Goal: Transaction & Acquisition: Book appointment/travel/reservation

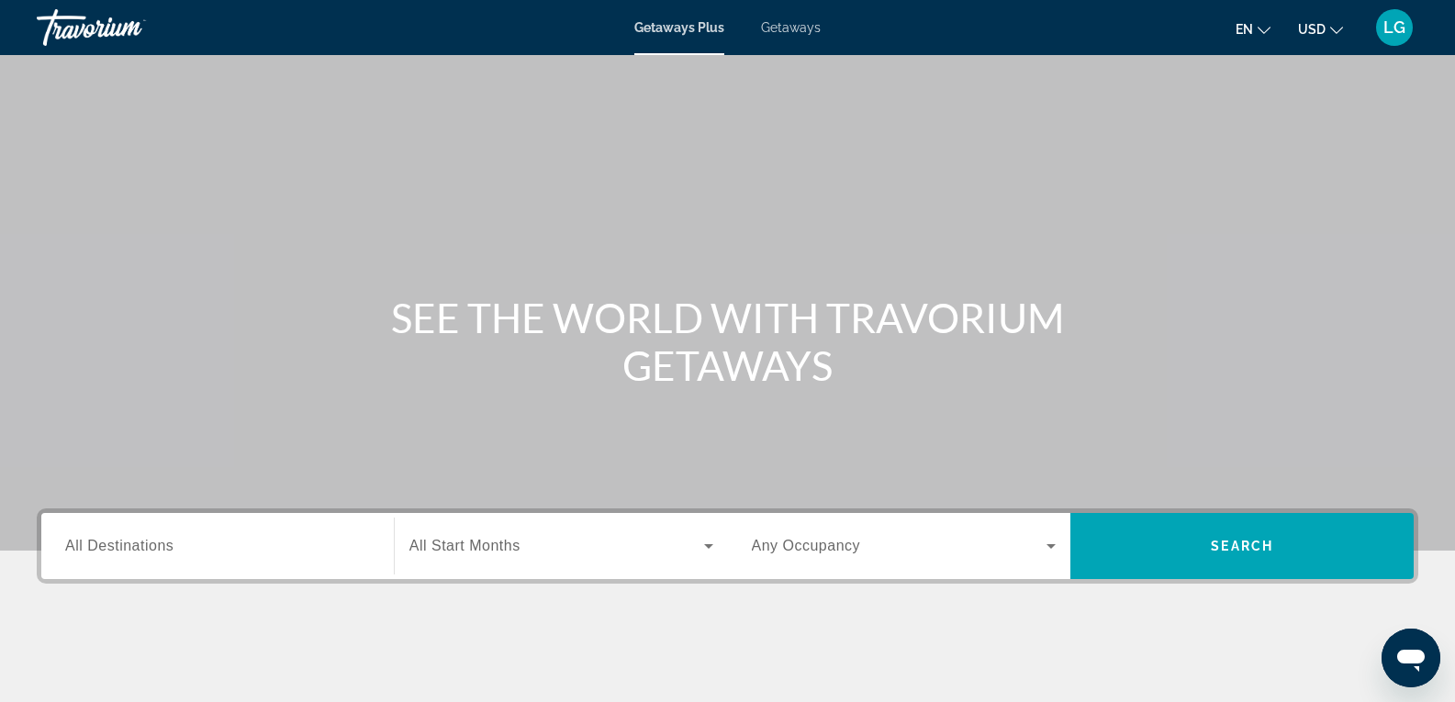
click at [798, 26] on span "Getaways" at bounding box center [791, 27] width 60 height 15
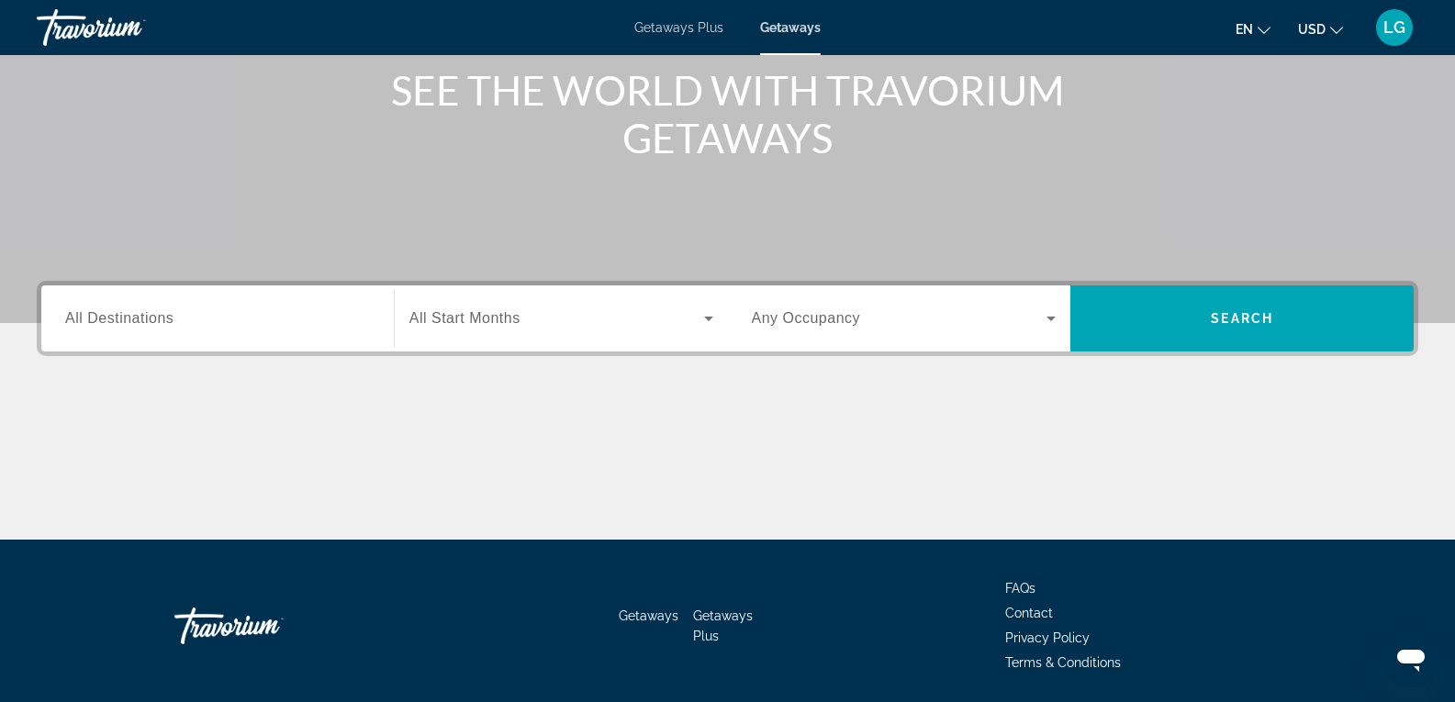
scroll to position [290, 0]
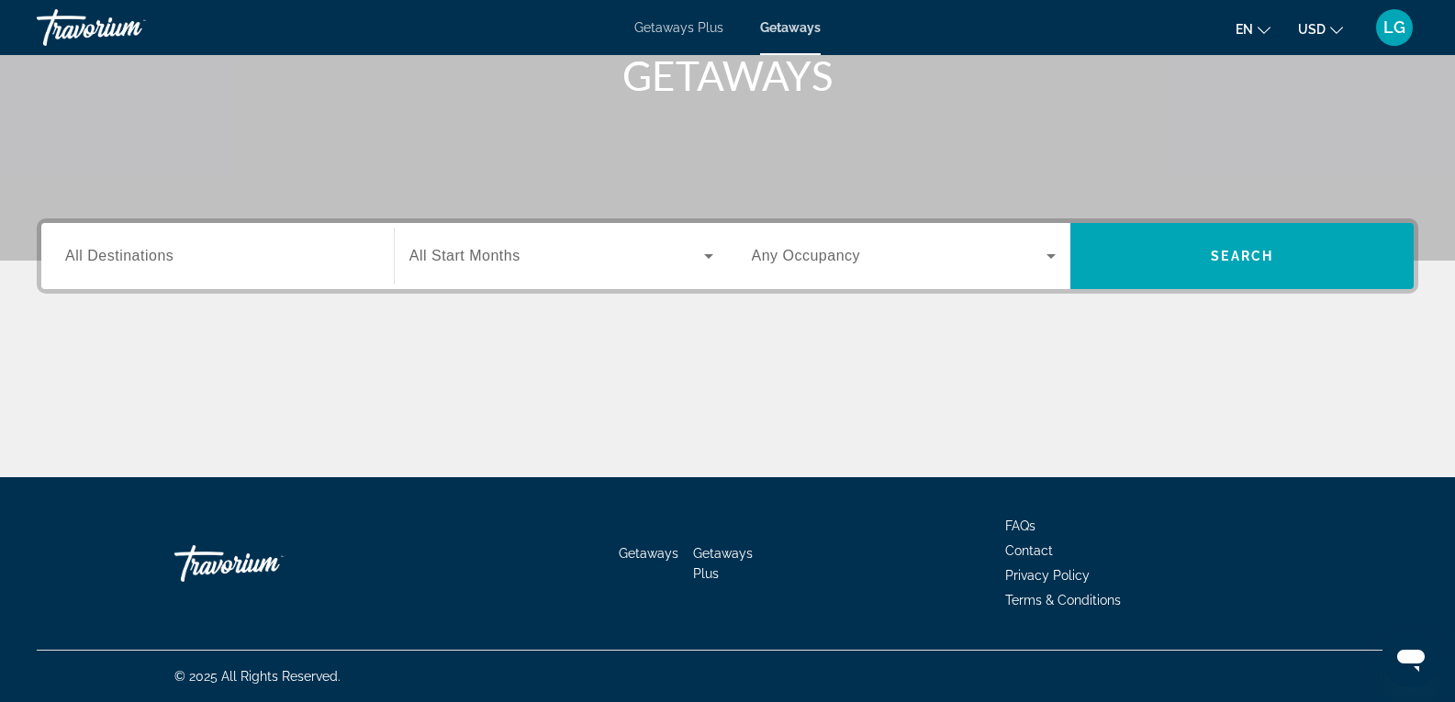
click at [118, 253] on span "All Destinations" at bounding box center [119, 256] width 108 height 16
click at [118, 253] on input "Destination All Destinations" at bounding box center [217, 257] width 305 height 22
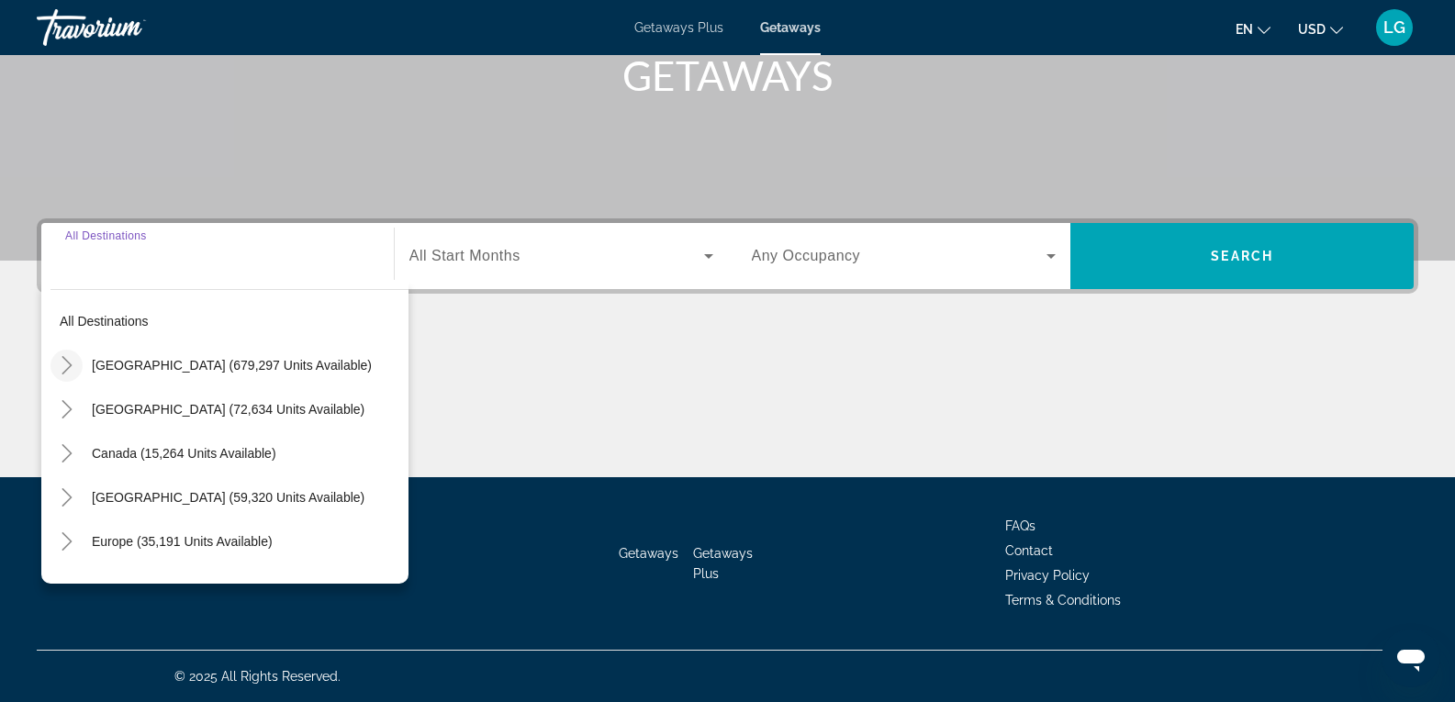
click at [60, 364] on icon "Toggle United States (679,297 units available)" at bounding box center [67, 365] width 18 height 18
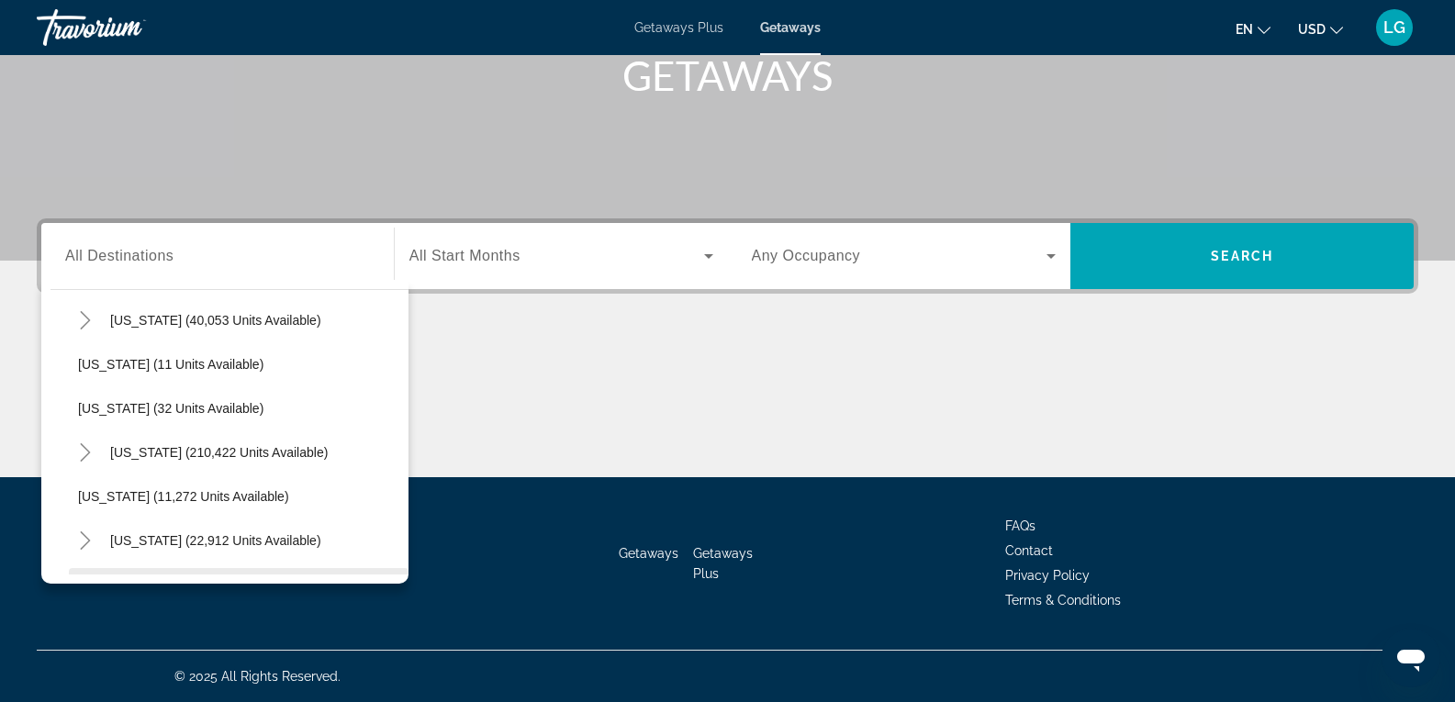
scroll to position [237, 0]
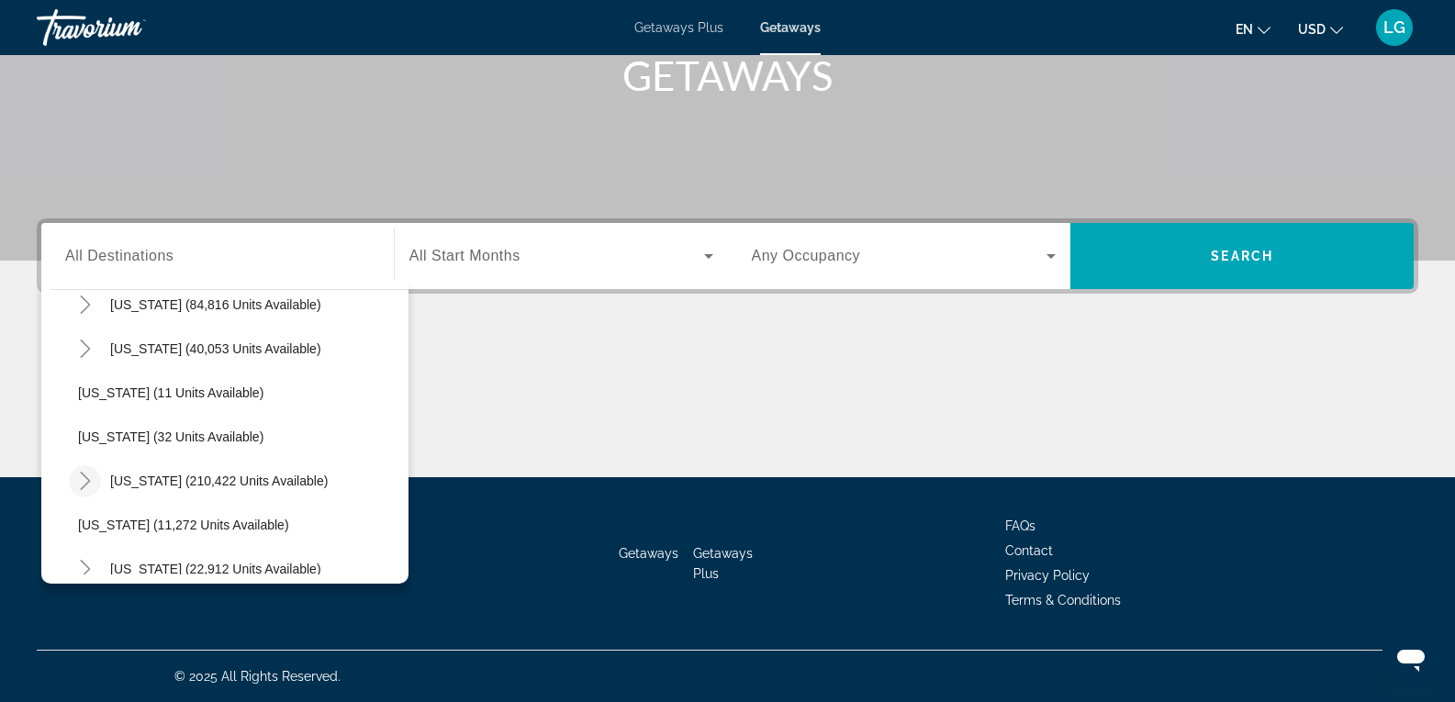
click at [84, 487] on icon "Toggle Florida (210,422 units available)" at bounding box center [85, 481] width 10 height 18
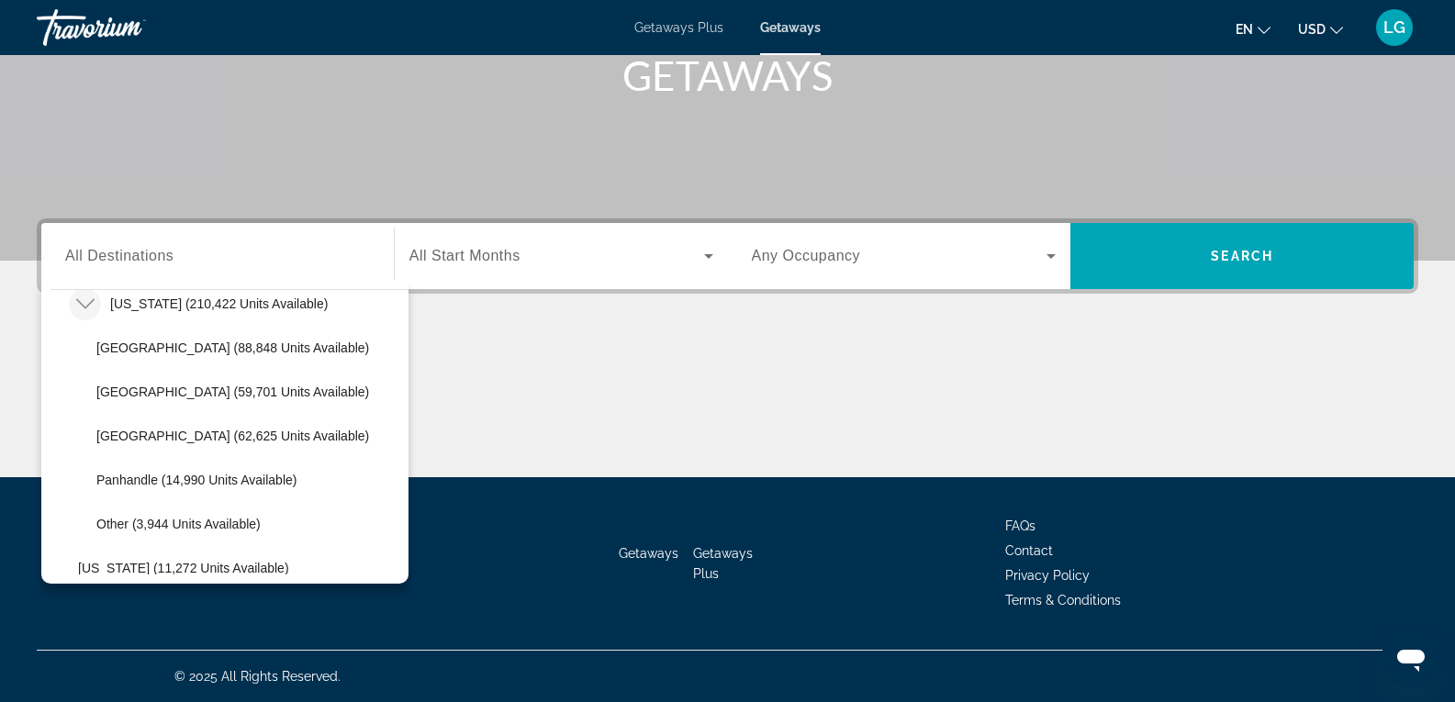
scroll to position [420, 0]
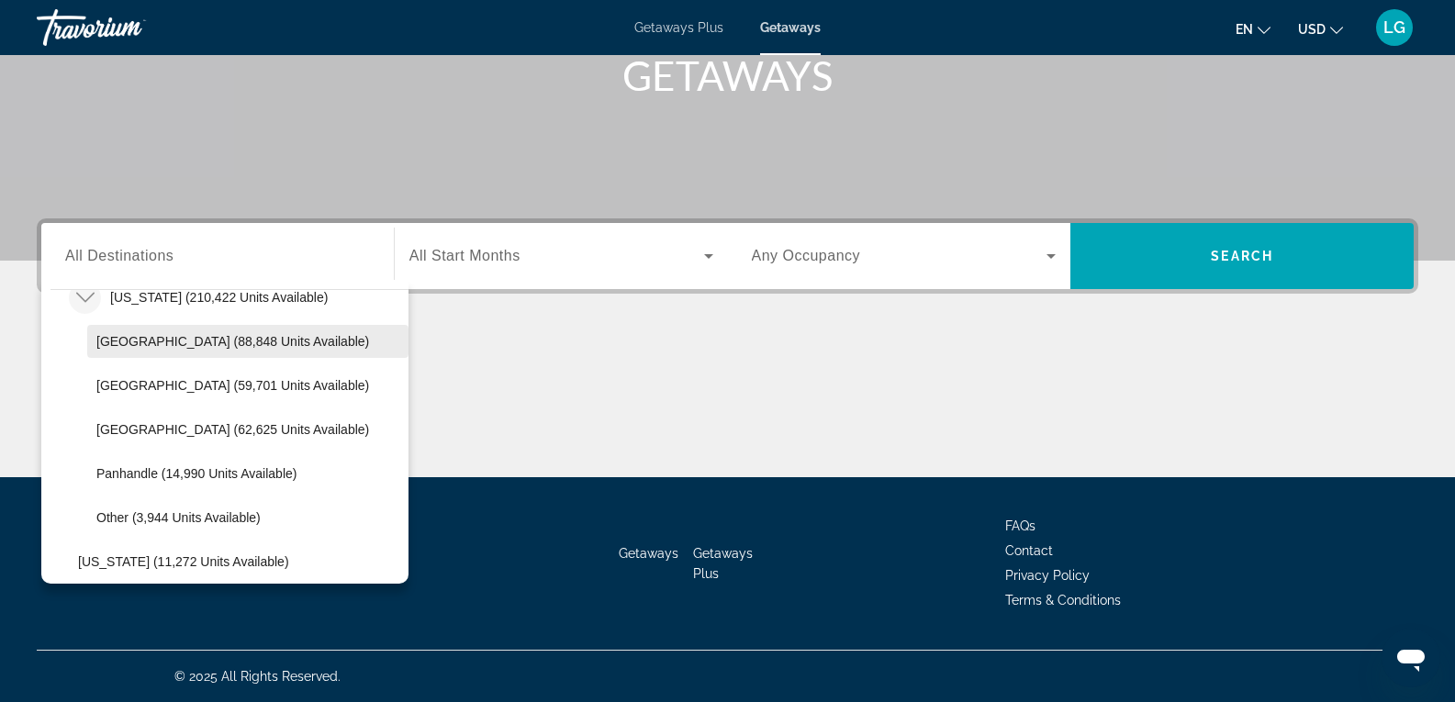
click at [217, 347] on span "[GEOGRAPHIC_DATA] (88,848 units available)" at bounding box center [232, 341] width 273 height 15
type input "**********"
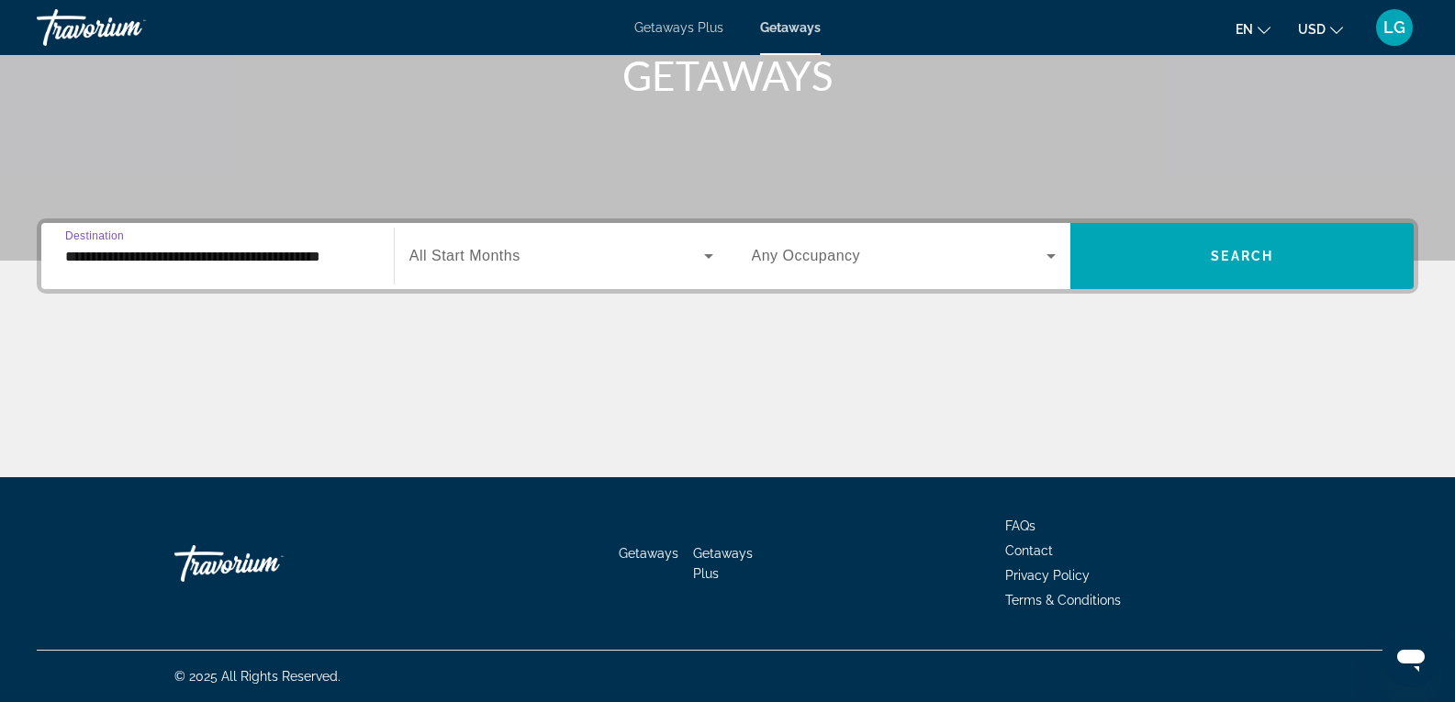
click at [535, 274] on div "Search widget" at bounding box center [561, 255] width 304 height 51
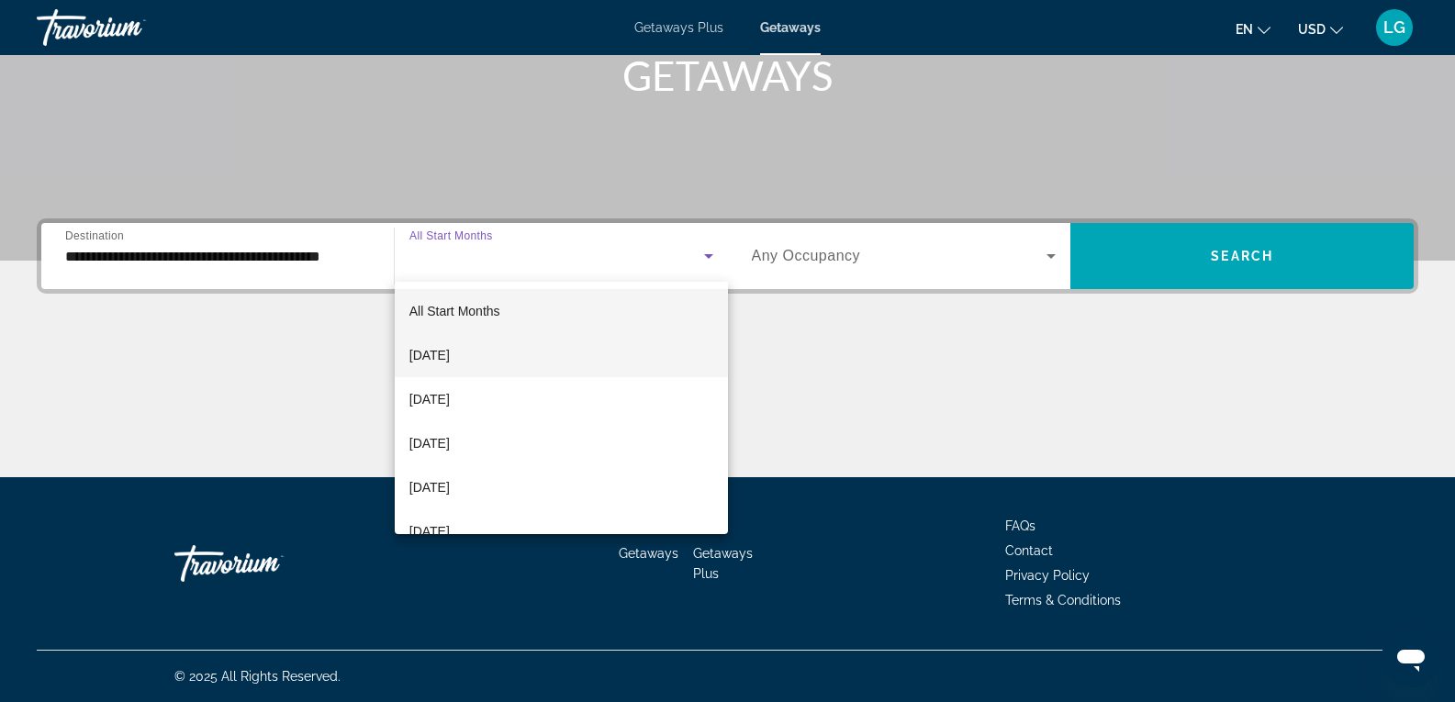
click at [444, 353] on span "[DATE]" at bounding box center [429, 355] width 40 height 22
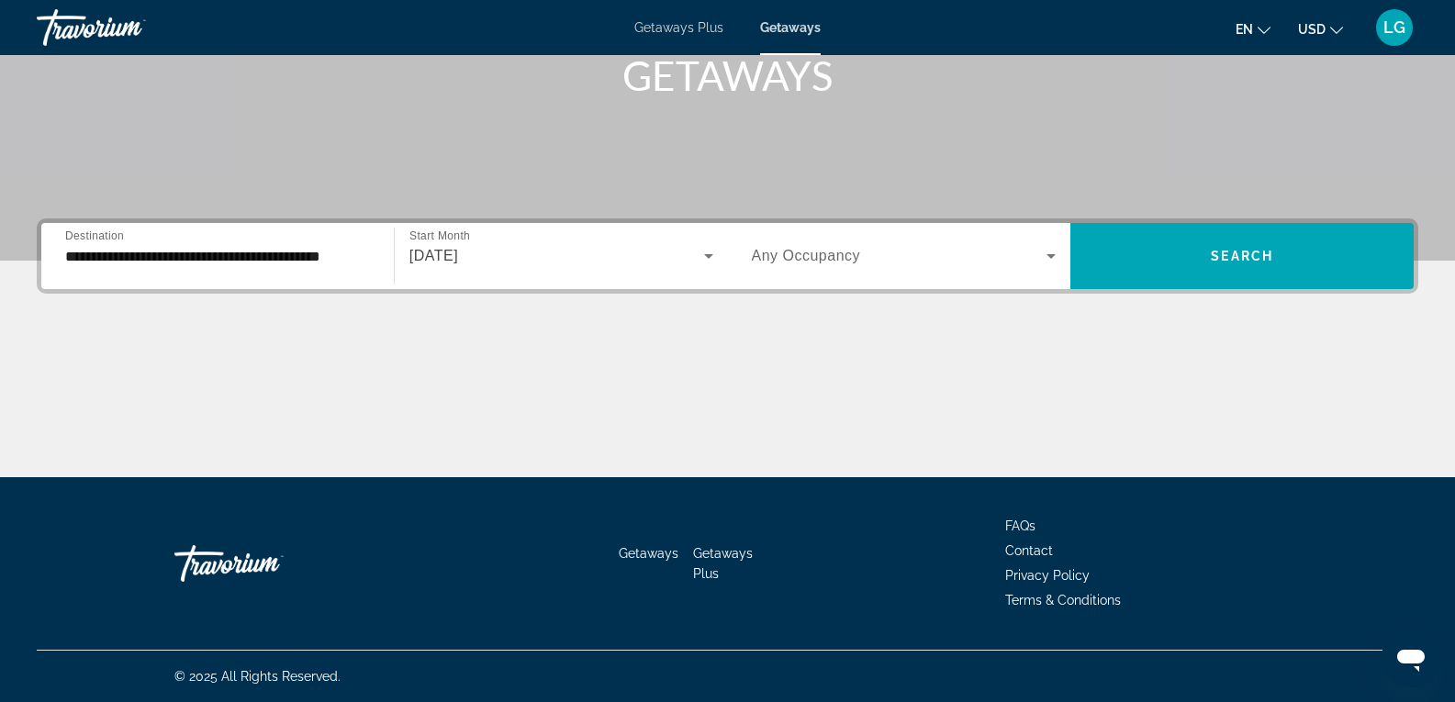
click at [847, 263] on span "Any Occupancy" at bounding box center [806, 256] width 109 height 16
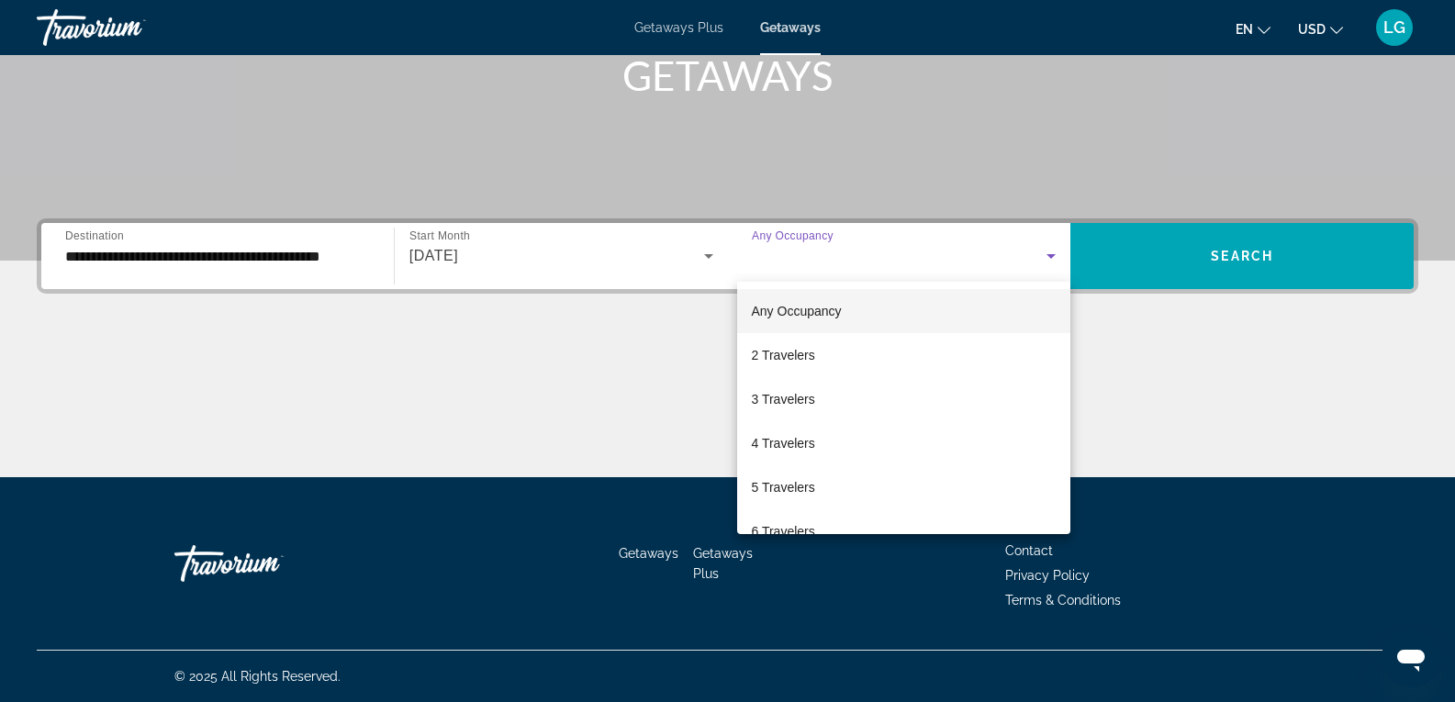
click at [810, 310] on span "Any Occupancy" at bounding box center [797, 311] width 90 height 15
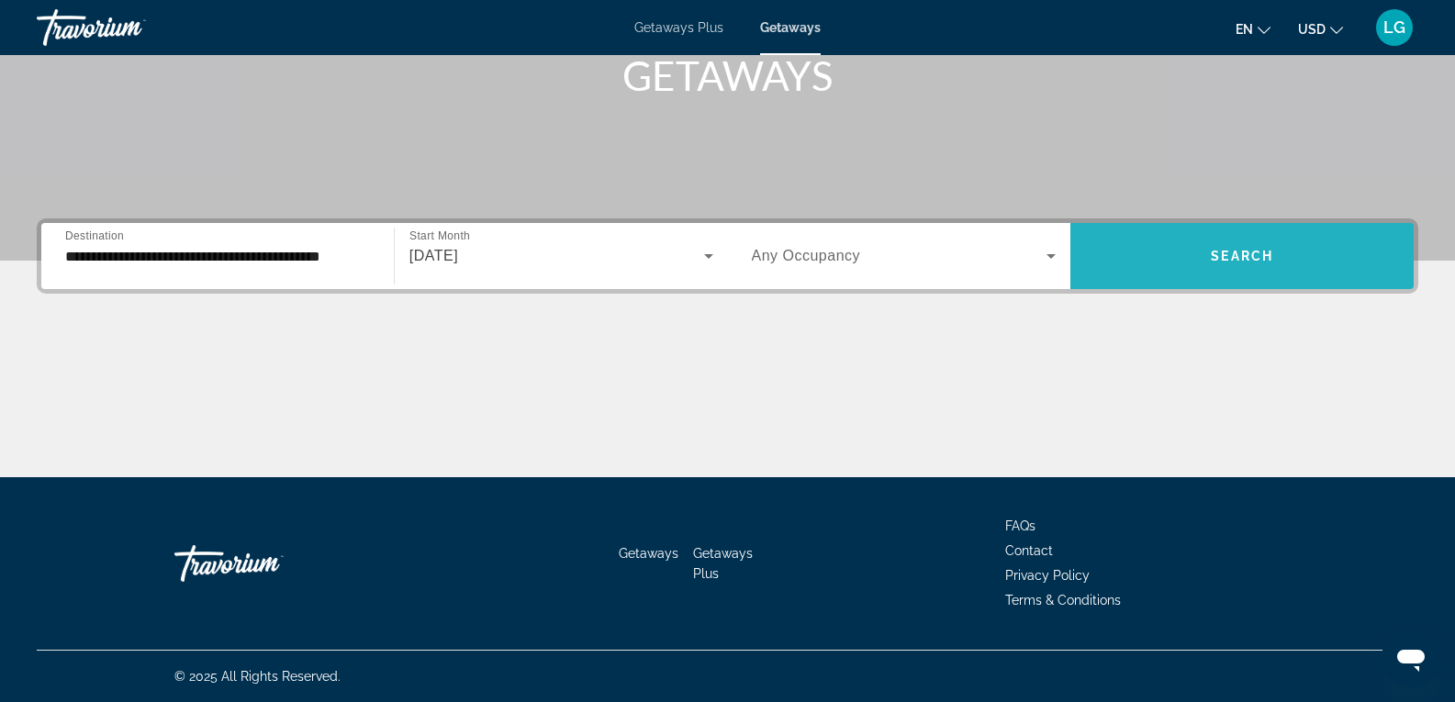
click at [1279, 250] on span "Search widget" at bounding box center [1241, 256] width 343 height 44
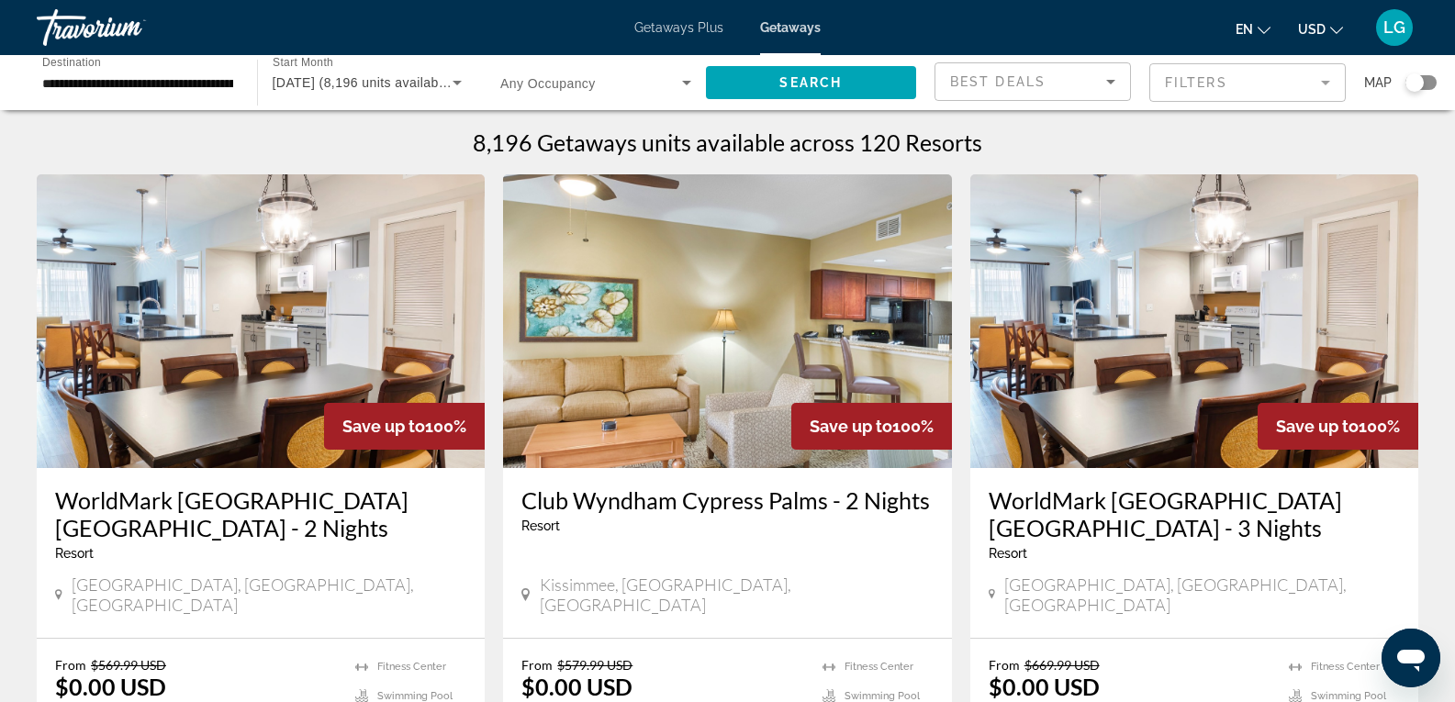
click at [1328, 86] on mat-form-field "Filters" at bounding box center [1247, 82] width 196 height 39
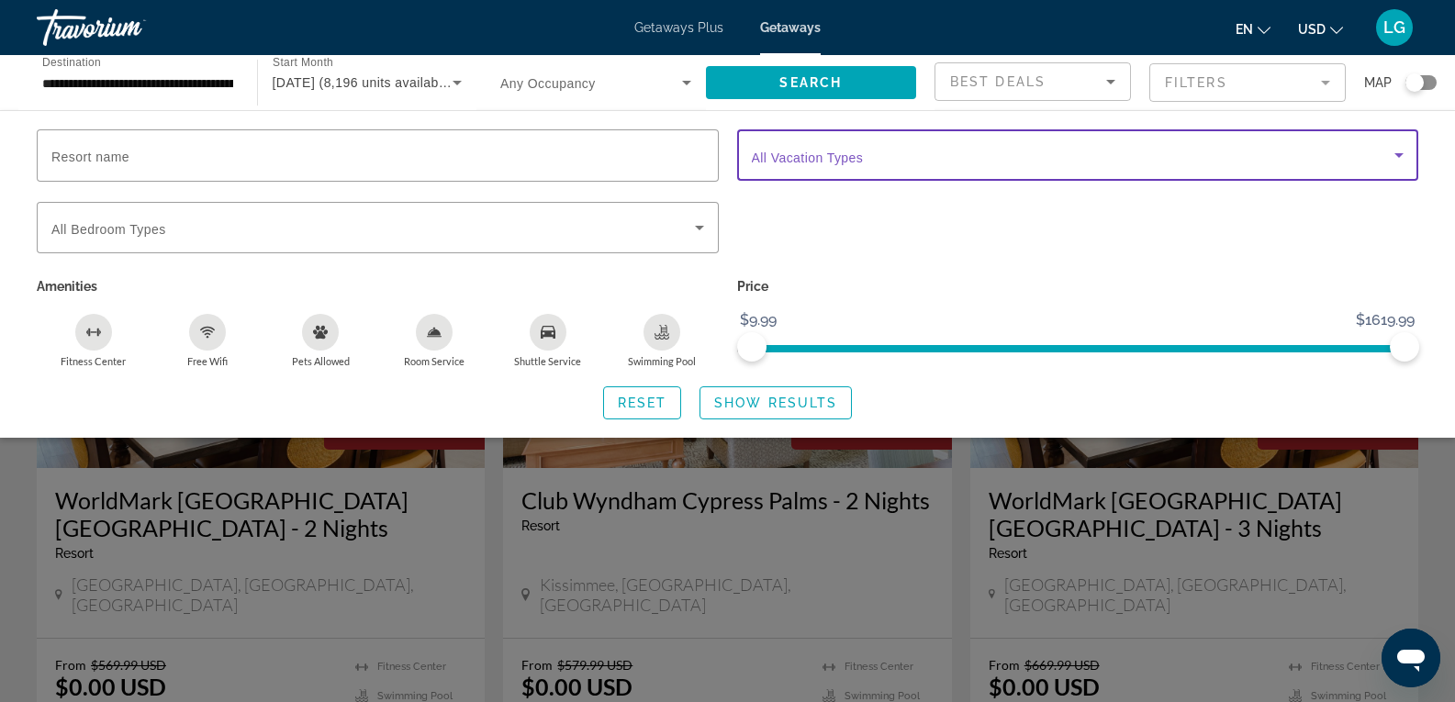
click at [1401, 157] on icon "Search widget" at bounding box center [1399, 155] width 22 height 22
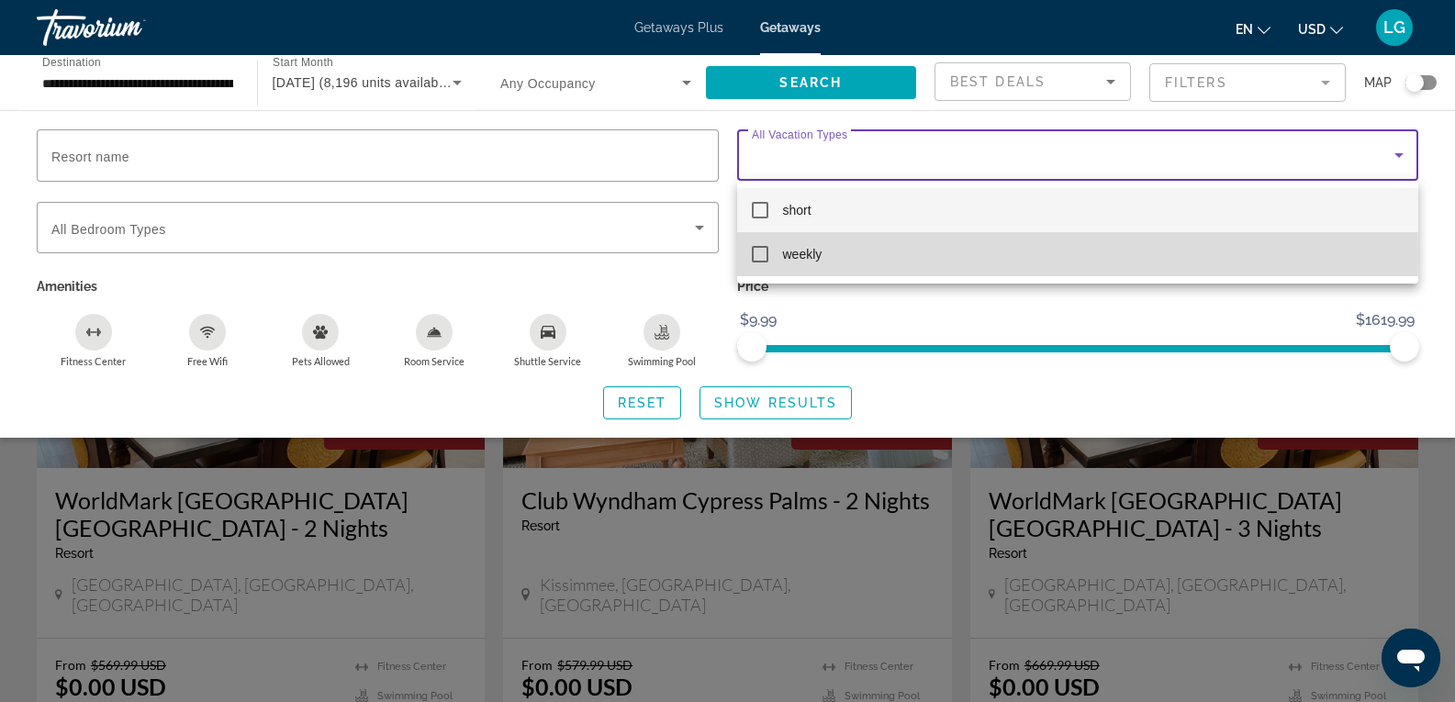
click at [764, 252] on mat-pseudo-checkbox at bounding box center [760, 254] width 17 height 17
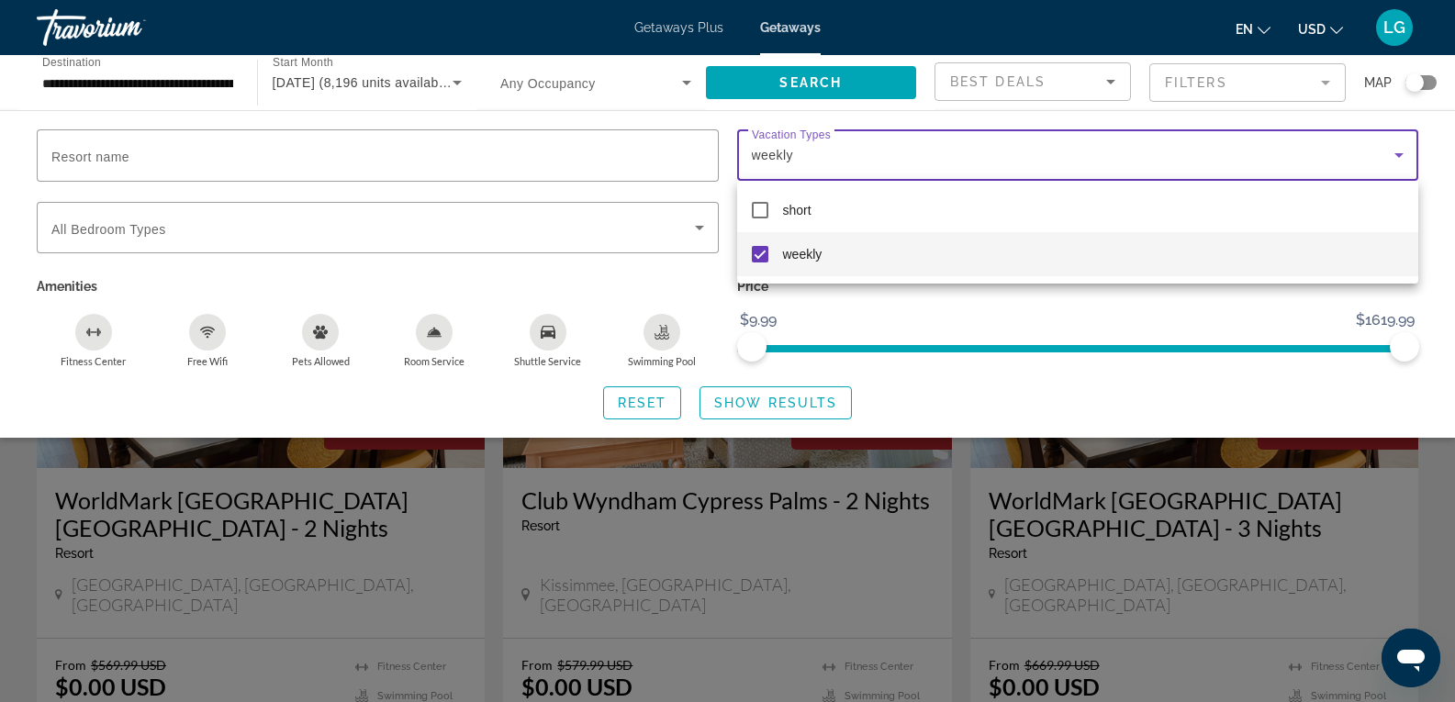
click at [1398, 158] on div at bounding box center [727, 351] width 1455 height 702
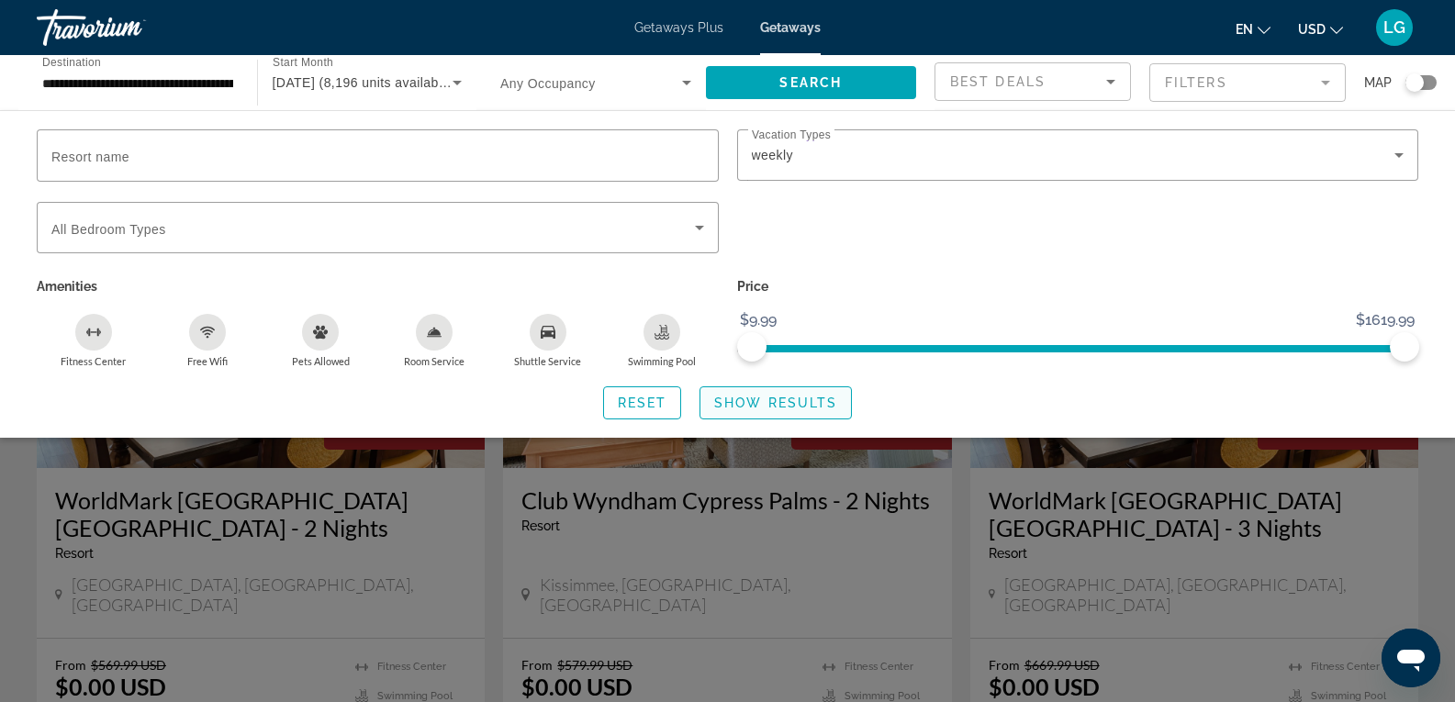
click at [783, 396] on span "Show Results" at bounding box center [775, 403] width 123 height 15
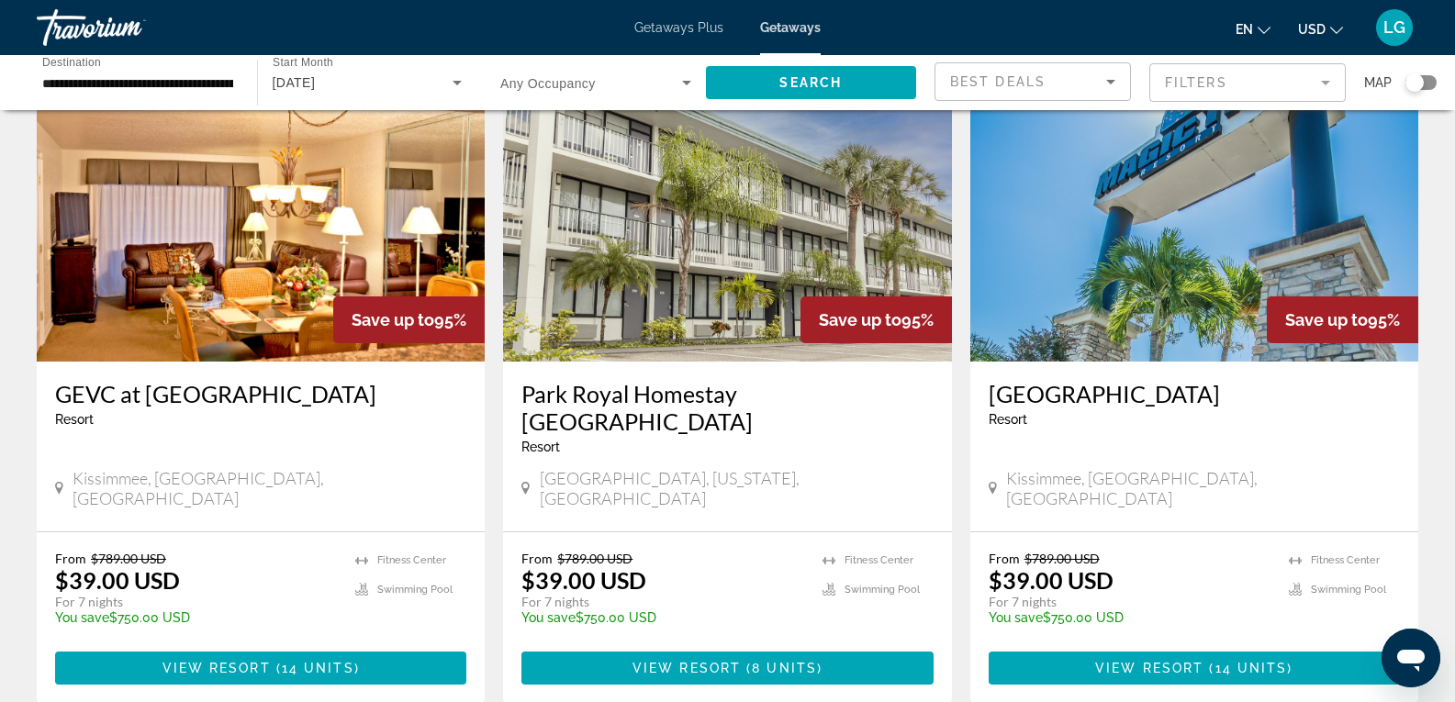
scroll to position [2295, 0]
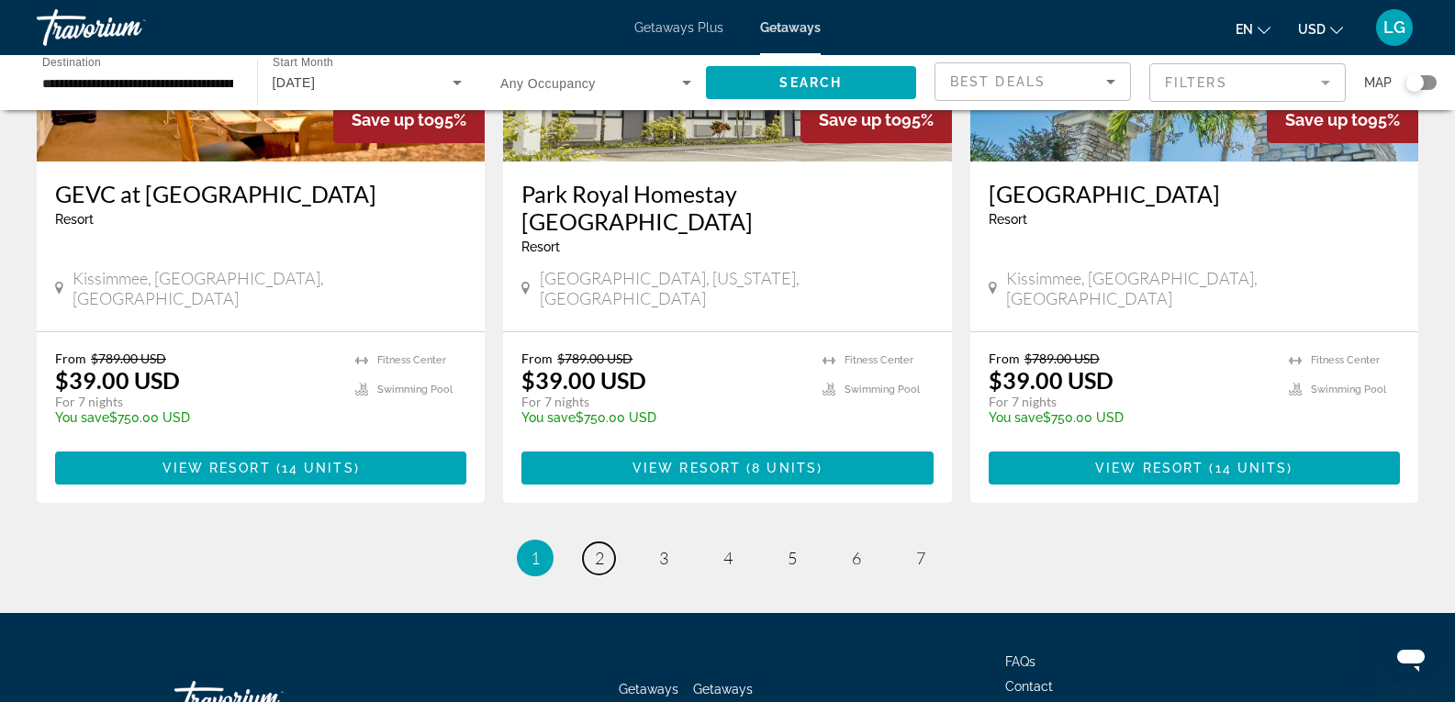
drag, startPoint x: 593, startPoint y: 428, endPoint x: 603, endPoint y: 426, distance: 10.3
click at [593, 543] on link "page 2" at bounding box center [599, 559] width 32 height 32
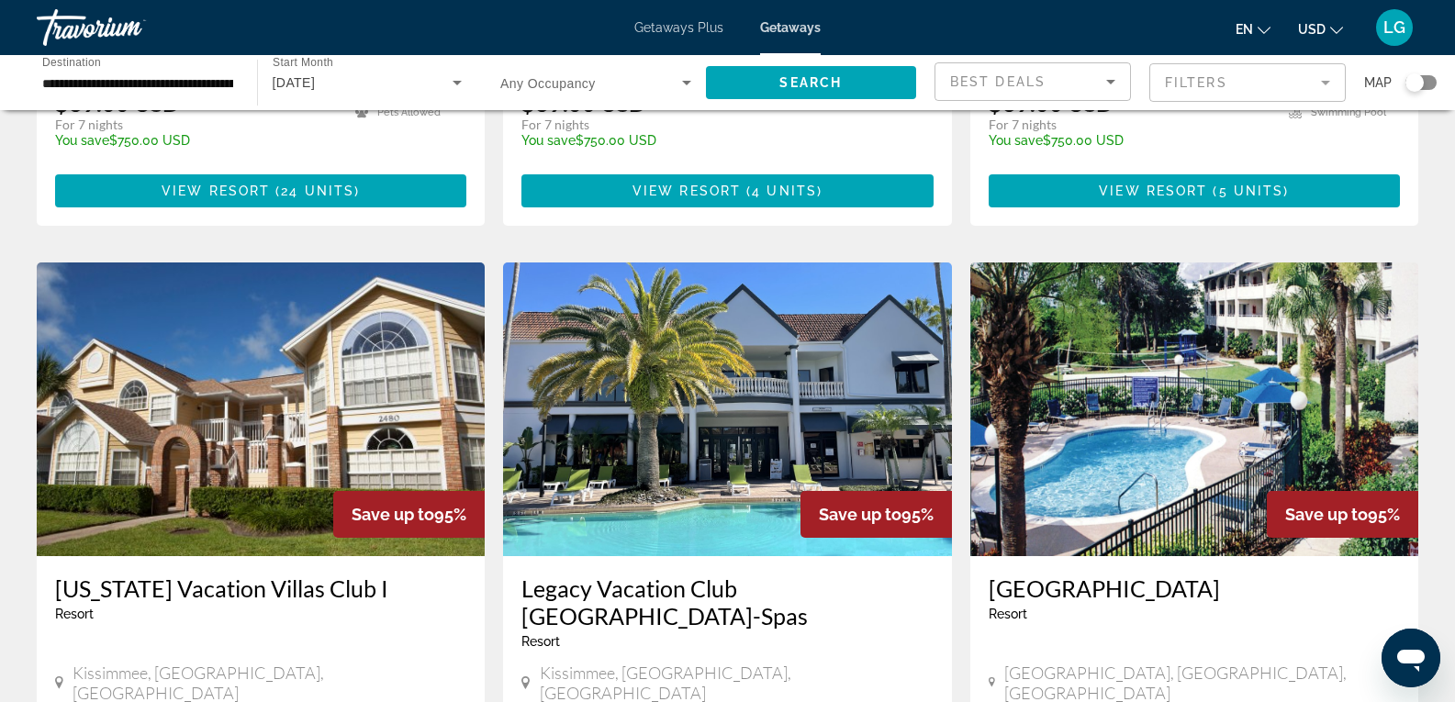
scroll to position [2267, 0]
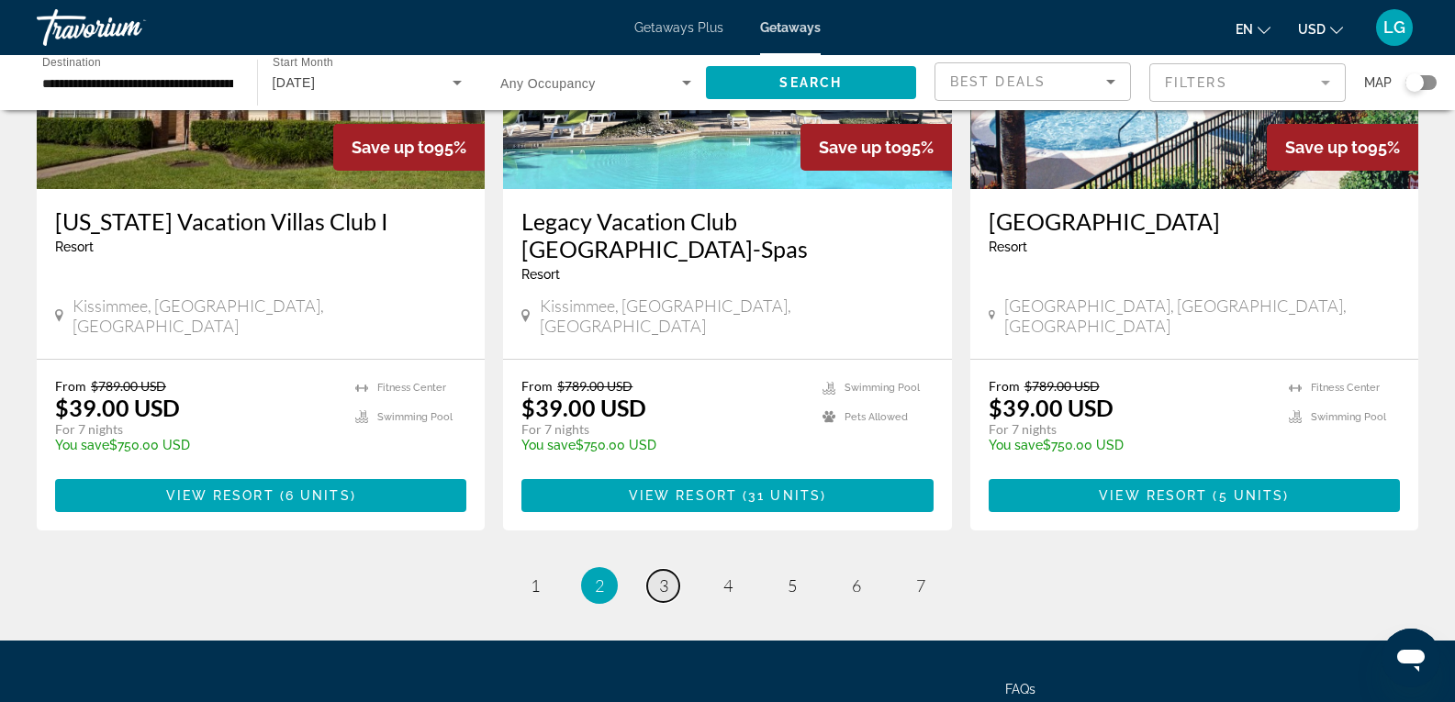
click at [661, 576] on span "3" at bounding box center [663, 586] width 9 height 20
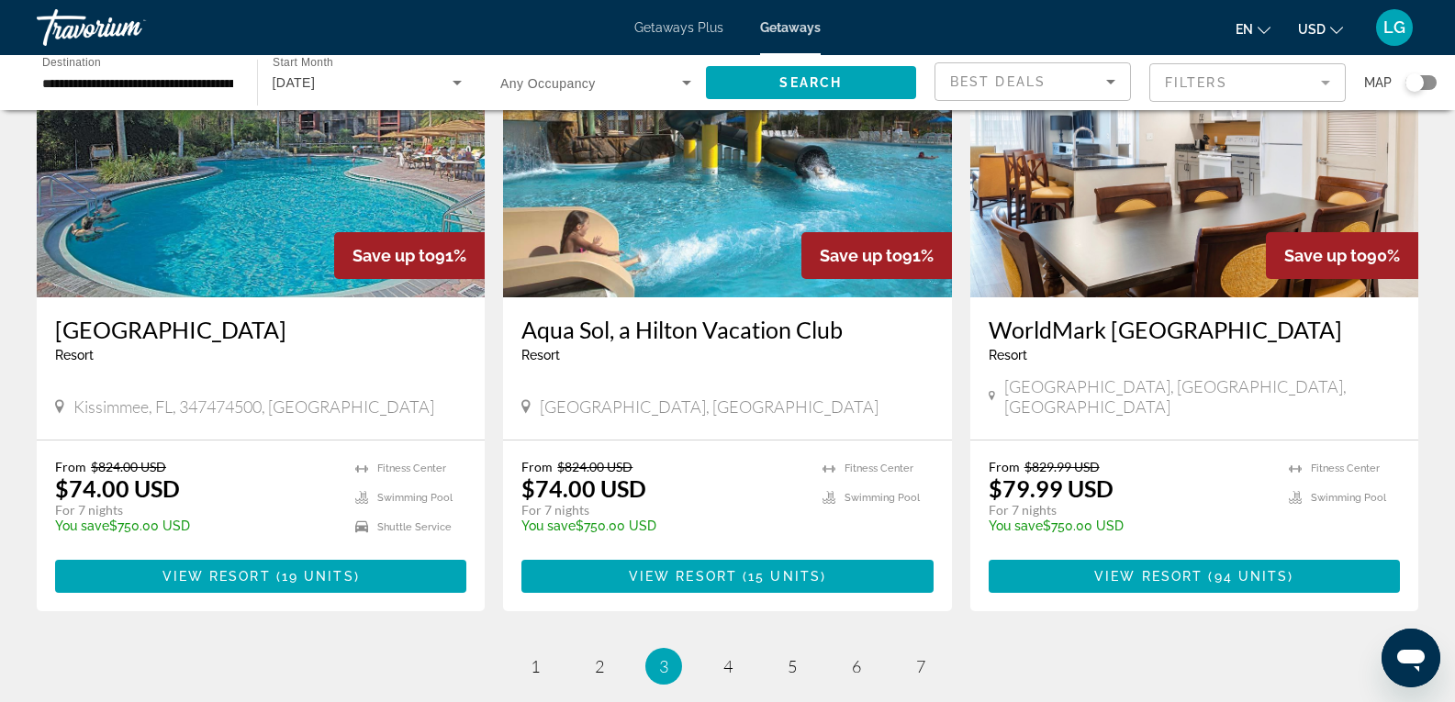
scroll to position [2350, 0]
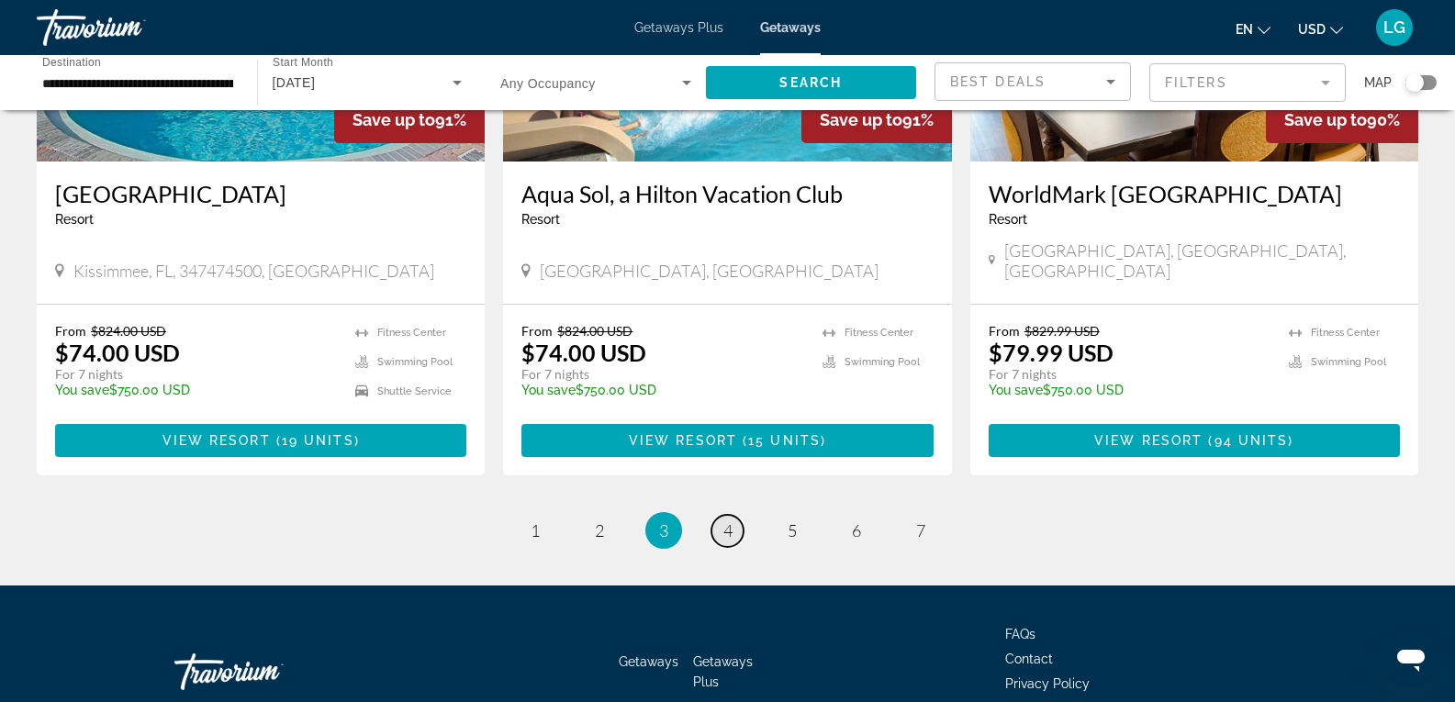
click at [733, 515] on link "page 4" at bounding box center [727, 531] width 32 height 32
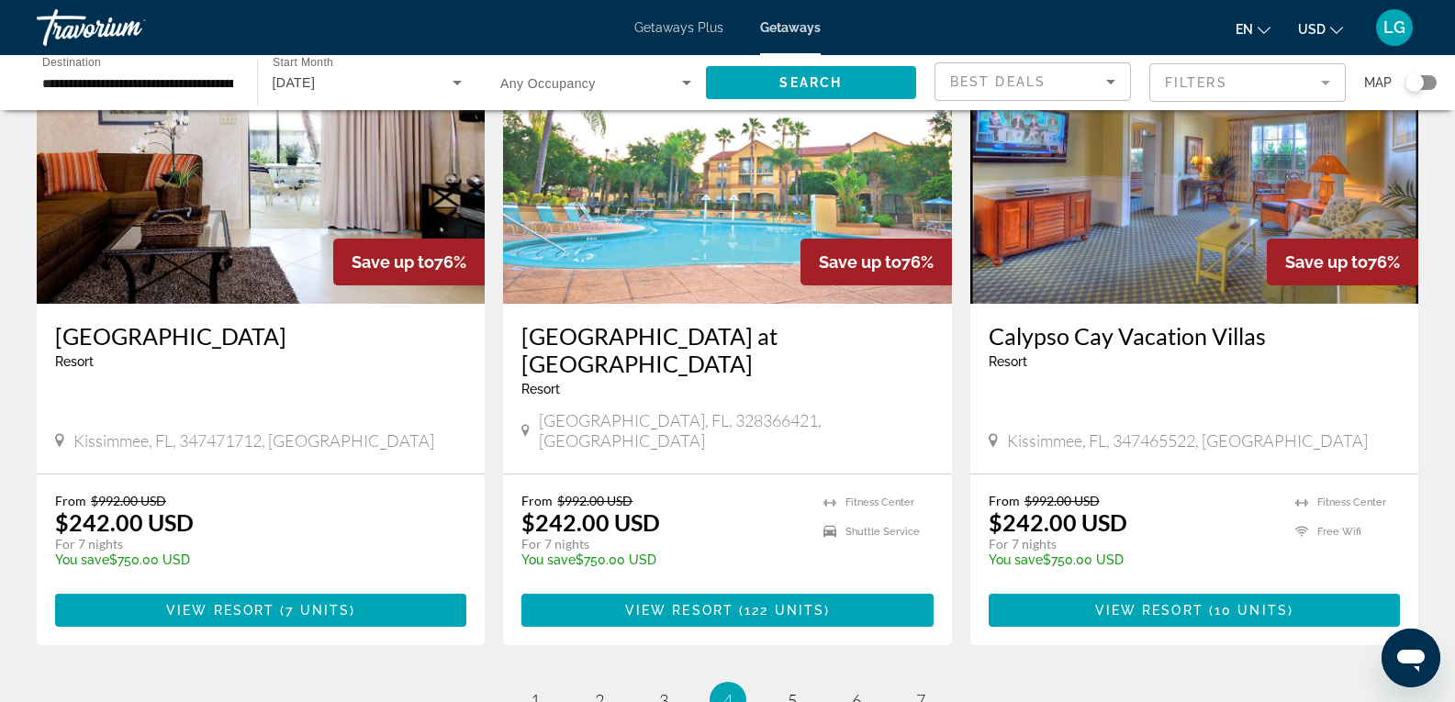
scroll to position [2111, 0]
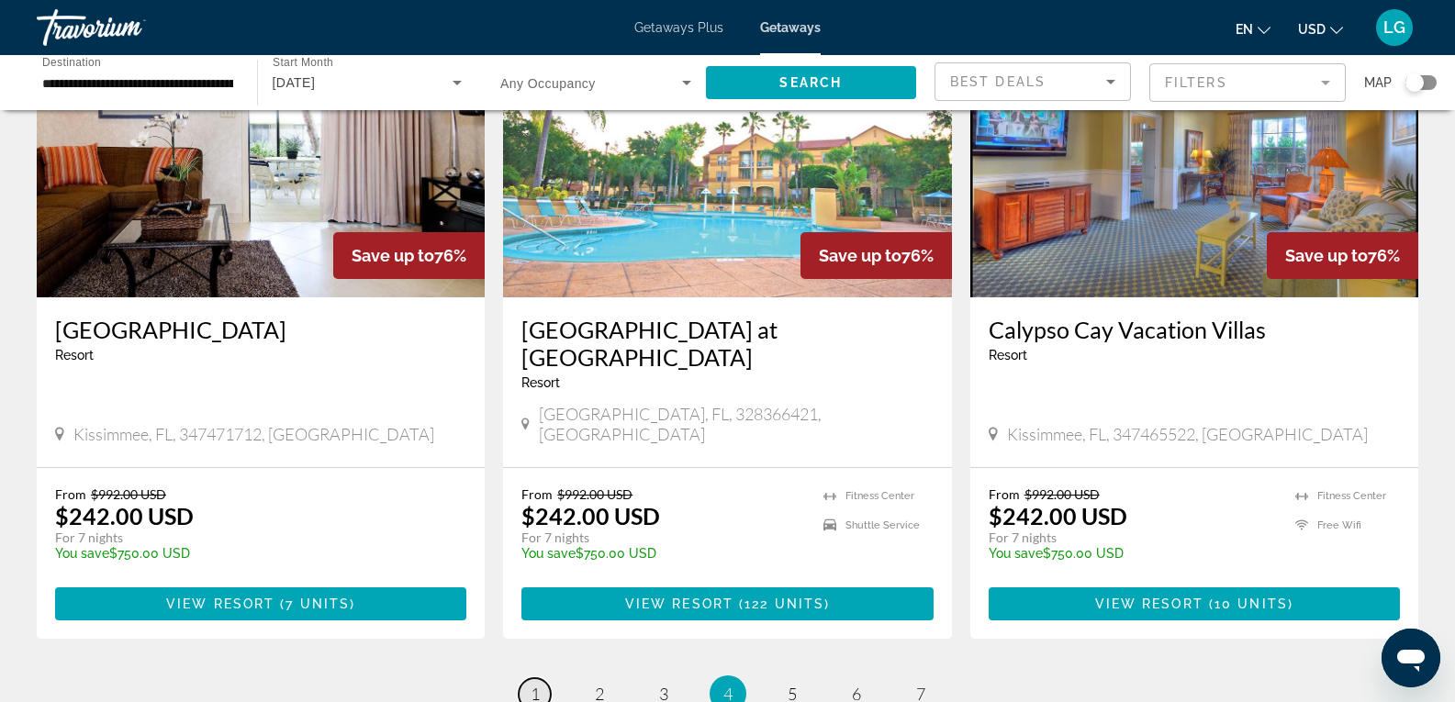
click at [538, 684] on span "1" at bounding box center [535, 694] width 9 height 20
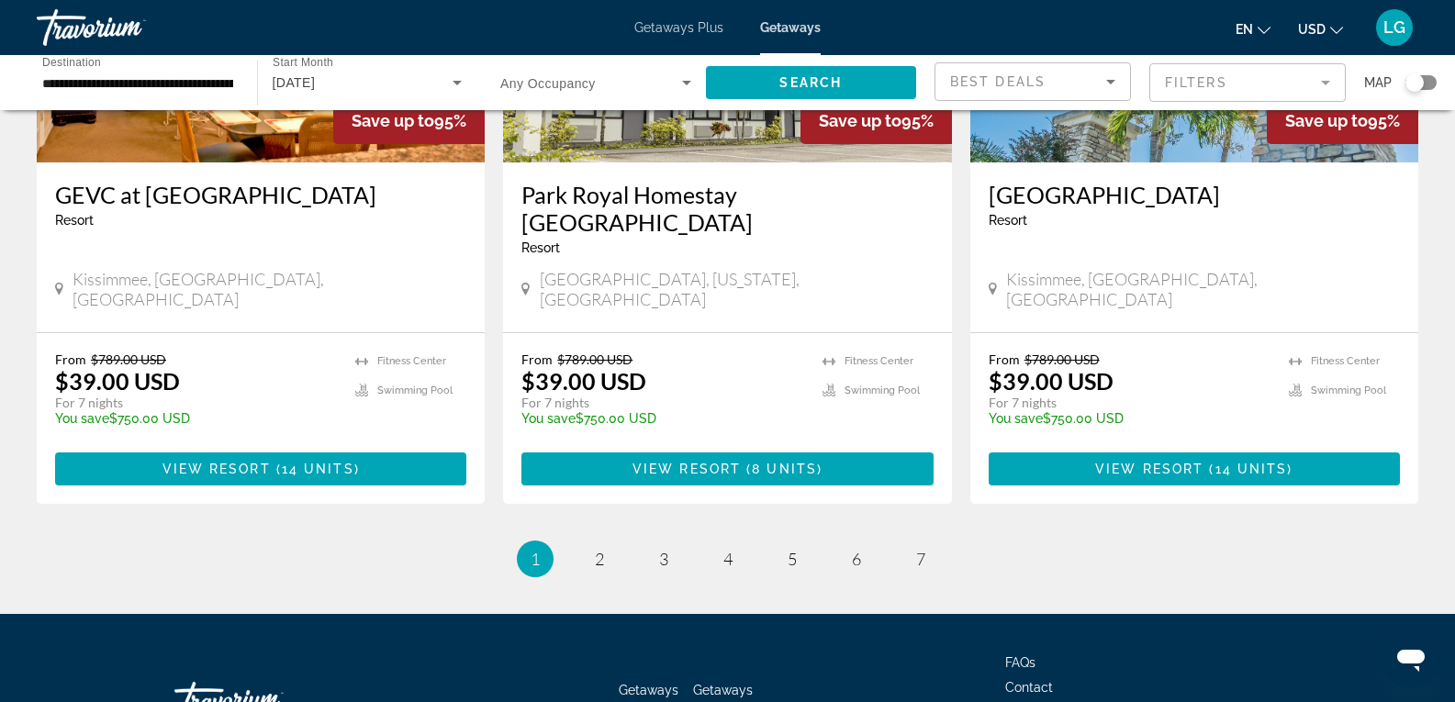
scroll to position [2295, 0]
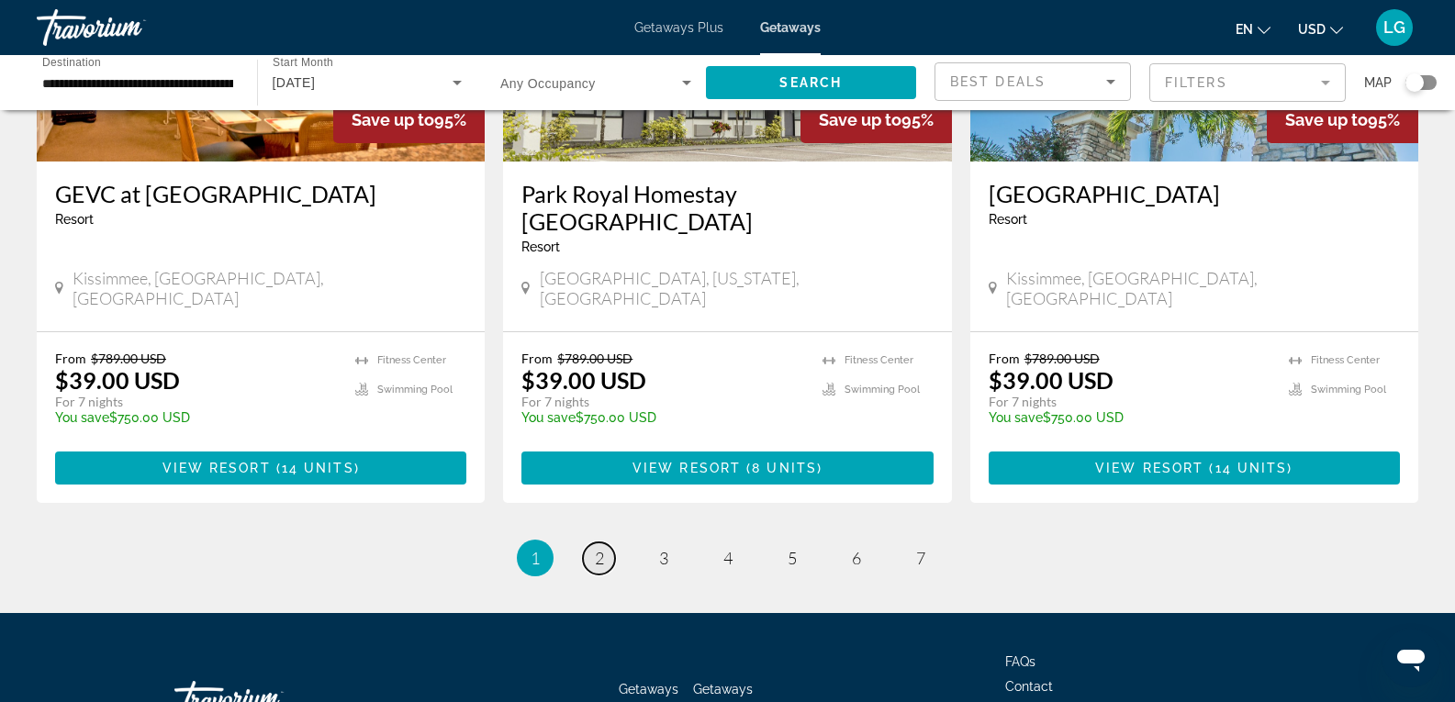
click at [605, 543] on link "page 2" at bounding box center [599, 559] width 32 height 32
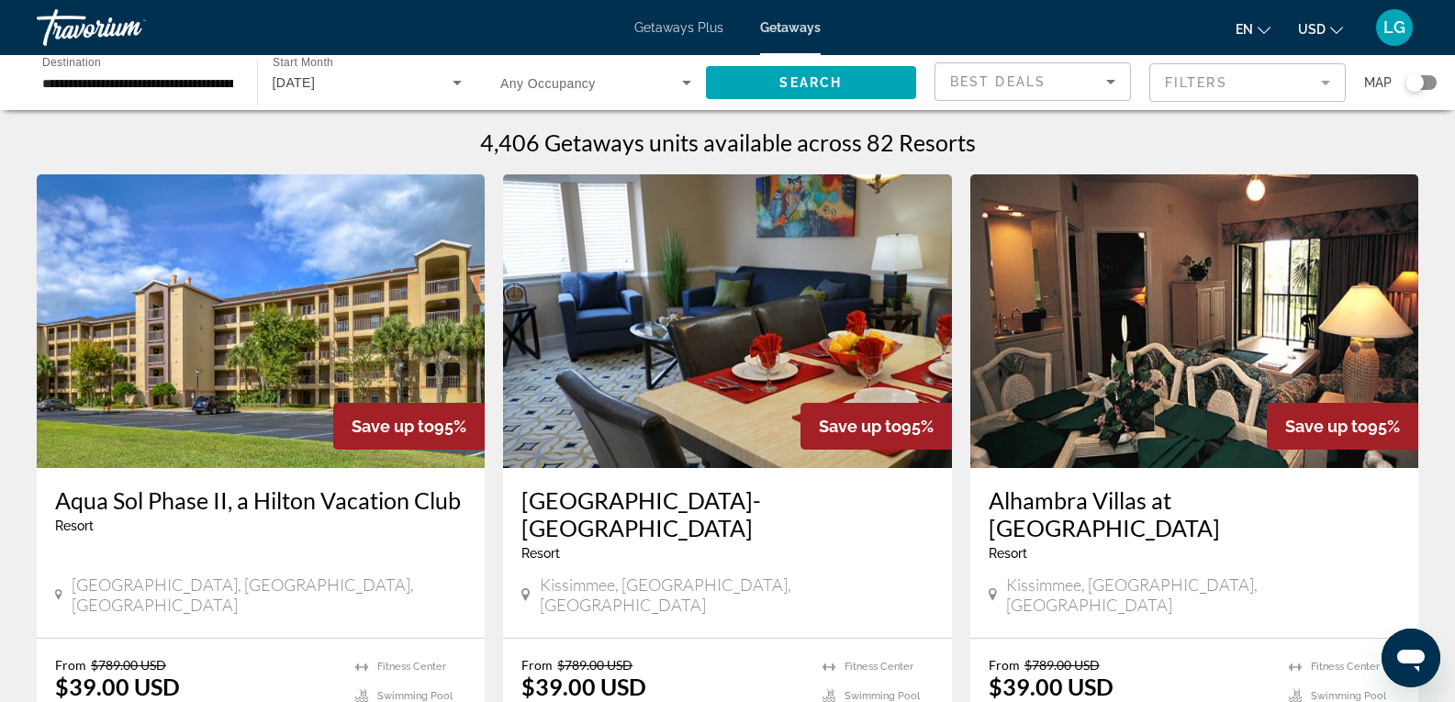
click at [181, 93] on input "**********" at bounding box center [137, 84] width 191 height 22
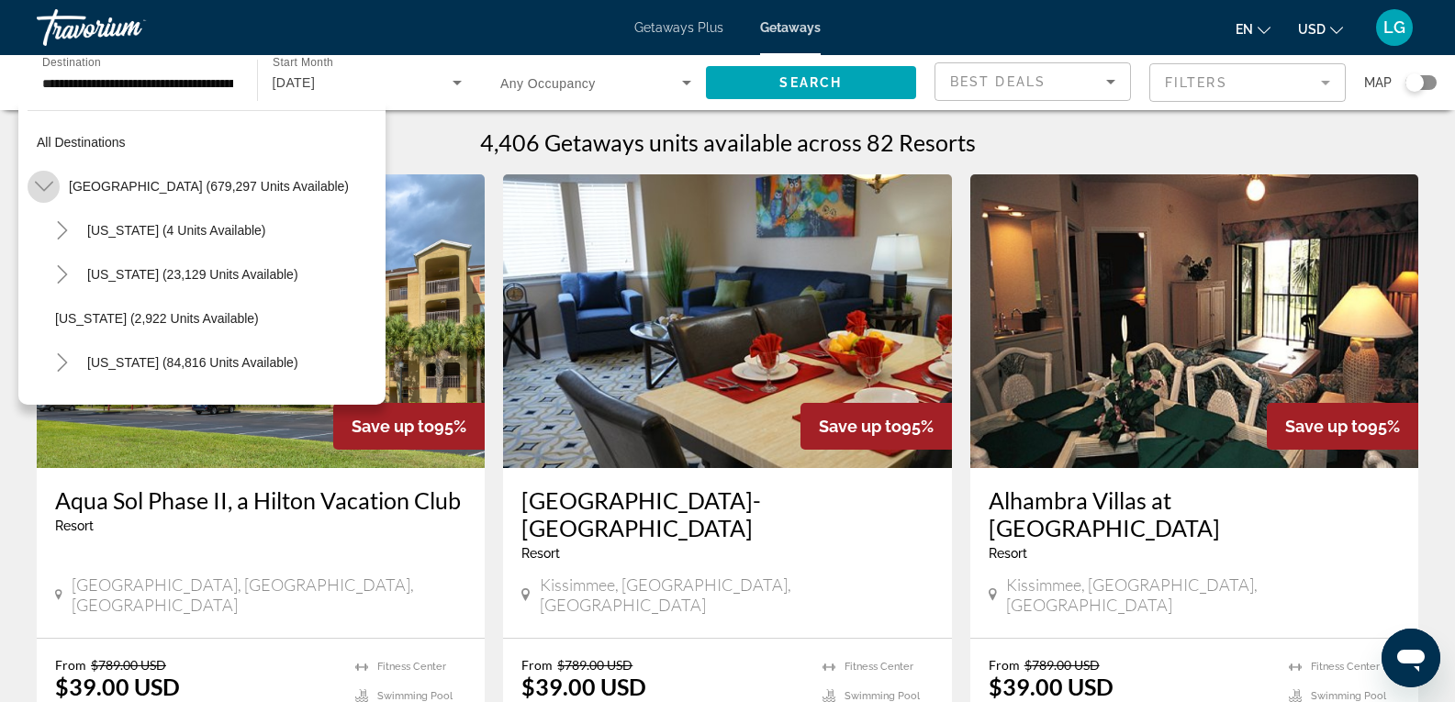
click at [36, 185] on icon "Toggle United States (679,297 units available)" at bounding box center [44, 186] width 18 height 18
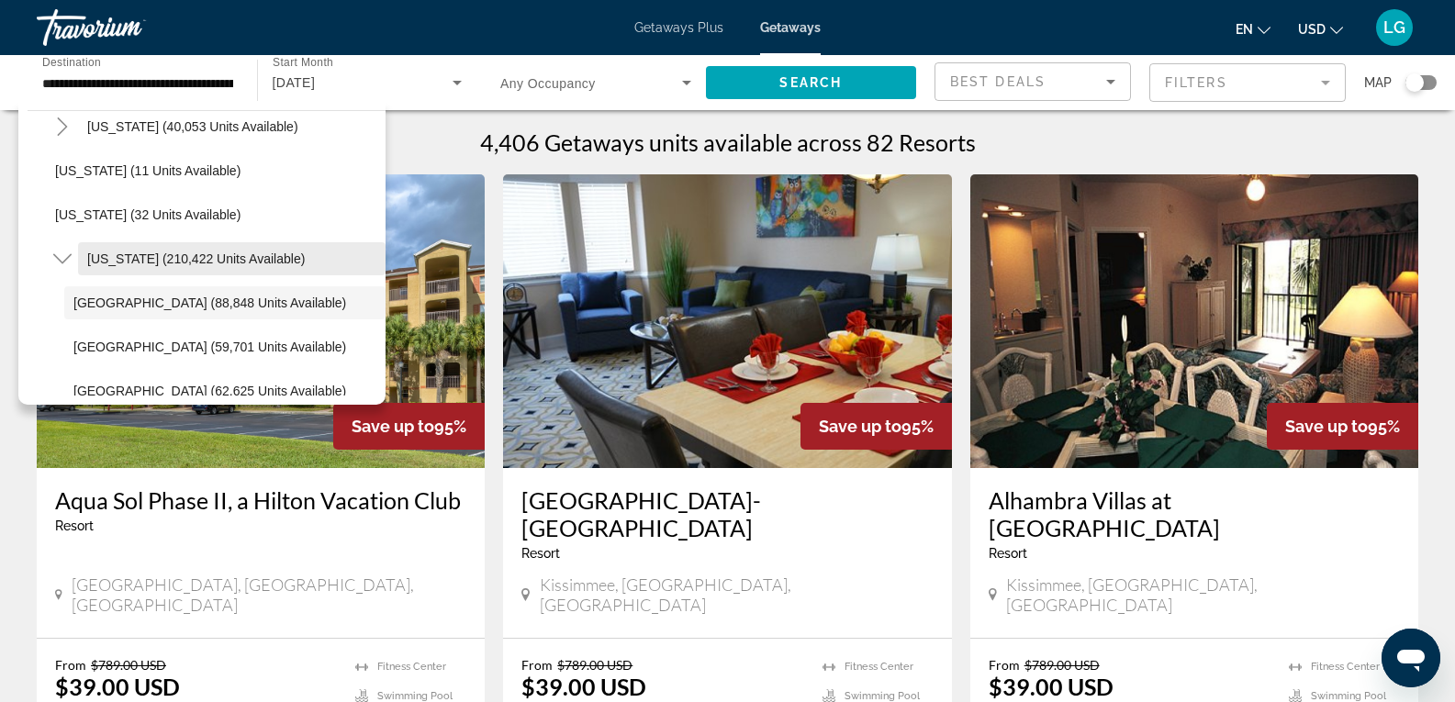
scroll to position [275, 0]
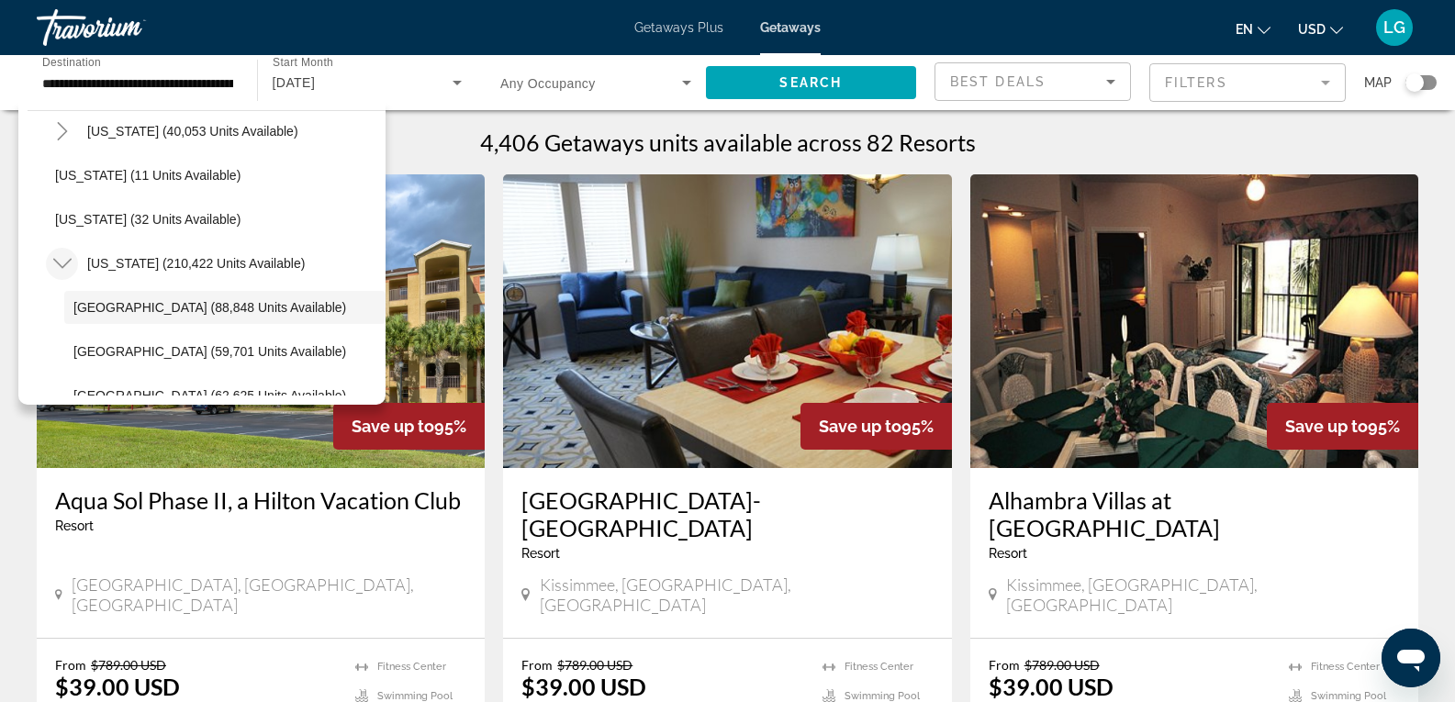
click at [57, 262] on icon "Toggle Florida (210,422 units available)" at bounding box center [61, 264] width 18 height 10
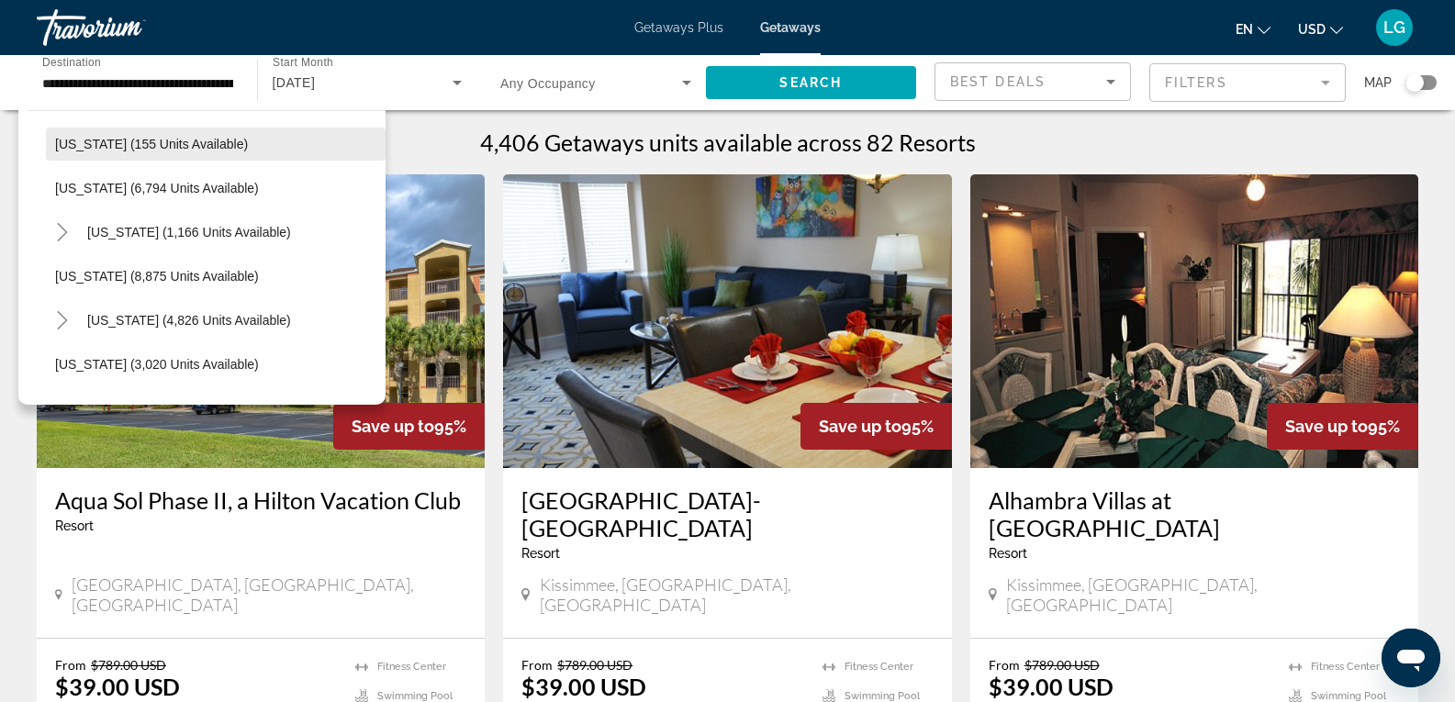
scroll to position [734, 0]
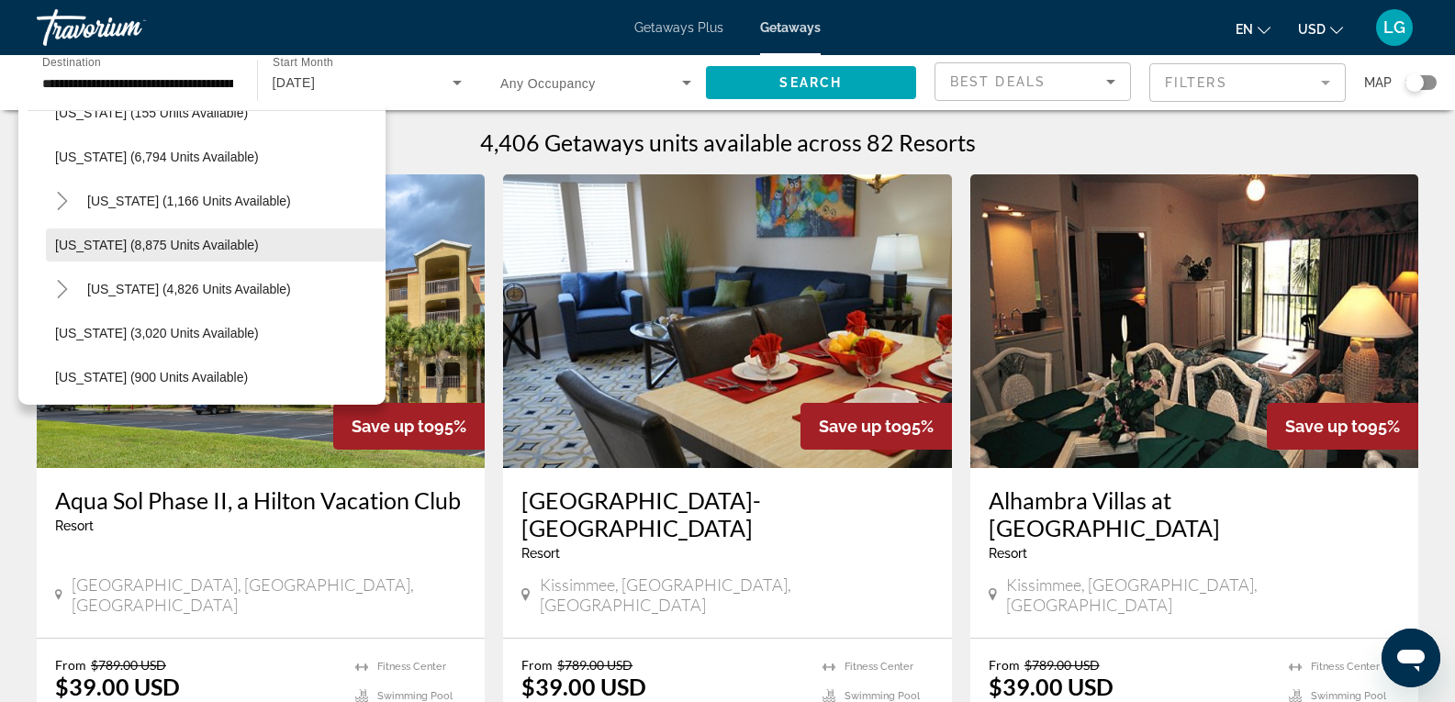
click at [86, 239] on span "[US_STATE] (8,875 units available)" at bounding box center [157, 245] width 204 height 15
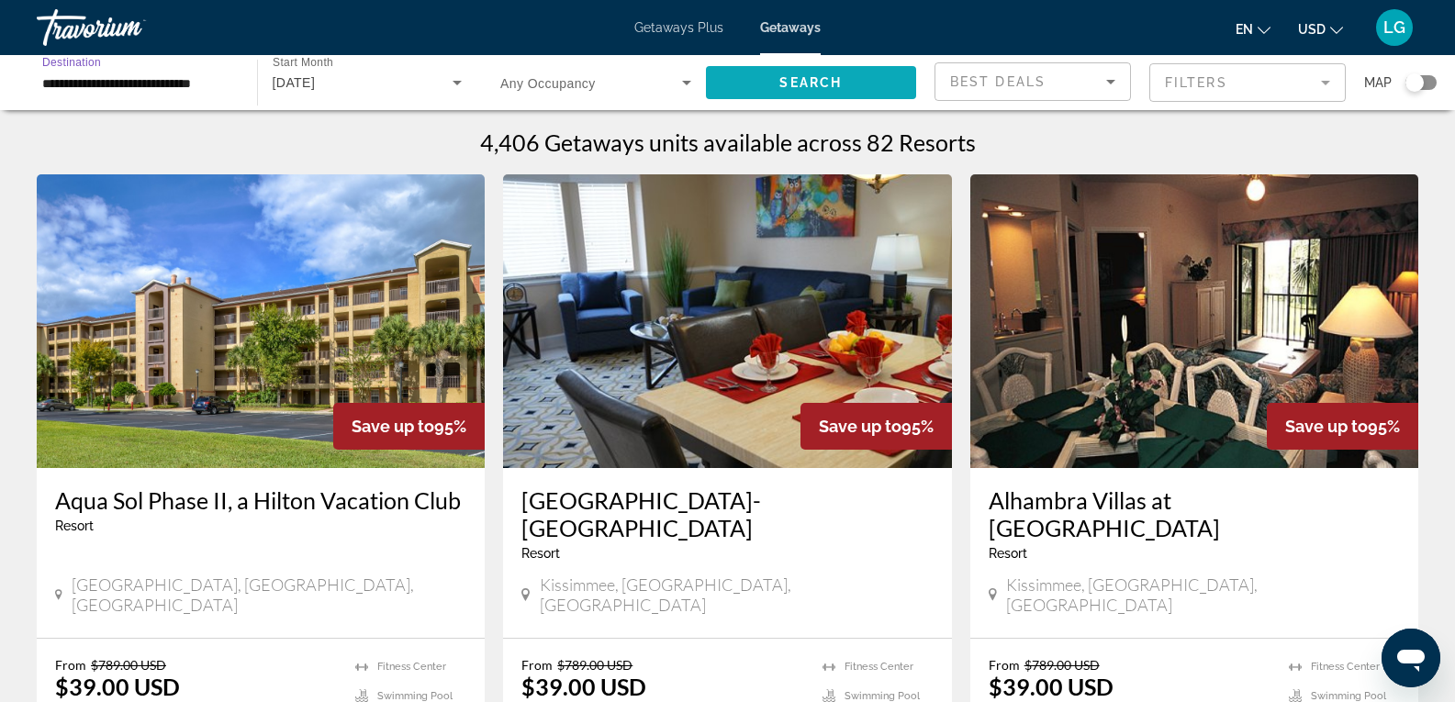
click at [844, 80] on span "Search widget" at bounding box center [811, 83] width 211 height 44
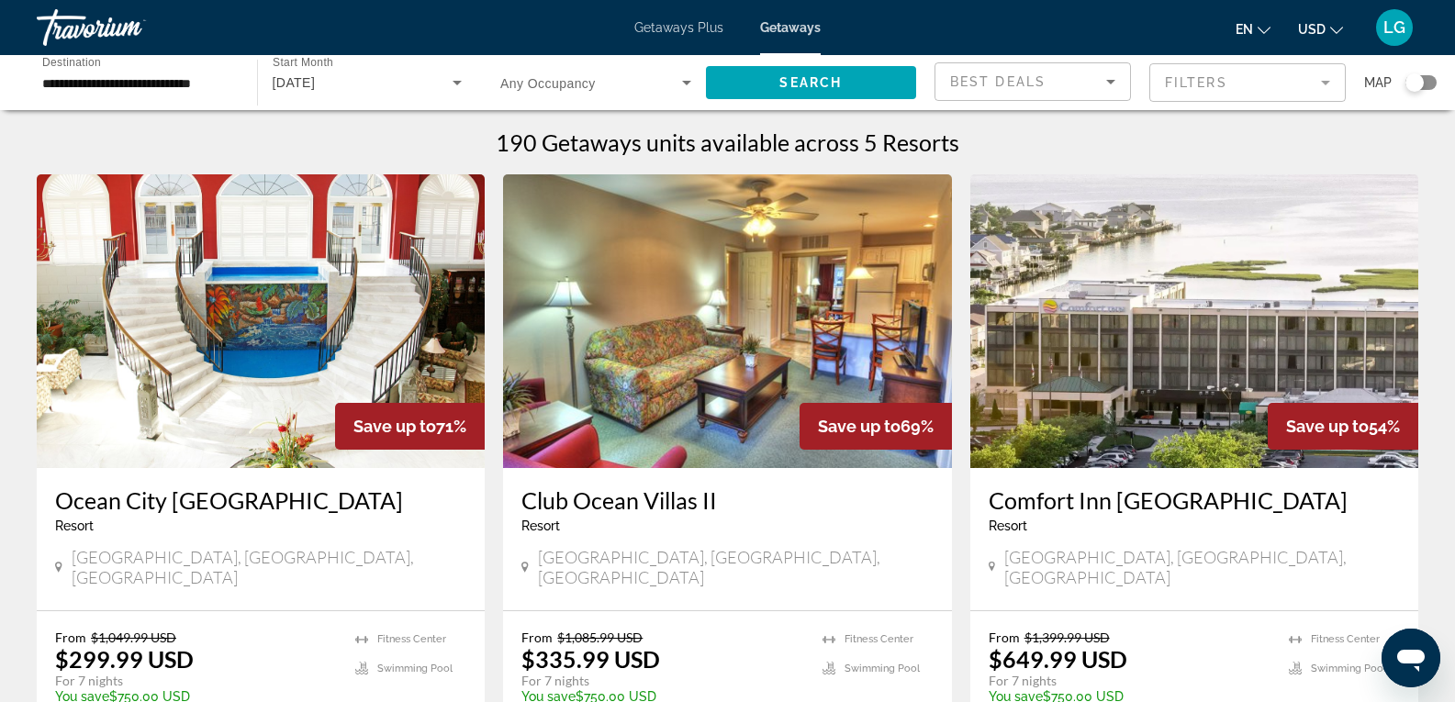
click at [408, 91] on div "[DATE]" at bounding box center [363, 83] width 181 height 22
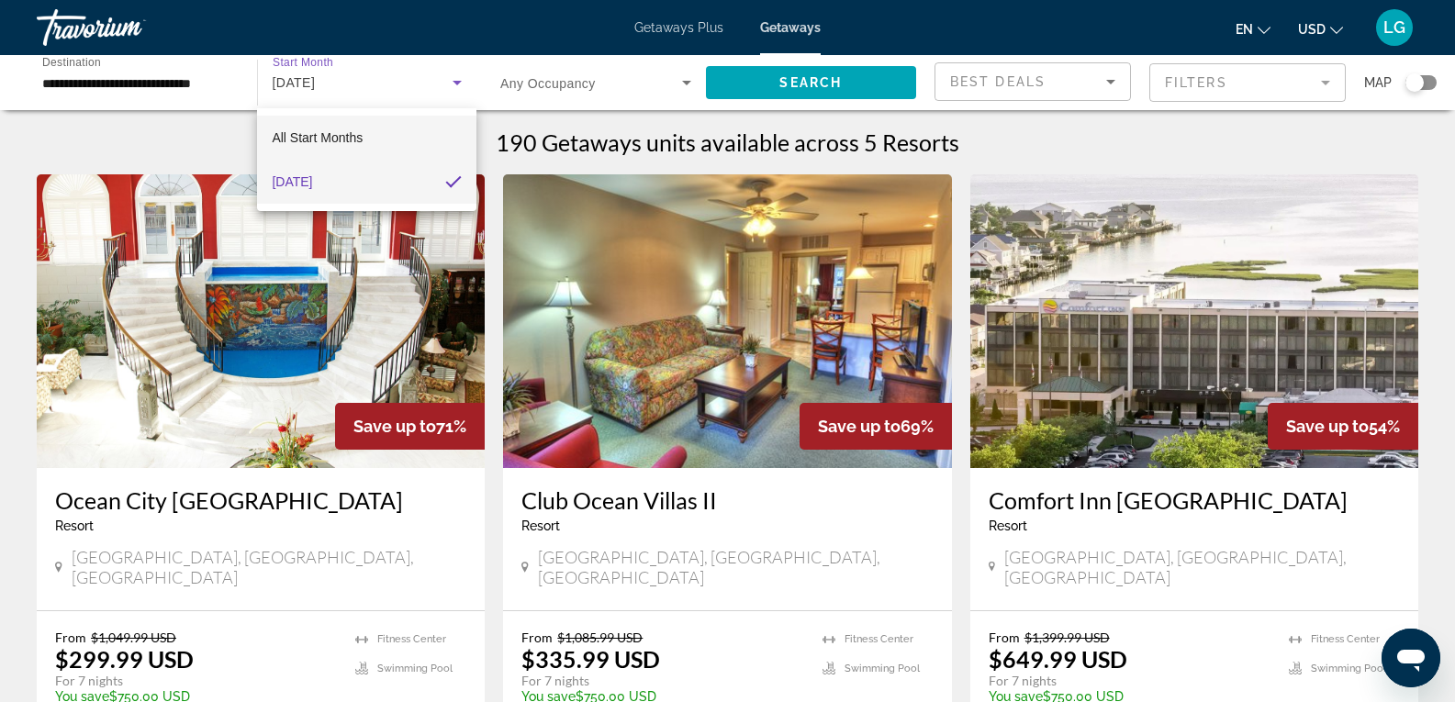
click at [303, 143] on span "All Start Months" at bounding box center [317, 137] width 91 height 15
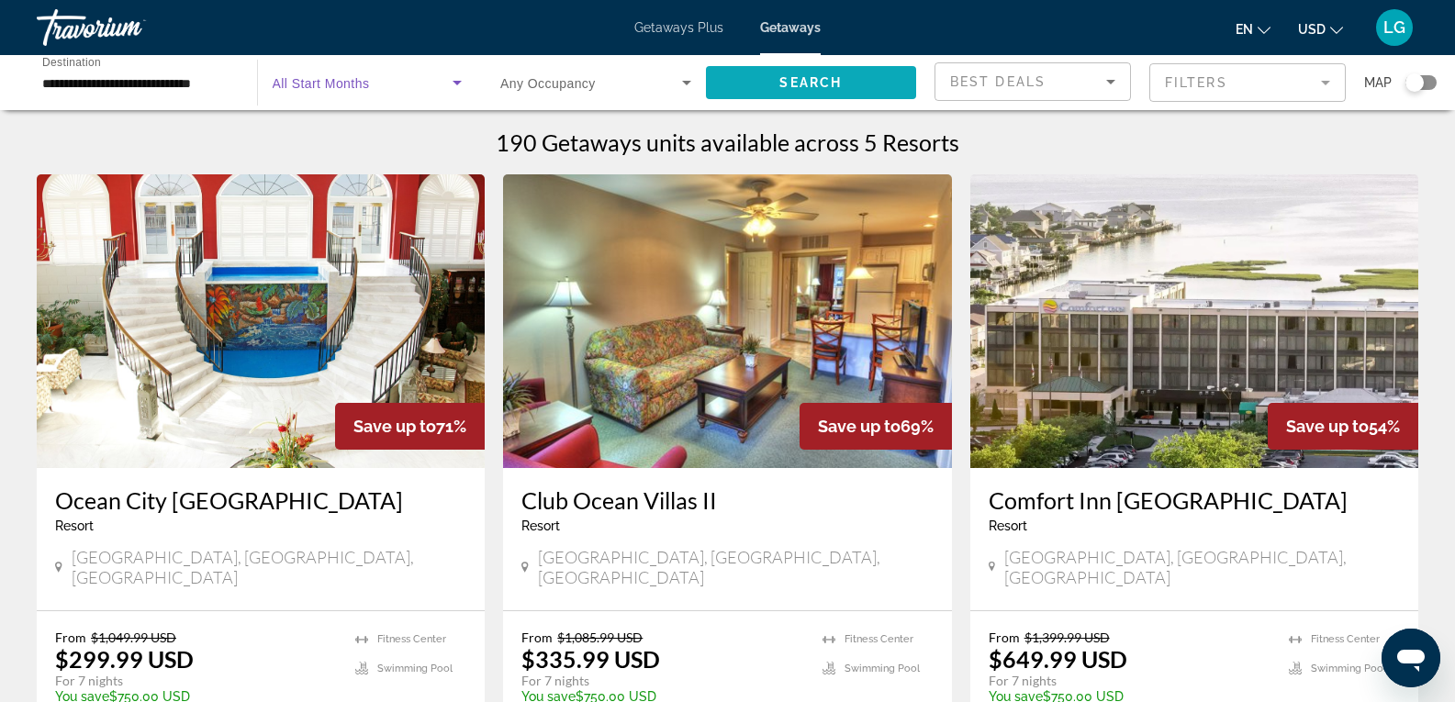
click at [775, 83] on span "Search widget" at bounding box center [811, 83] width 211 height 44
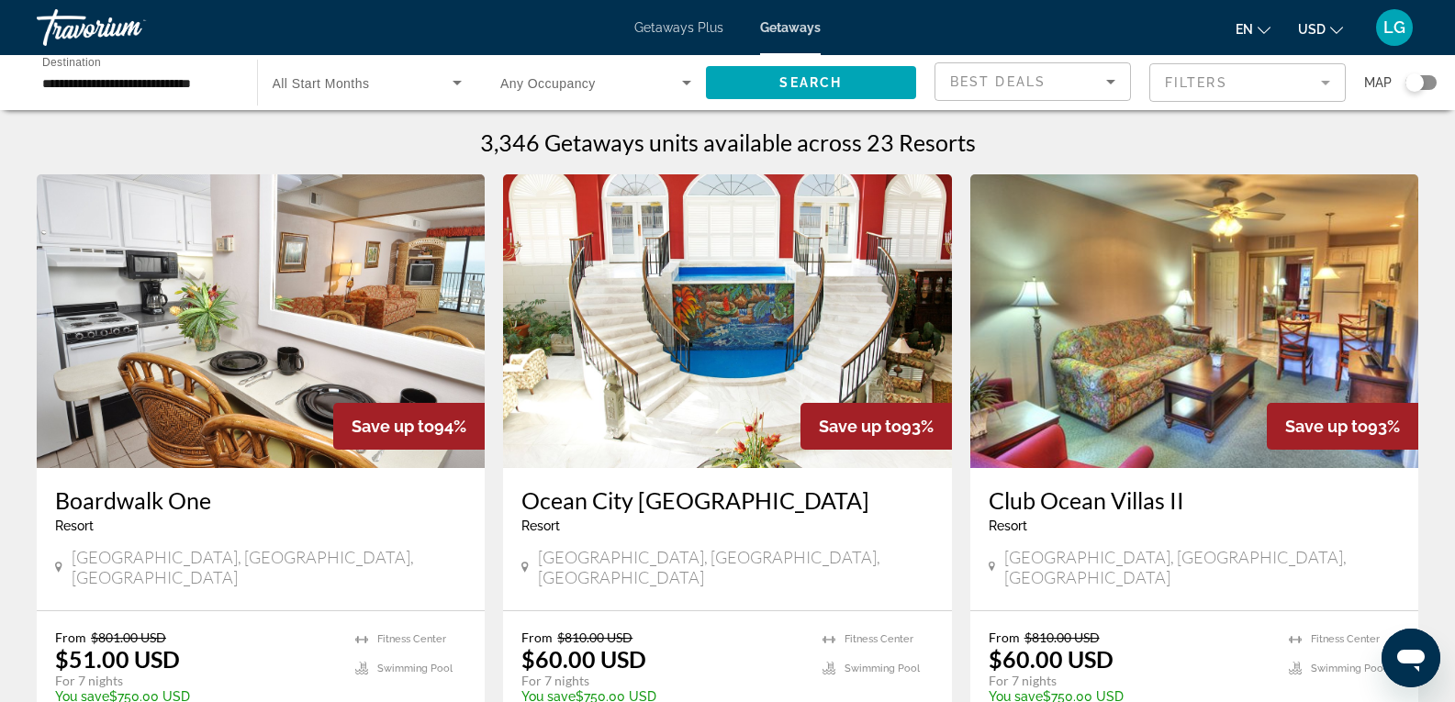
click at [186, 88] on input "**********" at bounding box center [137, 84] width 191 height 22
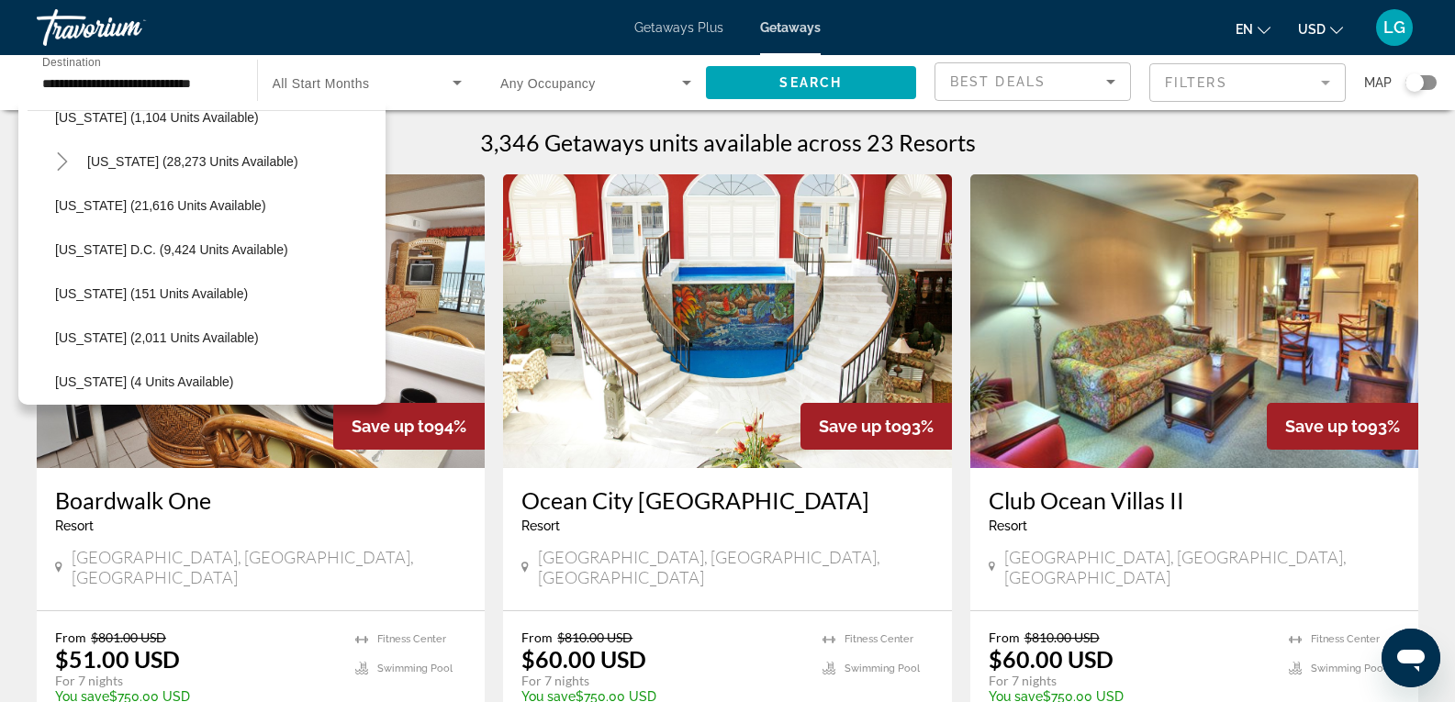
scroll to position [1841, 0]
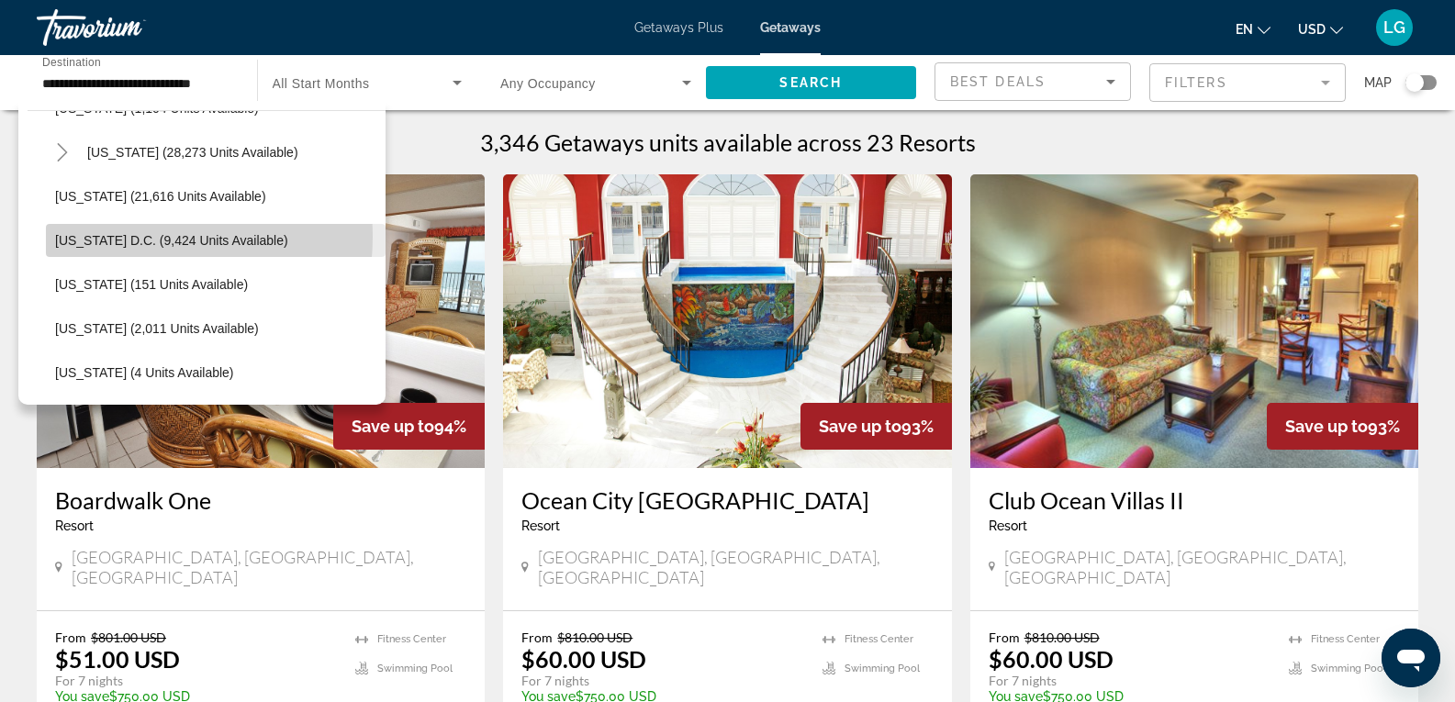
click at [126, 237] on span "[US_STATE] D.C. (9,424 units available)" at bounding box center [171, 240] width 233 height 15
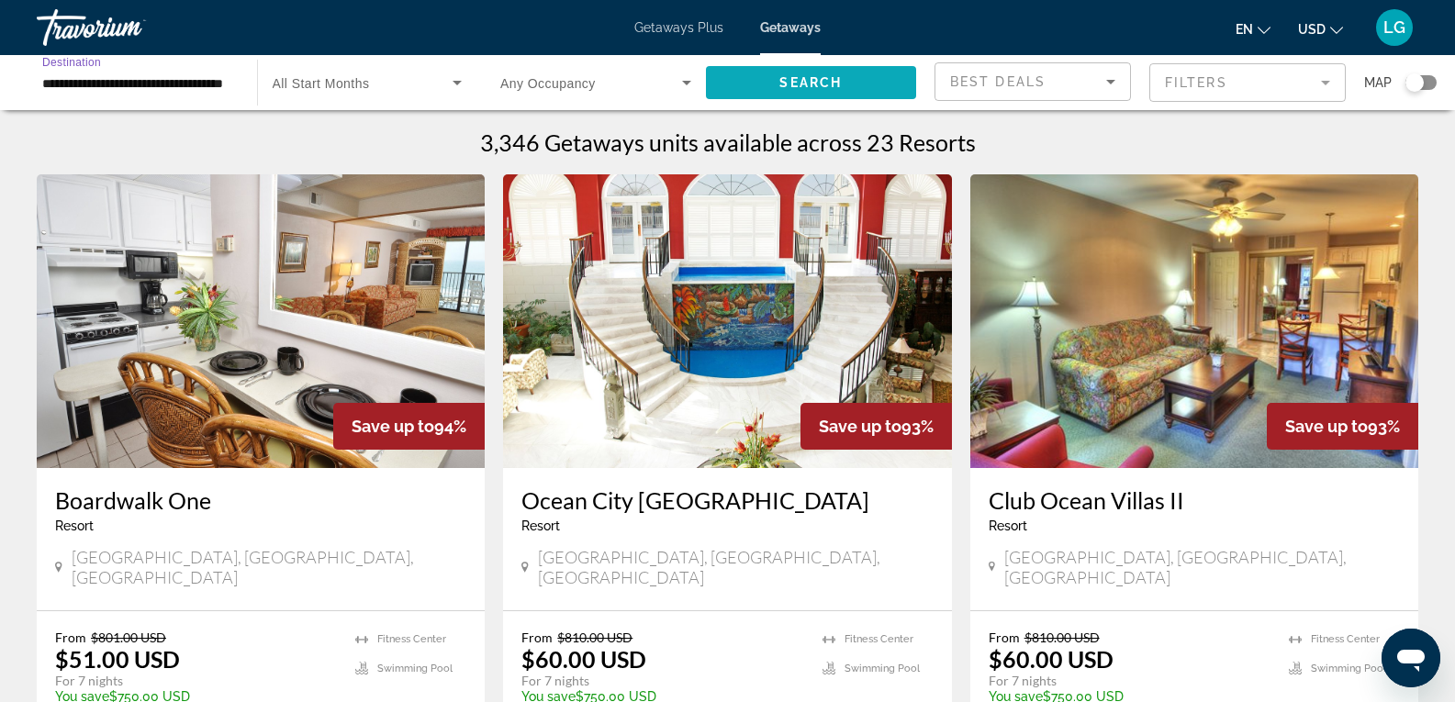
click at [844, 95] on span "Search widget" at bounding box center [811, 83] width 211 height 44
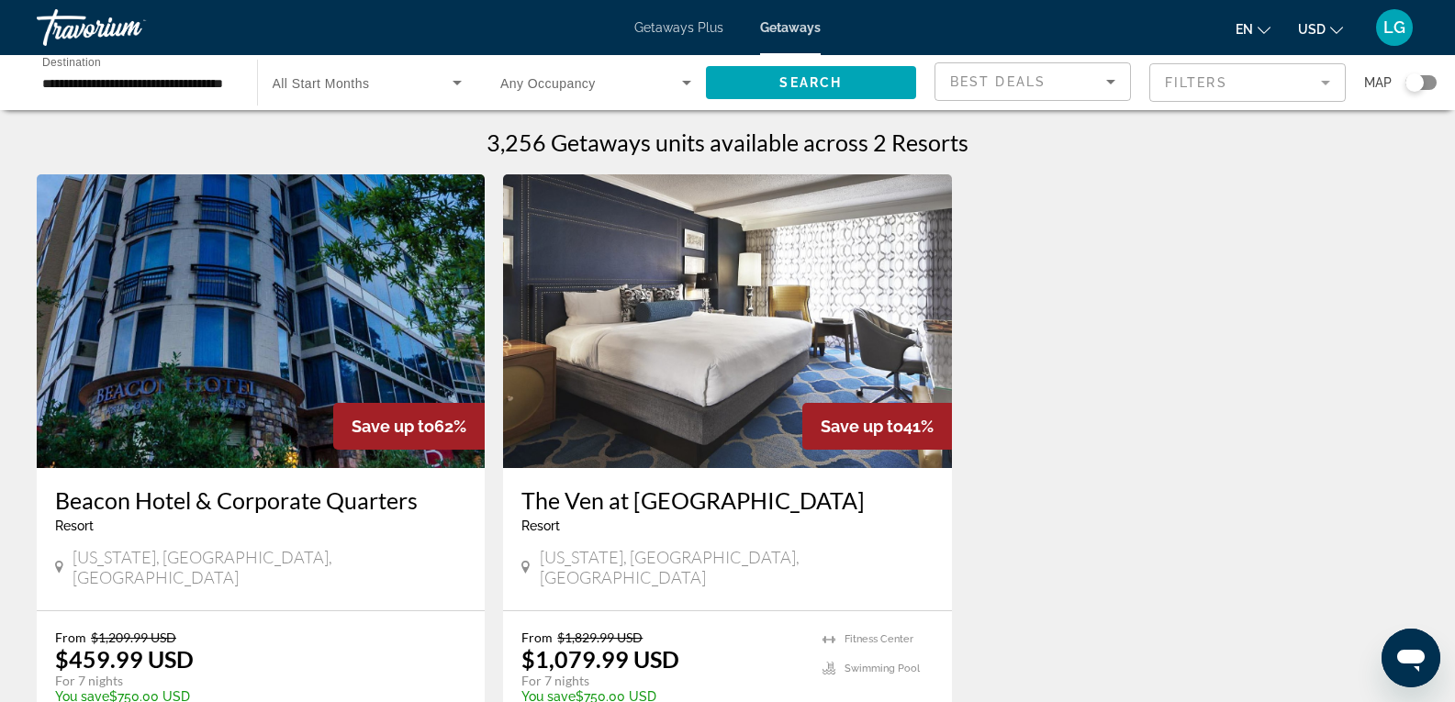
click at [166, 87] on input "**********" at bounding box center [137, 84] width 191 height 22
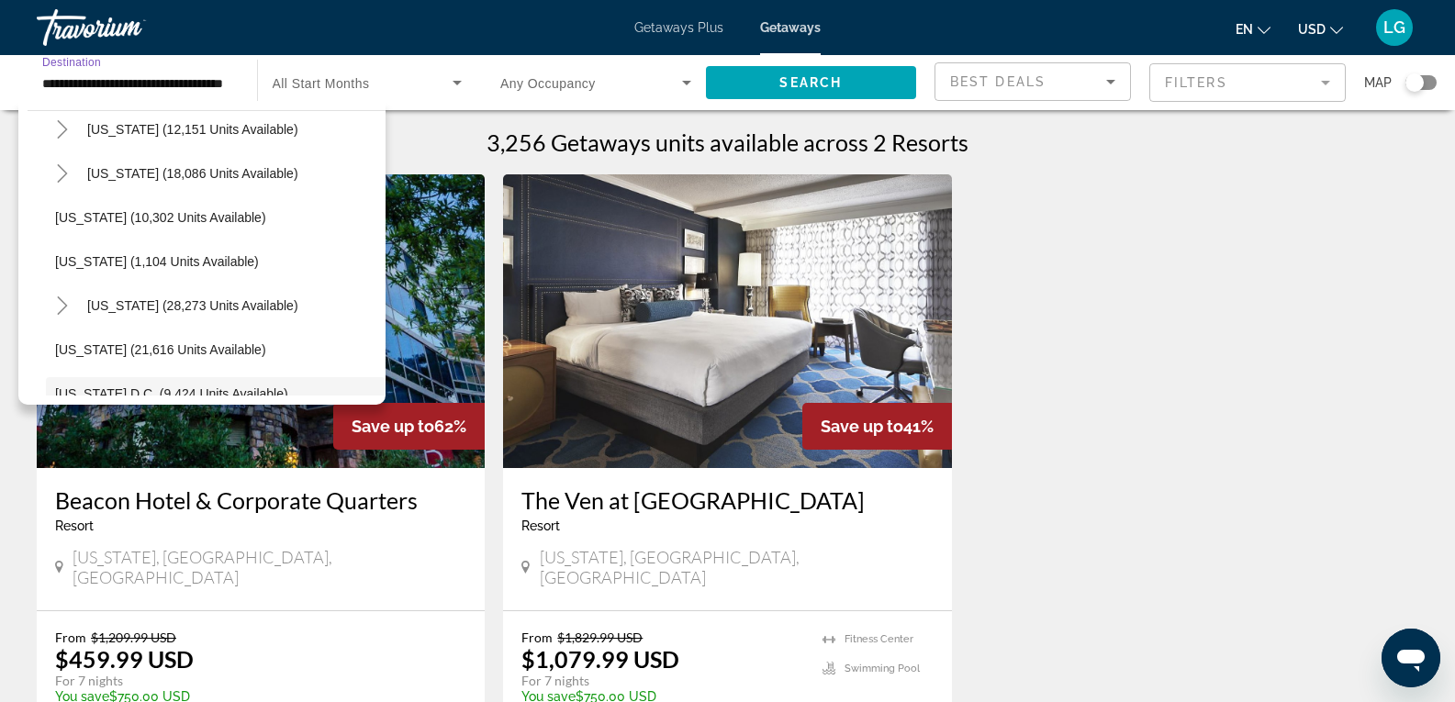
scroll to position [1644, 0]
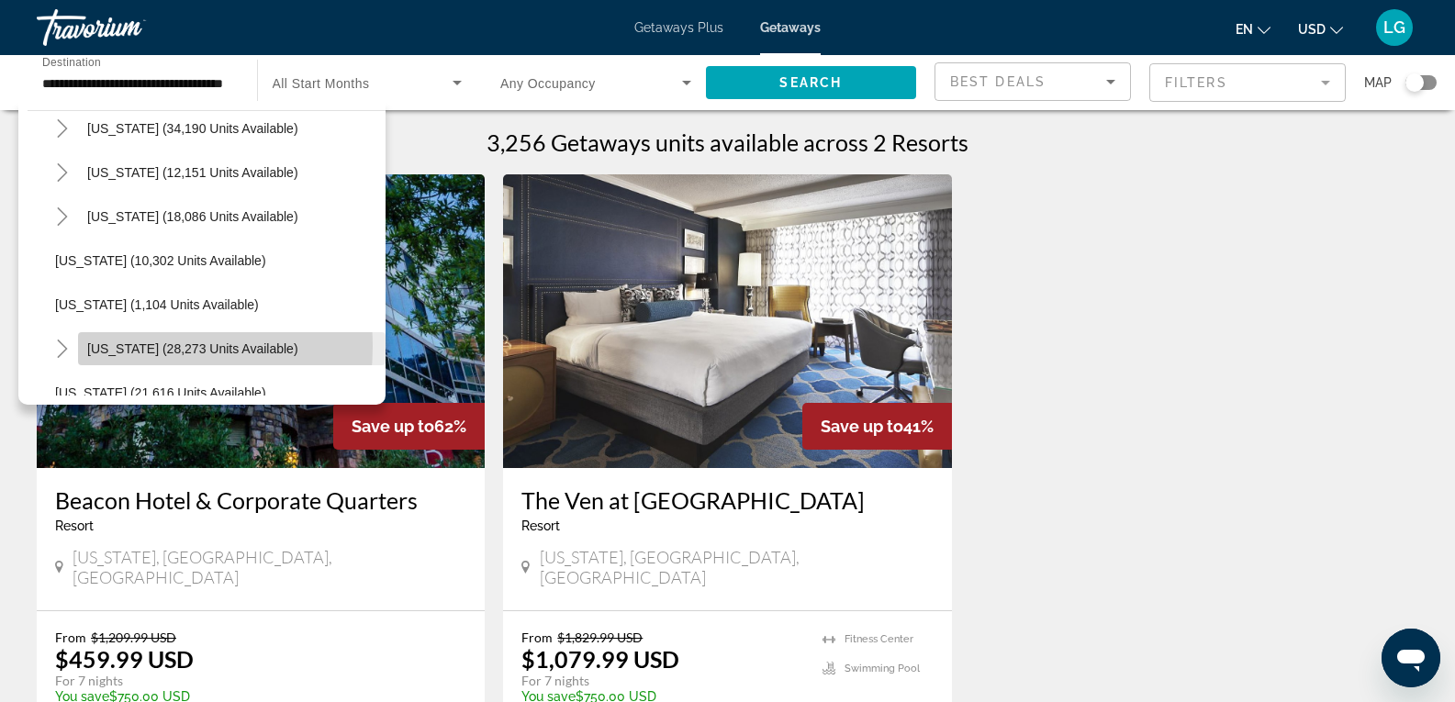
click at [122, 346] on span "[US_STATE] (28,273 units available)" at bounding box center [192, 348] width 211 height 15
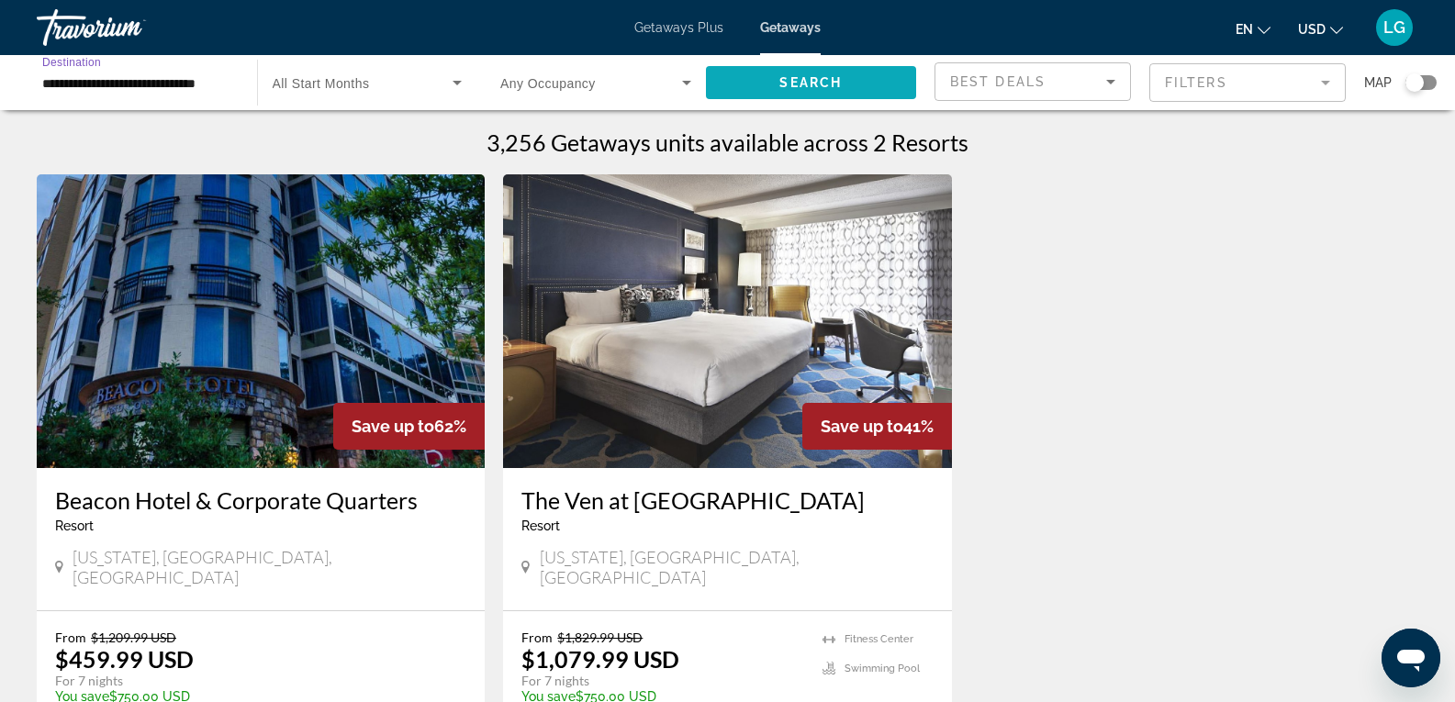
click at [837, 79] on span "Search" at bounding box center [810, 82] width 62 height 15
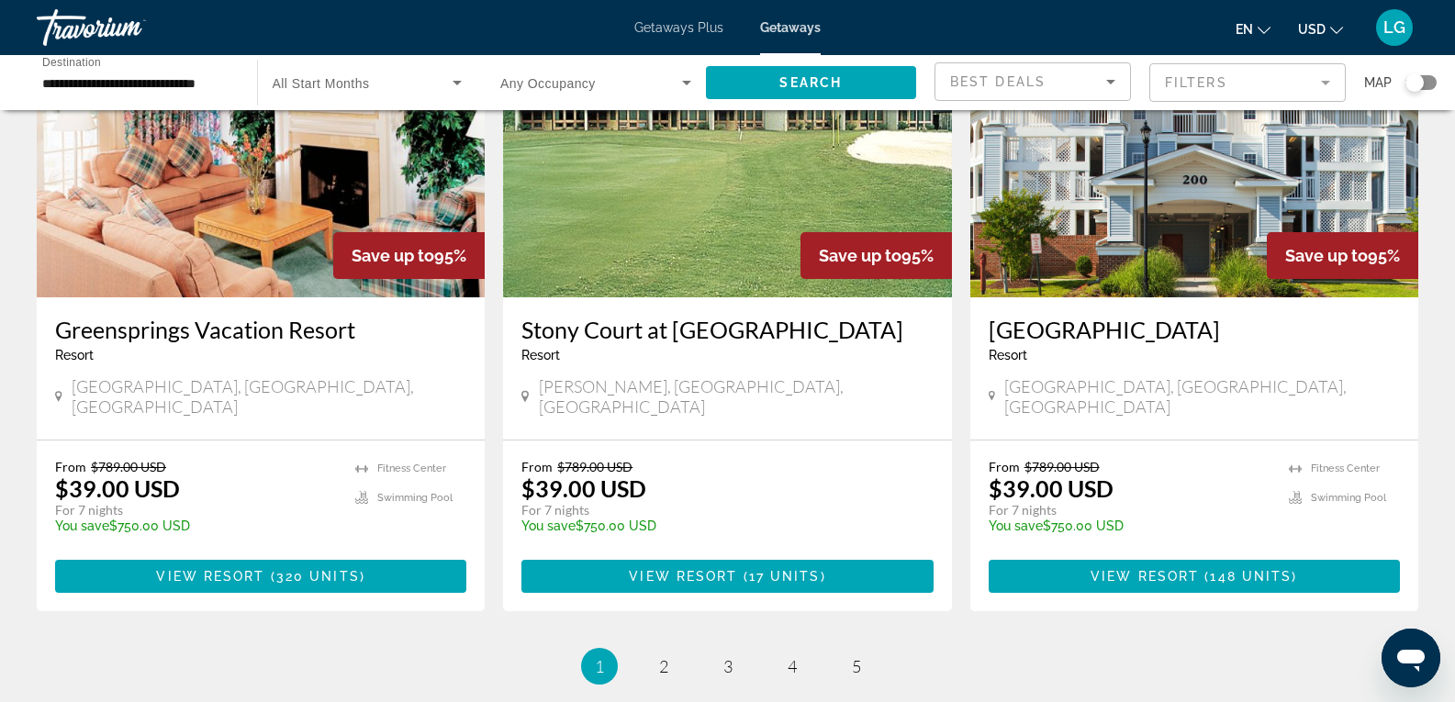
scroll to position [2323, 0]
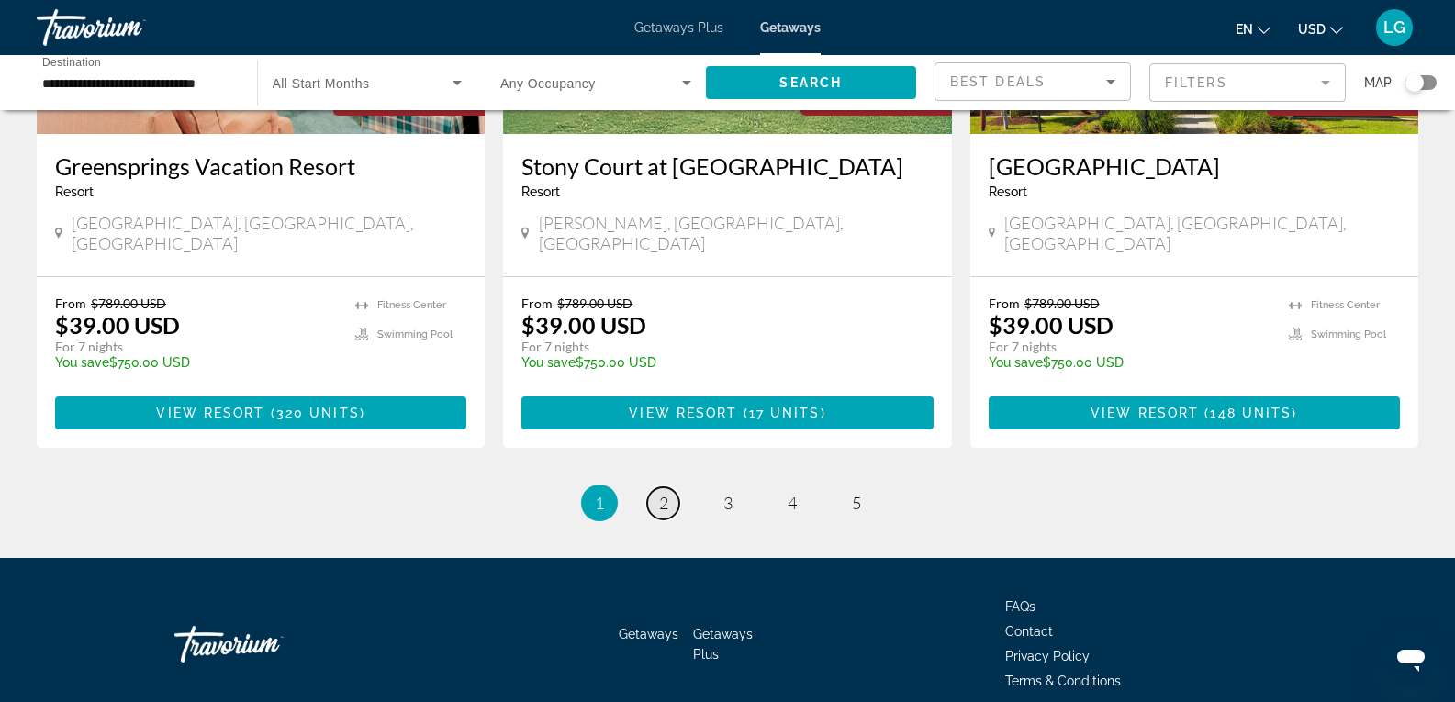
click at [667, 493] on span "2" at bounding box center [663, 503] width 9 height 20
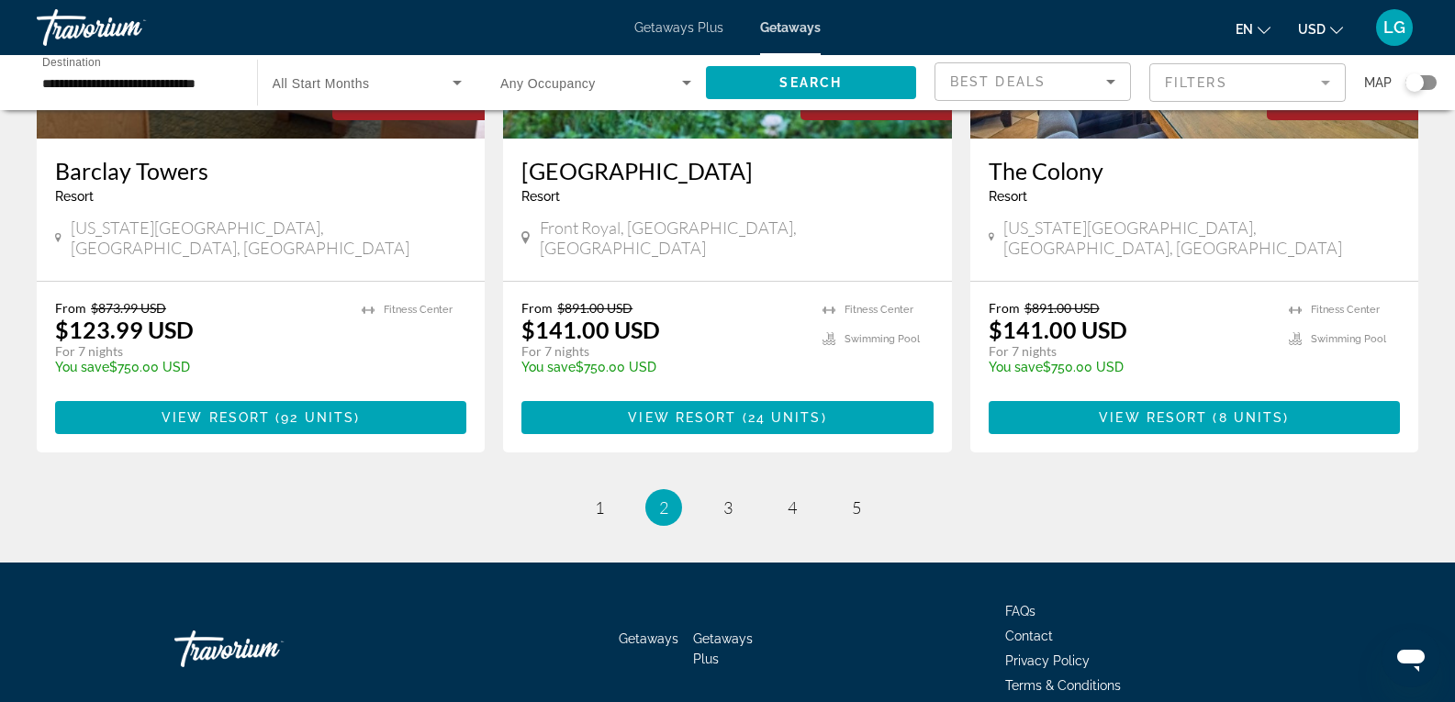
scroll to position [2267, 0]
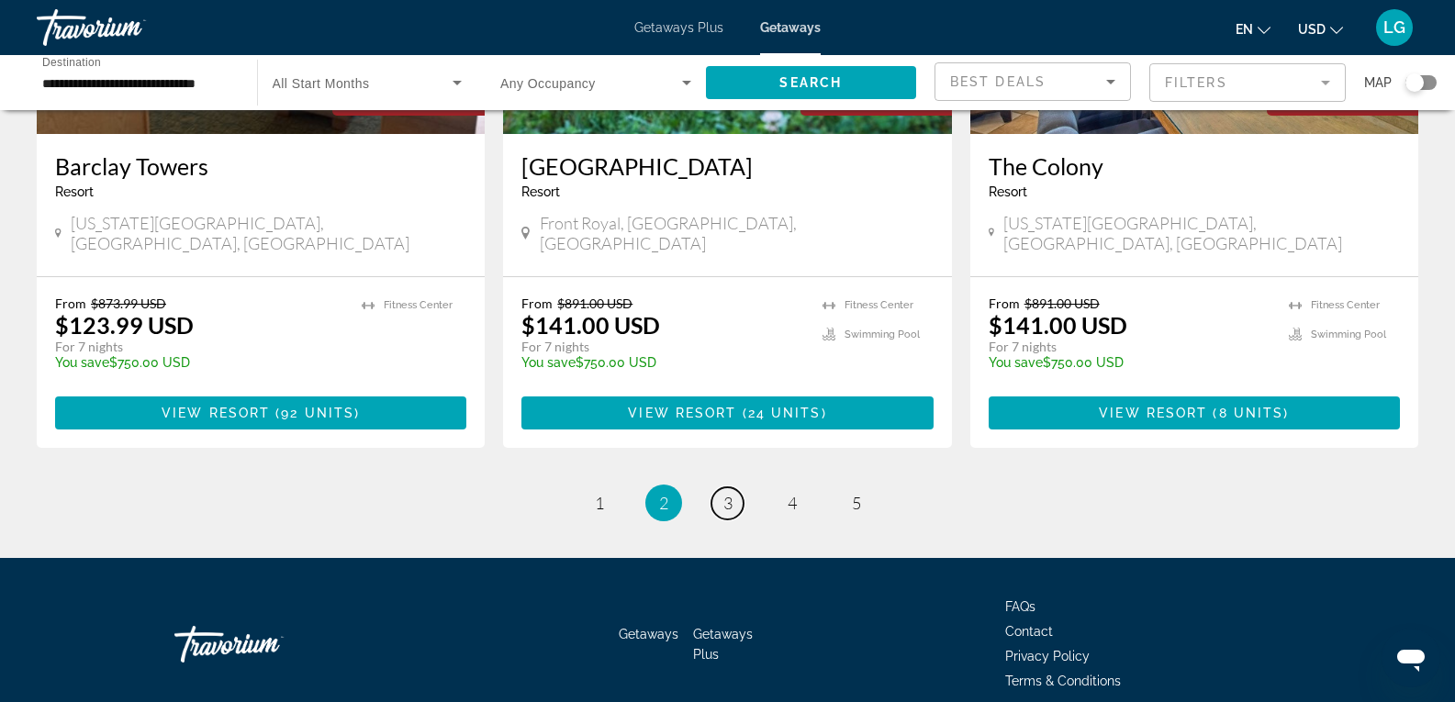
click at [725, 493] on span "3" at bounding box center [727, 503] width 9 height 20
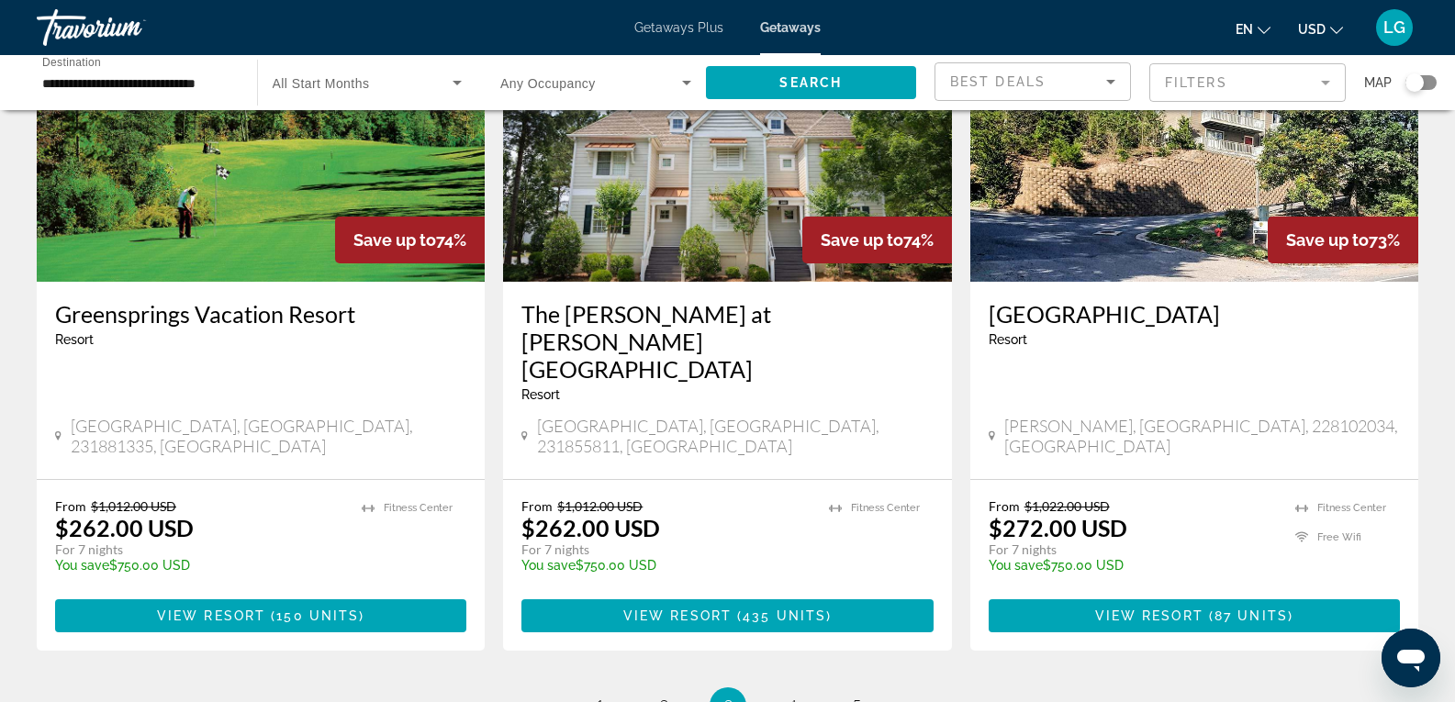
scroll to position [2323, 0]
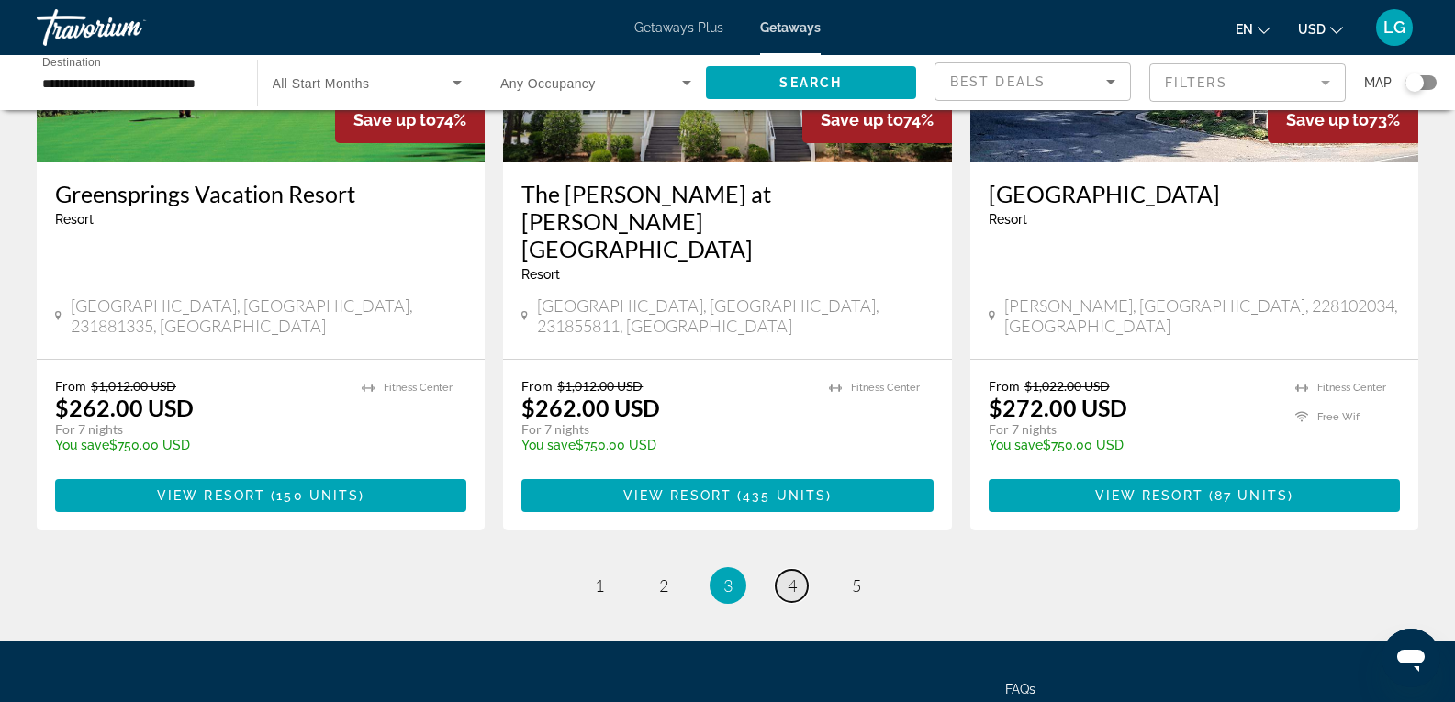
click at [795, 576] on span "4" at bounding box center [792, 586] width 9 height 20
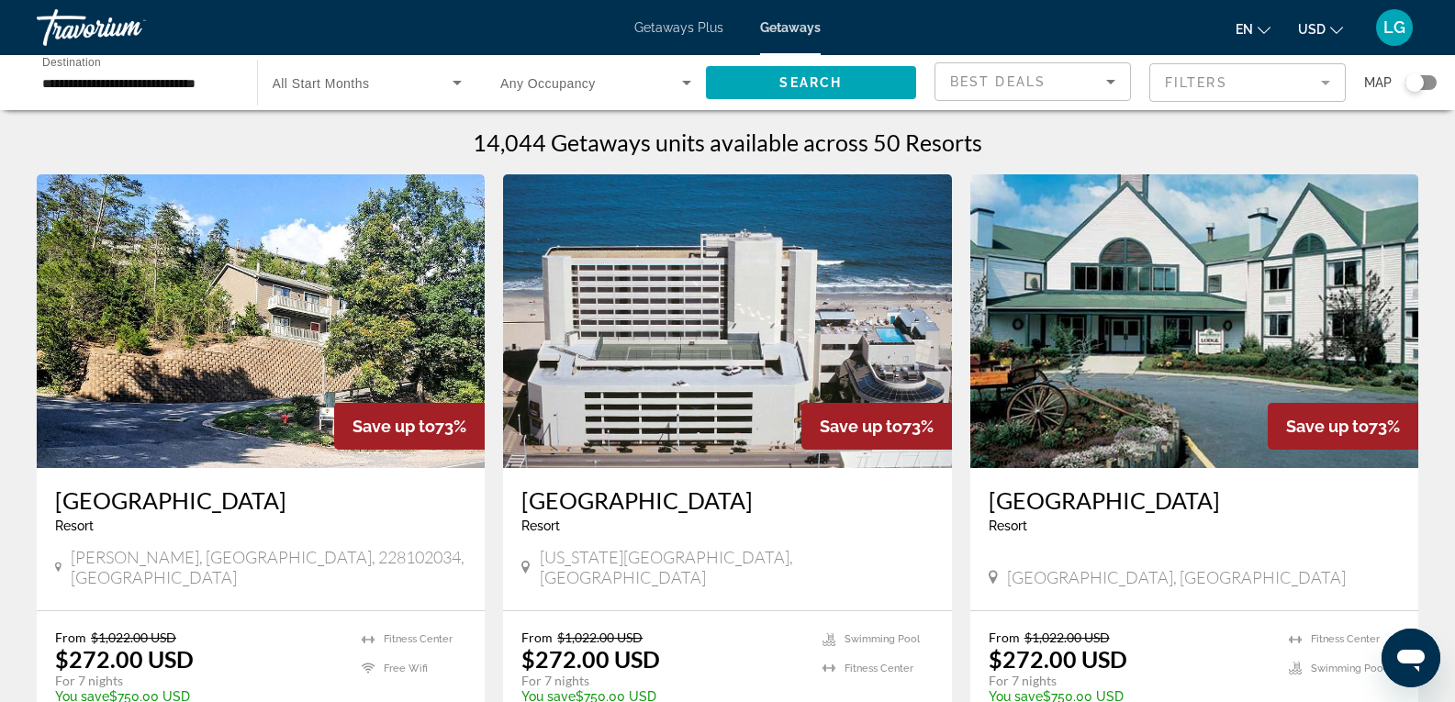
click at [136, 80] on input "**********" at bounding box center [137, 84] width 191 height 22
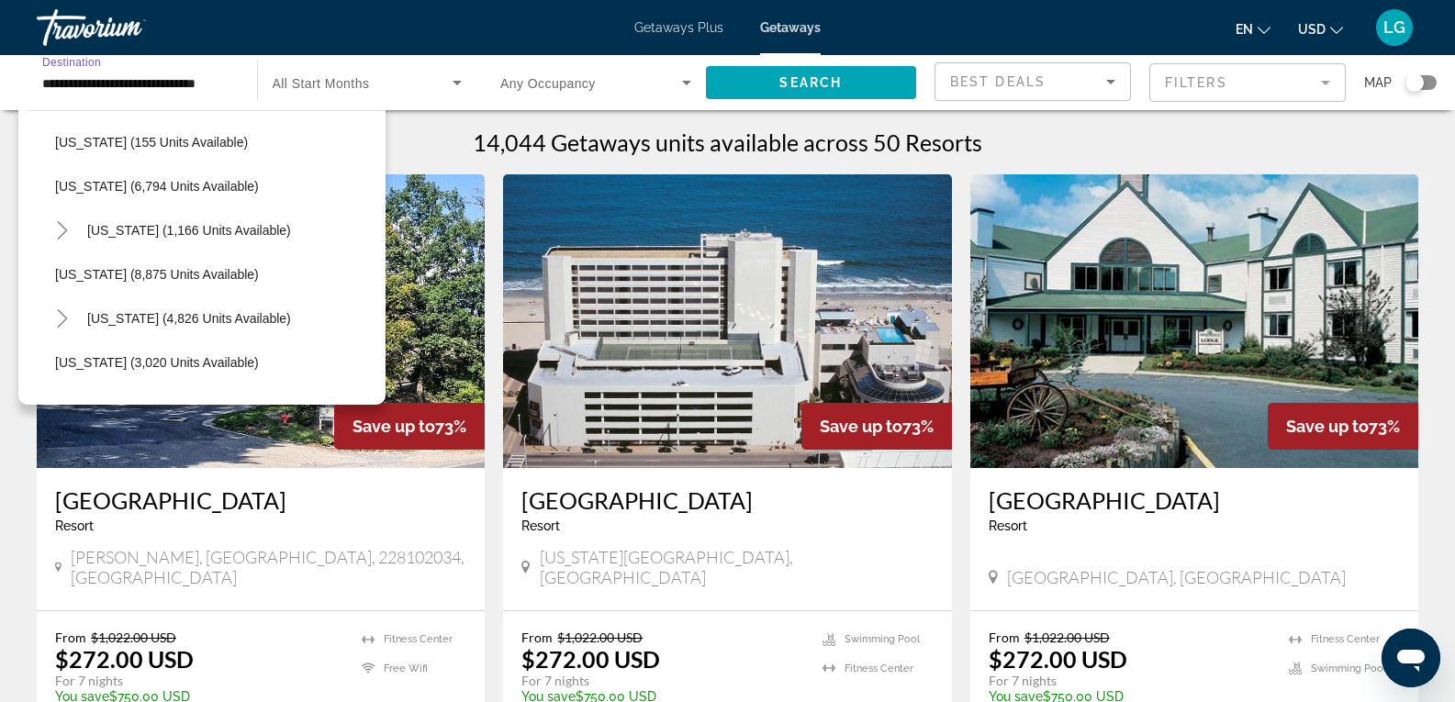
scroll to position [730, 0]
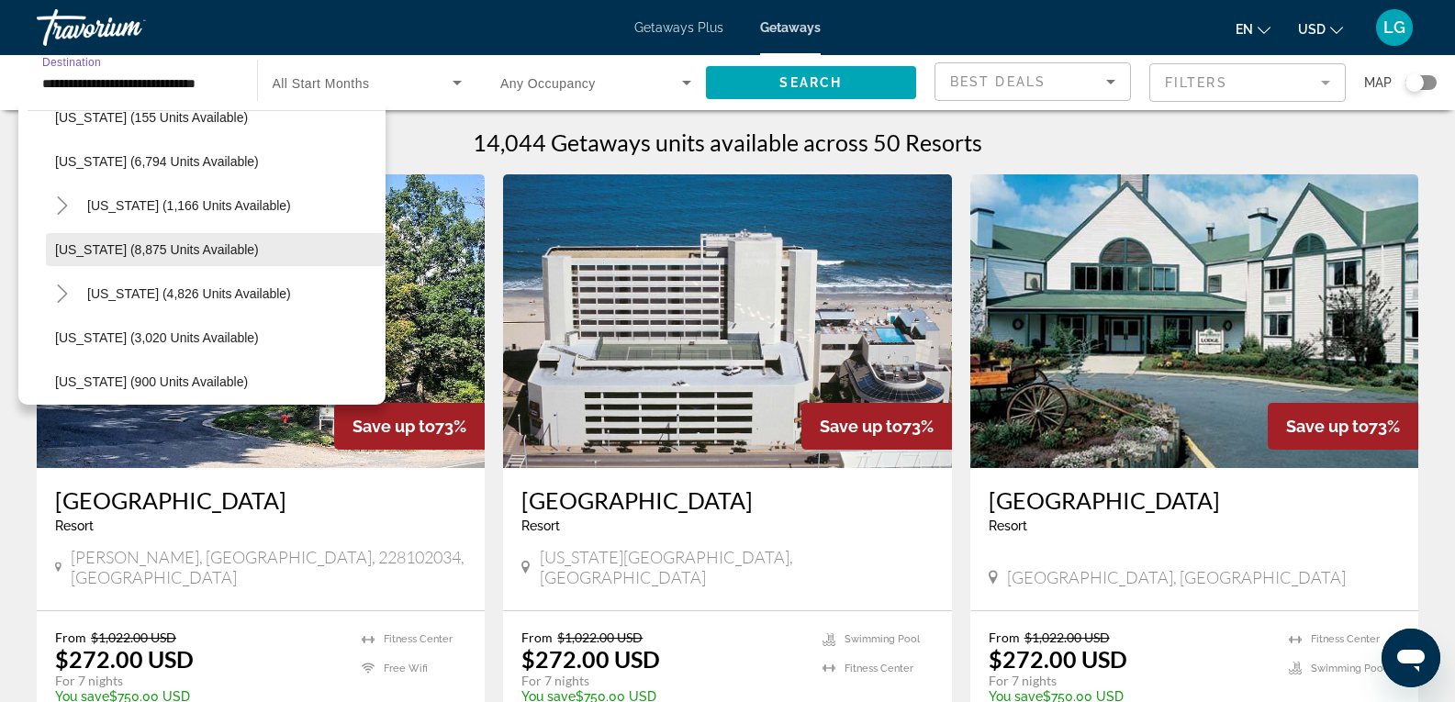
click at [147, 254] on span "[US_STATE] (8,875 units available)" at bounding box center [157, 249] width 204 height 15
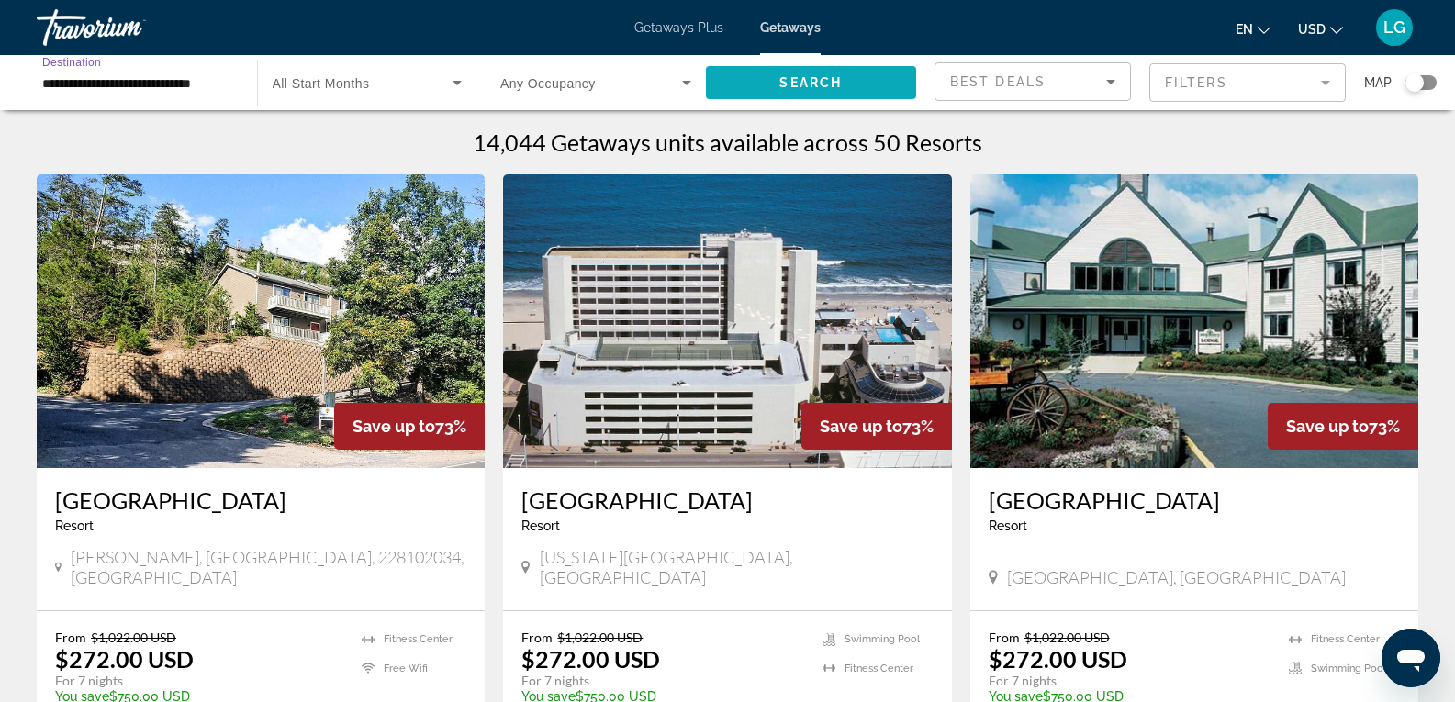
click at [806, 80] on span "Search" at bounding box center [810, 82] width 62 height 15
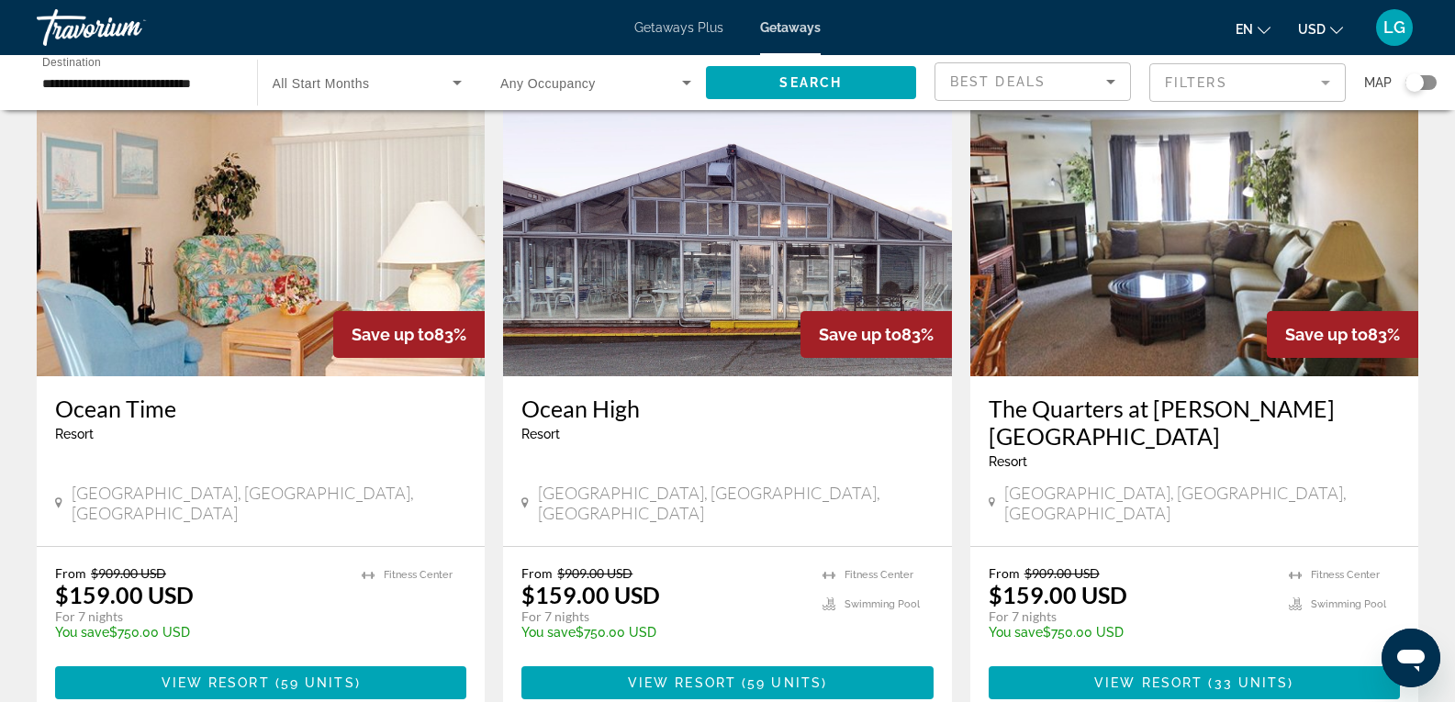
scroll to position [2267, 0]
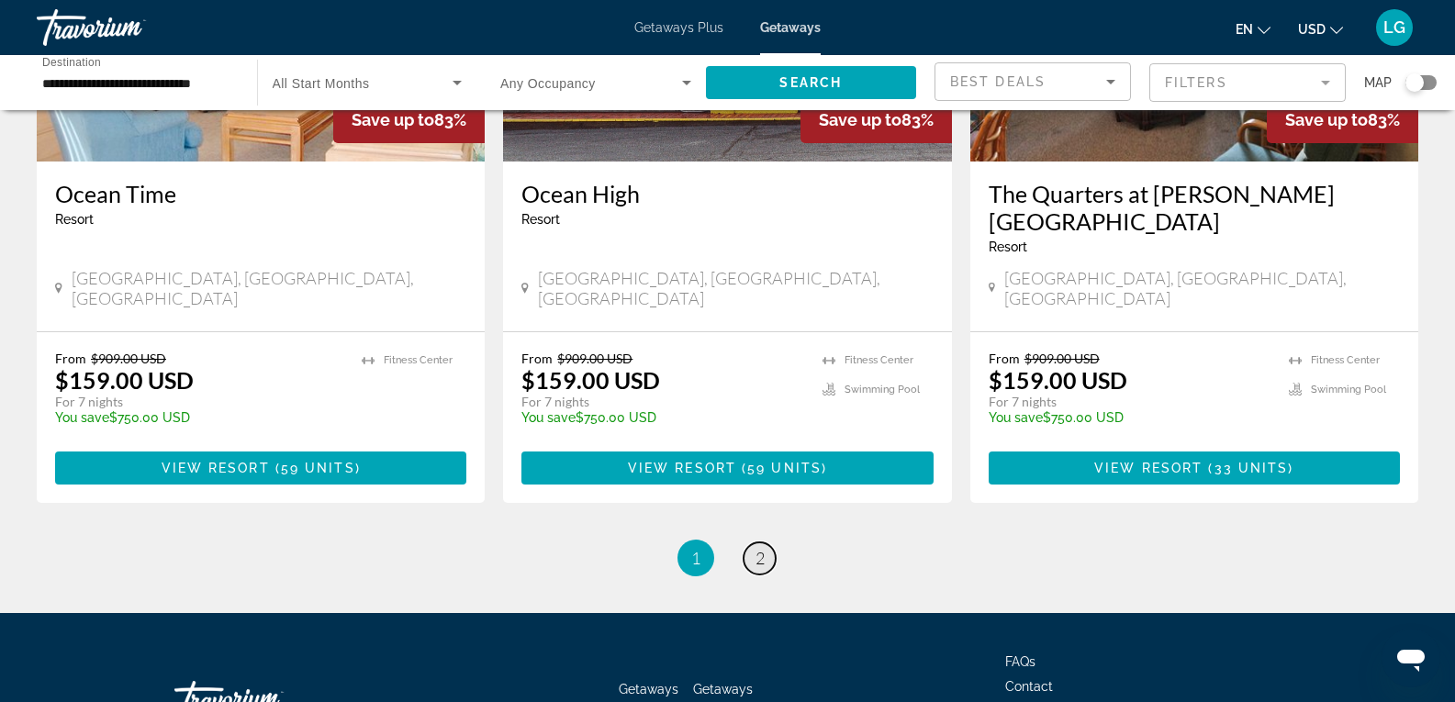
click at [763, 543] on link "page 2" at bounding box center [760, 559] width 32 height 32
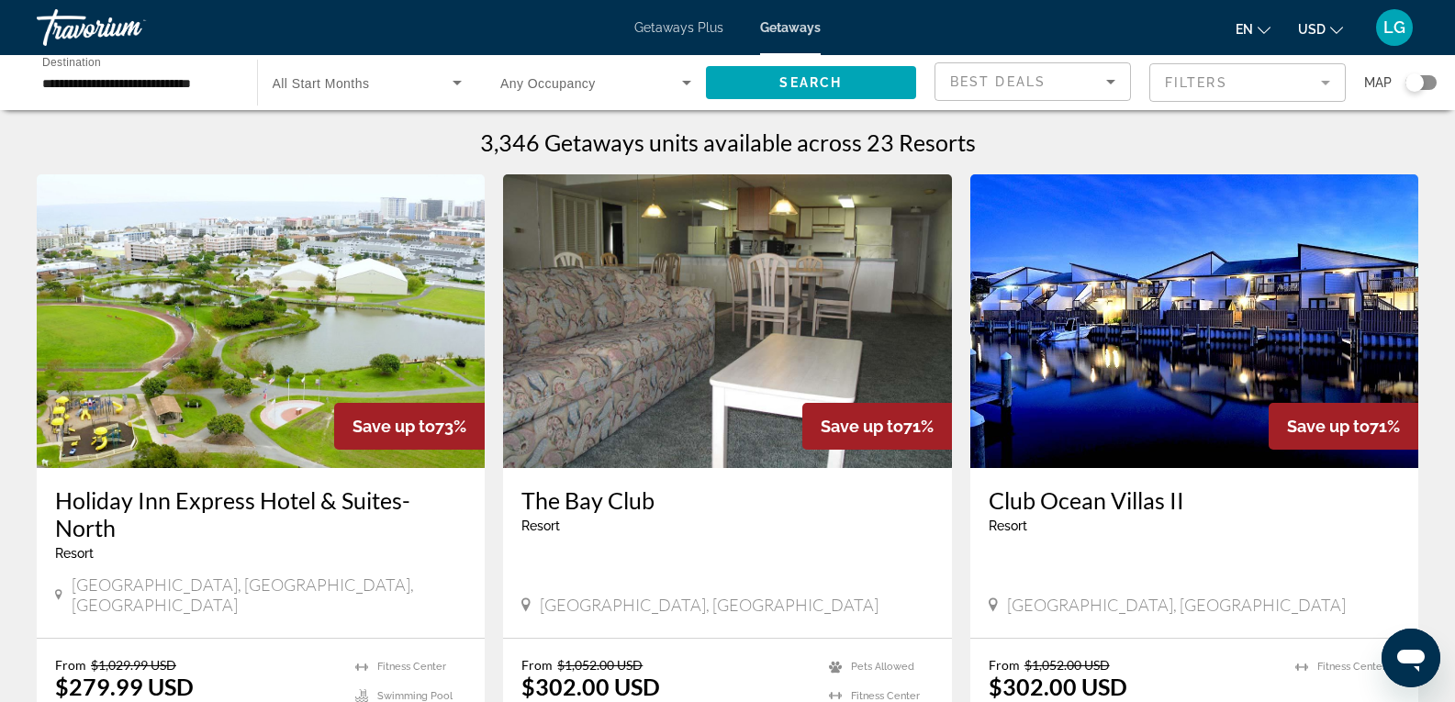
click at [185, 84] on input "**********" at bounding box center [137, 84] width 191 height 22
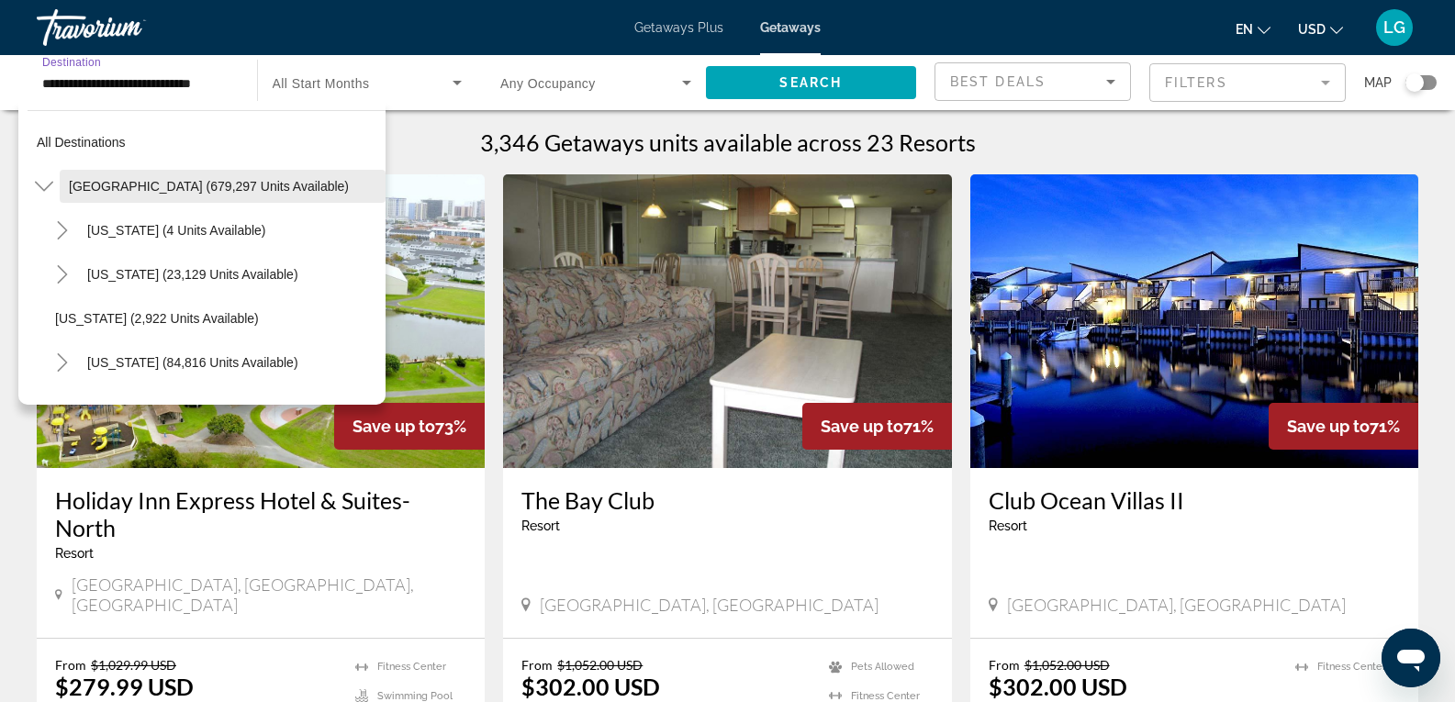
click at [140, 186] on span "[GEOGRAPHIC_DATA] (679,297 units available)" at bounding box center [209, 186] width 280 height 15
type input "**********"
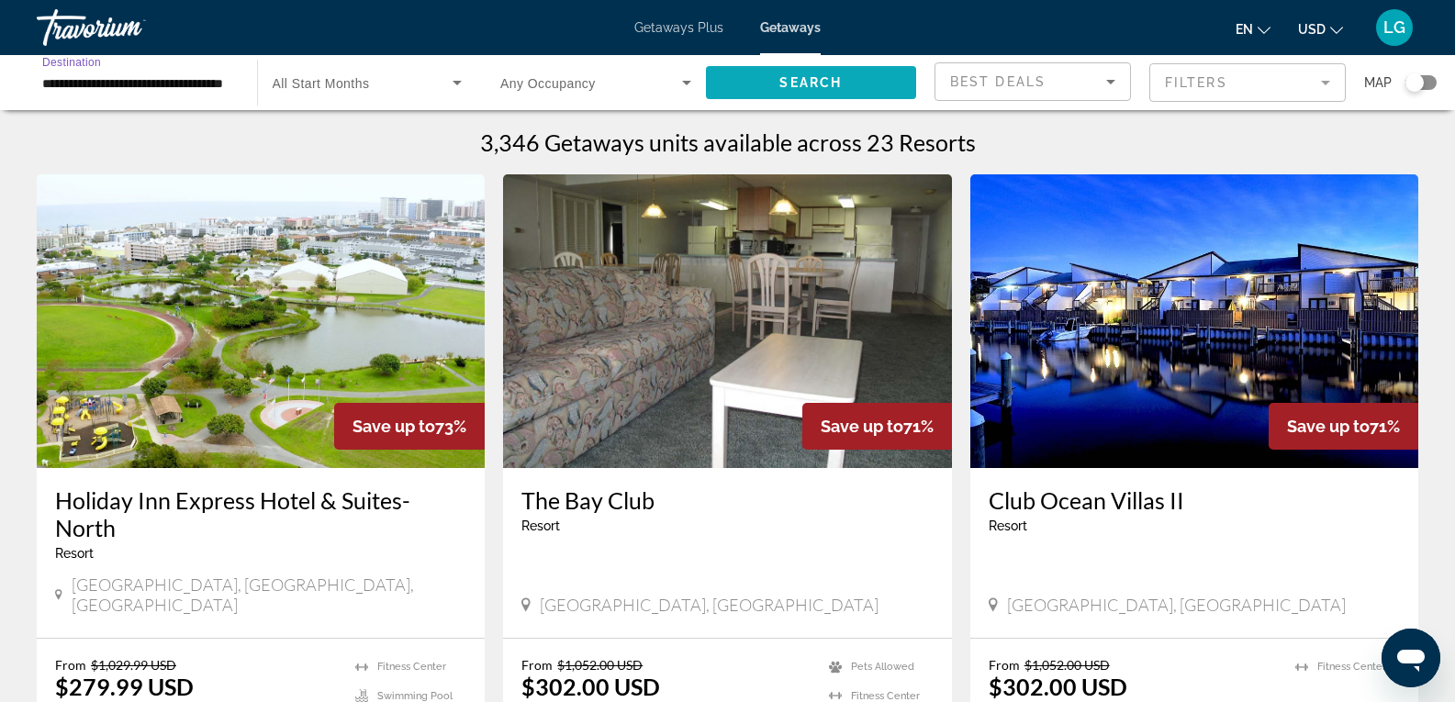
click at [839, 80] on span "Search" at bounding box center [810, 82] width 62 height 15
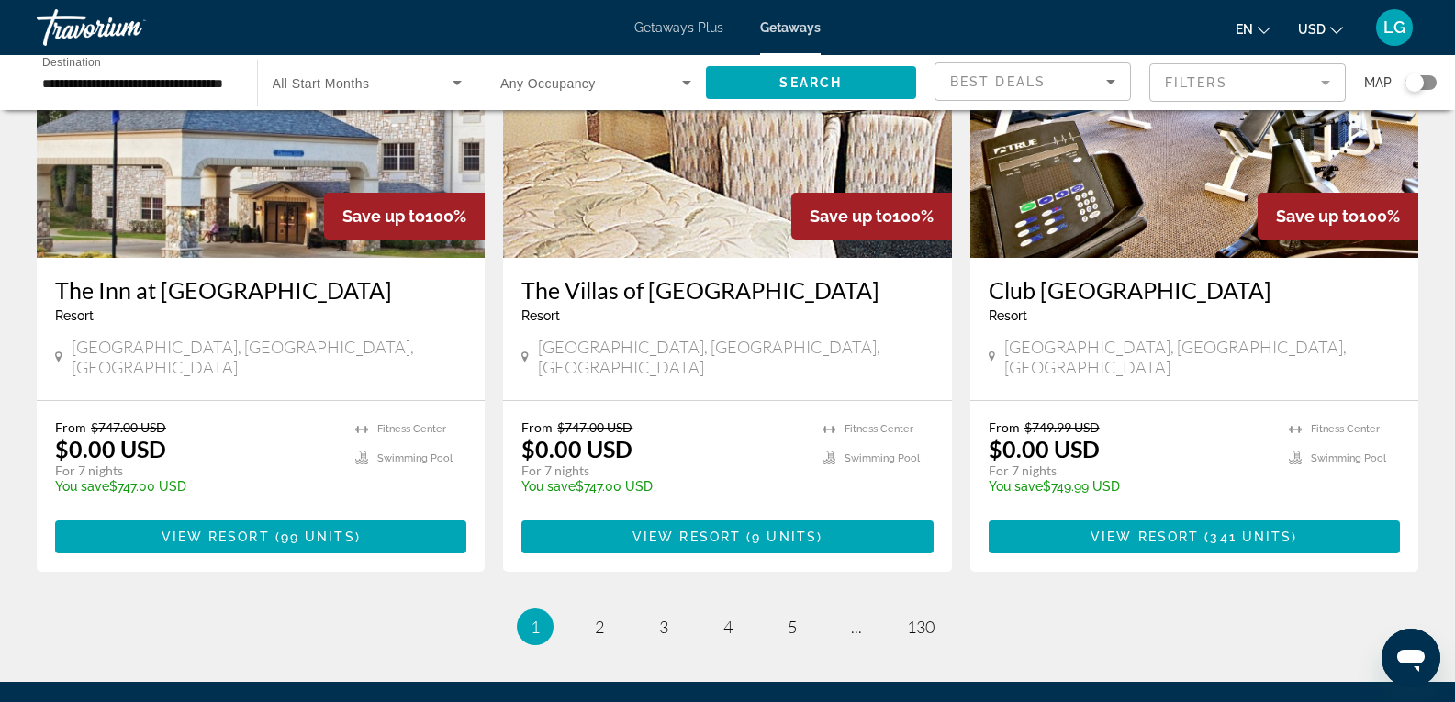
scroll to position [2267, 0]
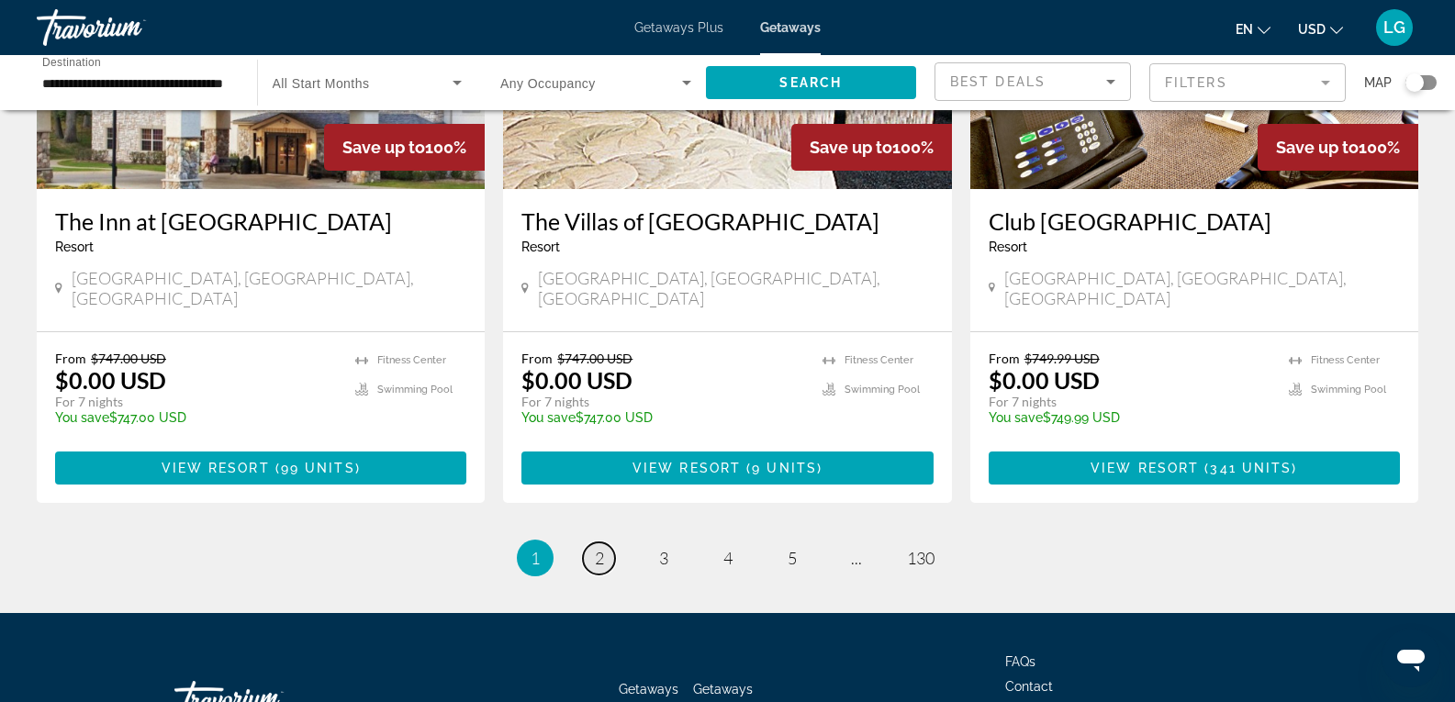
click at [596, 548] on span "2" at bounding box center [599, 558] width 9 height 20
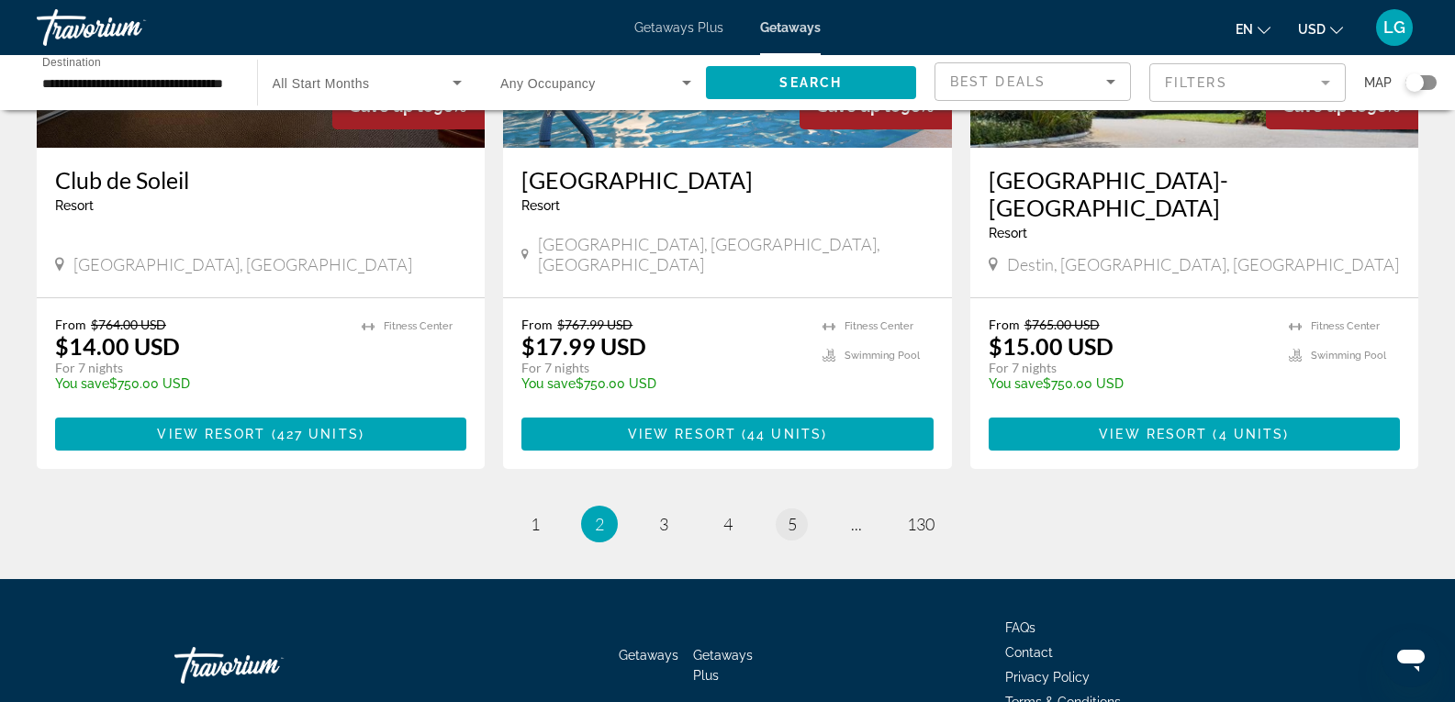
scroll to position [2268, 0]
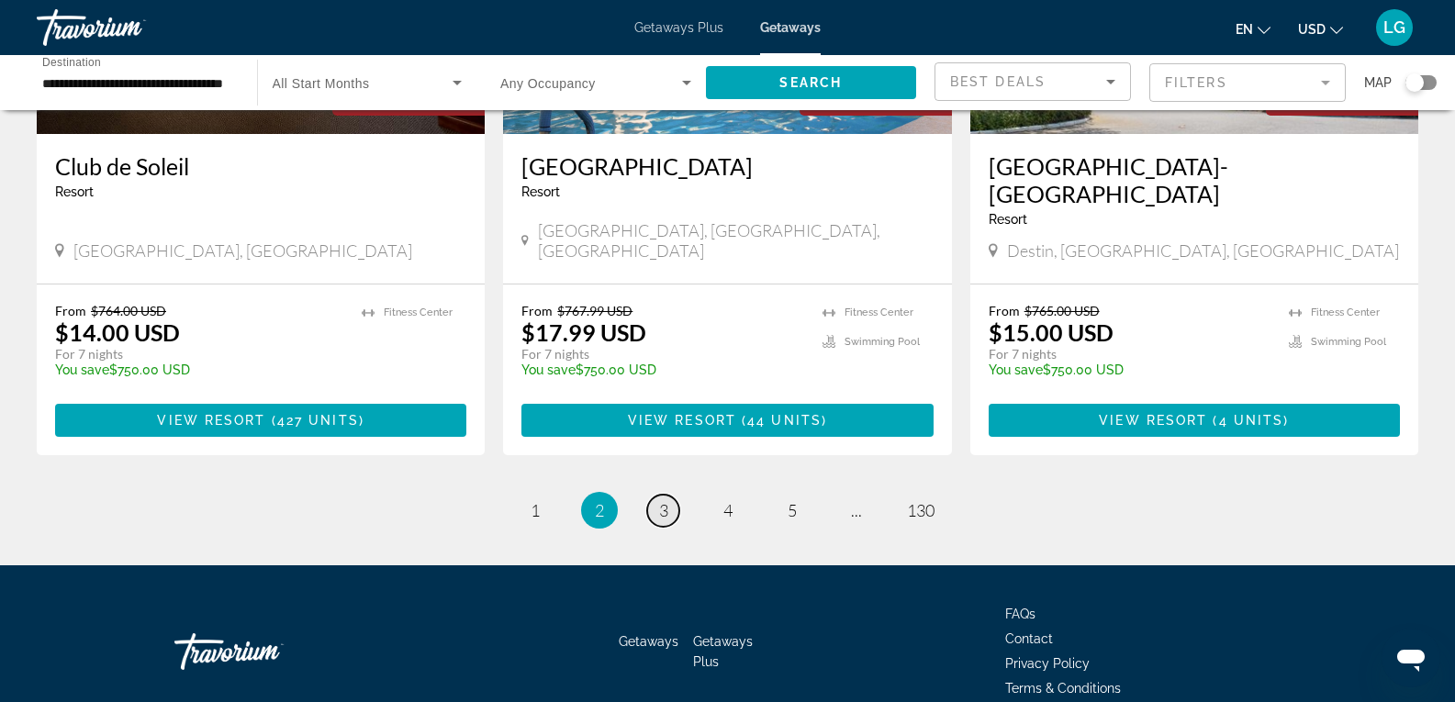
click at [662, 500] on span "3" at bounding box center [663, 510] width 9 height 20
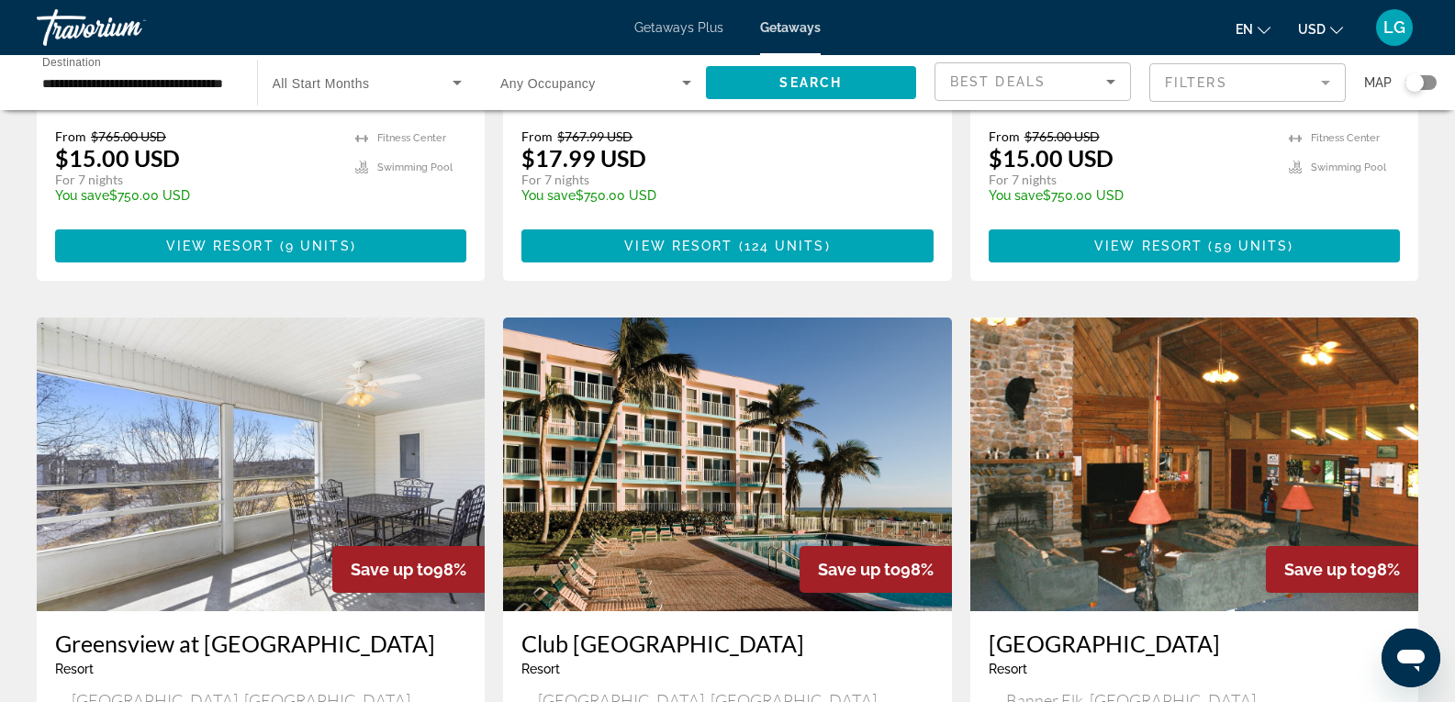
scroll to position [1909, 0]
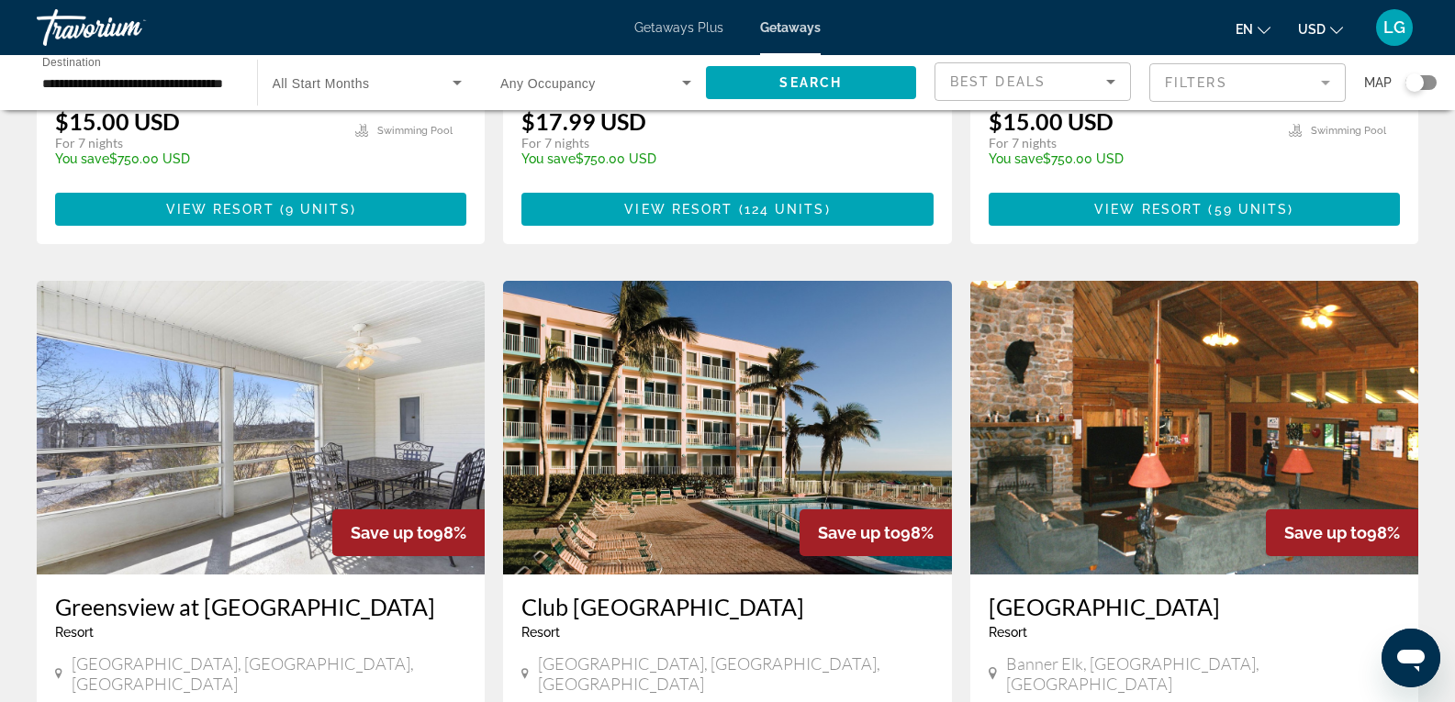
click at [983, 575] on div "[GEOGRAPHIC_DATA] - This is an adults only resort Banner Elk, [GEOGRAPHIC_DATA]…" at bounding box center [1194, 646] width 448 height 142
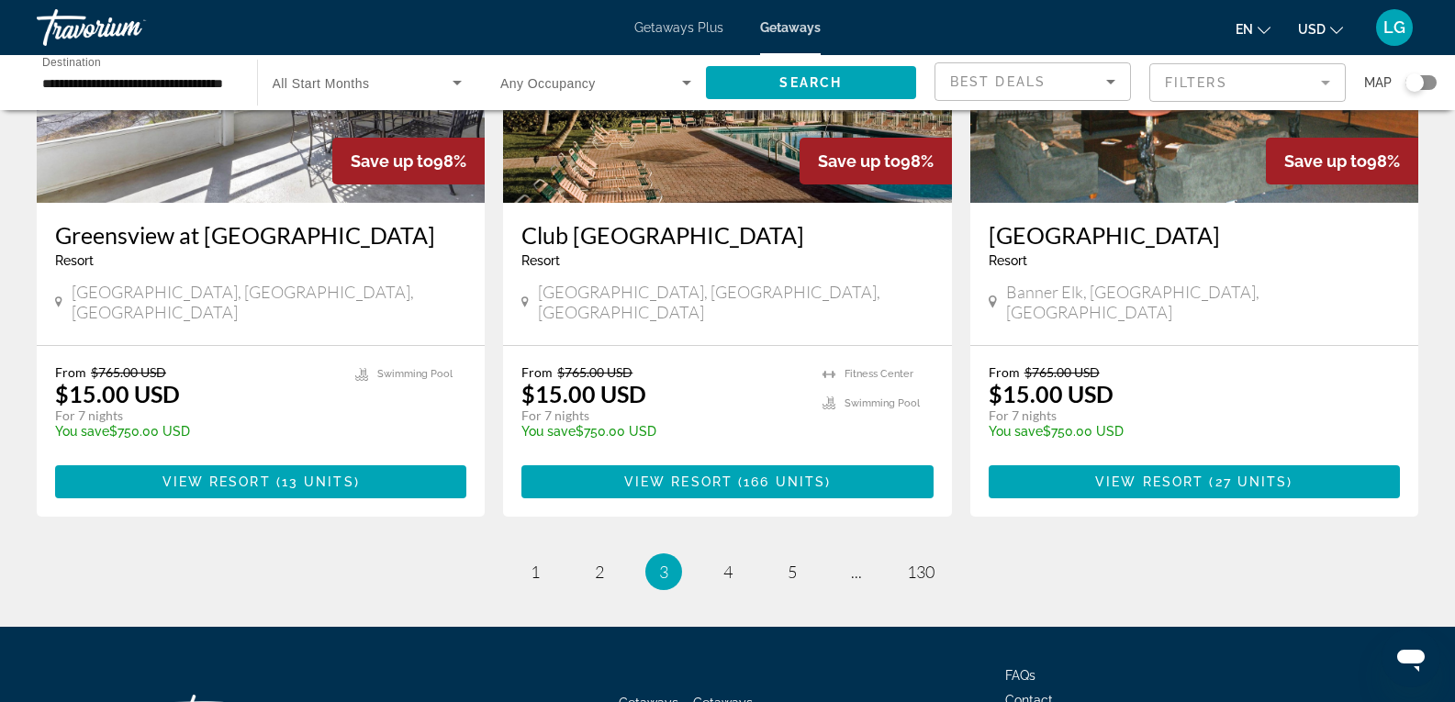
scroll to position [2295, 0]
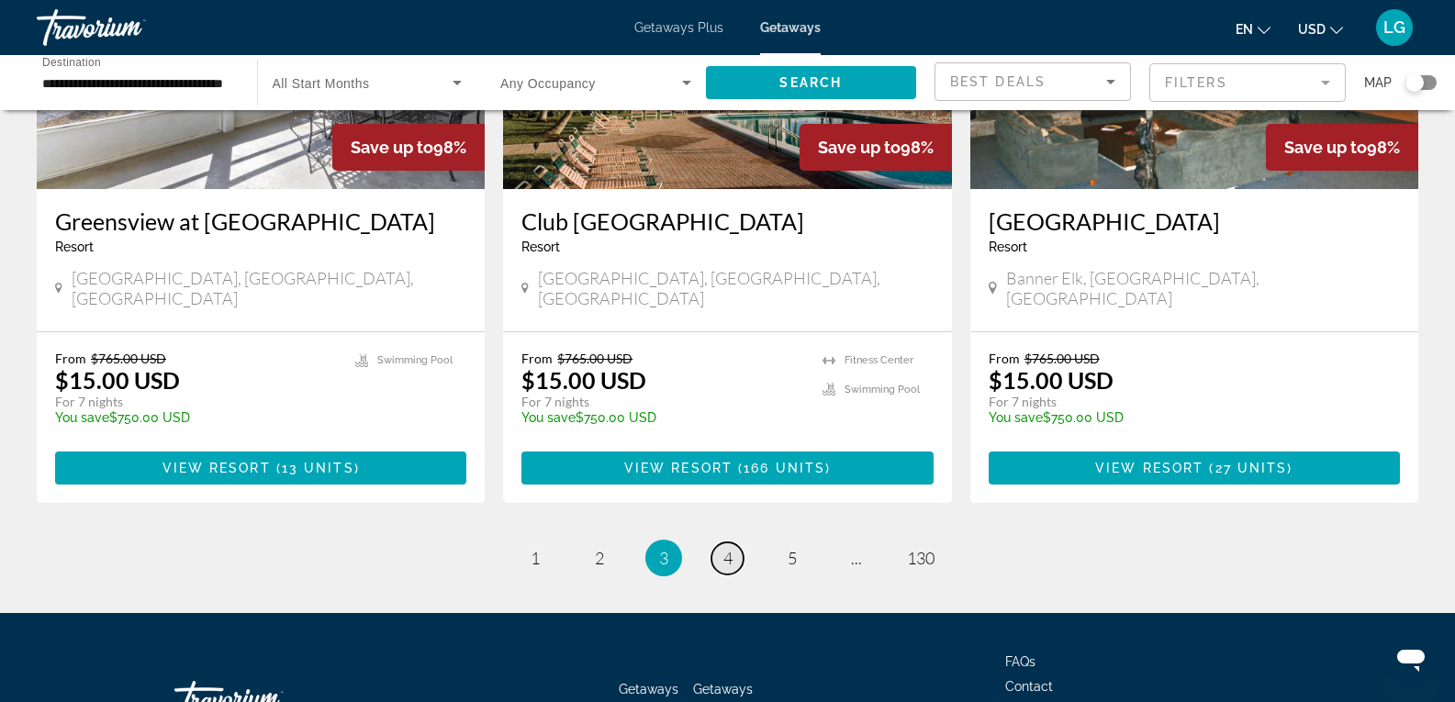
click at [728, 548] on span "4" at bounding box center [727, 558] width 9 height 20
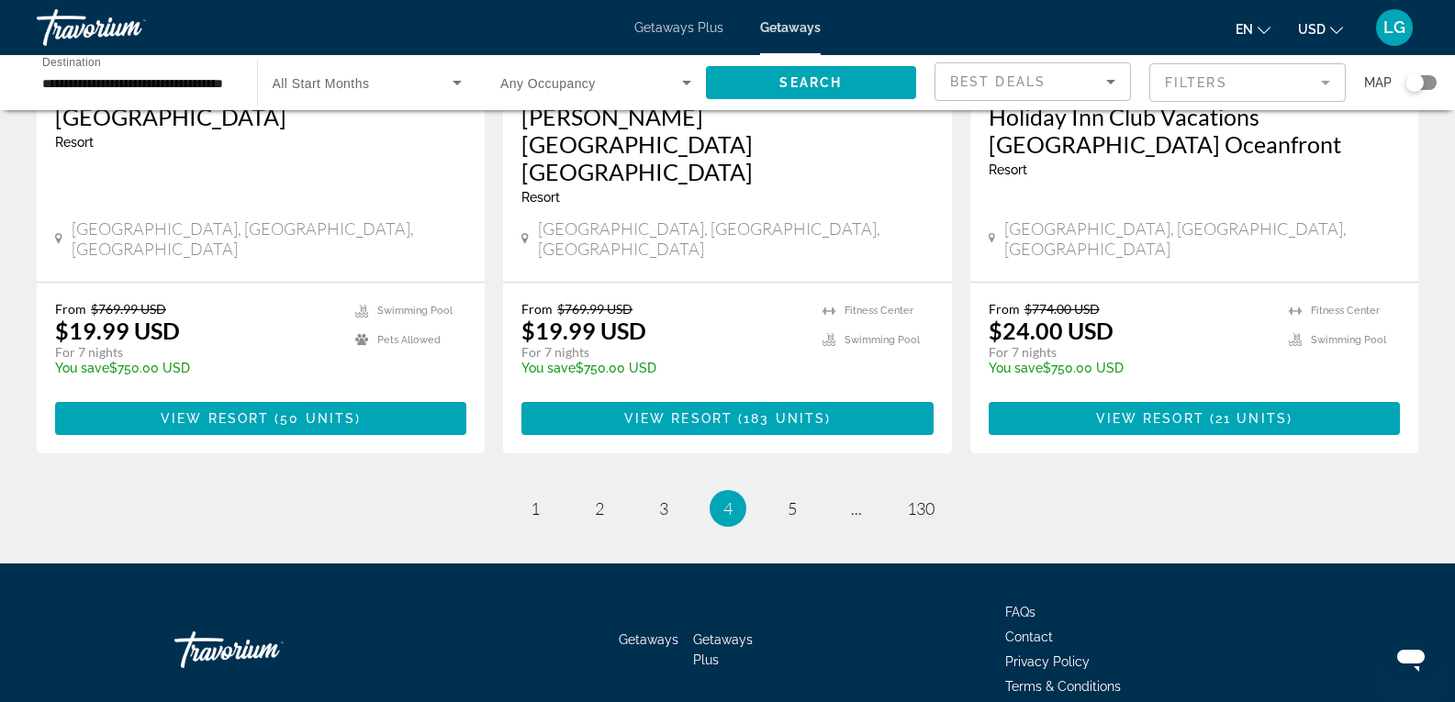
scroll to position [2350, 0]
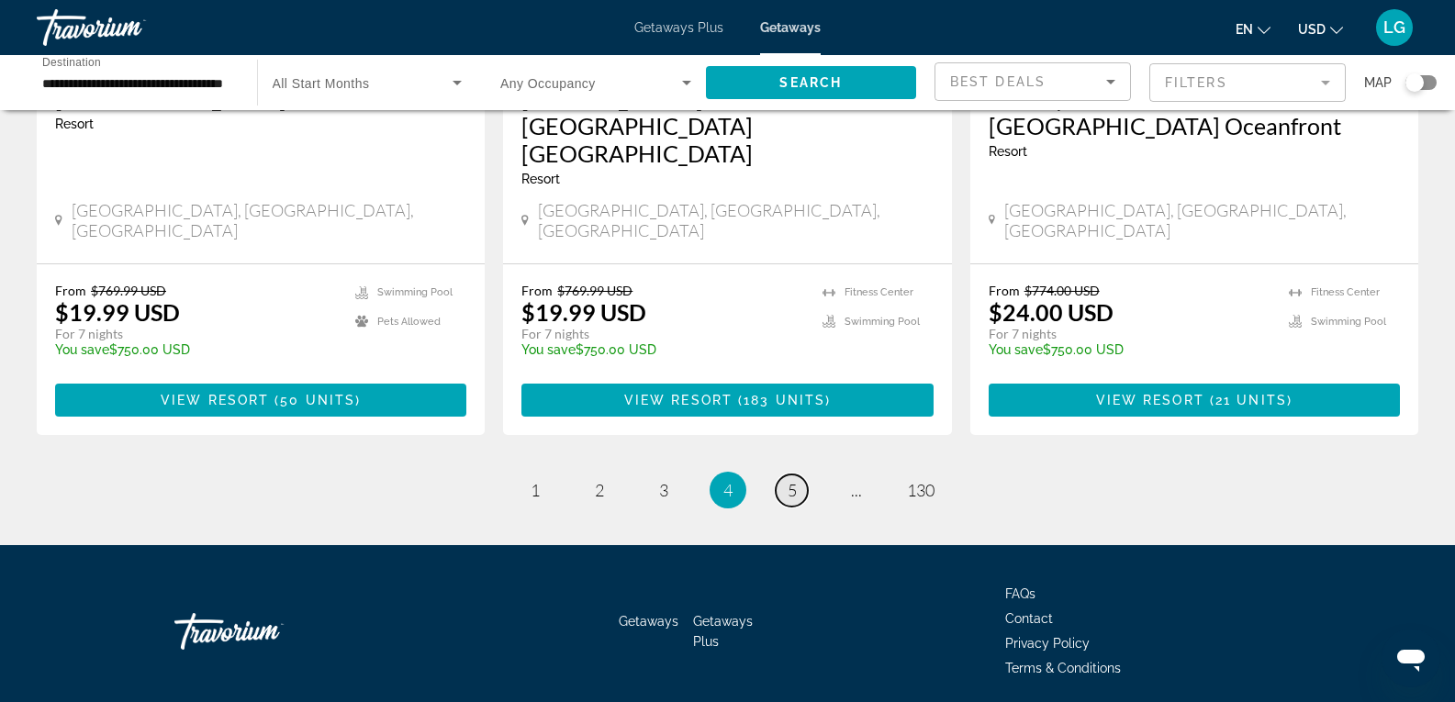
click at [792, 480] on span "5" at bounding box center [792, 490] width 9 height 20
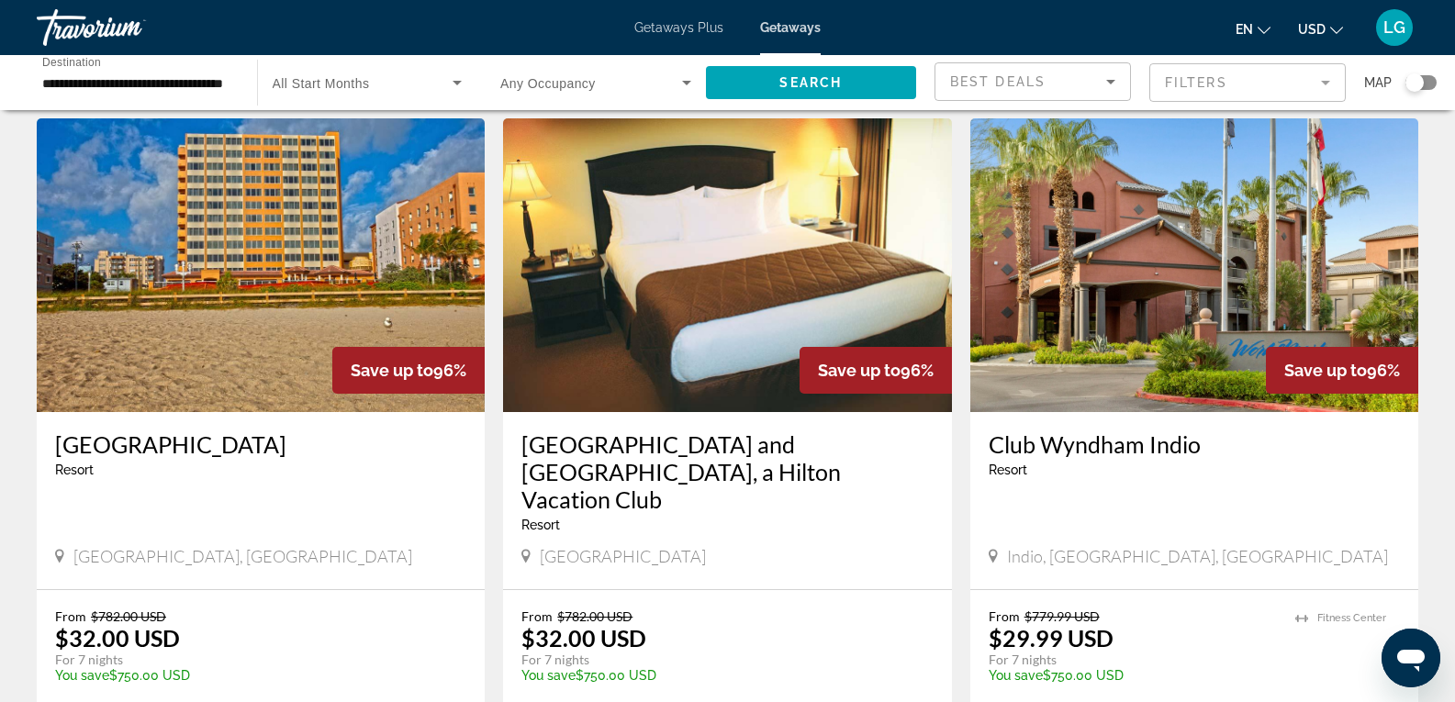
scroll to position [2323, 0]
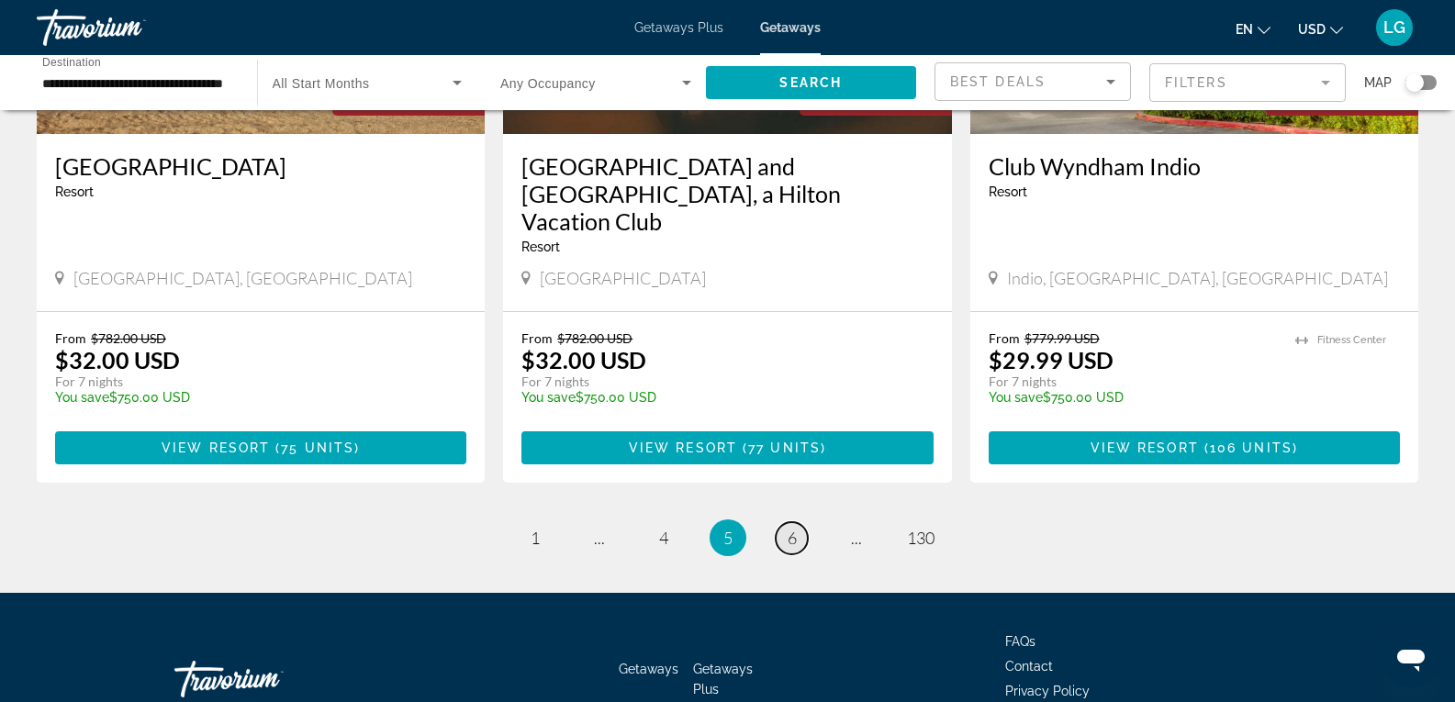
click at [800, 522] on link "page 6" at bounding box center [792, 538] width 32 height 32
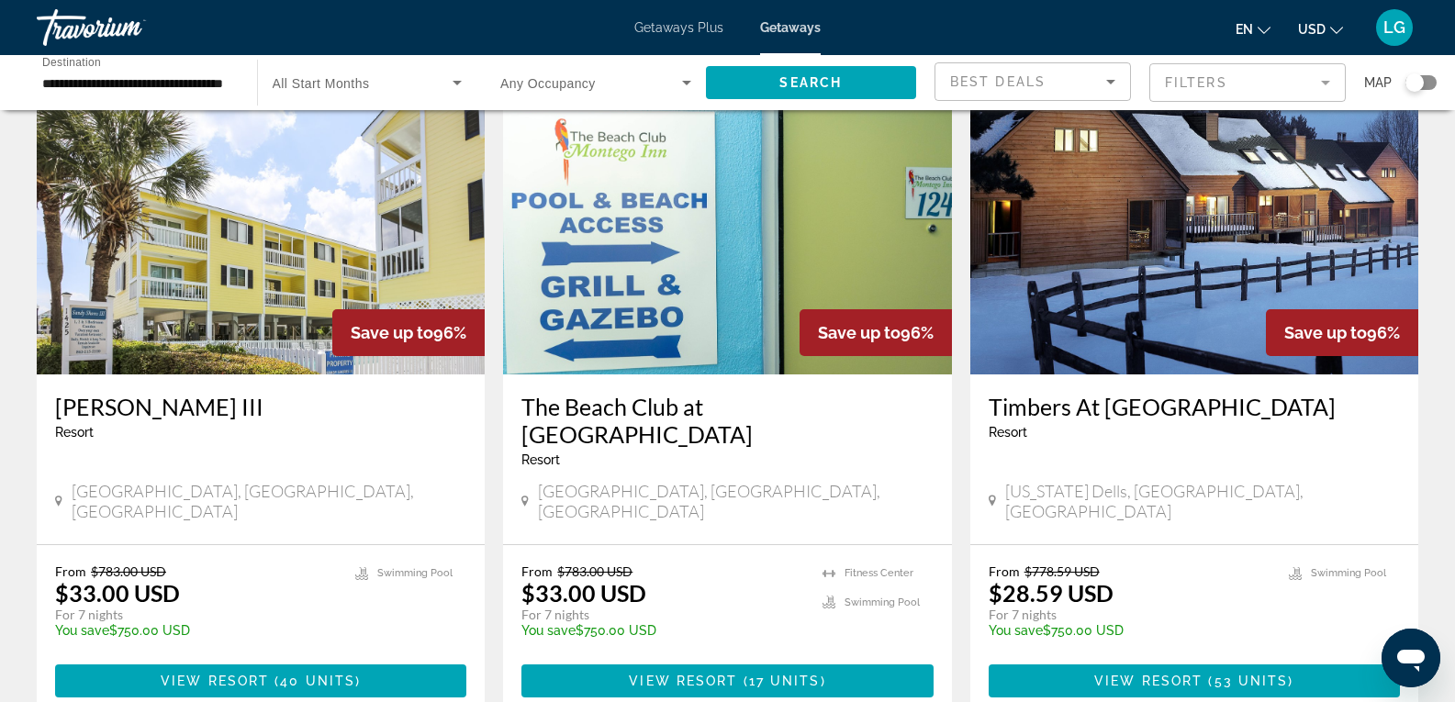
scroll to position [2203, 0]
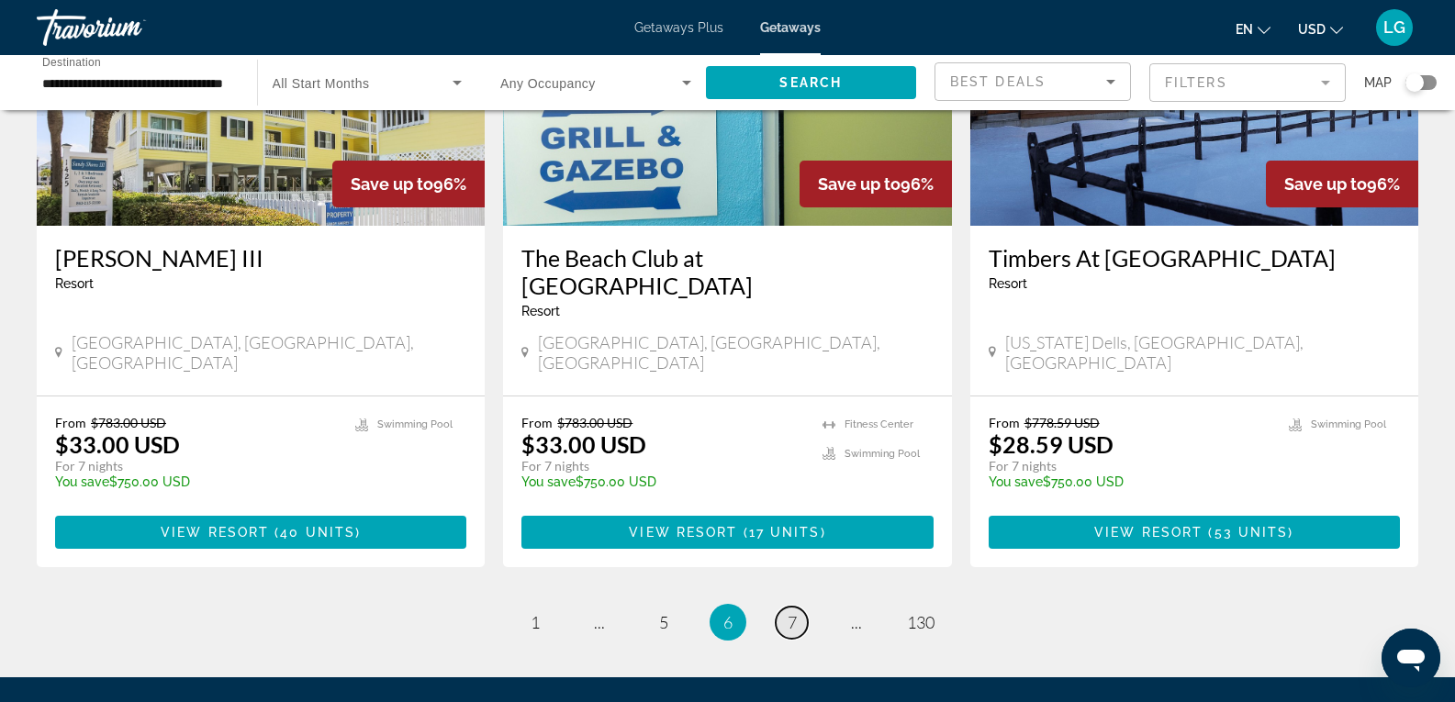
click at [792, 612] on span "7" at bounding box center [792, 622] width 9 height 20
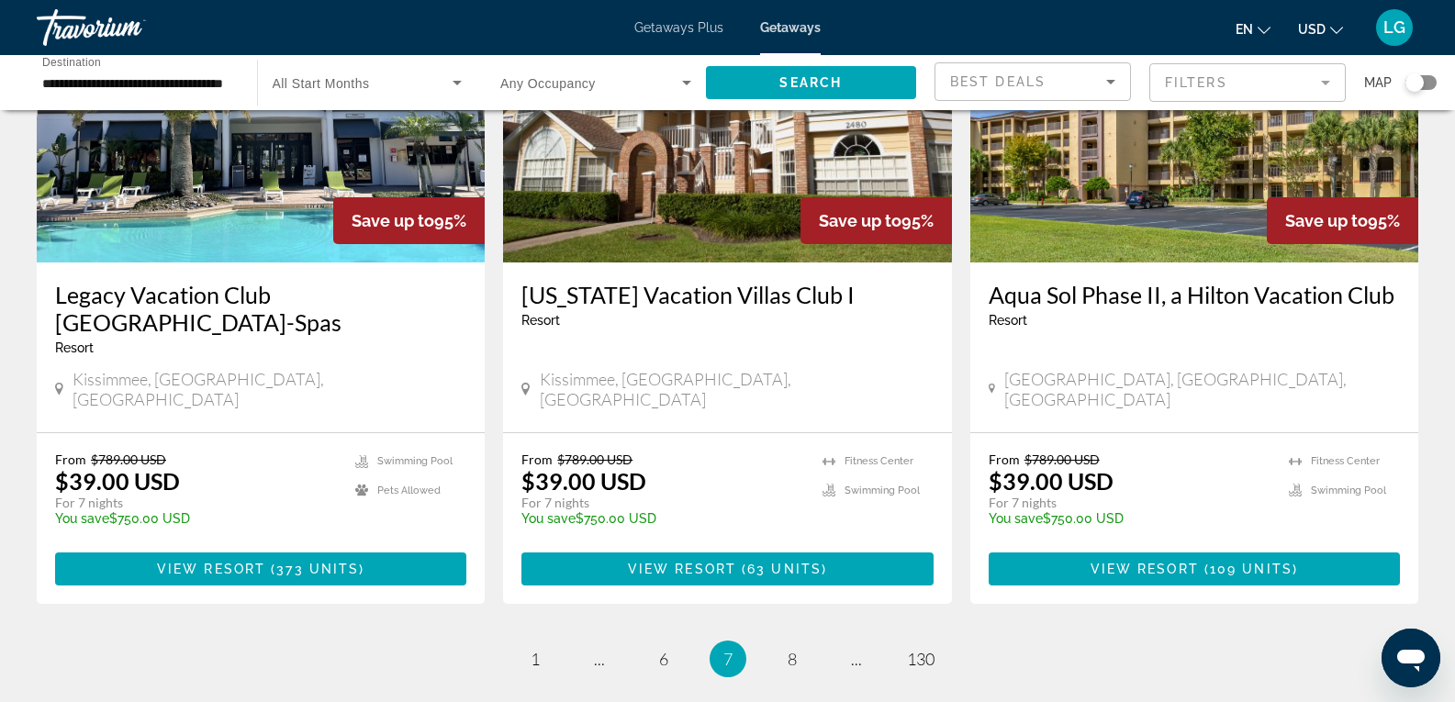
scroll to position [2323, 0]
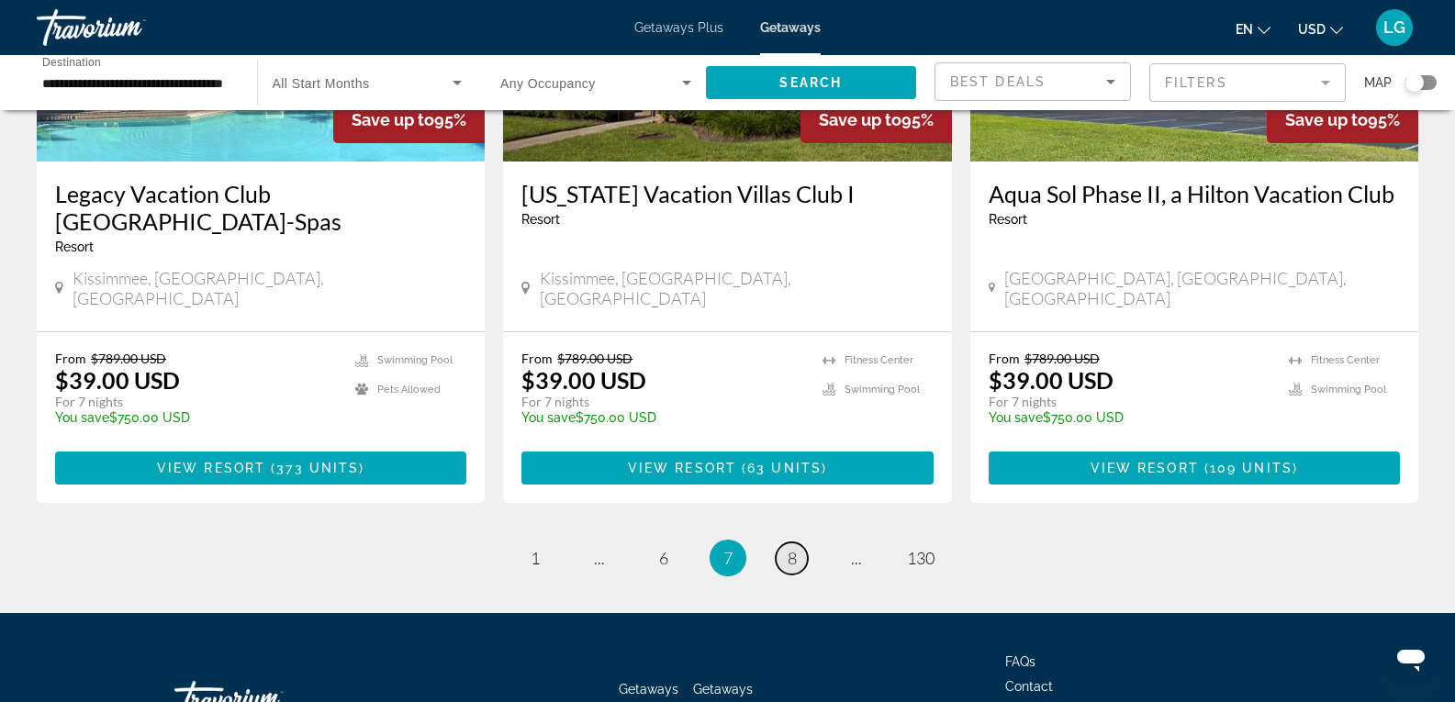
click at [788, 548] on span "8" at bounding box center [792, 558] width 9 height 20
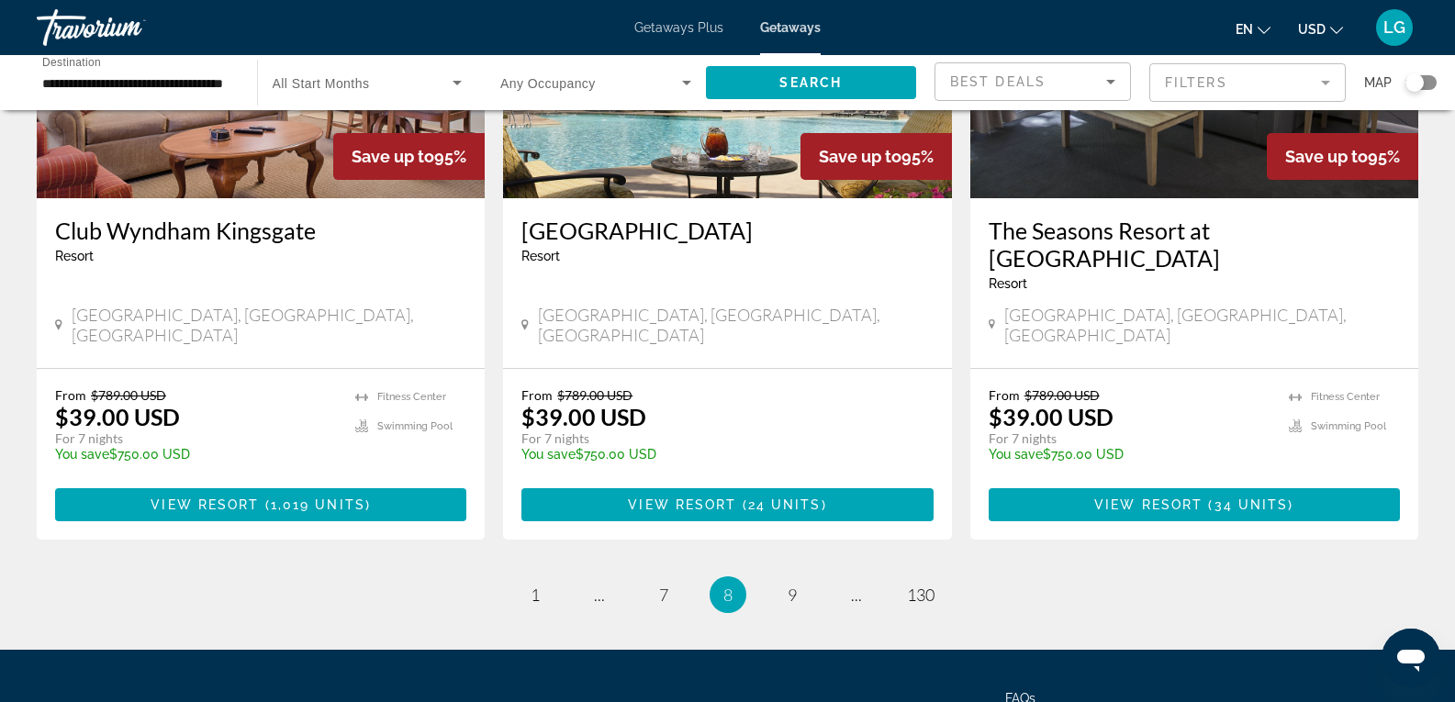
scroll to position [2295, 0]
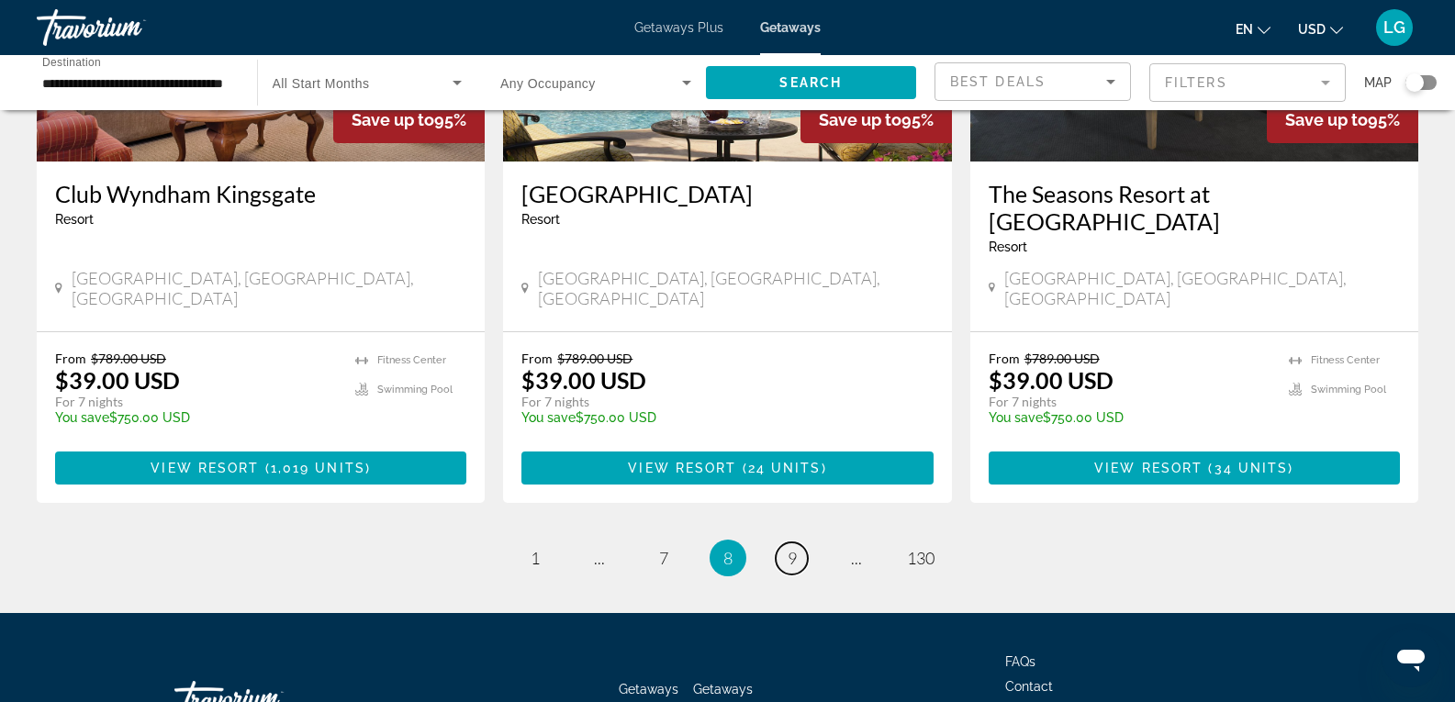
click at [792, 548] on span "9" at bounding box center [792, 558] width 9 height 20
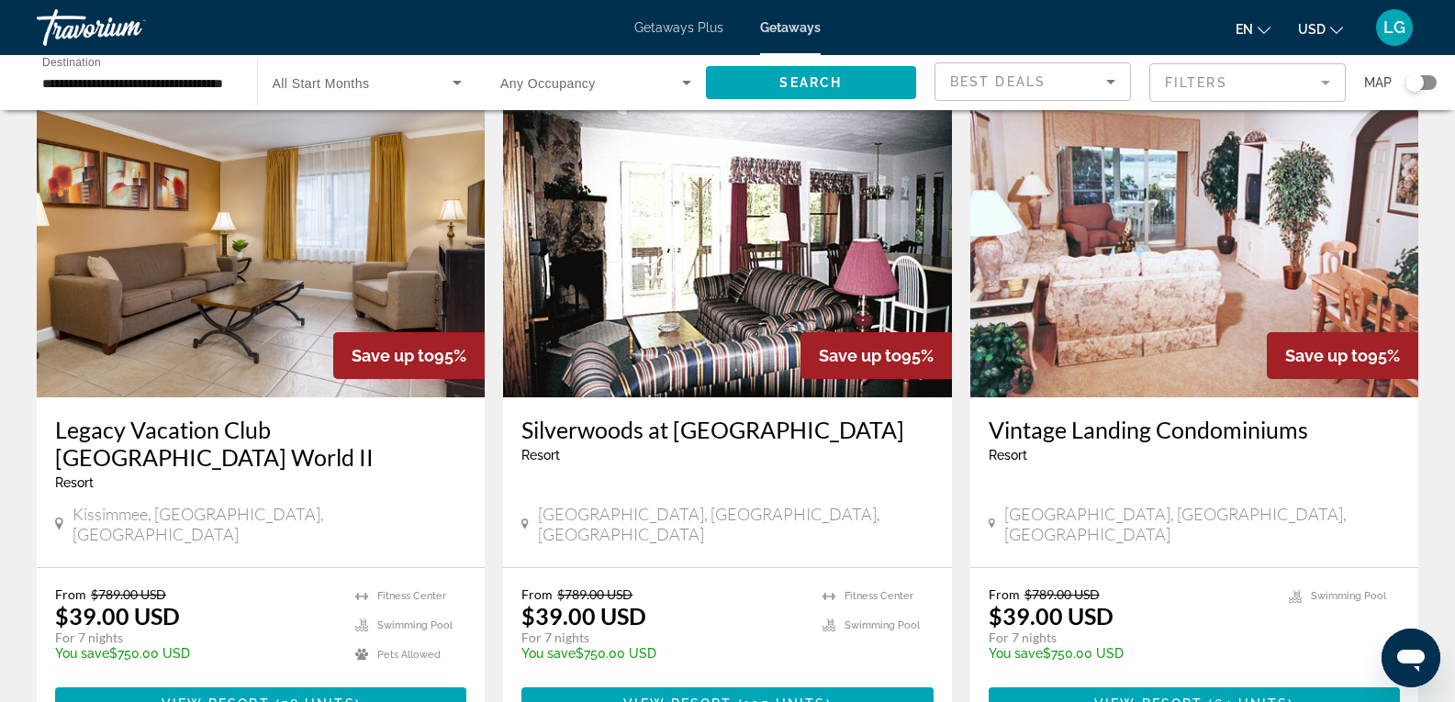
scroll to position [2295, 0]
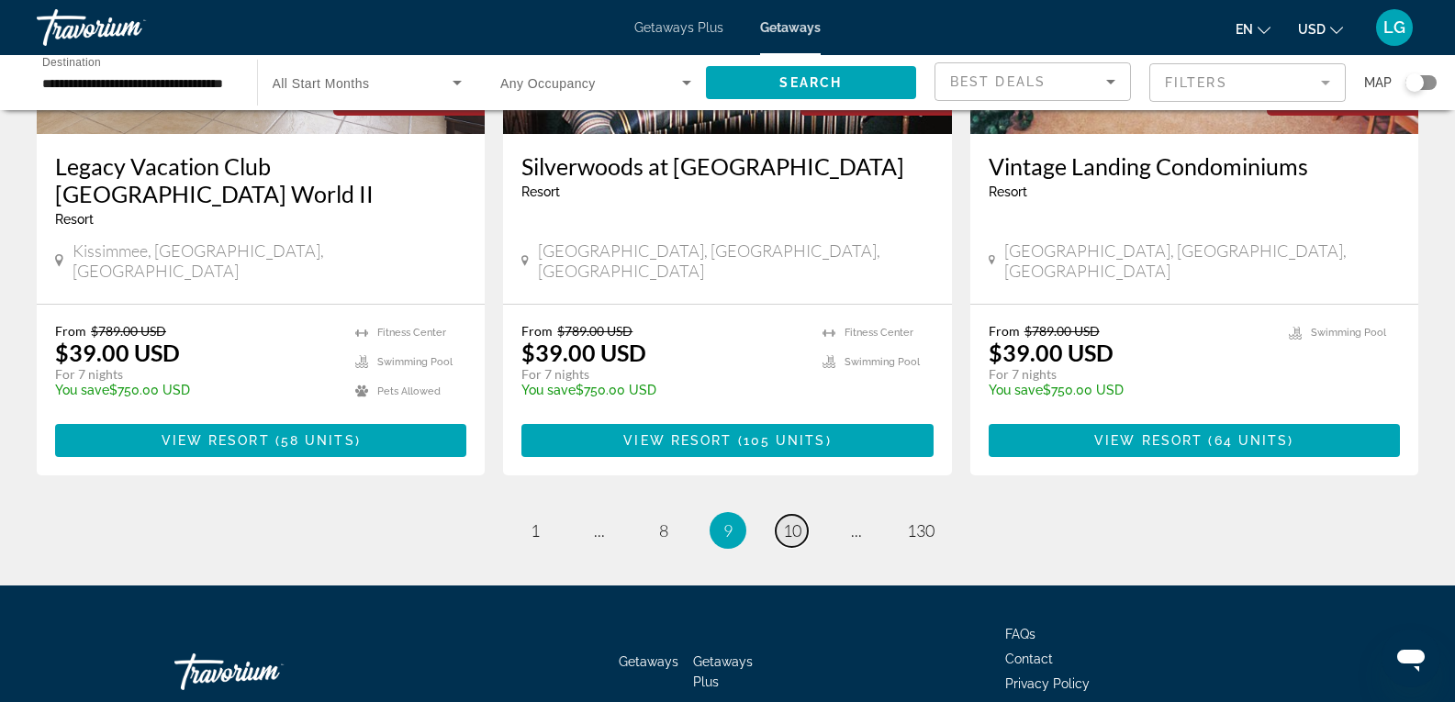
click at [794, 521] on span "10" at bounding box center [792, 531] width 18 height 20
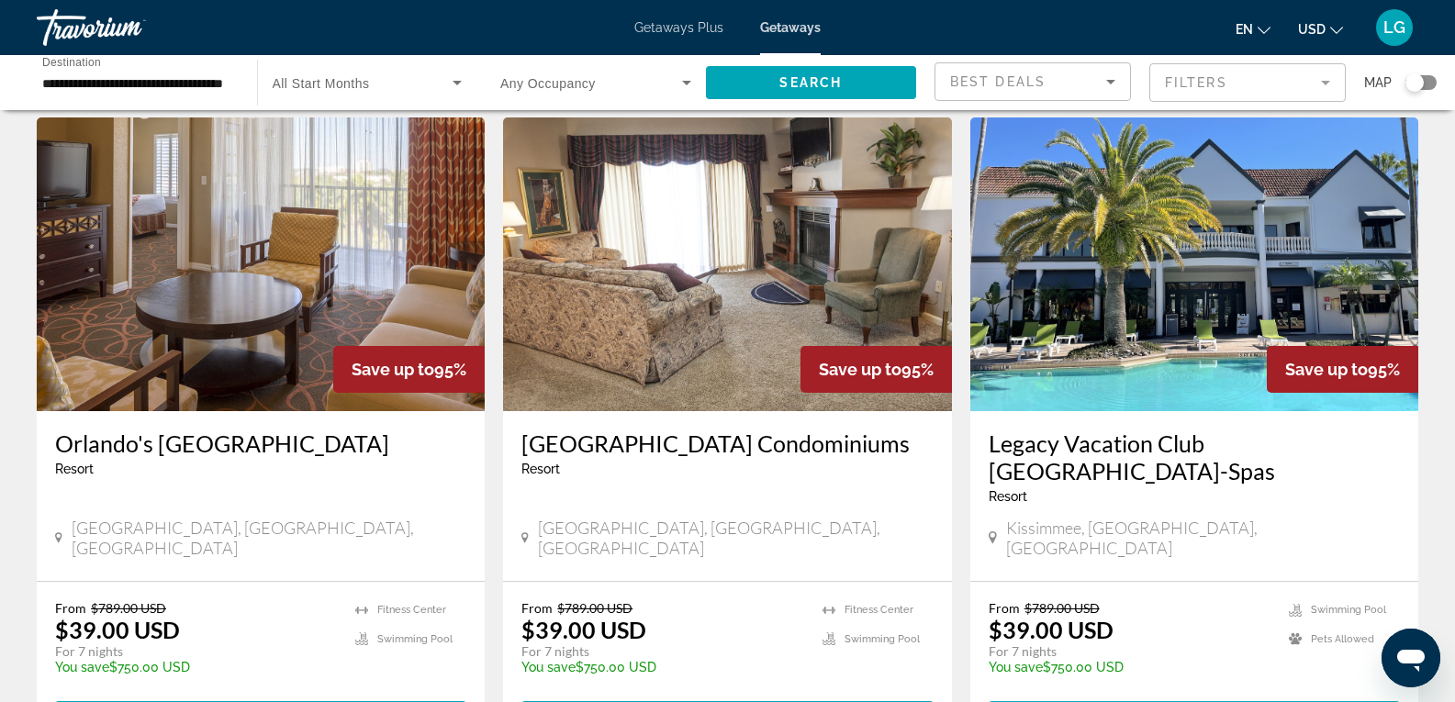
scroll to position [2267, 0]
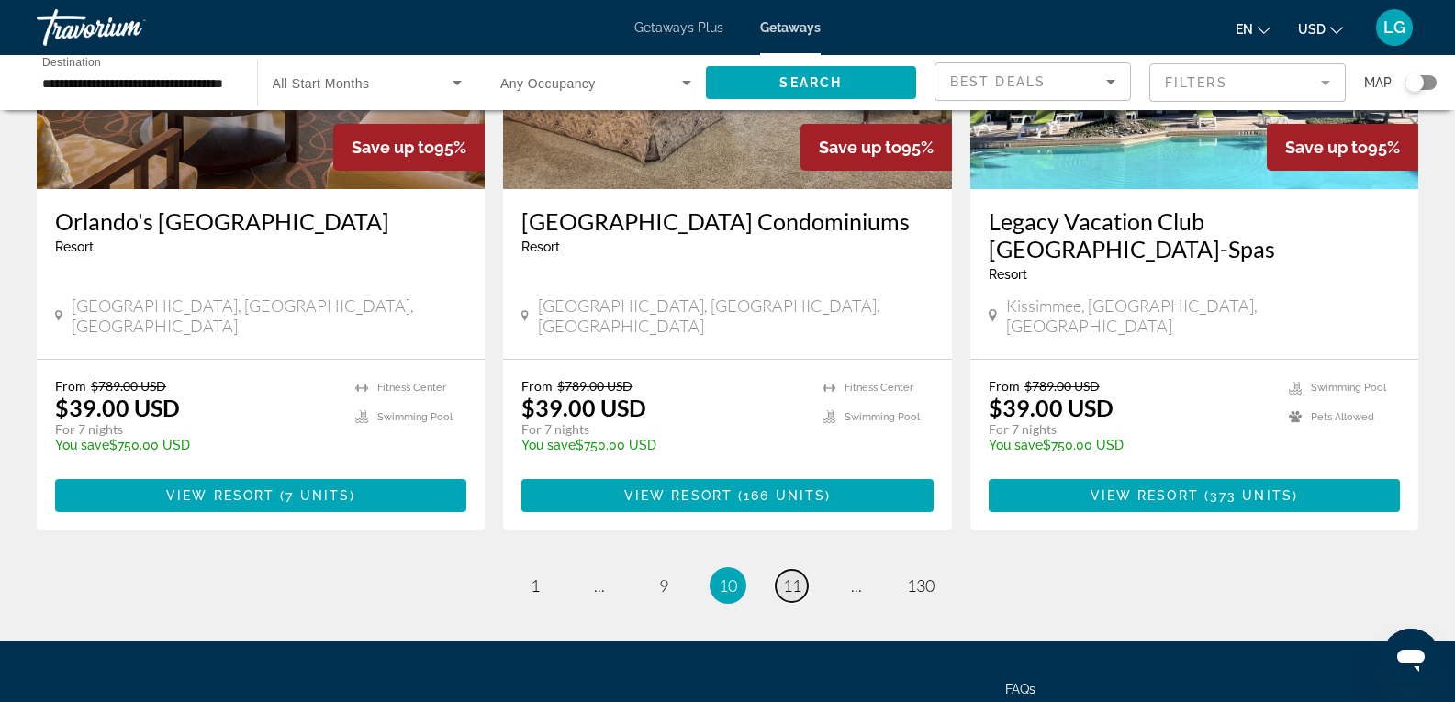
click at [796, 576] on span "11" at bounding box center [792, 586] width 18 height 20
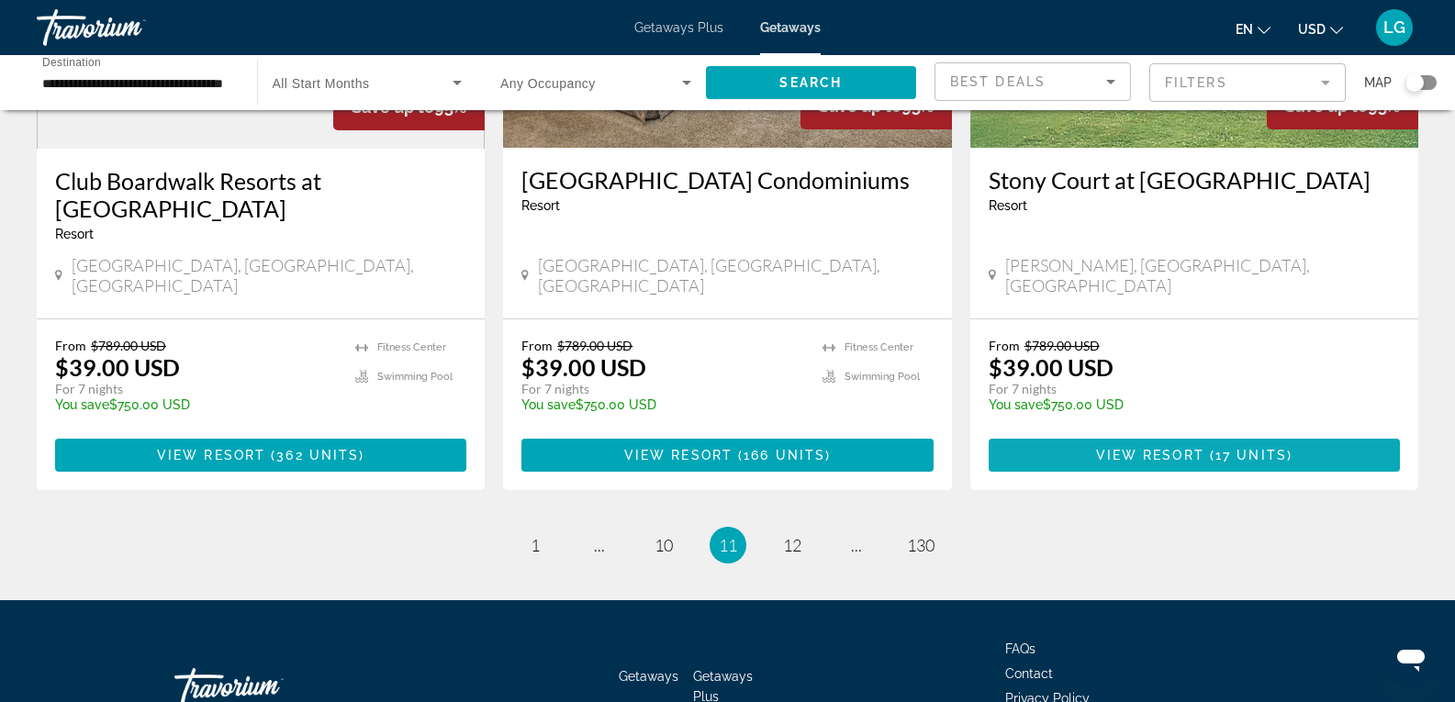
scroll to position [2296, 0]
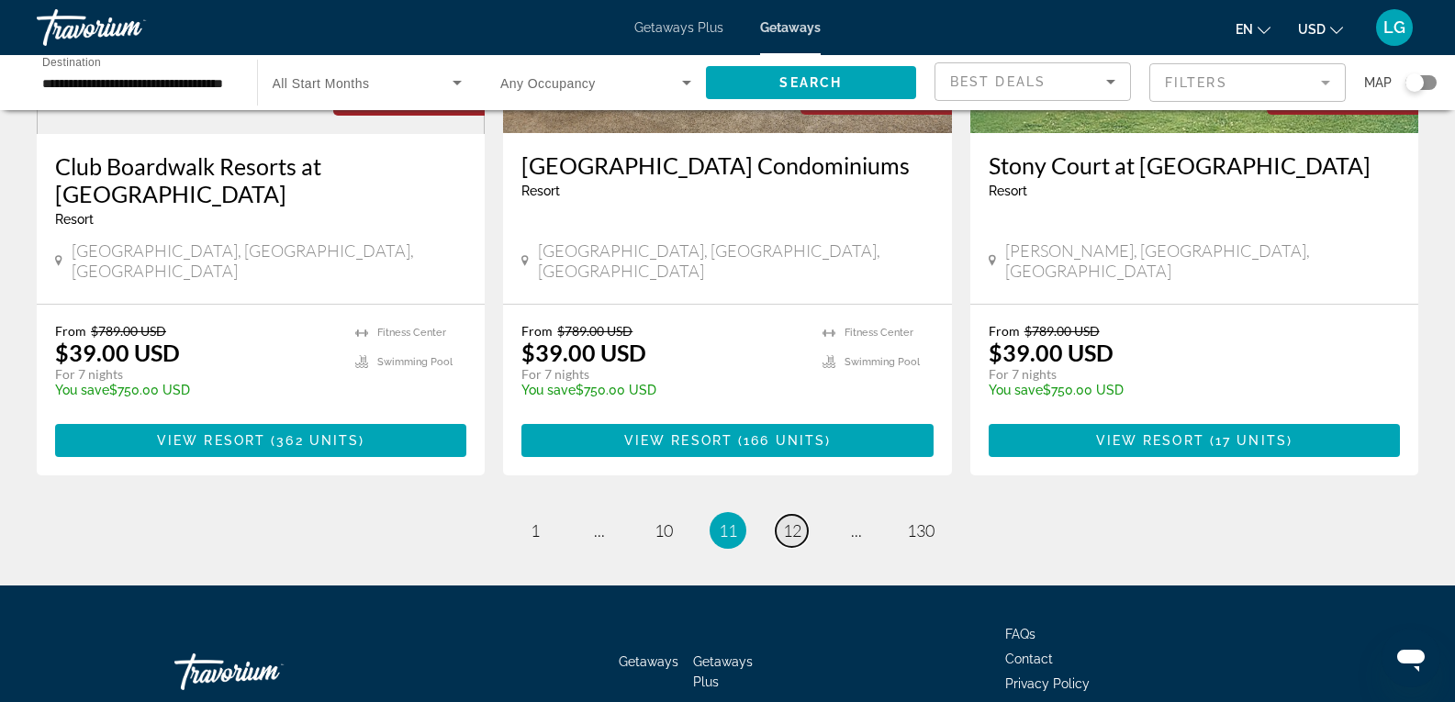
click at [799, 521] on span "12" at bounding box center [792, 531] width 18 height 20
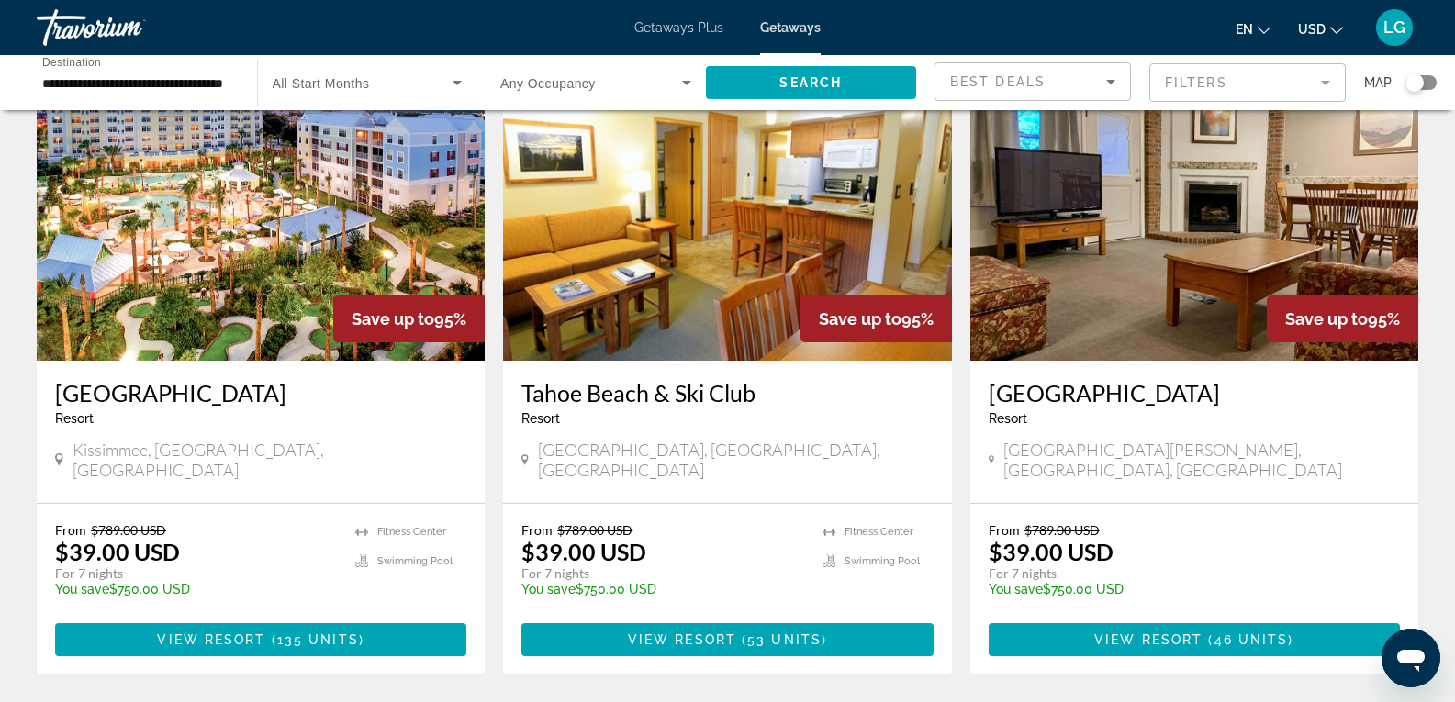
scroll to position [2323, 0]
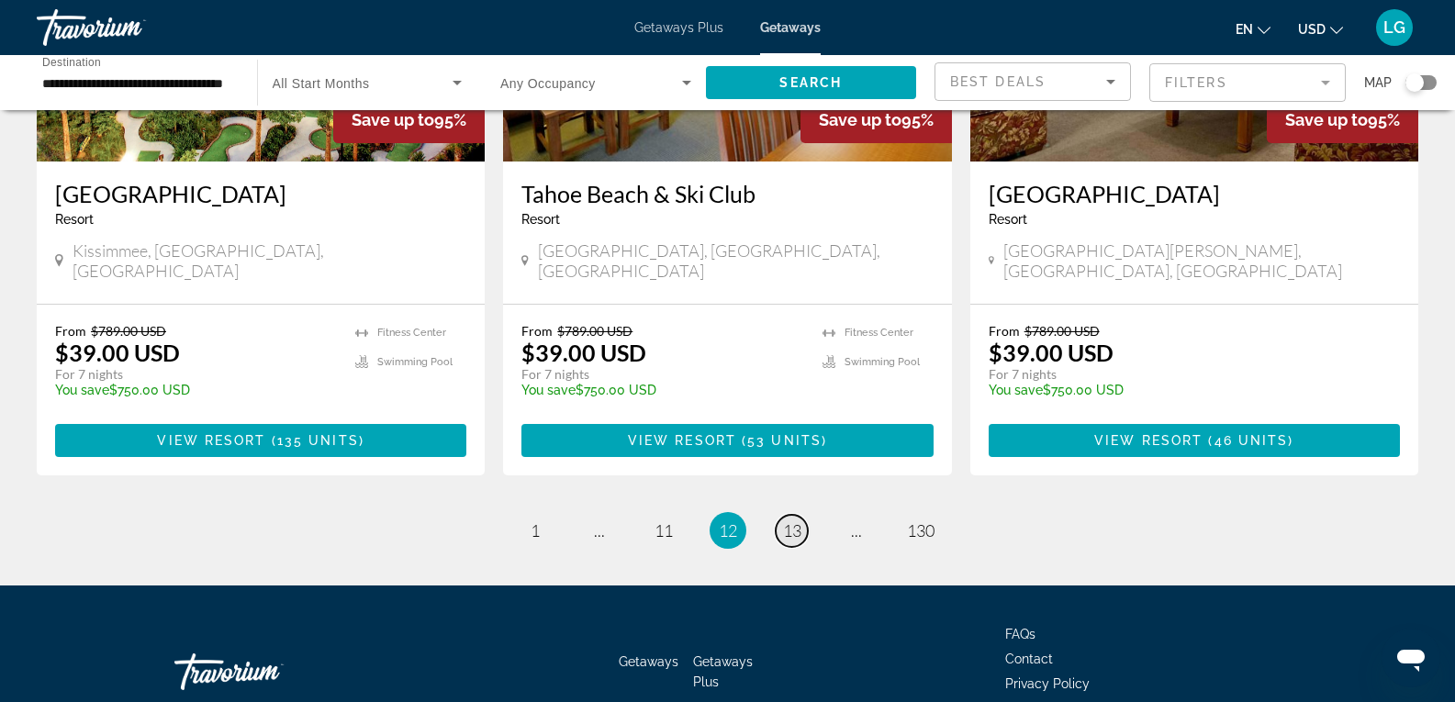
click at [787, 521] on span "13" at bounding box center [792, 531] width 18 height 20
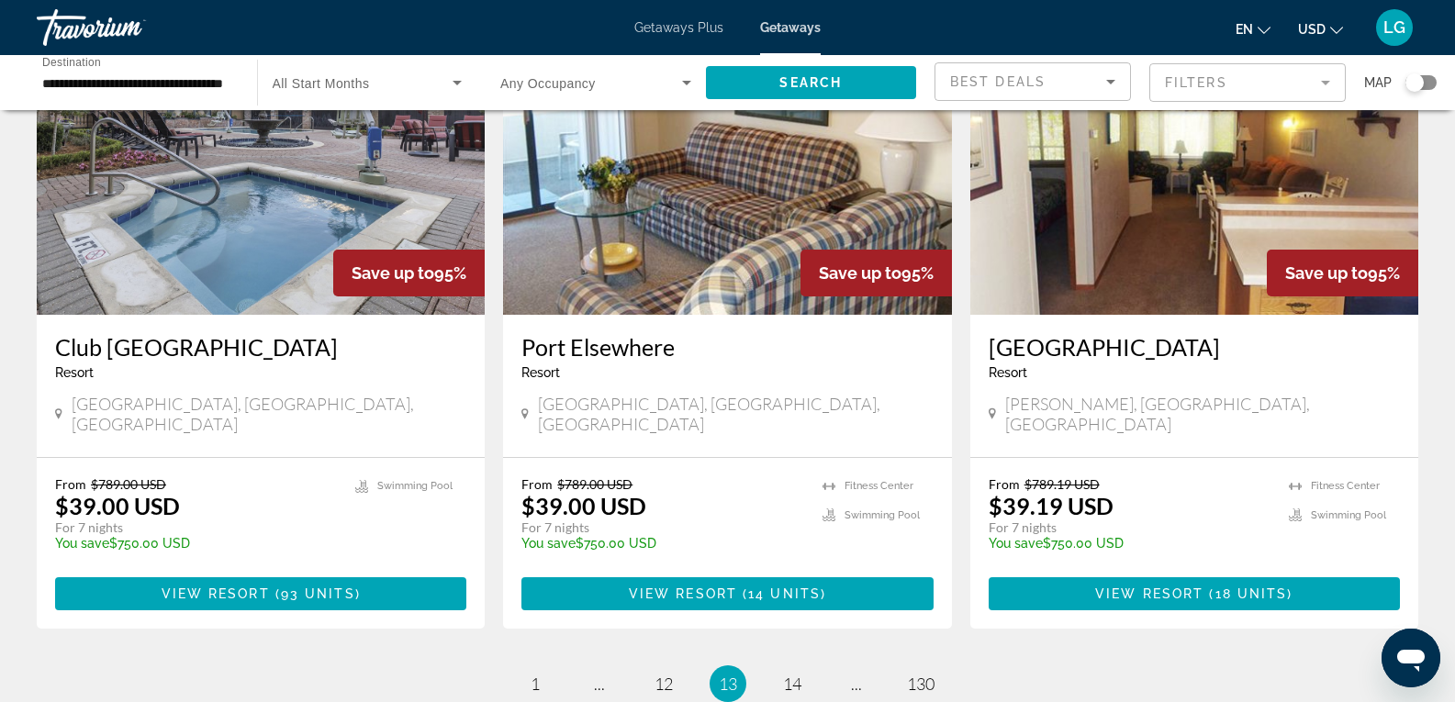
scroll to position [2295, 0]
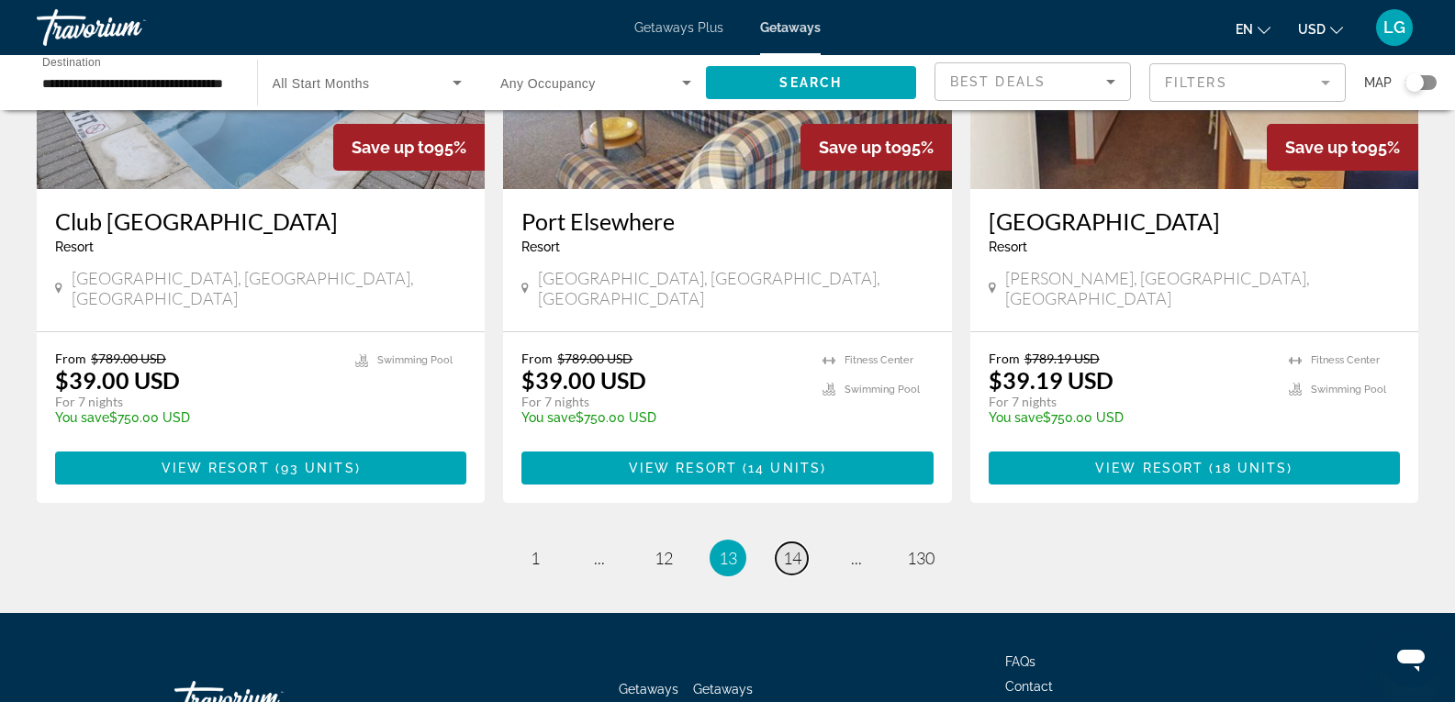
click at [783, 548] on span "14" at bounding box center [792, 558] width 18 height 20
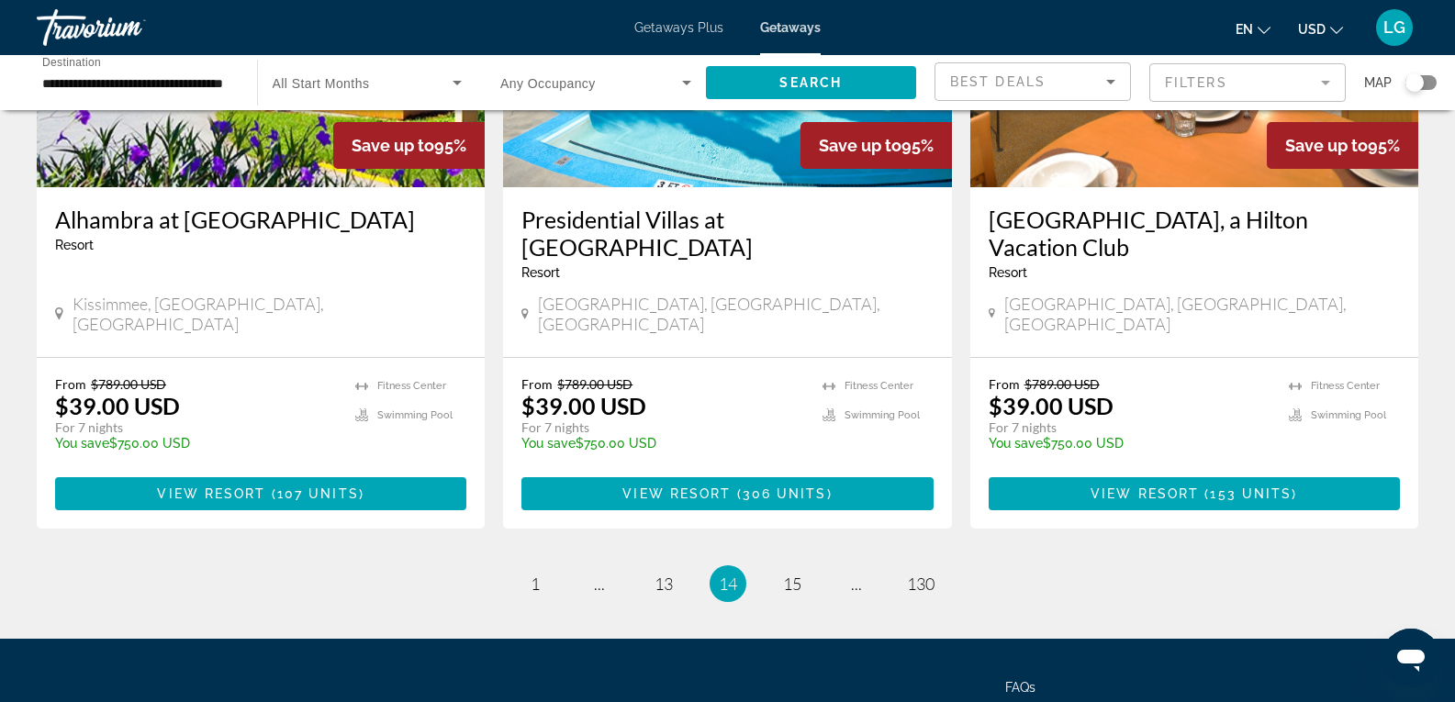
scroll to position [2295, 0]
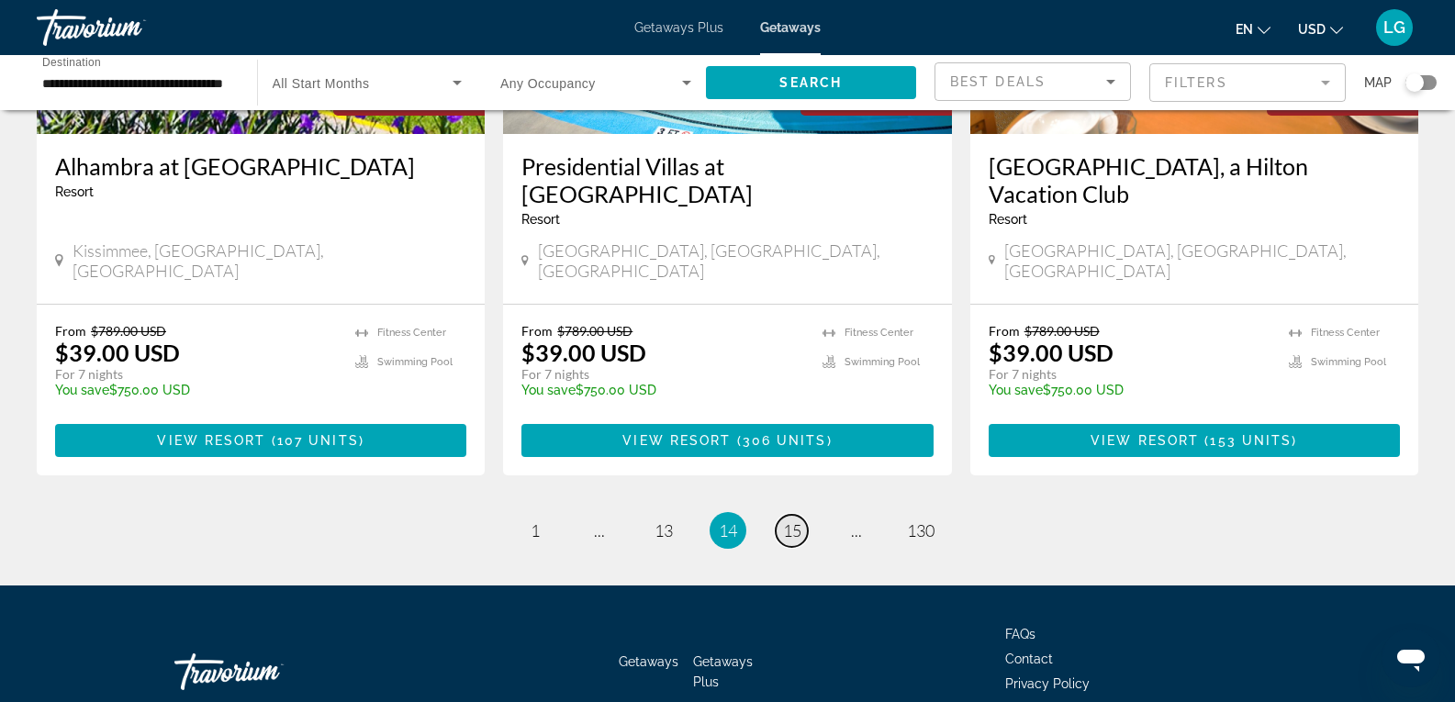
click at [793, 521] on span "15" at bounding box center [792, 531] width 18 height 20
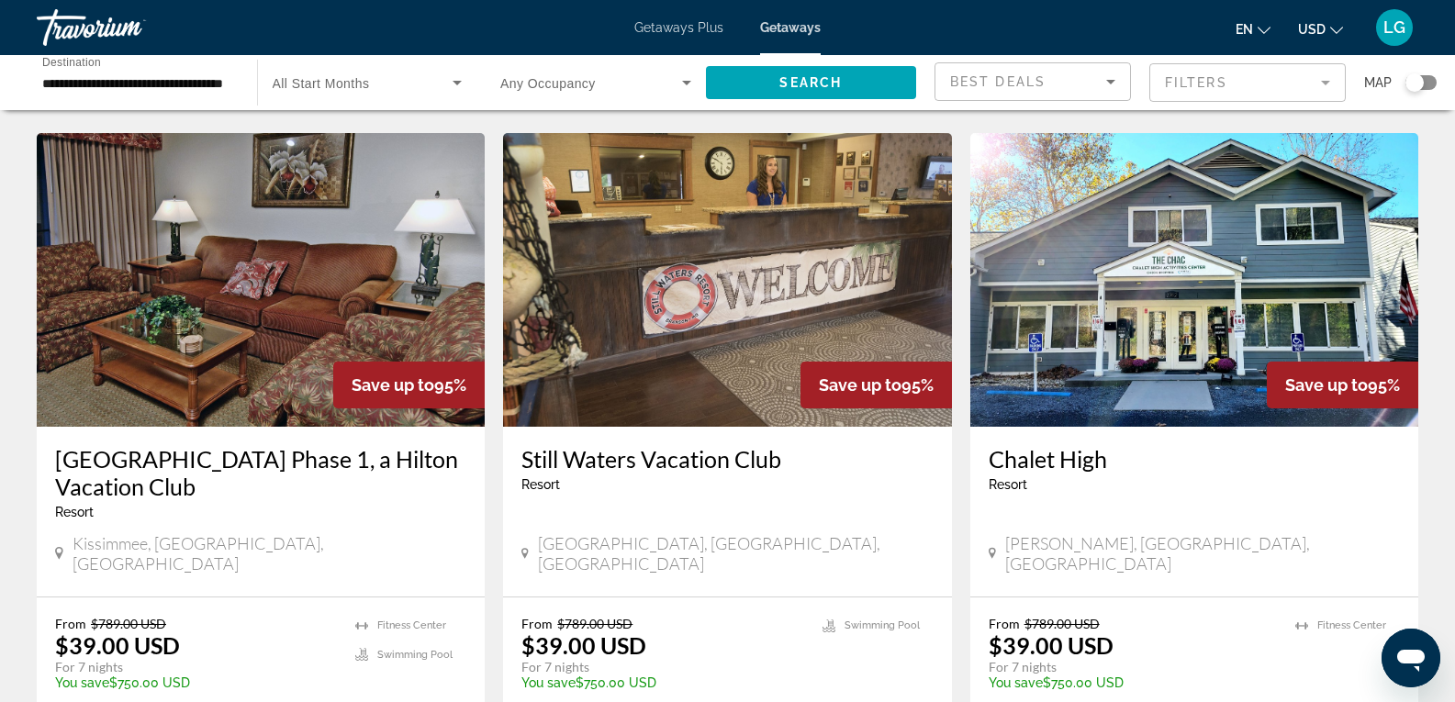
scroll to position [2323, 0]
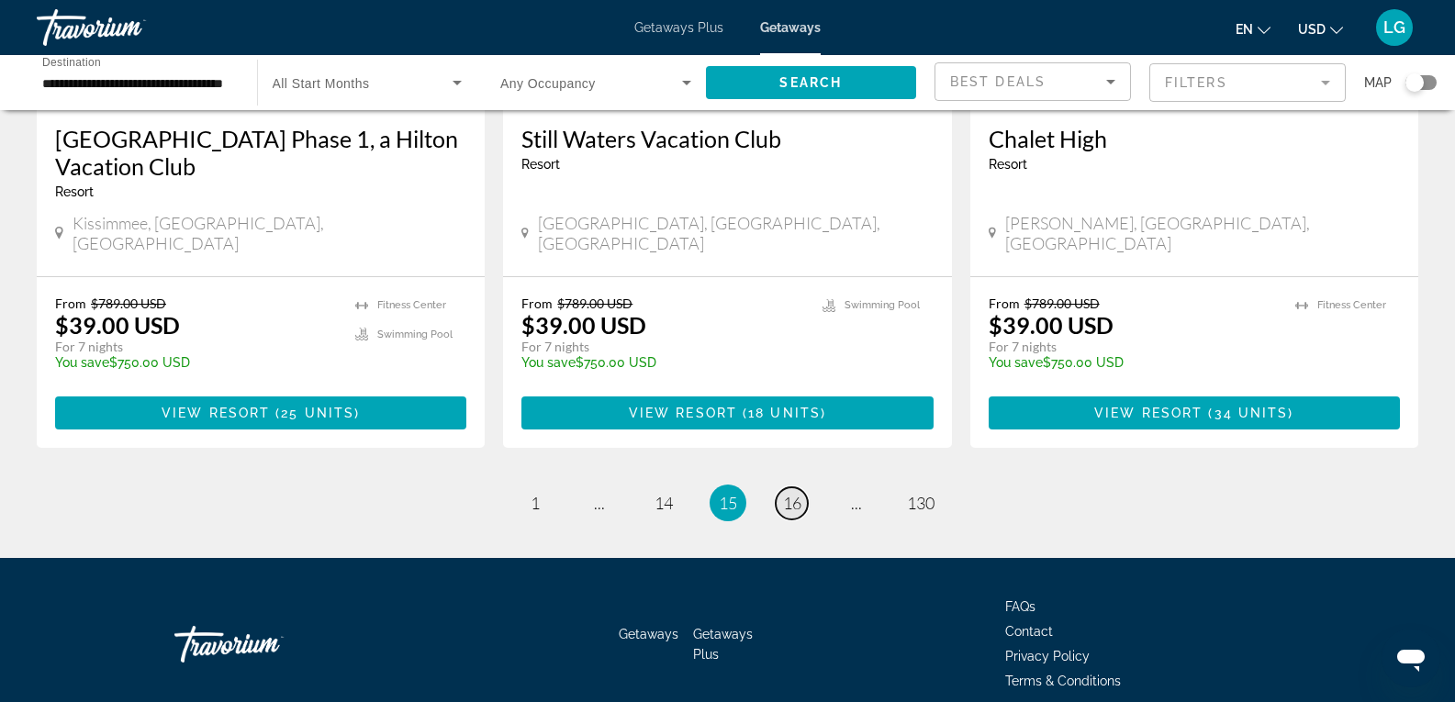
click at [784, 487] on link "page 16" at bounding box center [792, 503] width 32 height 32
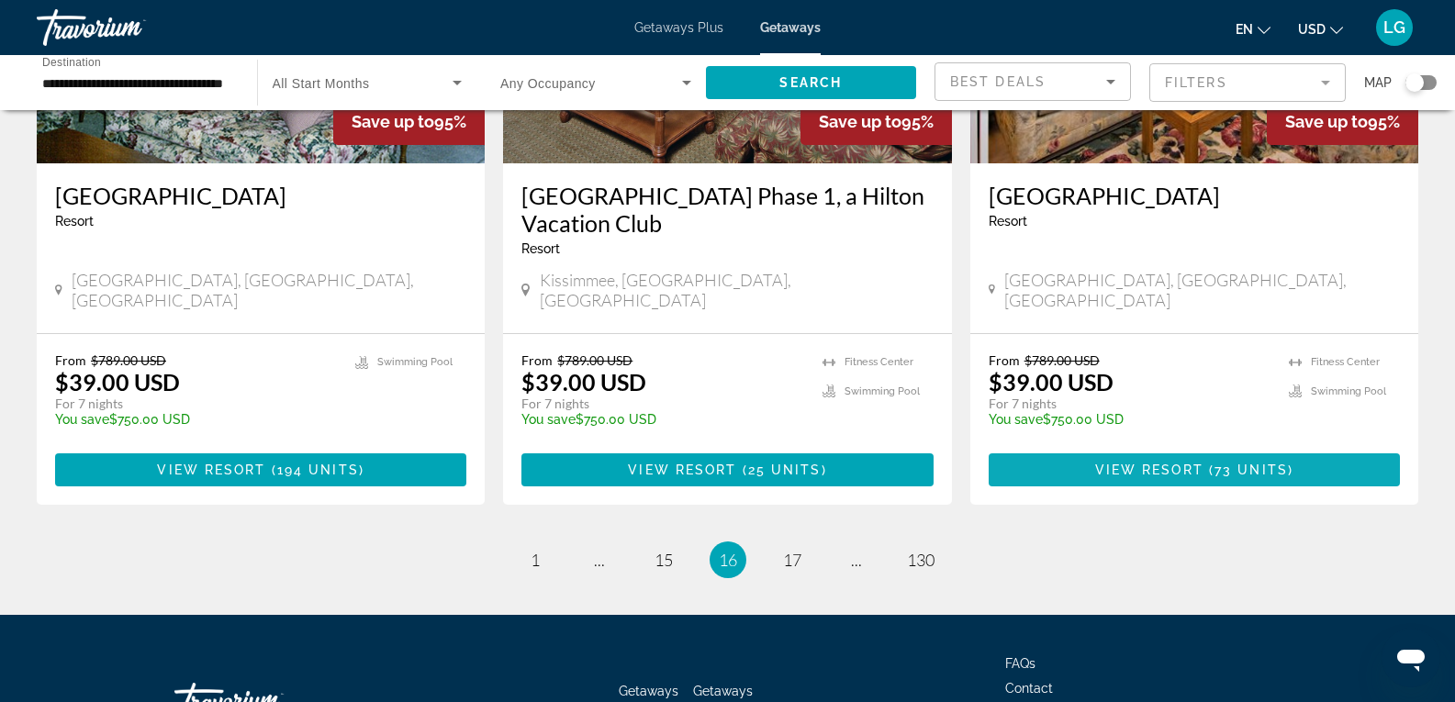
scroll to position [2323, 0]
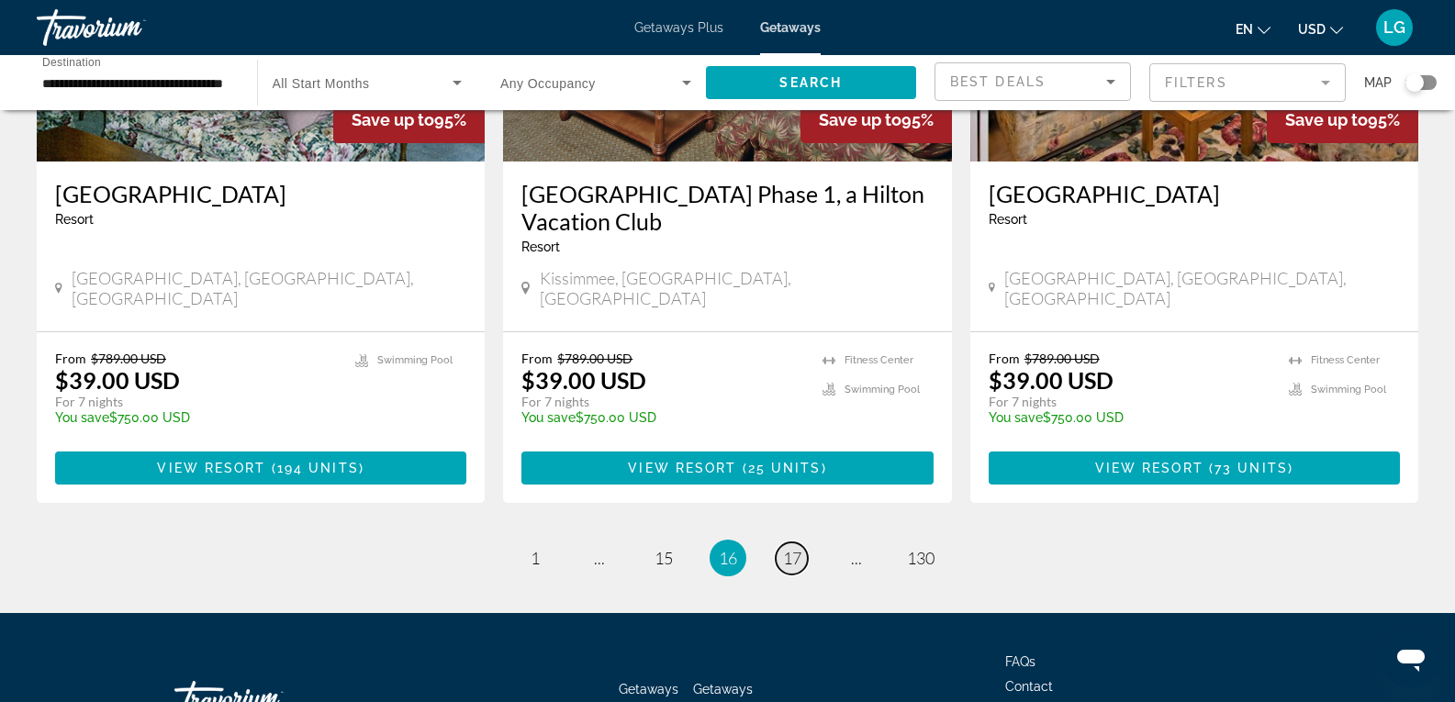
click at [786, 548] on span "17" at bounding box center [792, 558] width 18 height 20
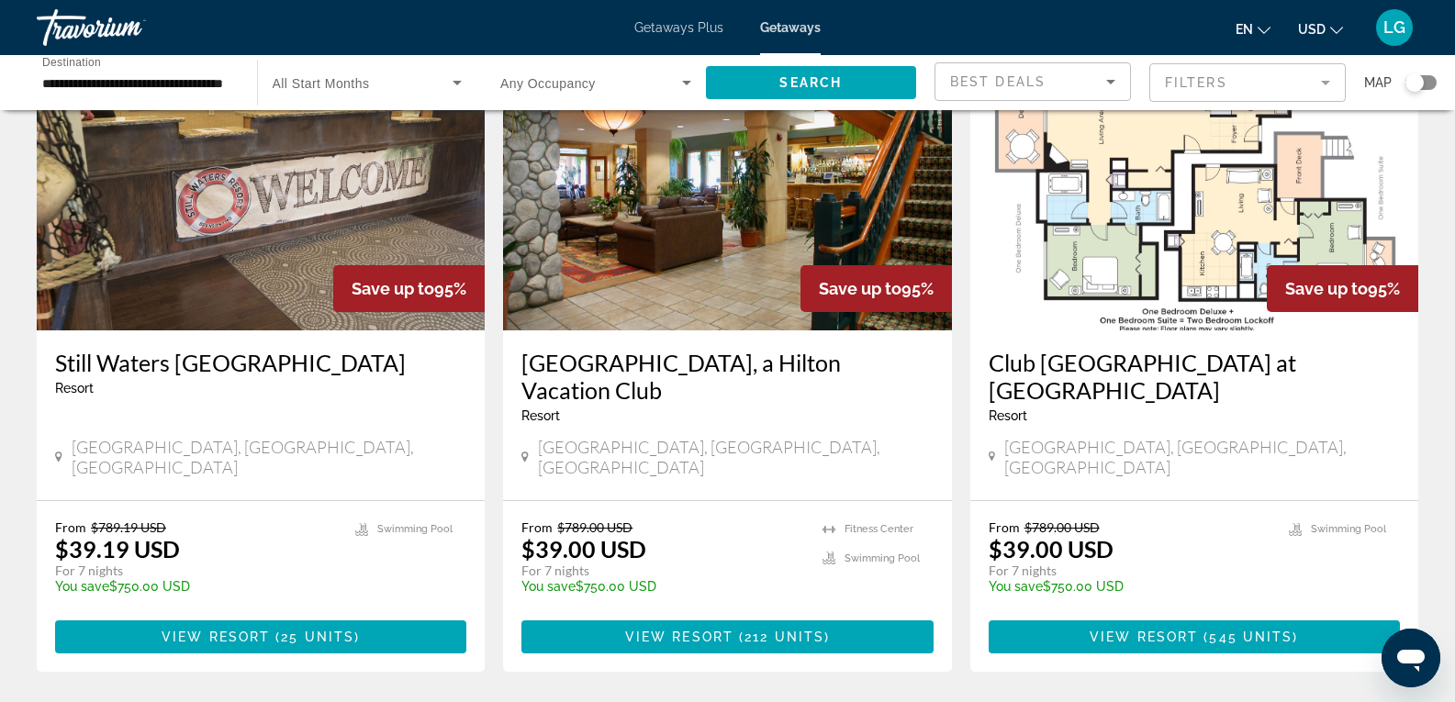
scroll to position [2295, 0]
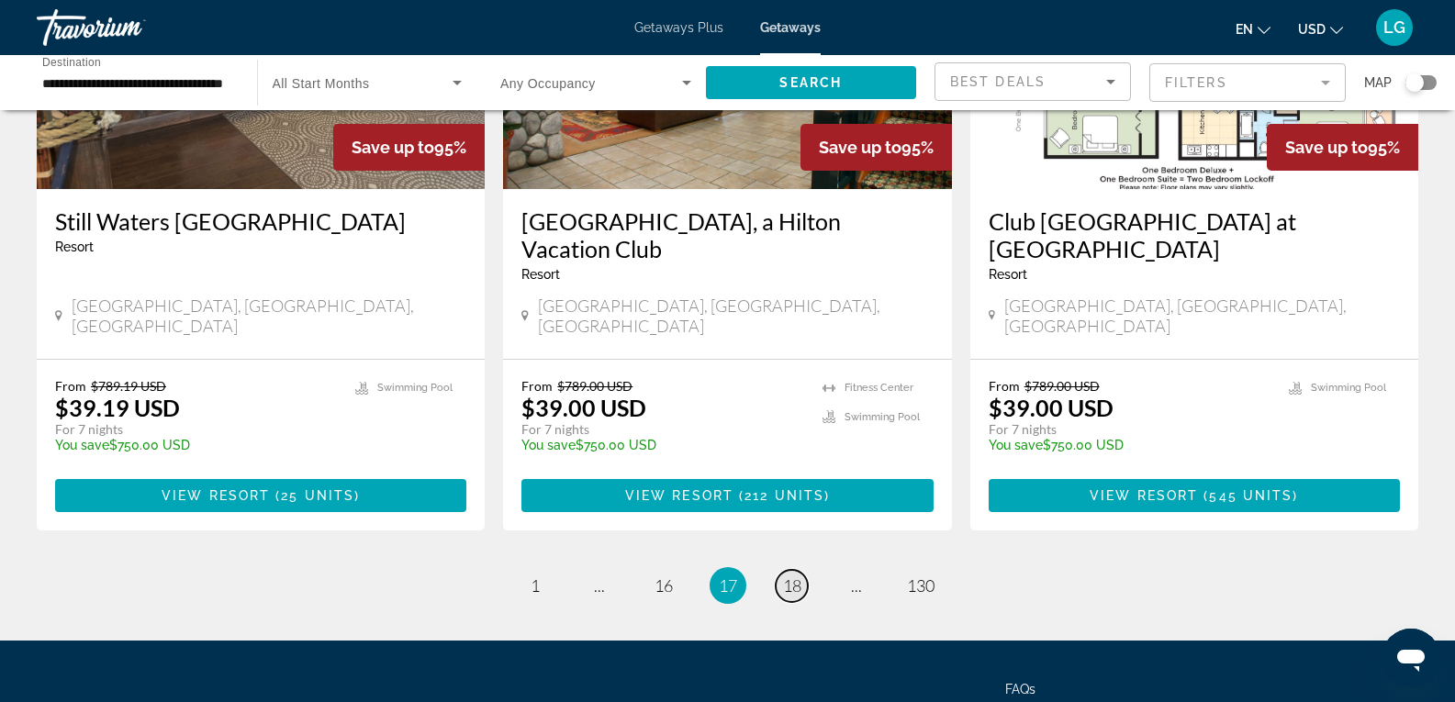
click at [788, 576] on span "18" at bounding box center [792, 586] width 18 height 20
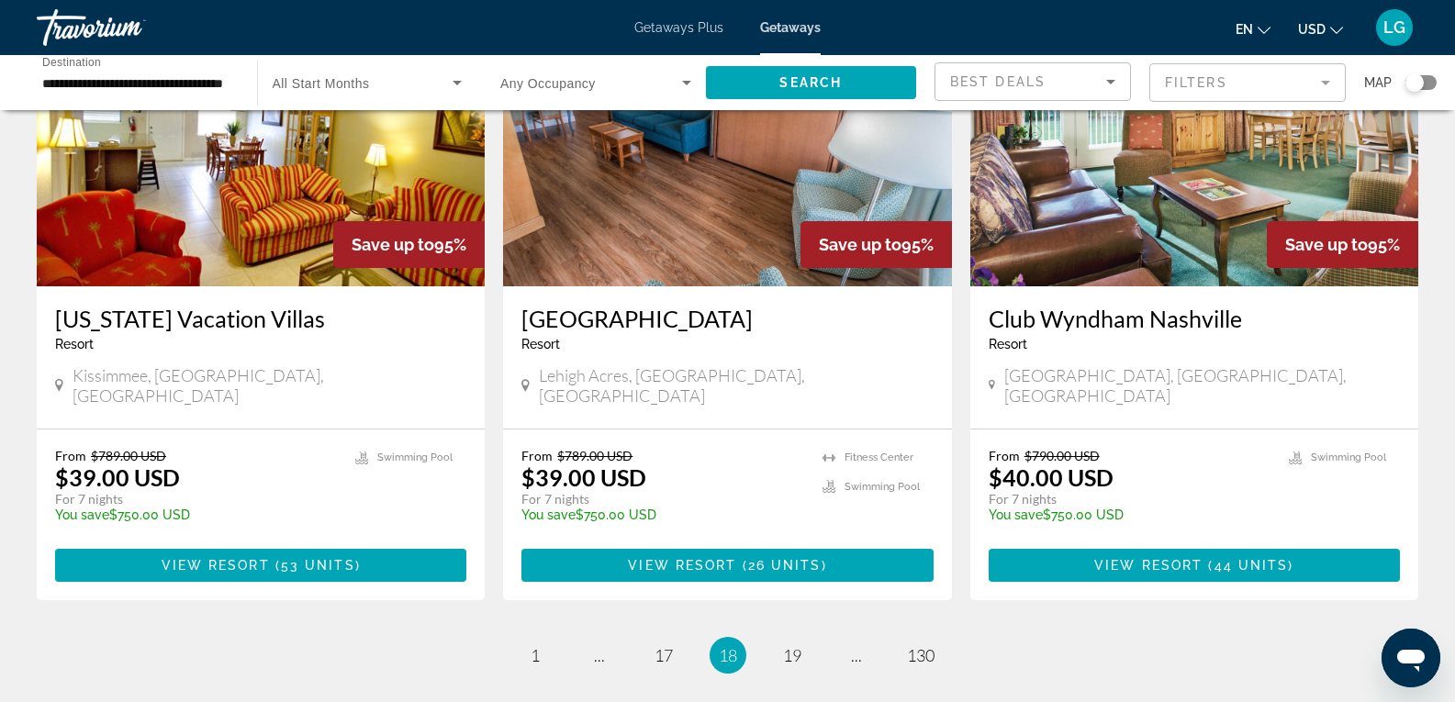
scroll to position [2267, 0]
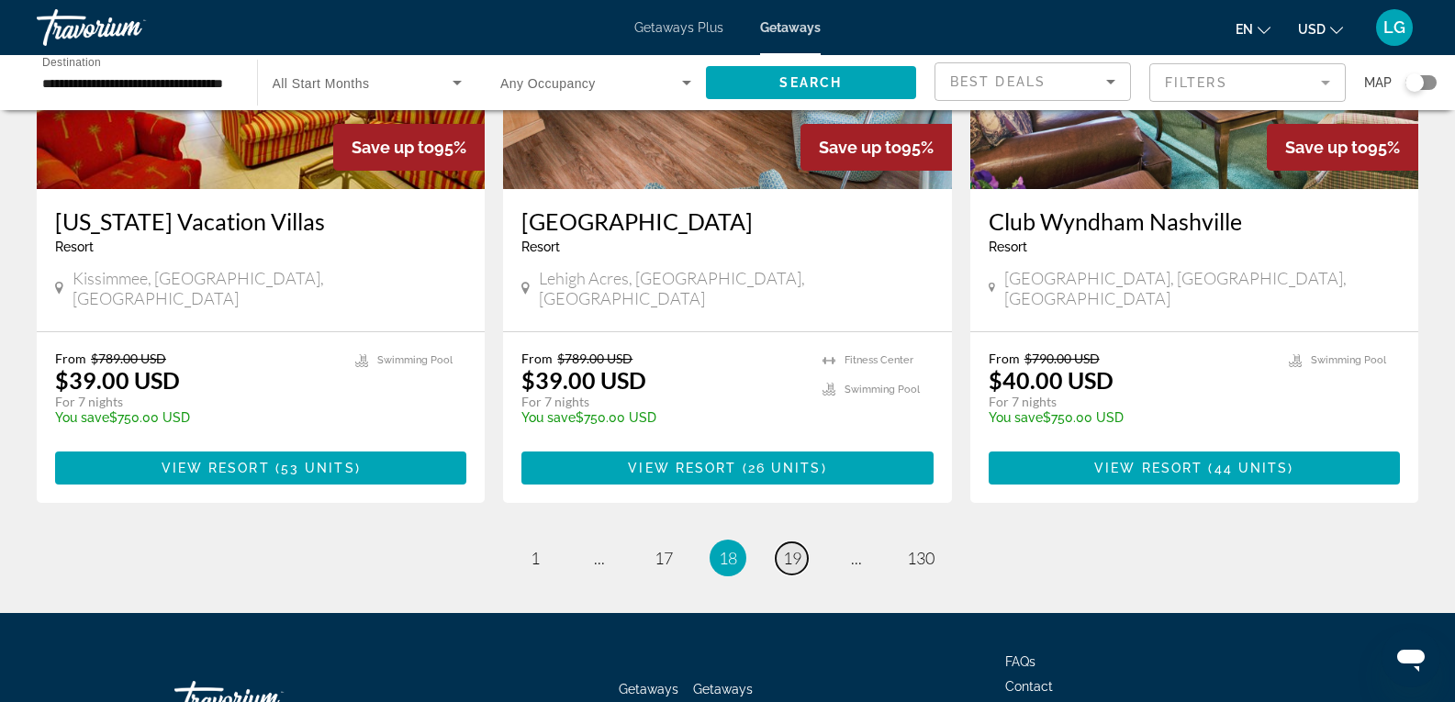
click at [799, 548] on span "19" at bounding box center [792, 558] width 18 height 20
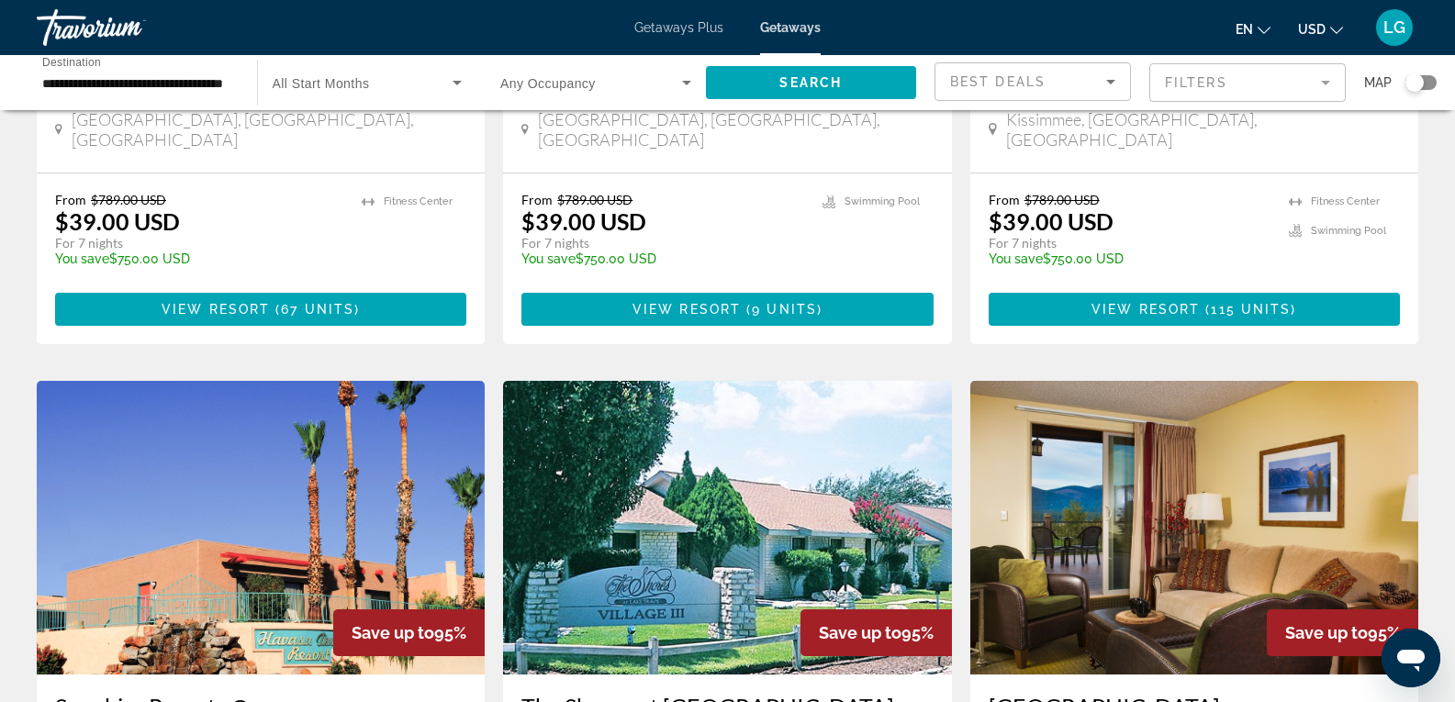
scroll to position [2111, 0]
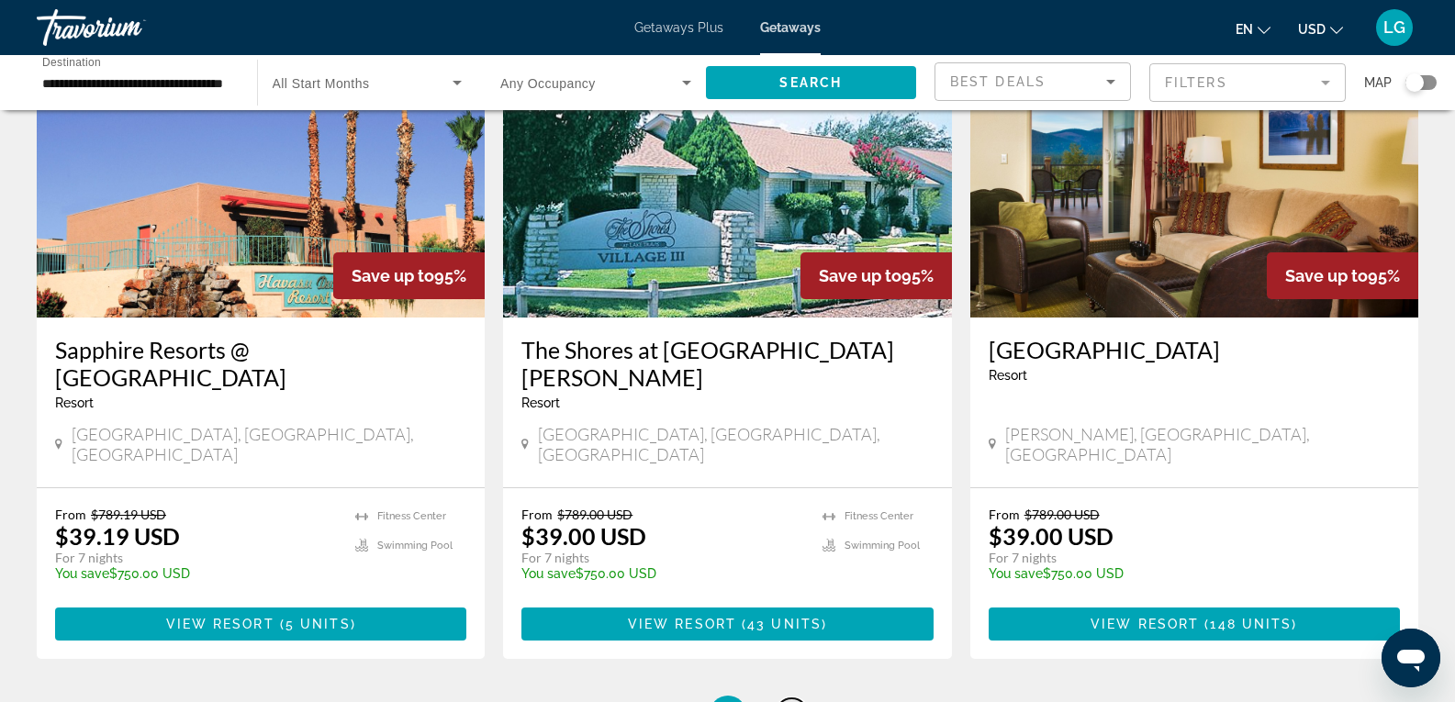
click at [789, 701] on span "20" at bounding box center [792, 714] width 18 height 20
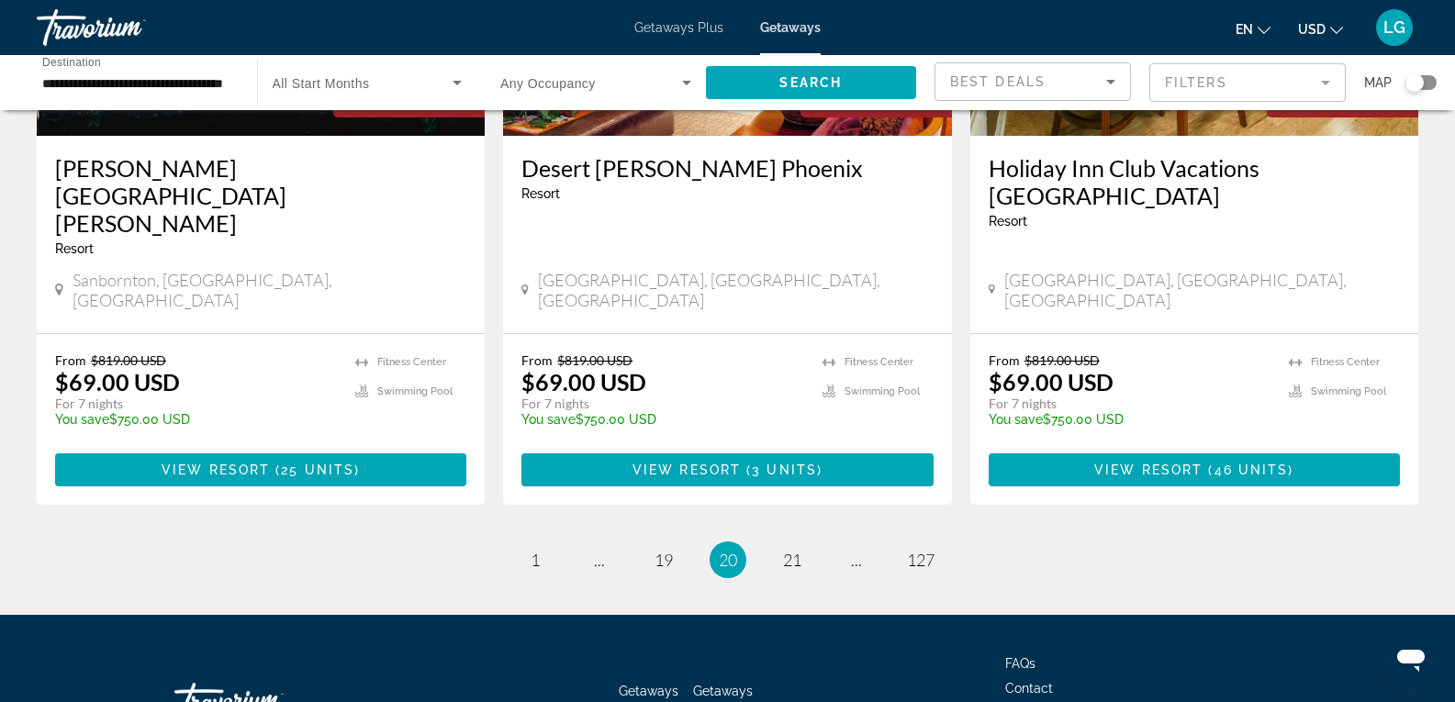
scroll to position [2323, 0]
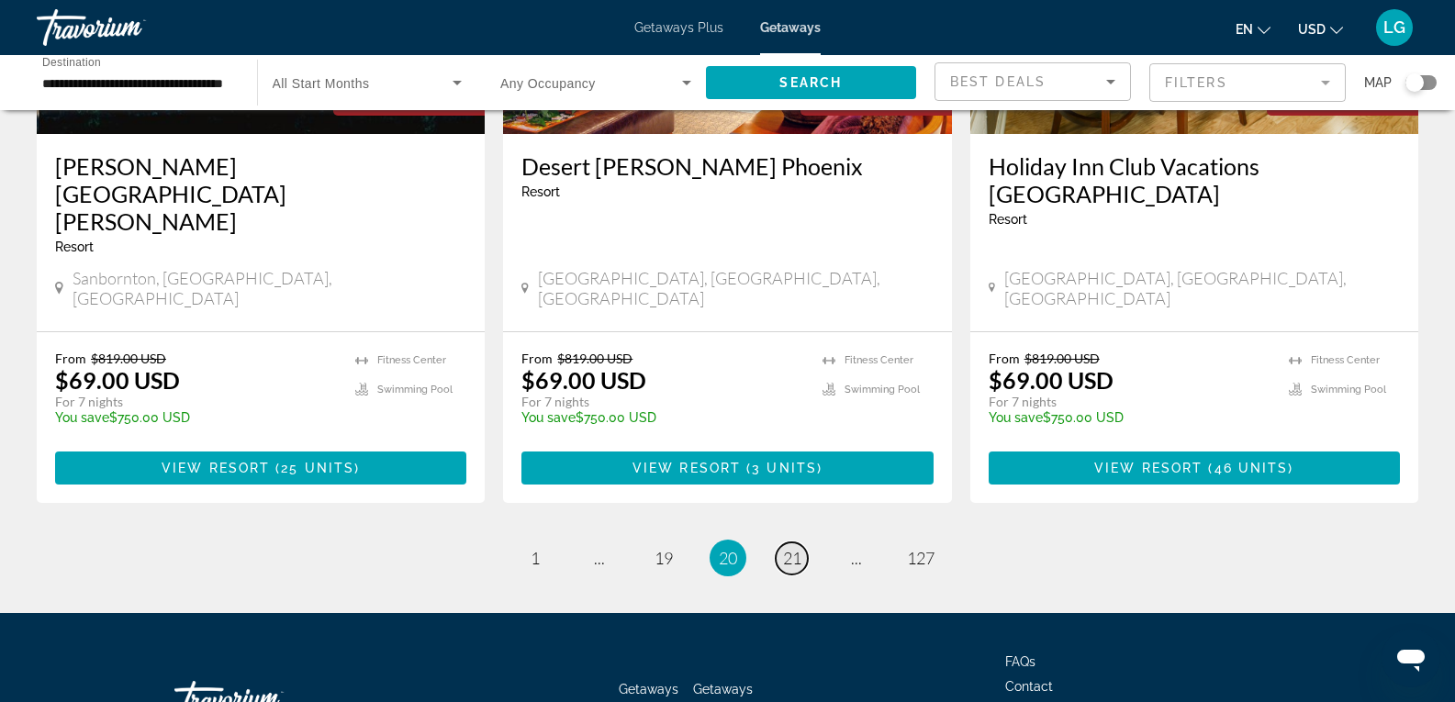
click at [802, 543] on link "page 21" at bounding box center [792, 559] width 32 height 32
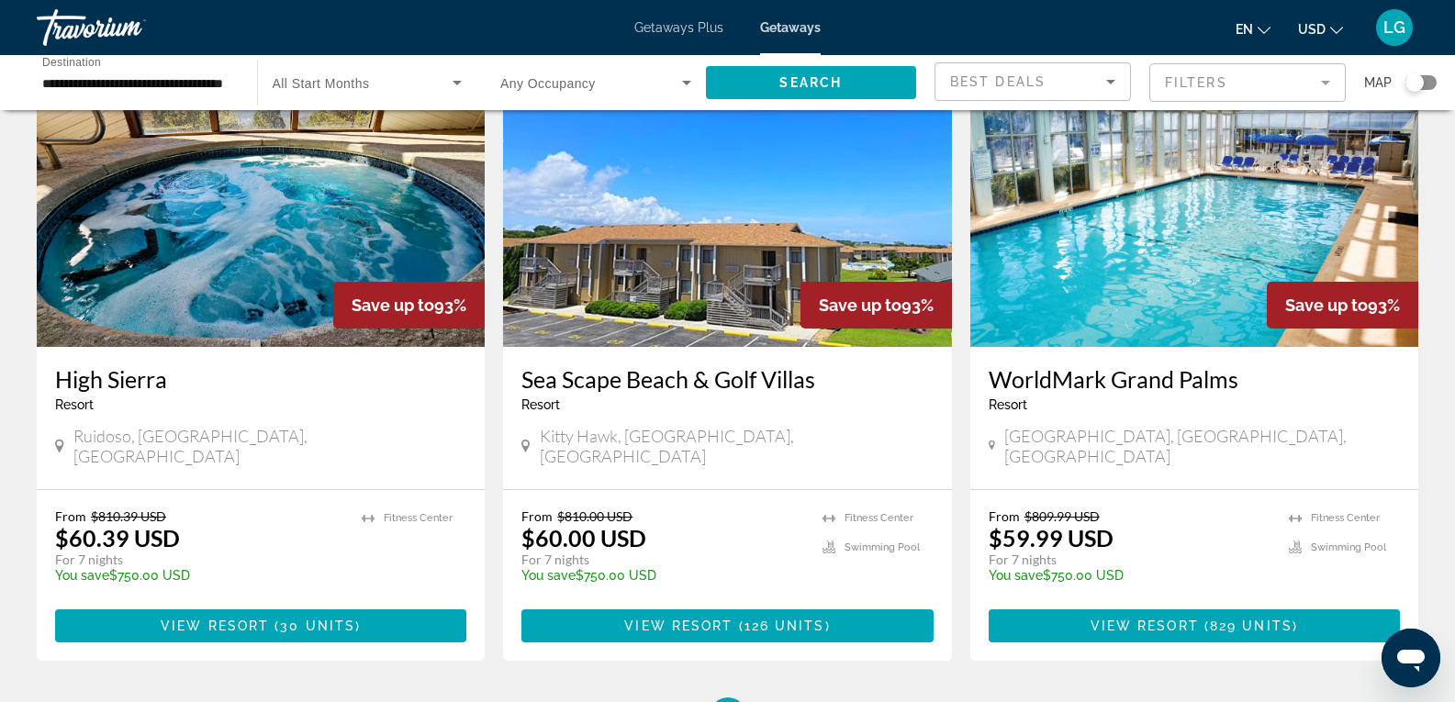
scroll to position [2268, 0]
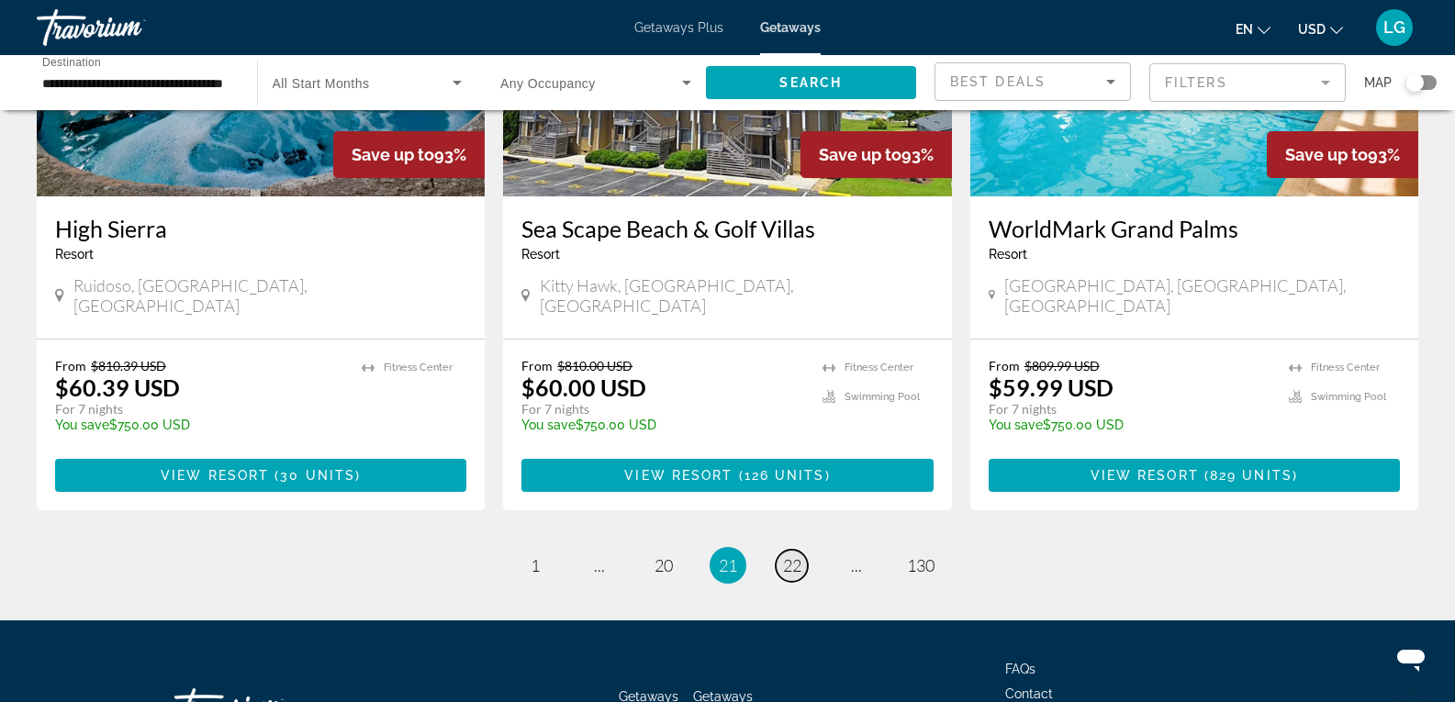
click at [791, 555] on span "22" at bounding box center [792, 565] width 18 height 20
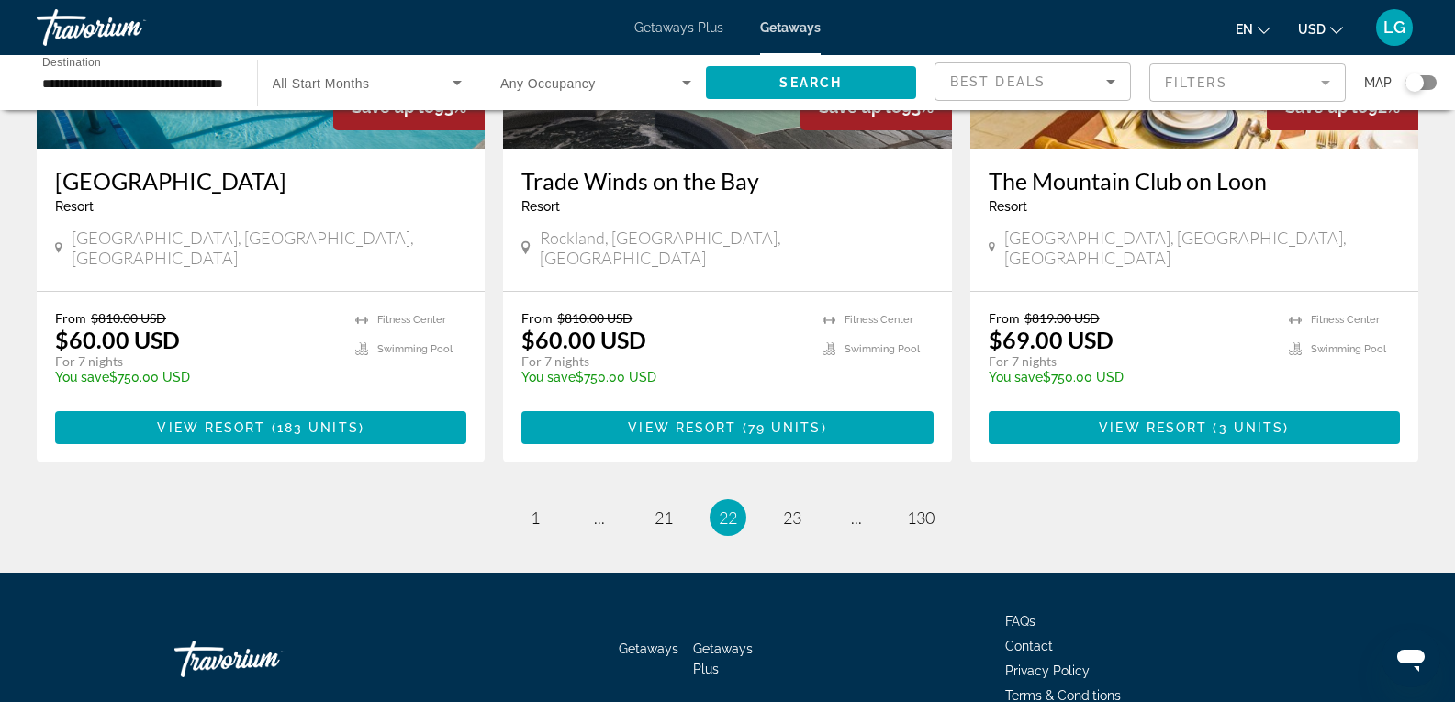
scroll to position [2267, 0]
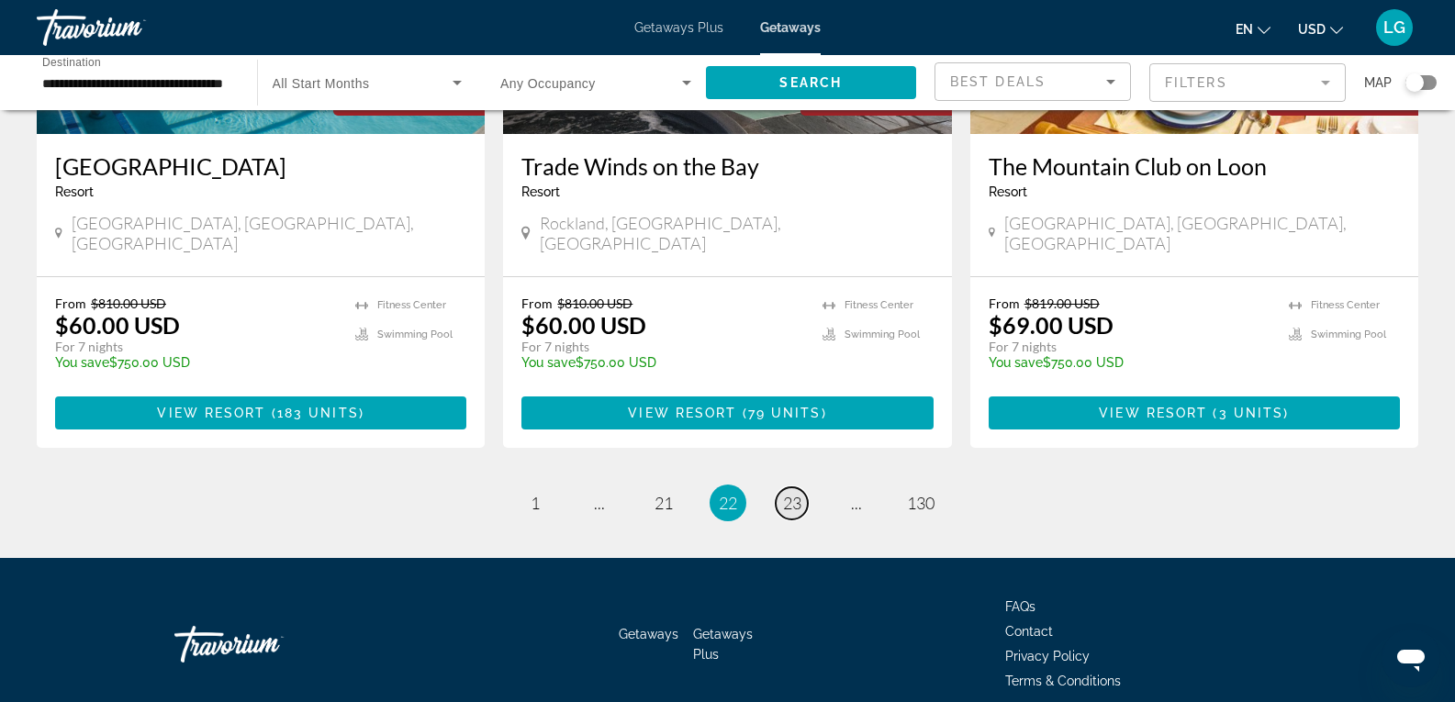
click at [800, 493] on span "23" at bounding box center [792, 503] width 18 height 20
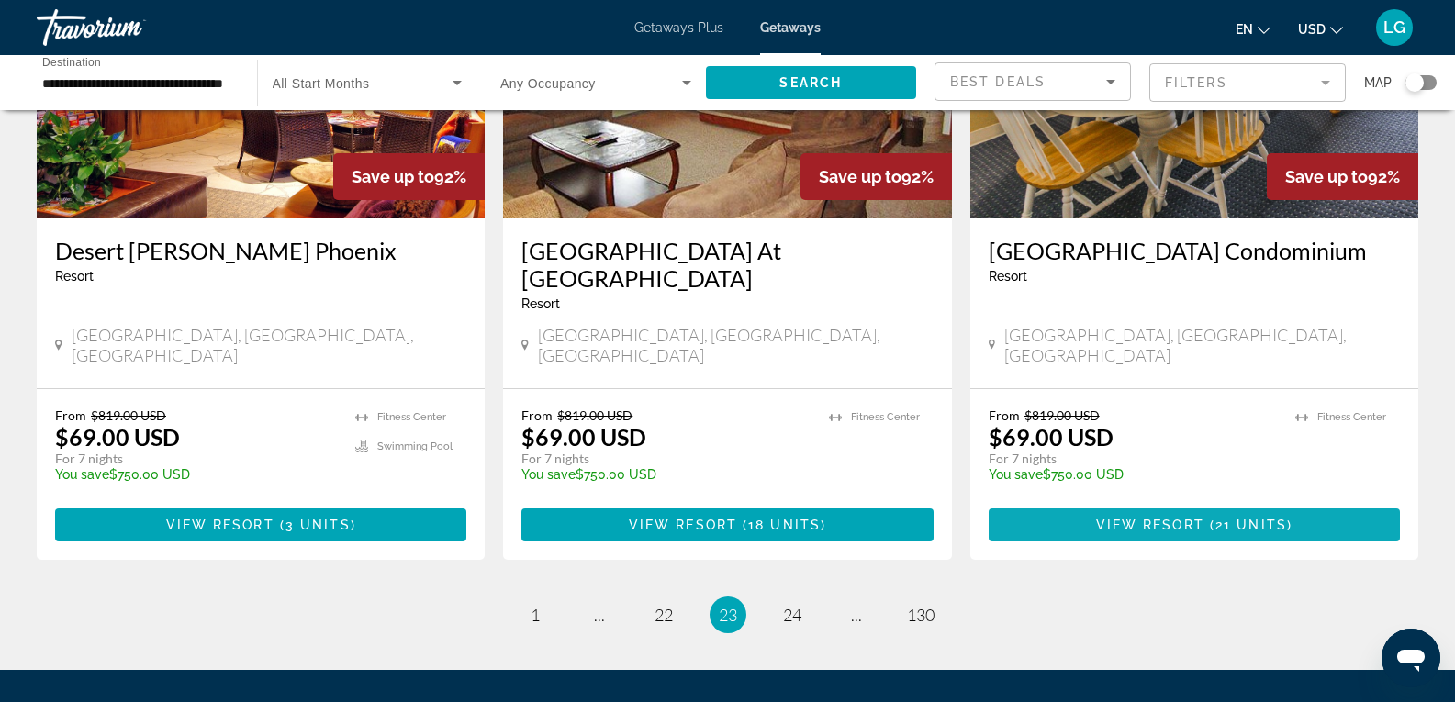
scroll to position [2295, 0]
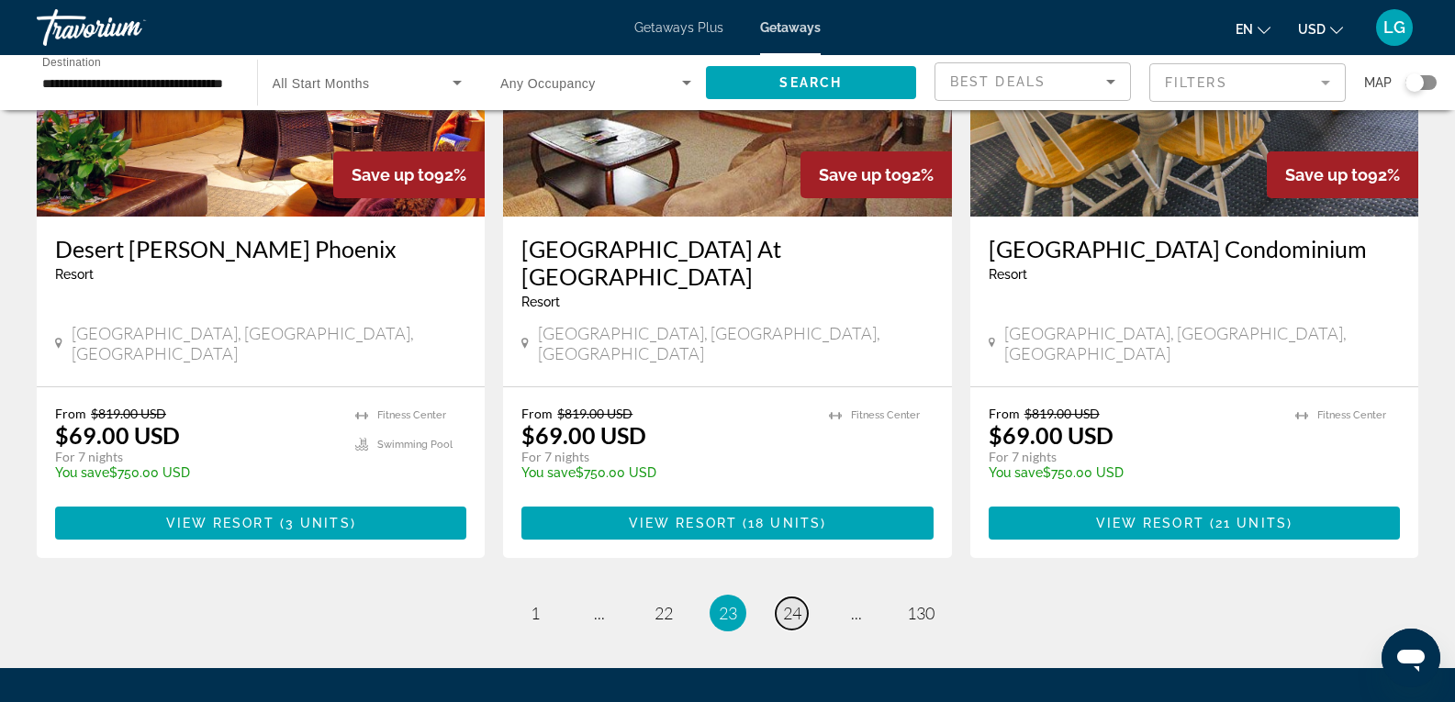
click at [797, 603] on span "24" at bounding box center [792, 613] width 18 height 20
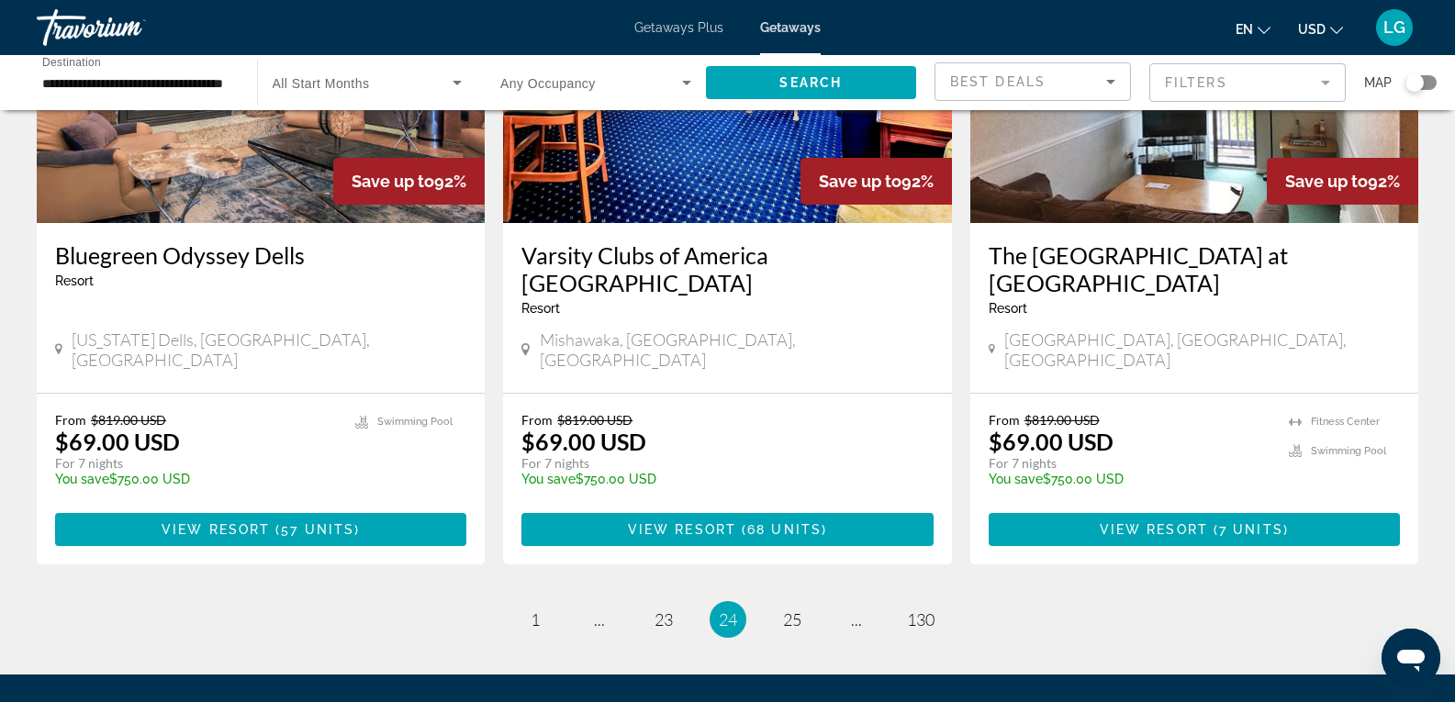
scroll to position [2295, 0]
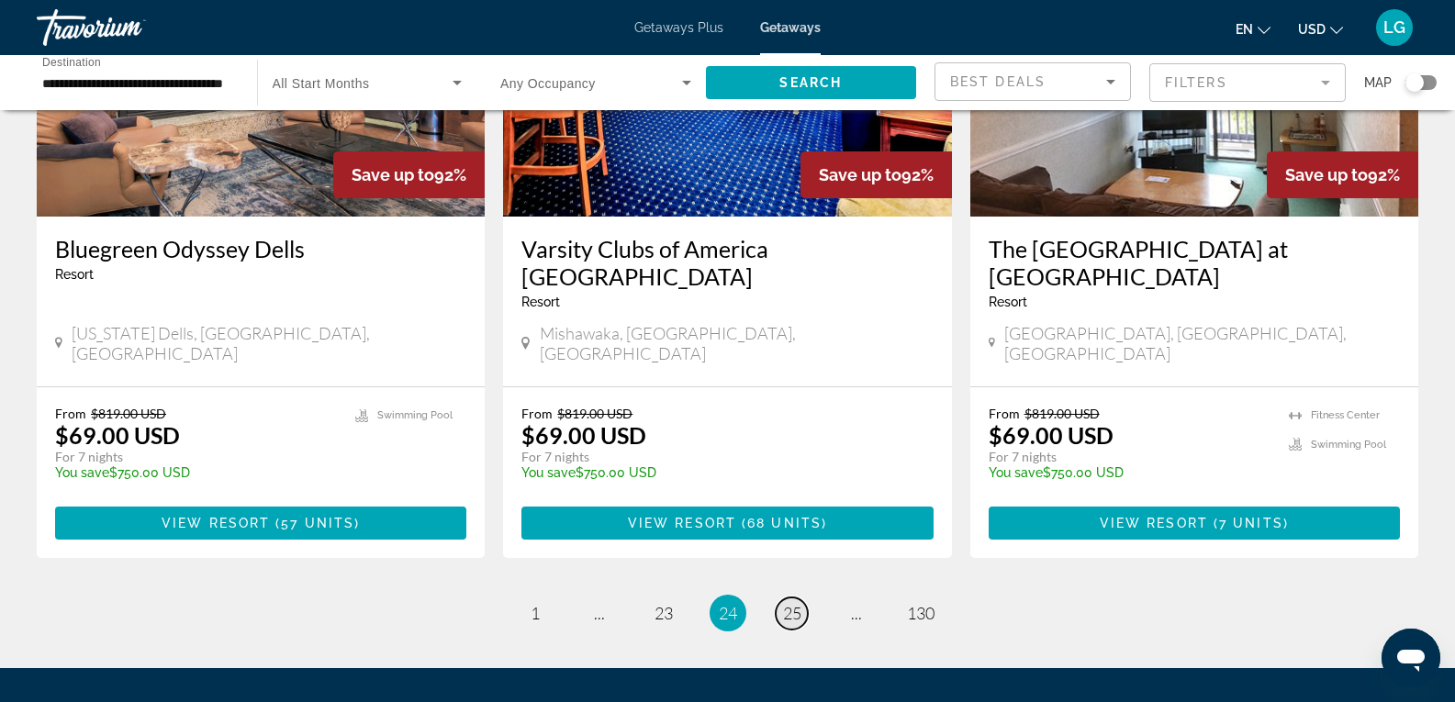
click at [791, 603] on span "25" at bounding box center [792, 613] width 18 height 20
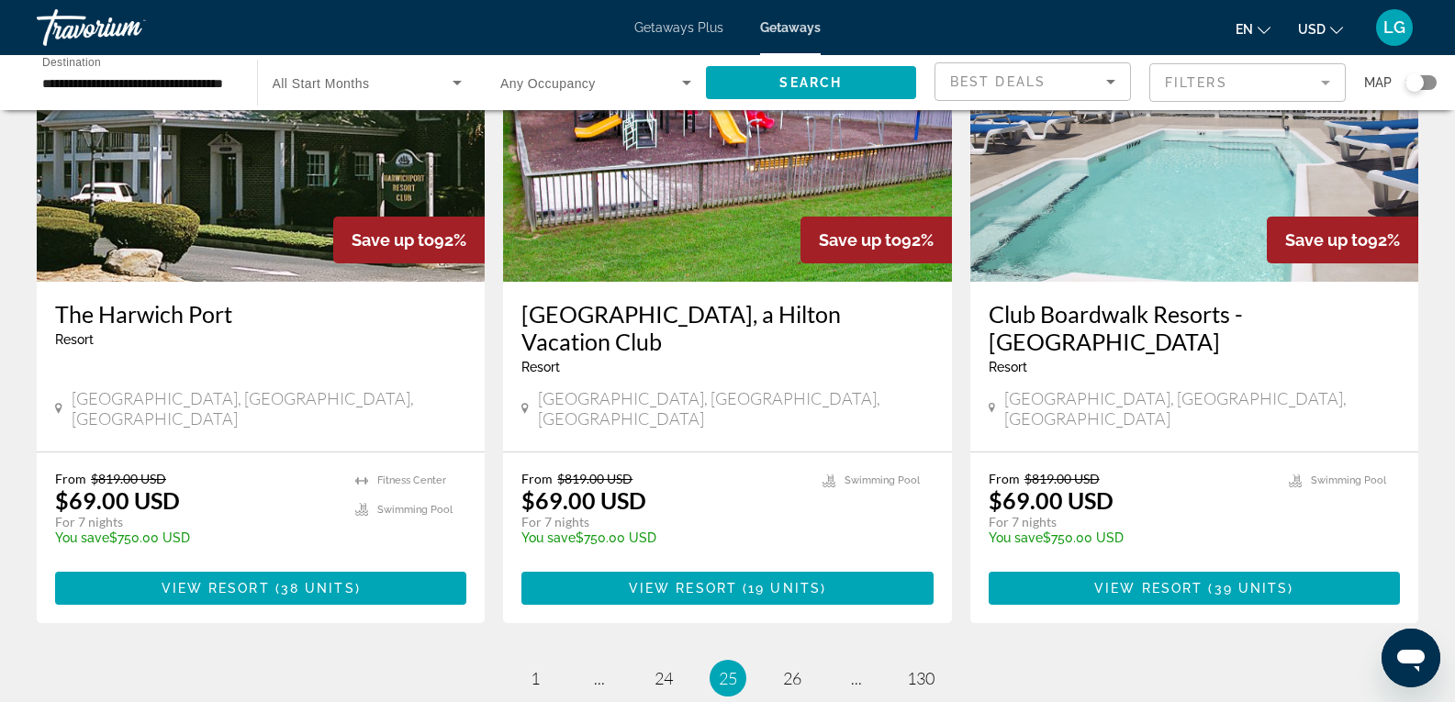
scroll to position [2295, 0]
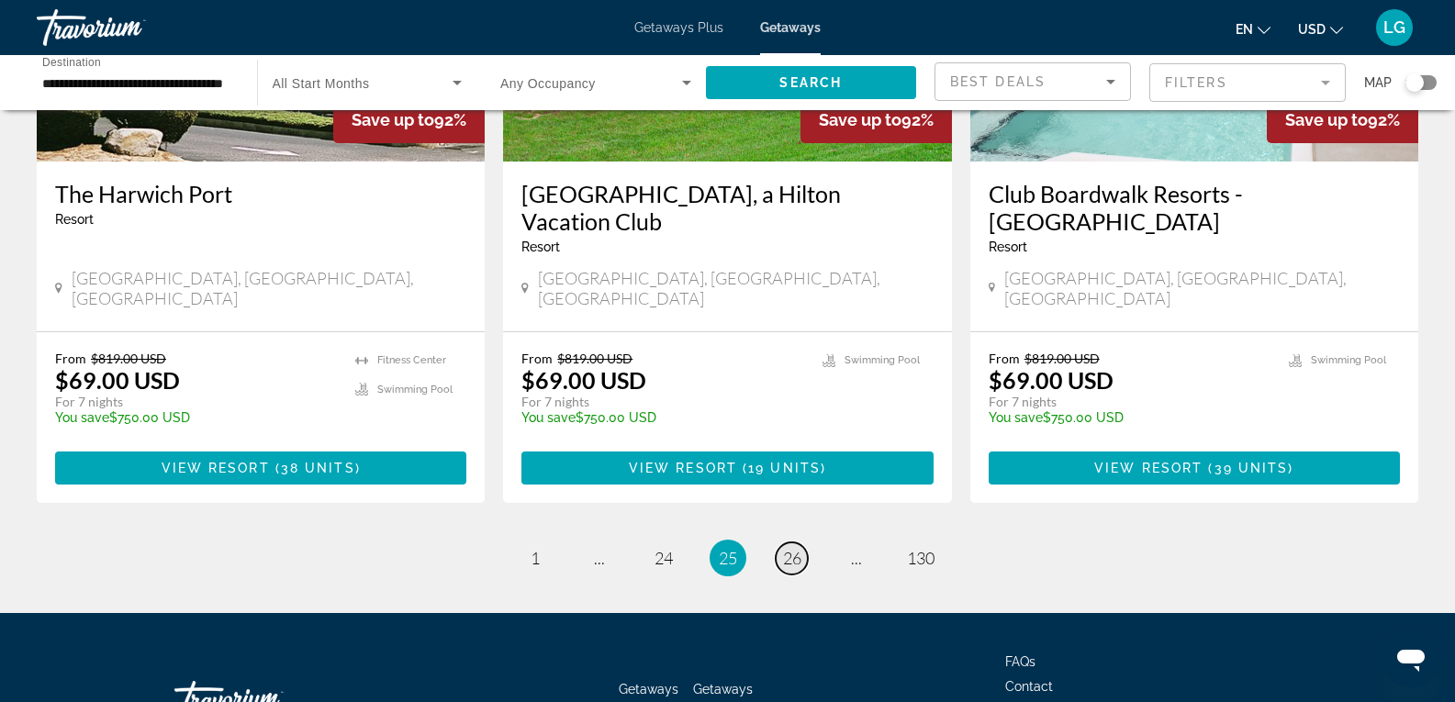
click at [795, 548] on span "26" at bounding box center [792, 558] width 18 height 20
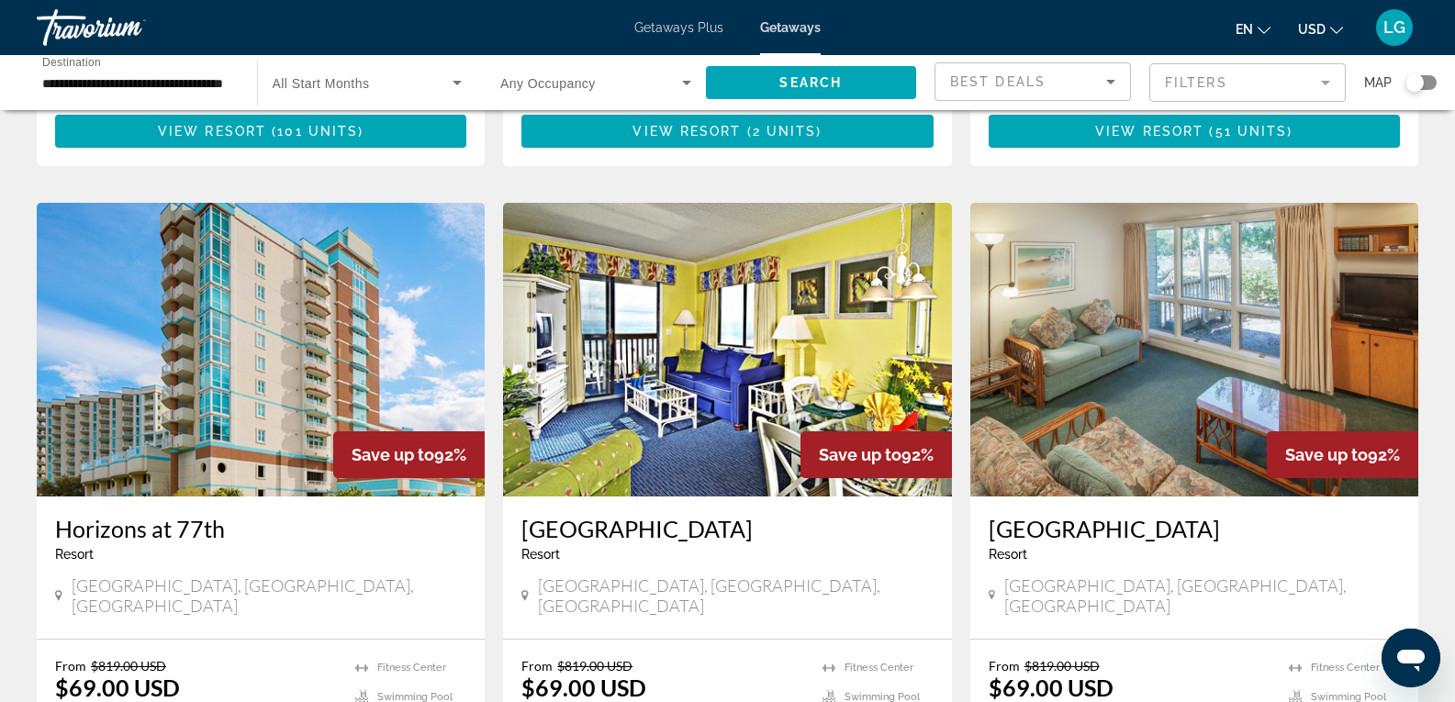
scroll to position [2267, 0]
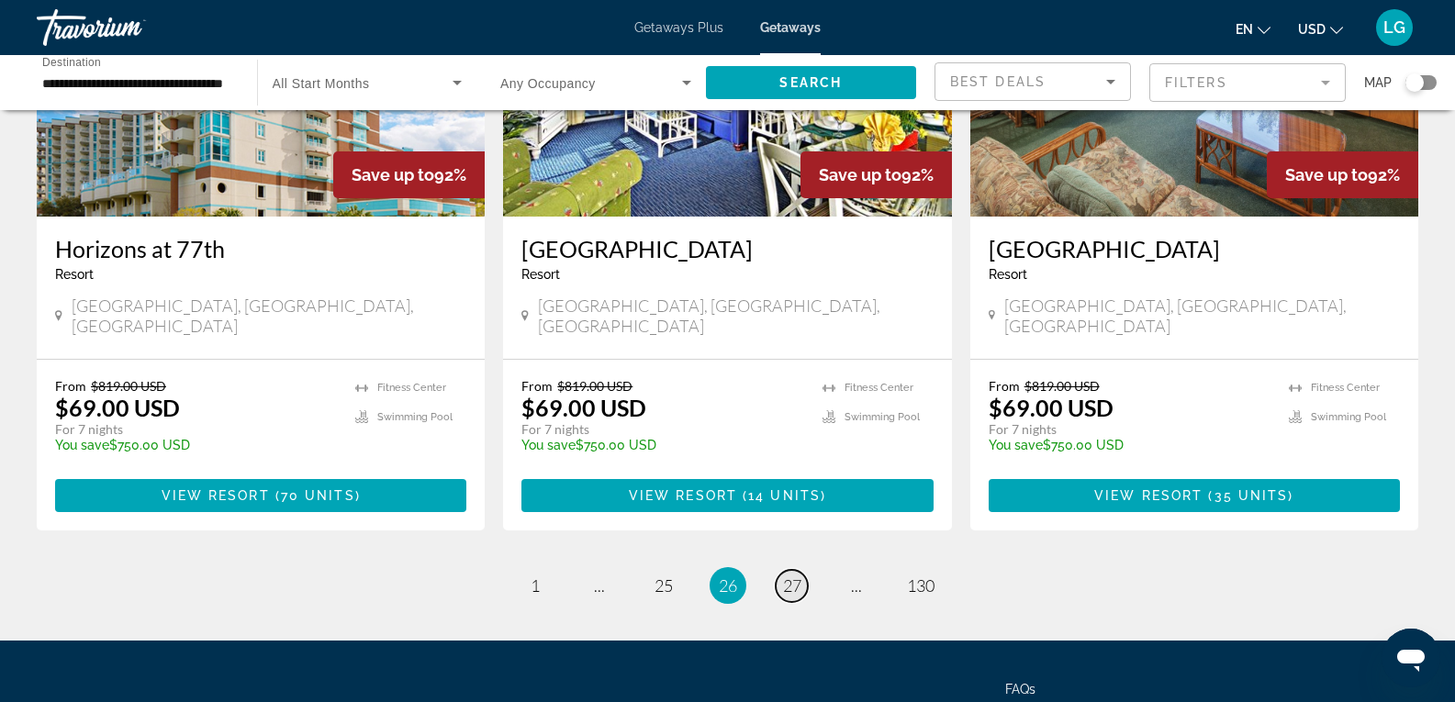
click at [798, 576] on span "27" at bounding box center [792, 586] width 18 height 20
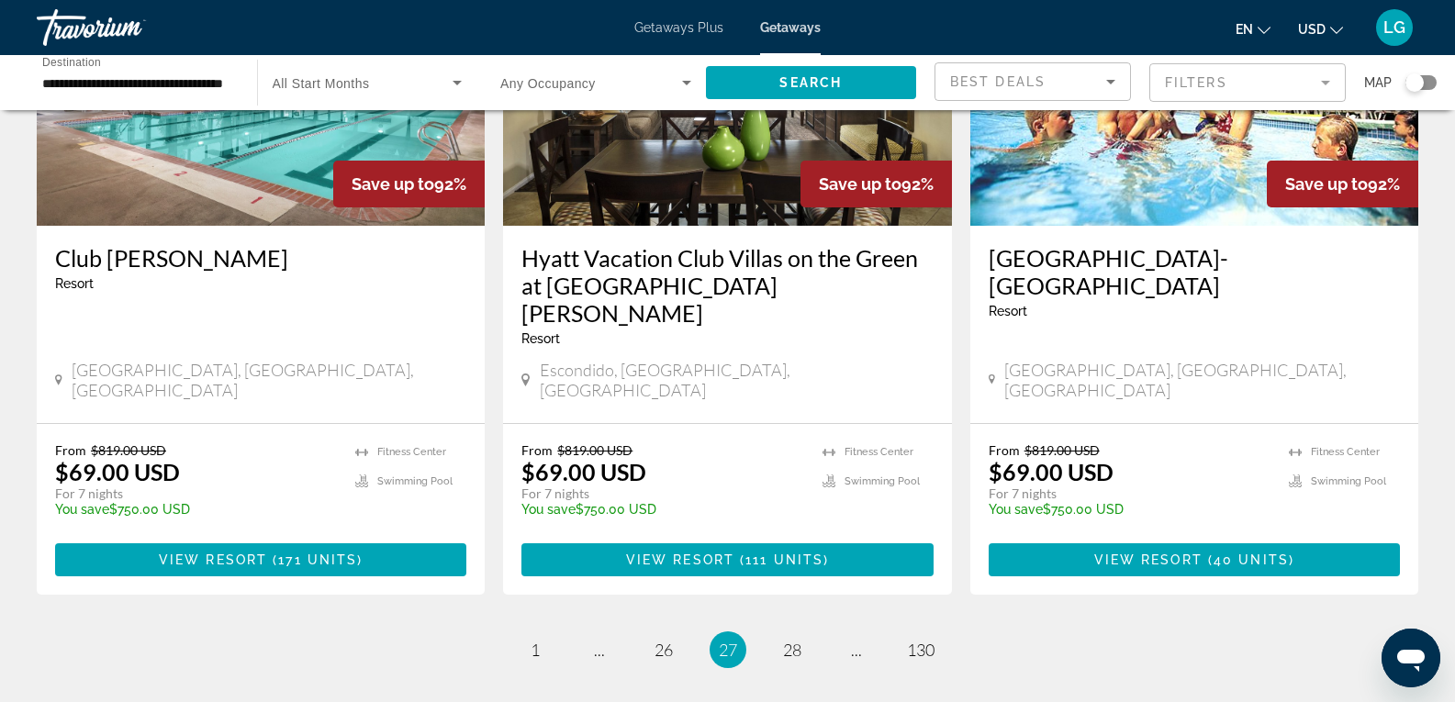
scroll to position [2295, 0]
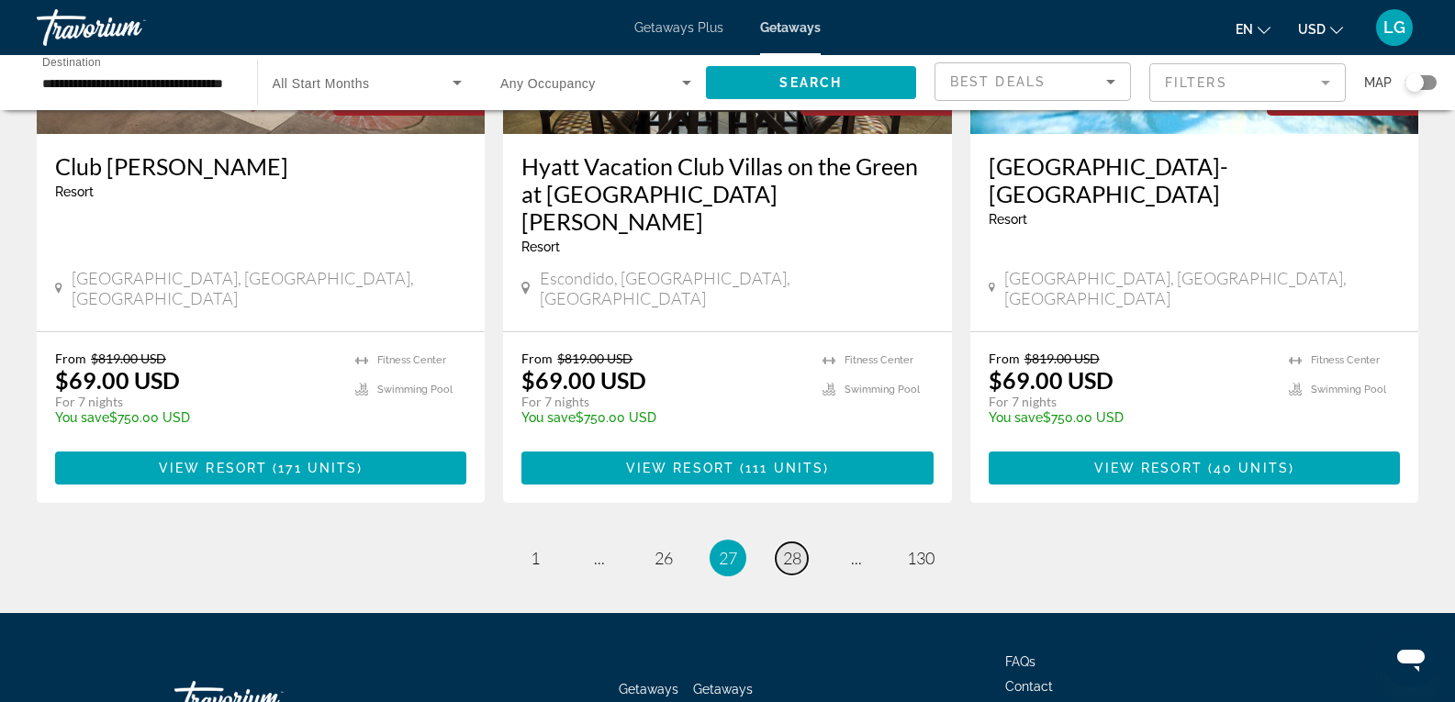
click at [790, 548] on span "28" at bounding box center [792, 558] width 18 height 20
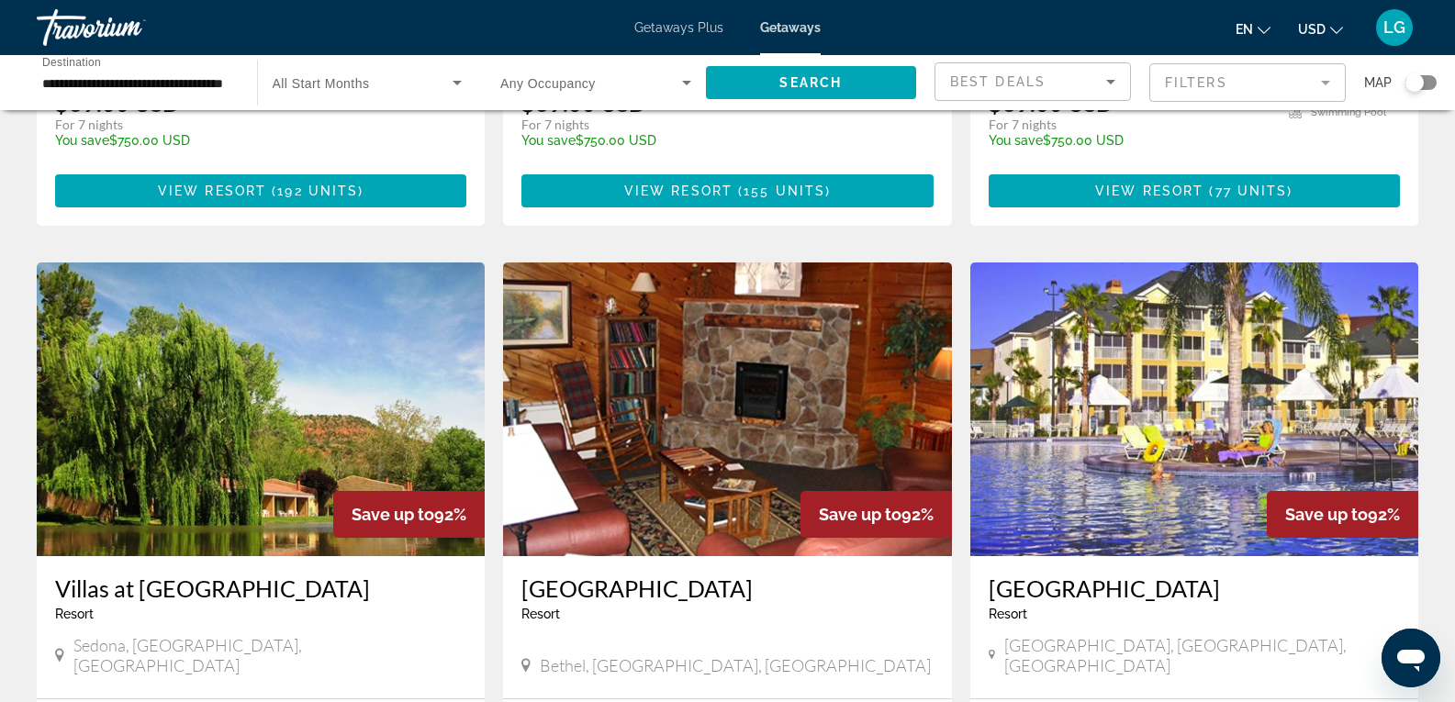
scroll to position [1965, 0]
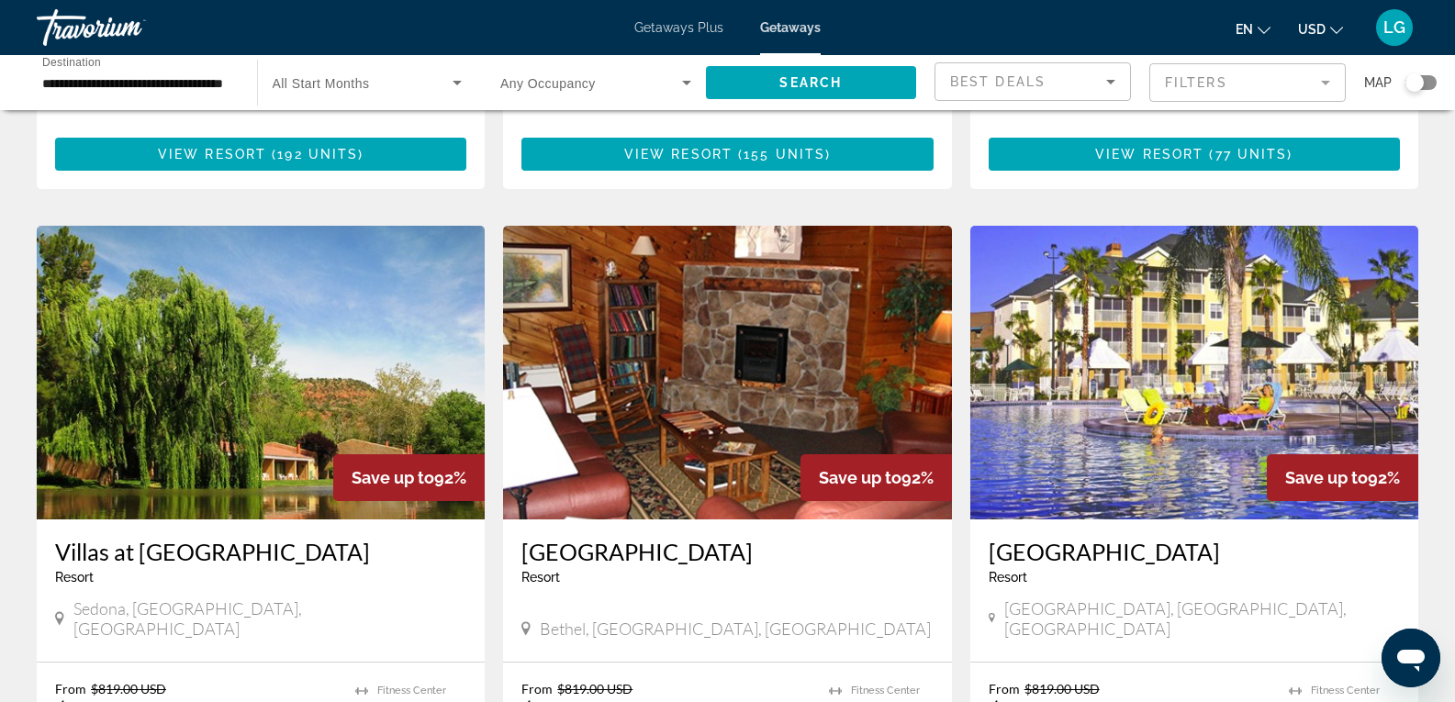
drag, startPoint x: 1377, startPoint y: 647, endPoint x: 1356, endPoint y: 613, distance: 40.0
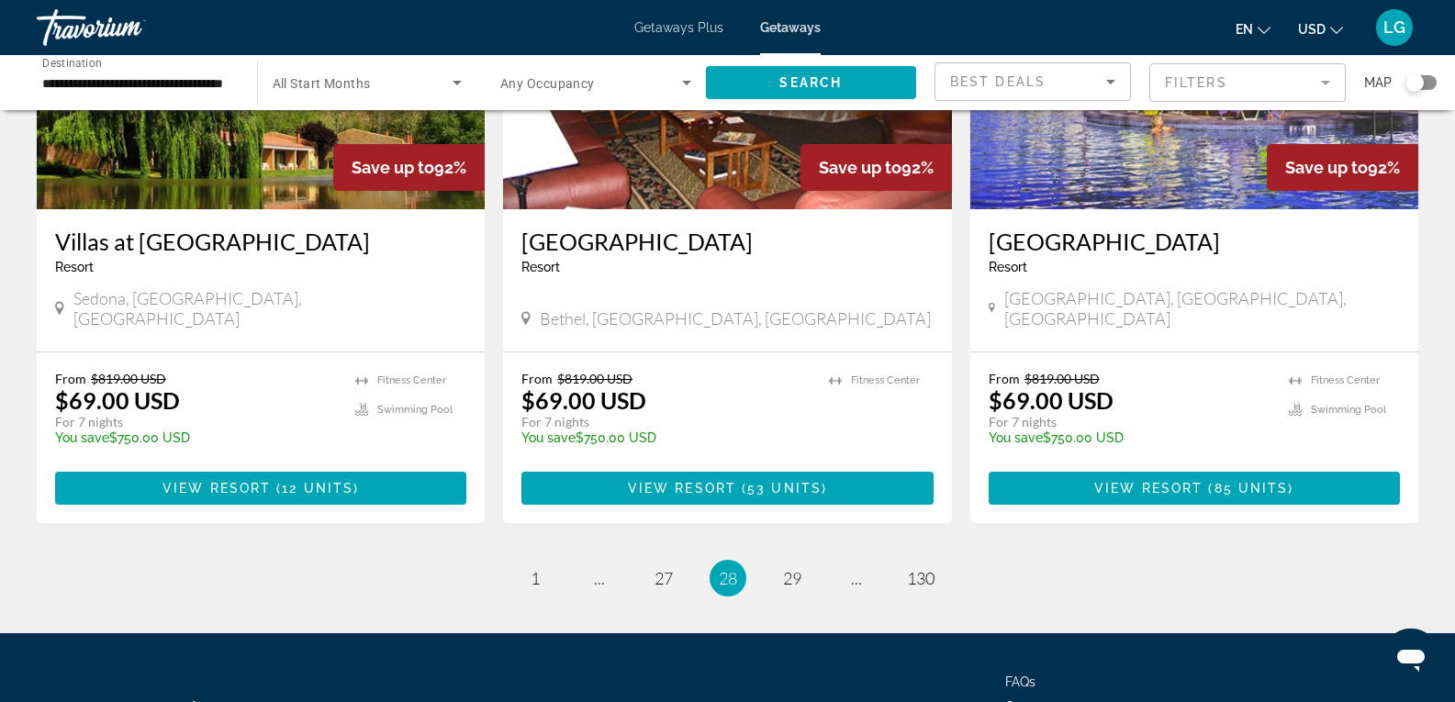
scroll to position [2295, 0]
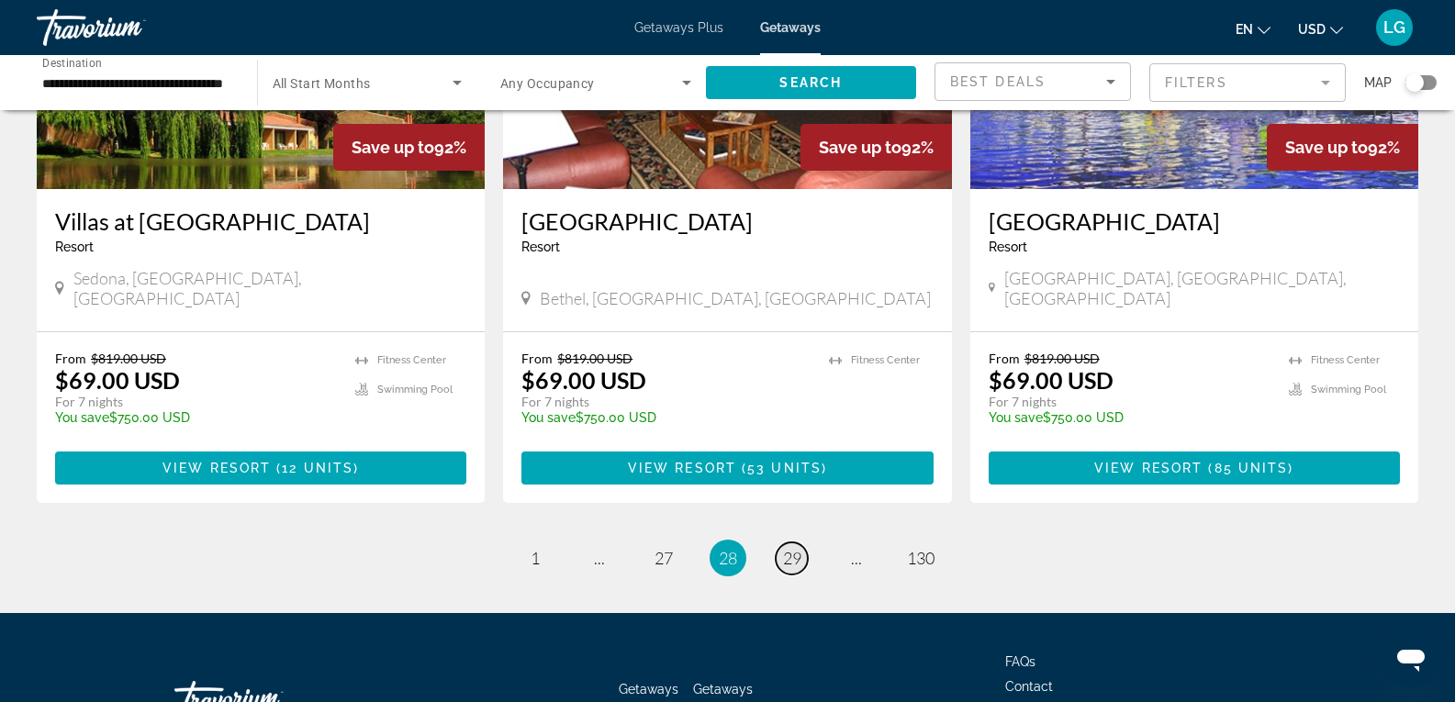
click at [789, 548] on span "29" at bounding box center [792, 558] width 18 height 20
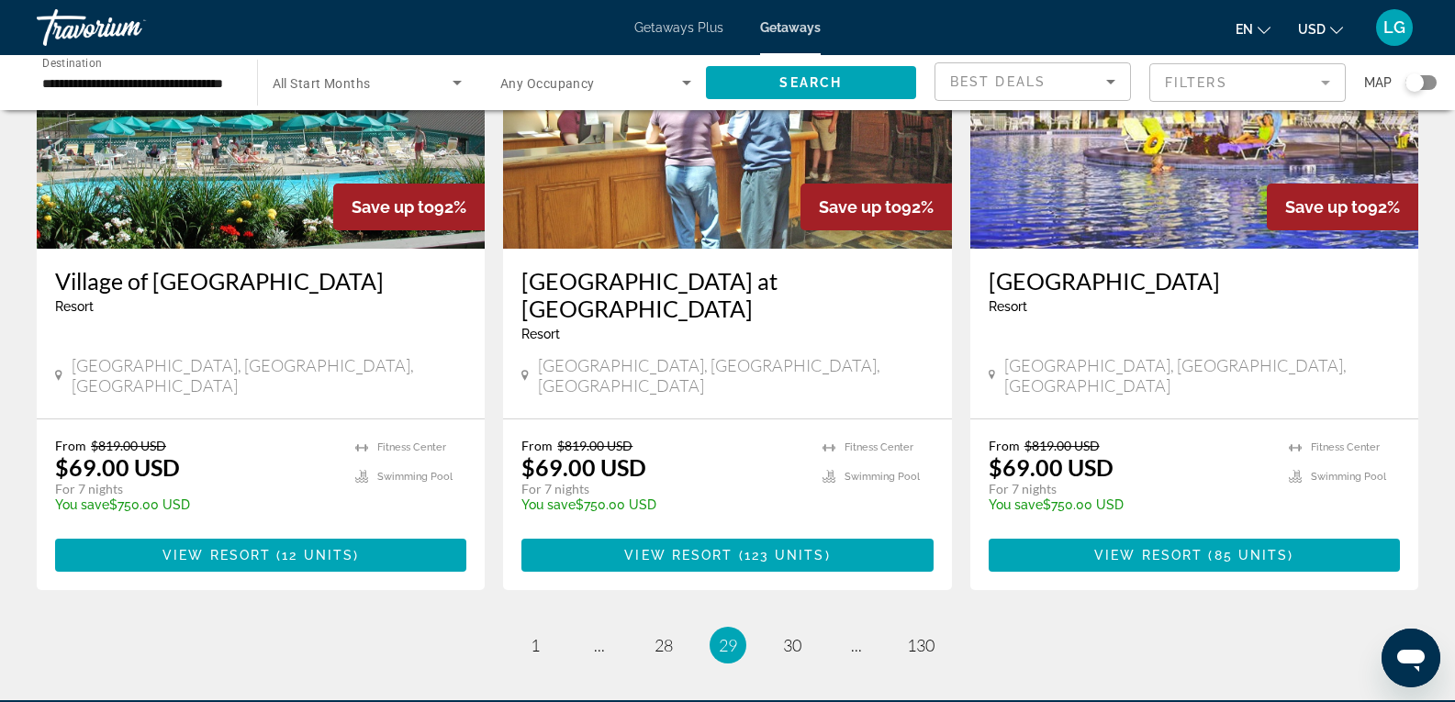
scroll to position [2295, 0]
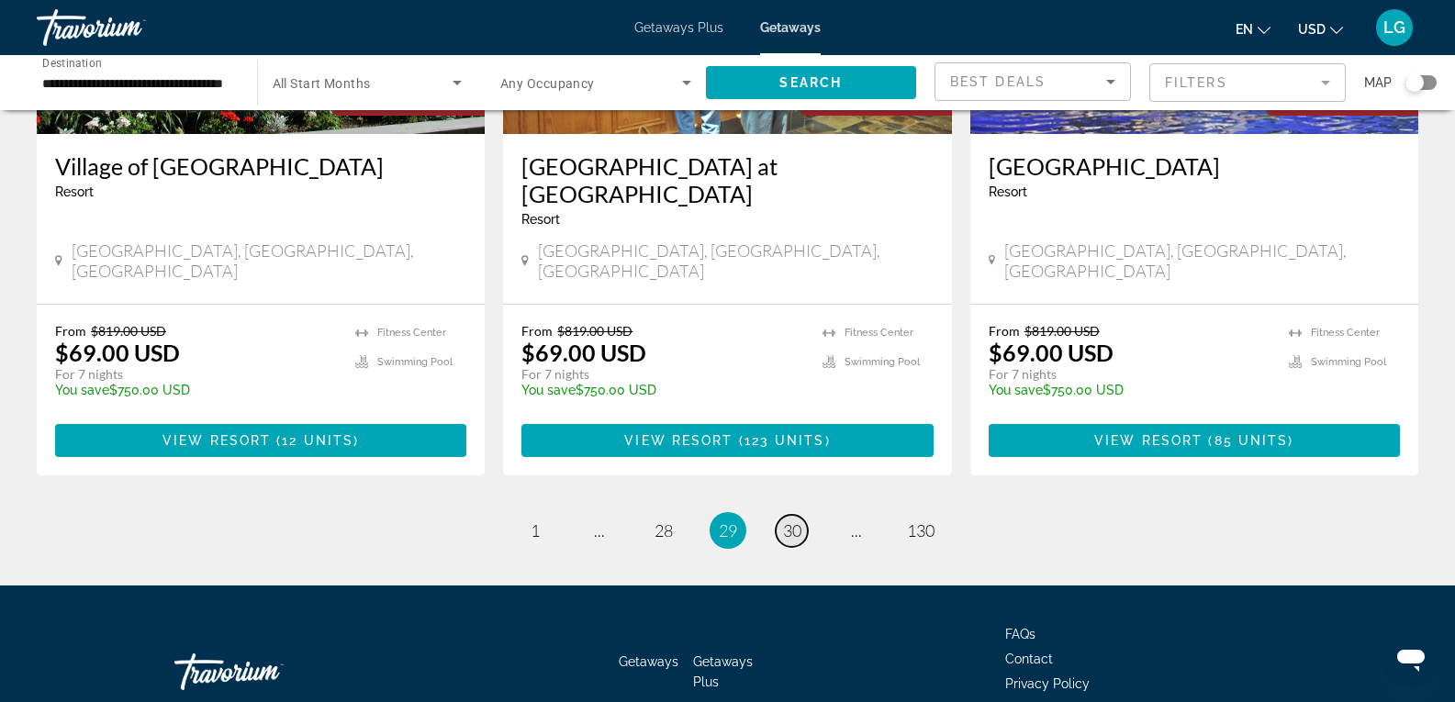
click at [793, 521] on span "30" at bounding box center [792, 531] width 18 height 20
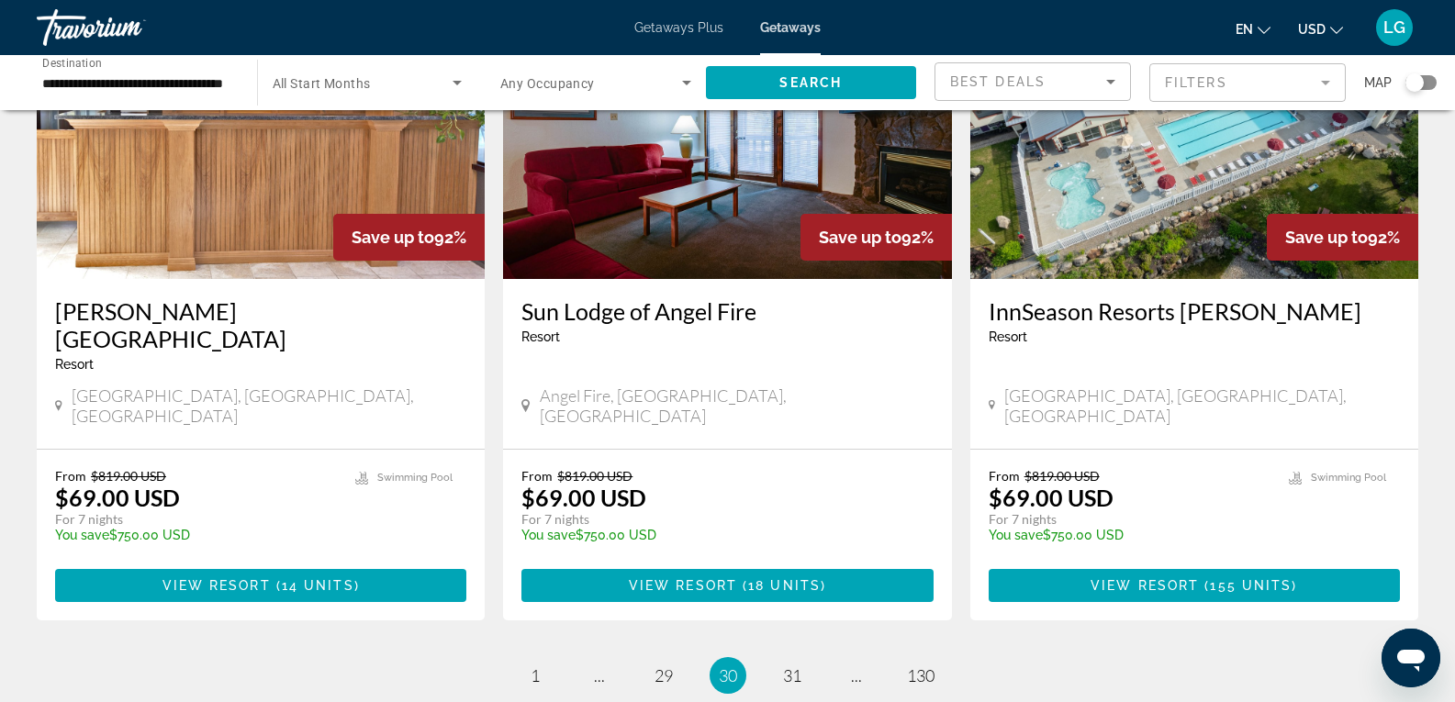
scroll to position [2268, 0]
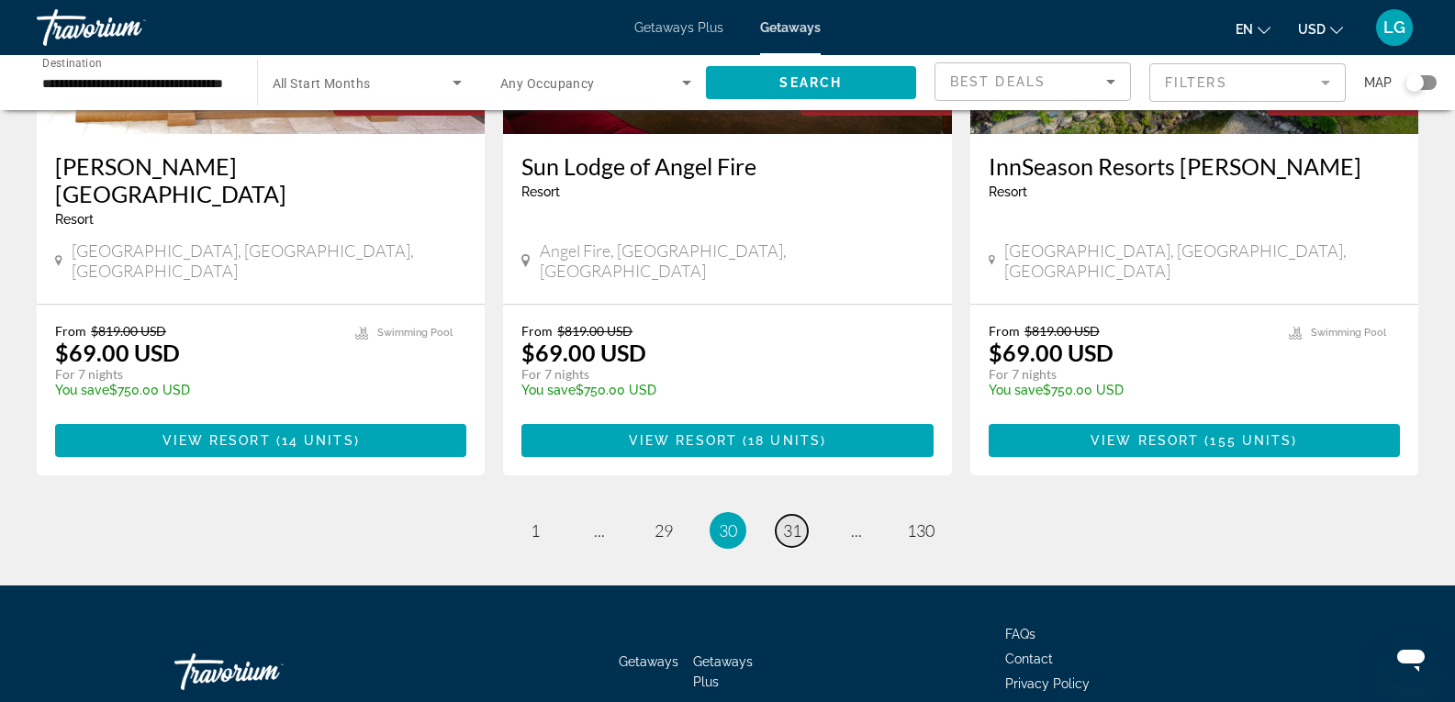
click at [786, 521] on span "31" at bounding box center [792, 531] width 18 height 20
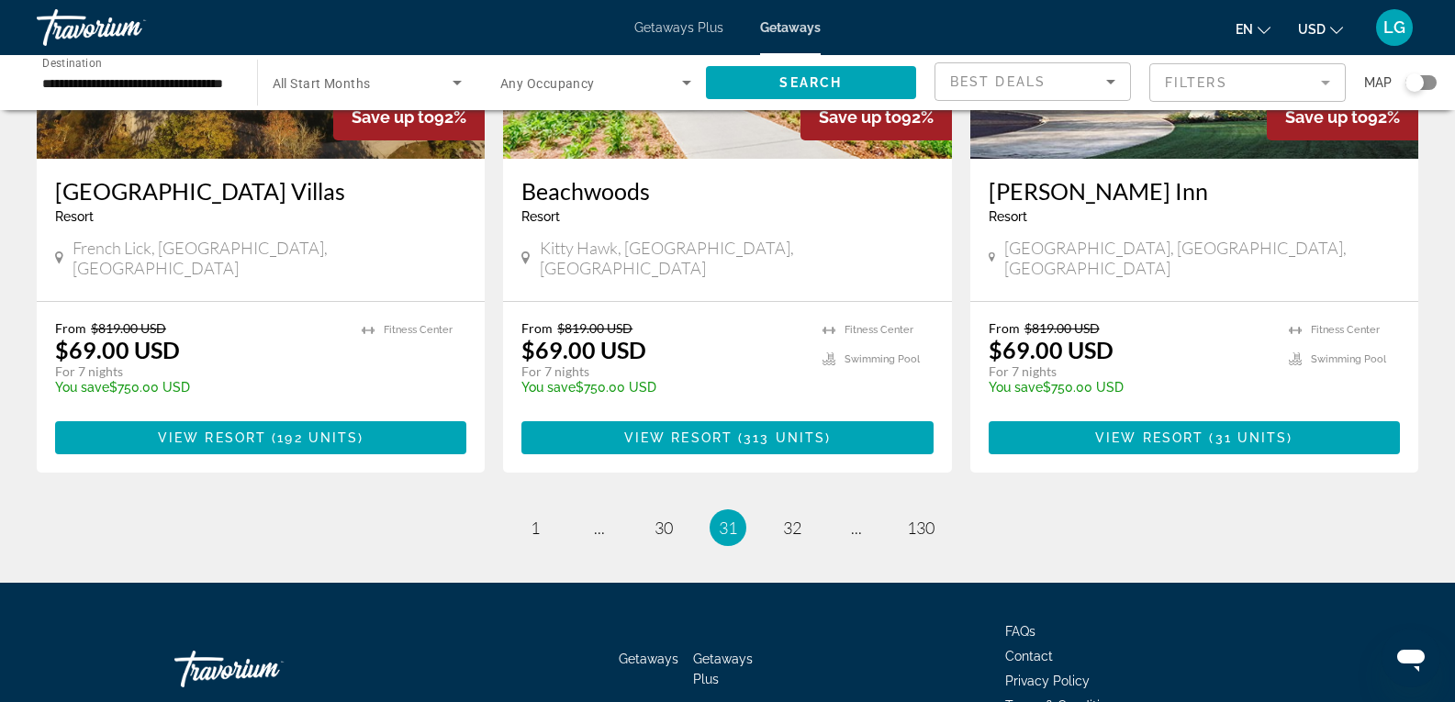
scroll to position [2296, 0]
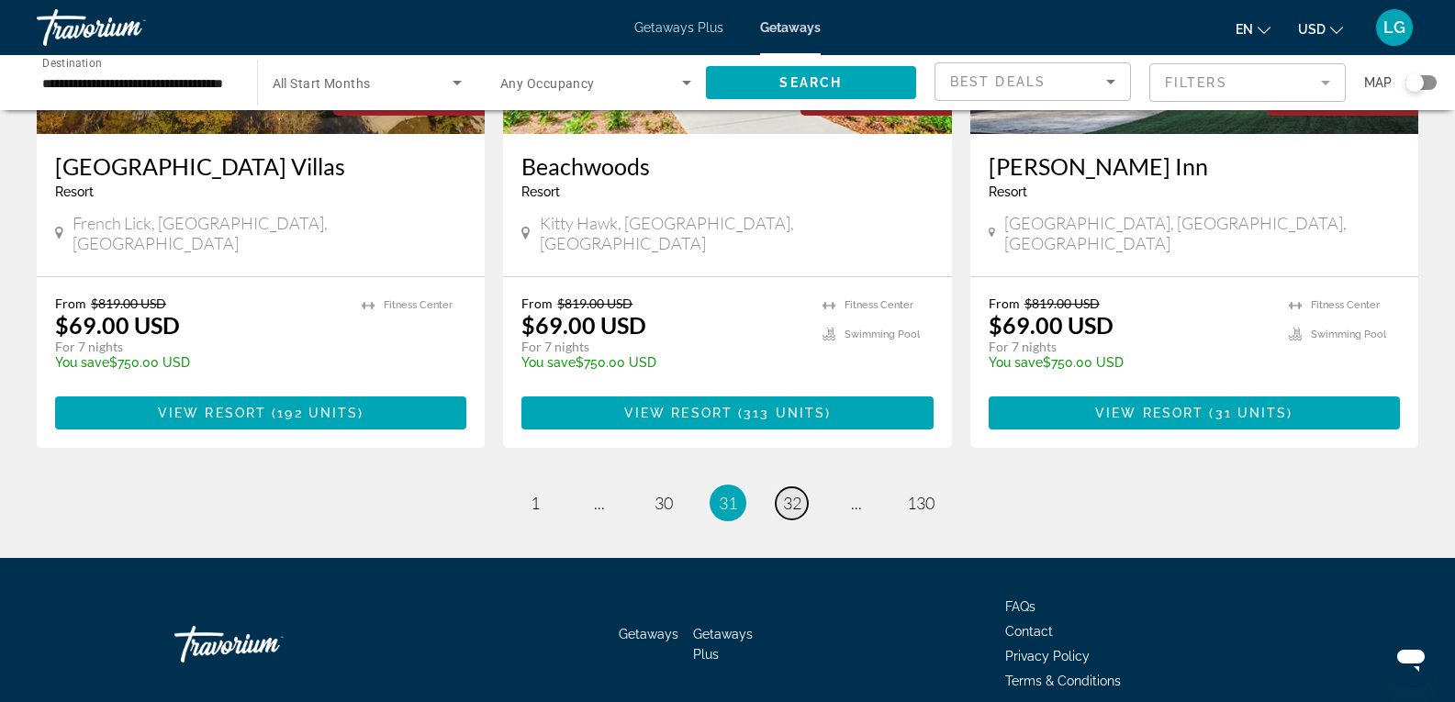
click at [796, 487] on link "page 32" at bounding box center [792, 503] width 32 height 32
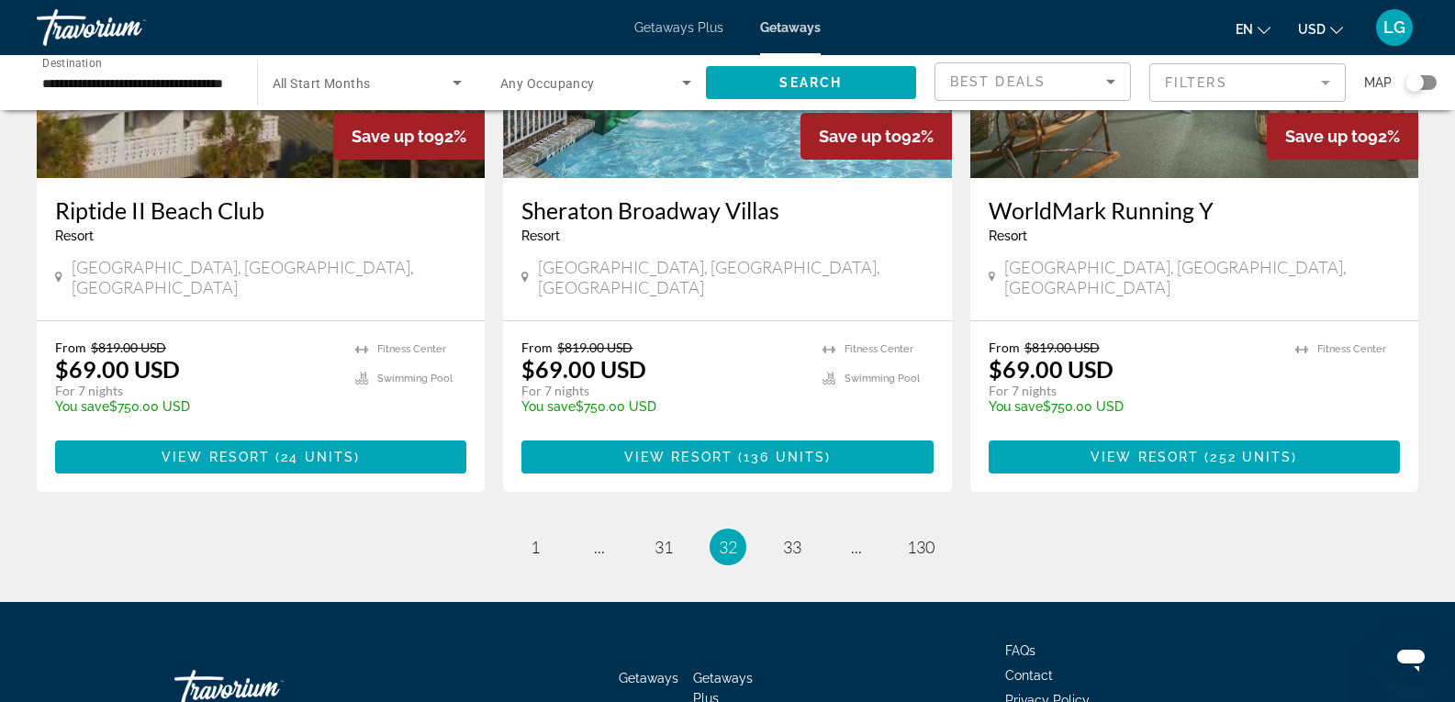
scroll to position [2267, 0]
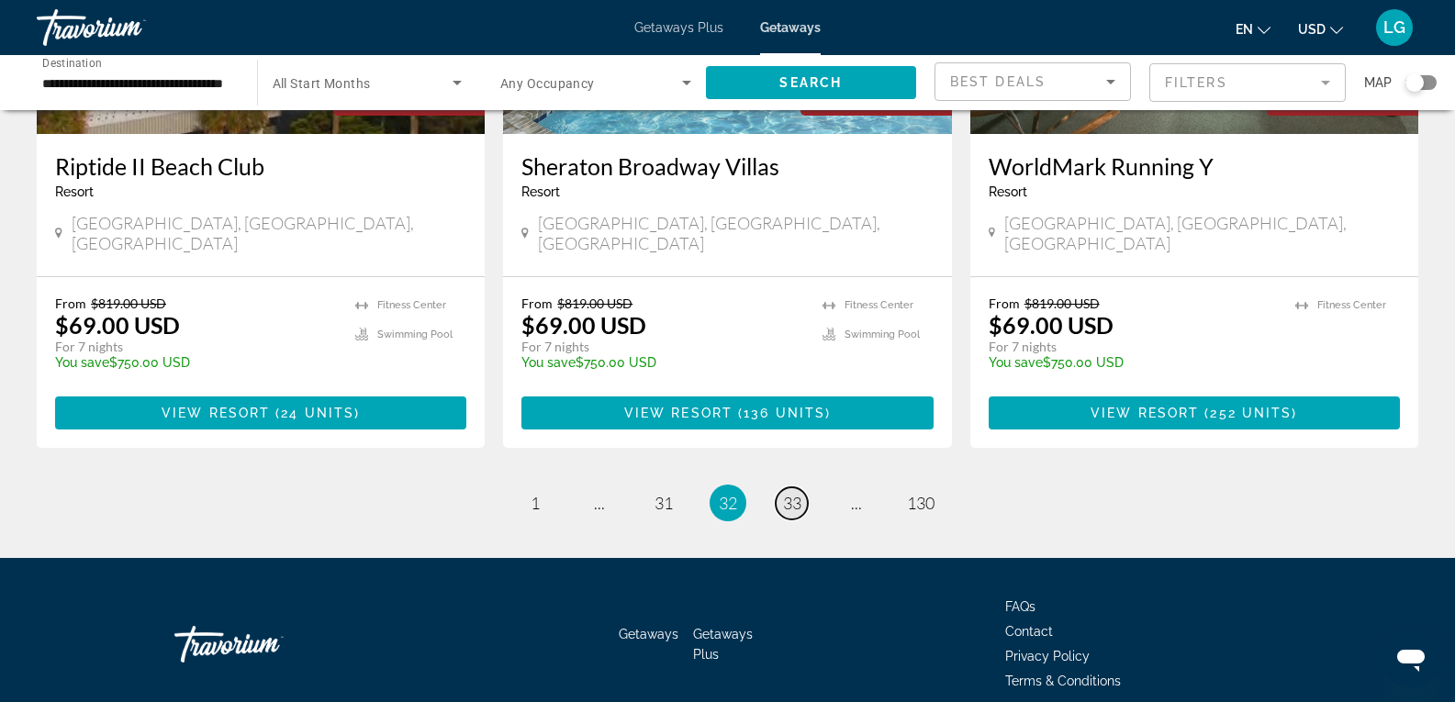
click at [793, 493] on span "33" at bounding box center [792, 503] width 18 height 20
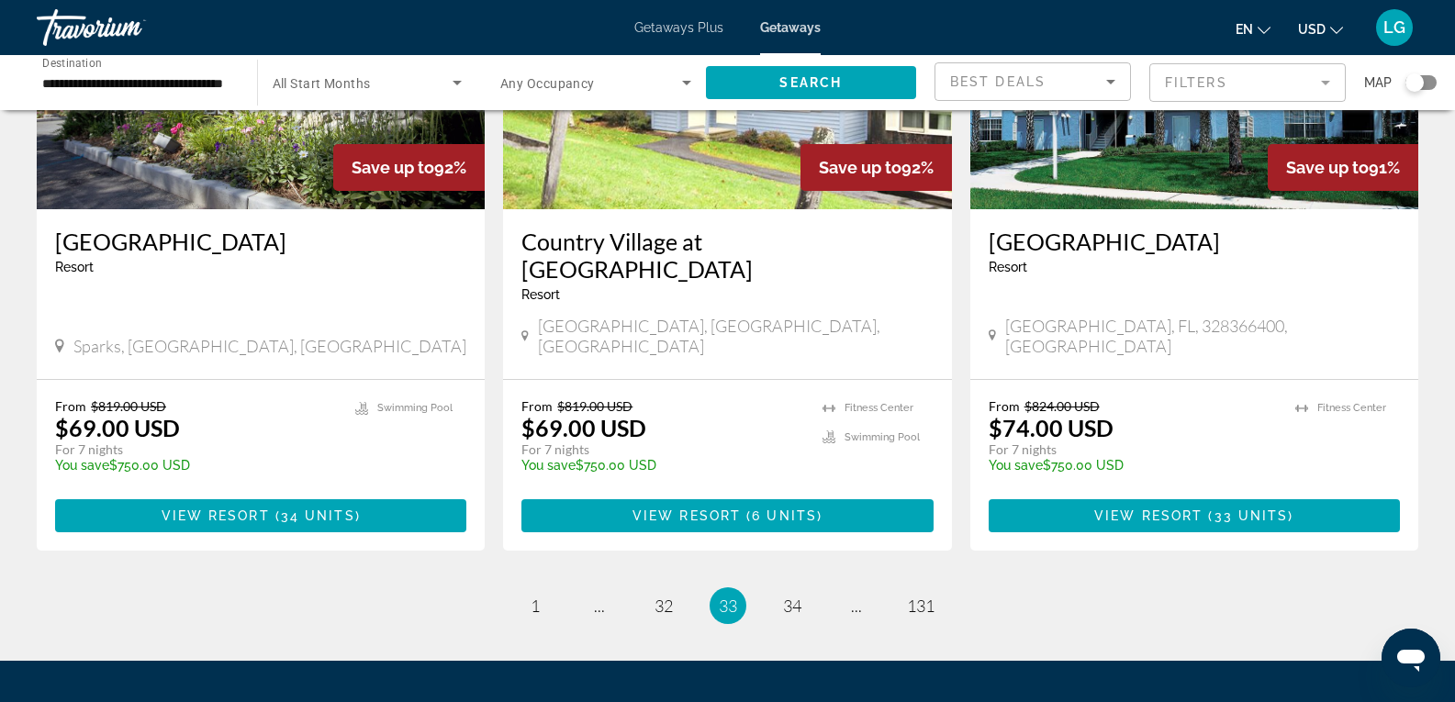
scroll to position [2295, 0]
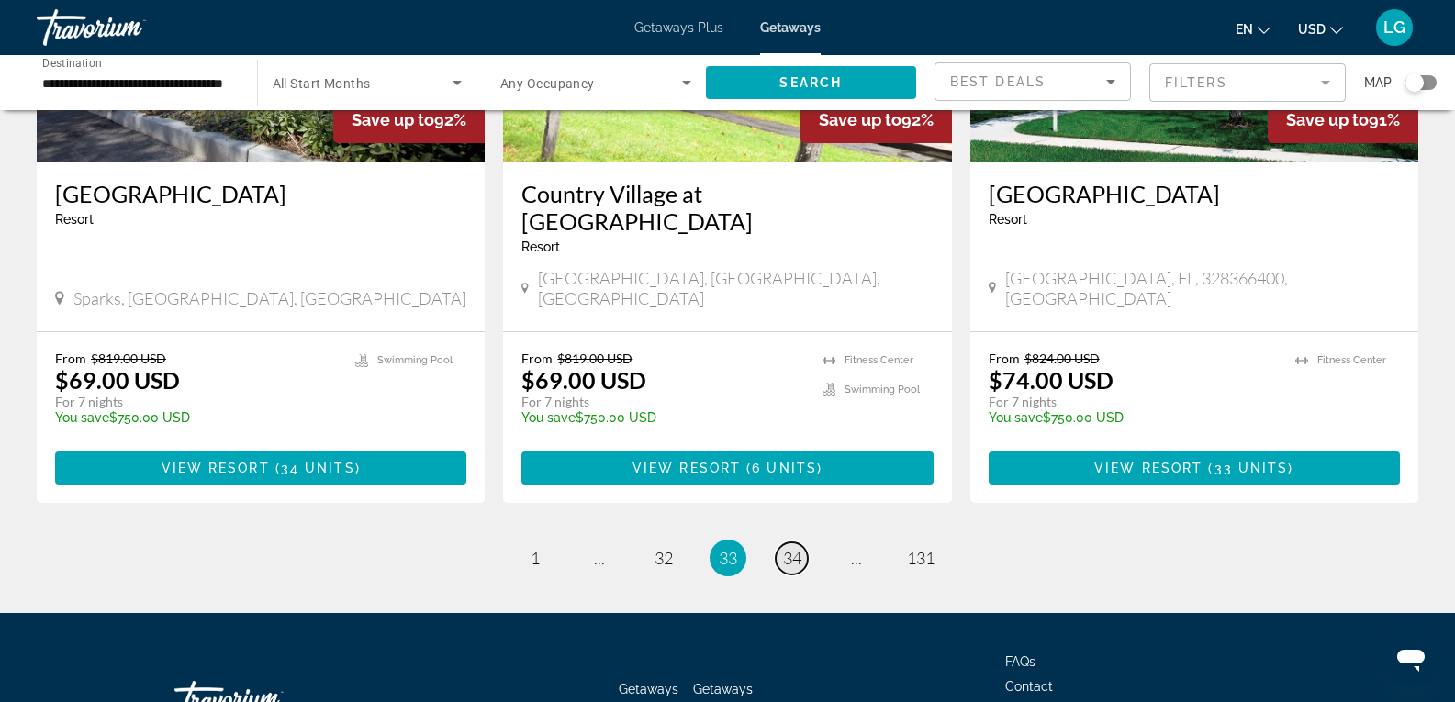
click at [789, 548] on span "34" at bounding box center [792, 558] width 18 height 20
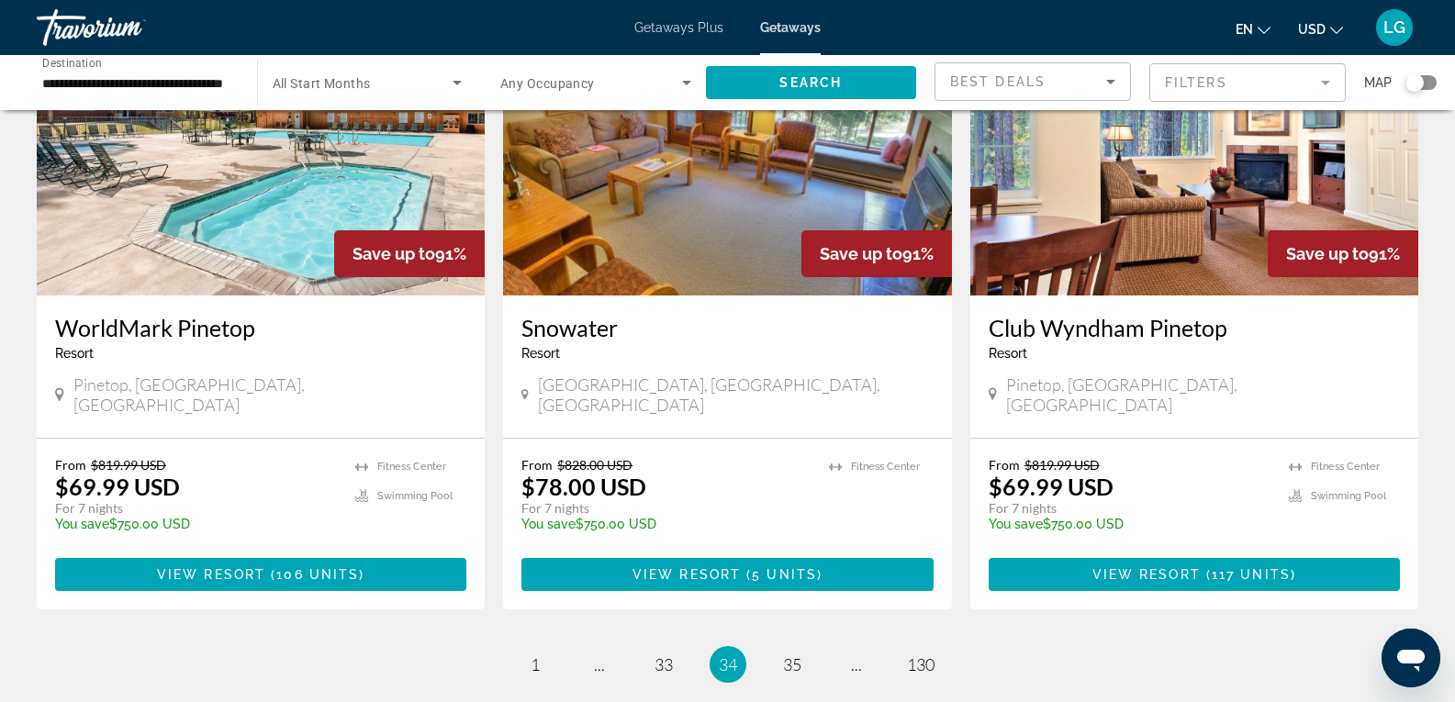
scroll to position [2111, 0]
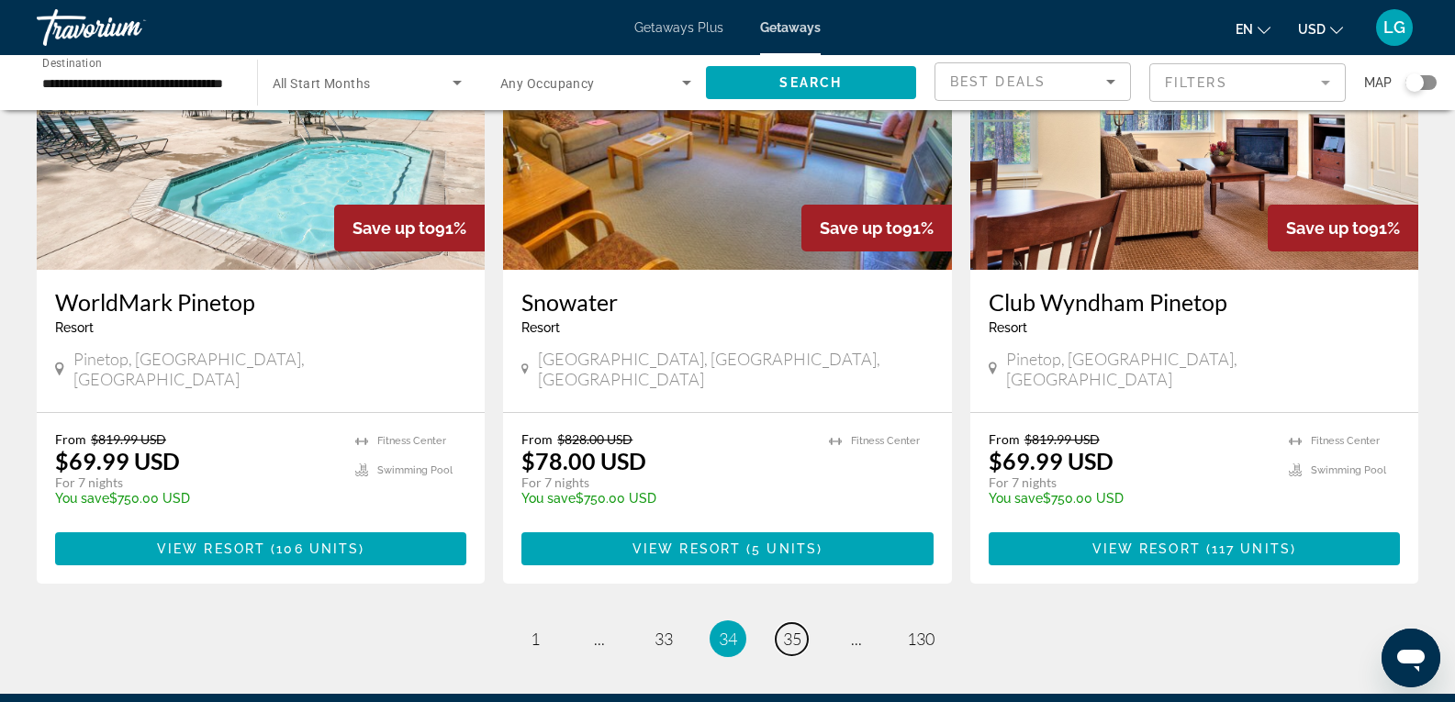
click at [800, 629] on span "35" at bounding box center [792, 639] width 18 height 20
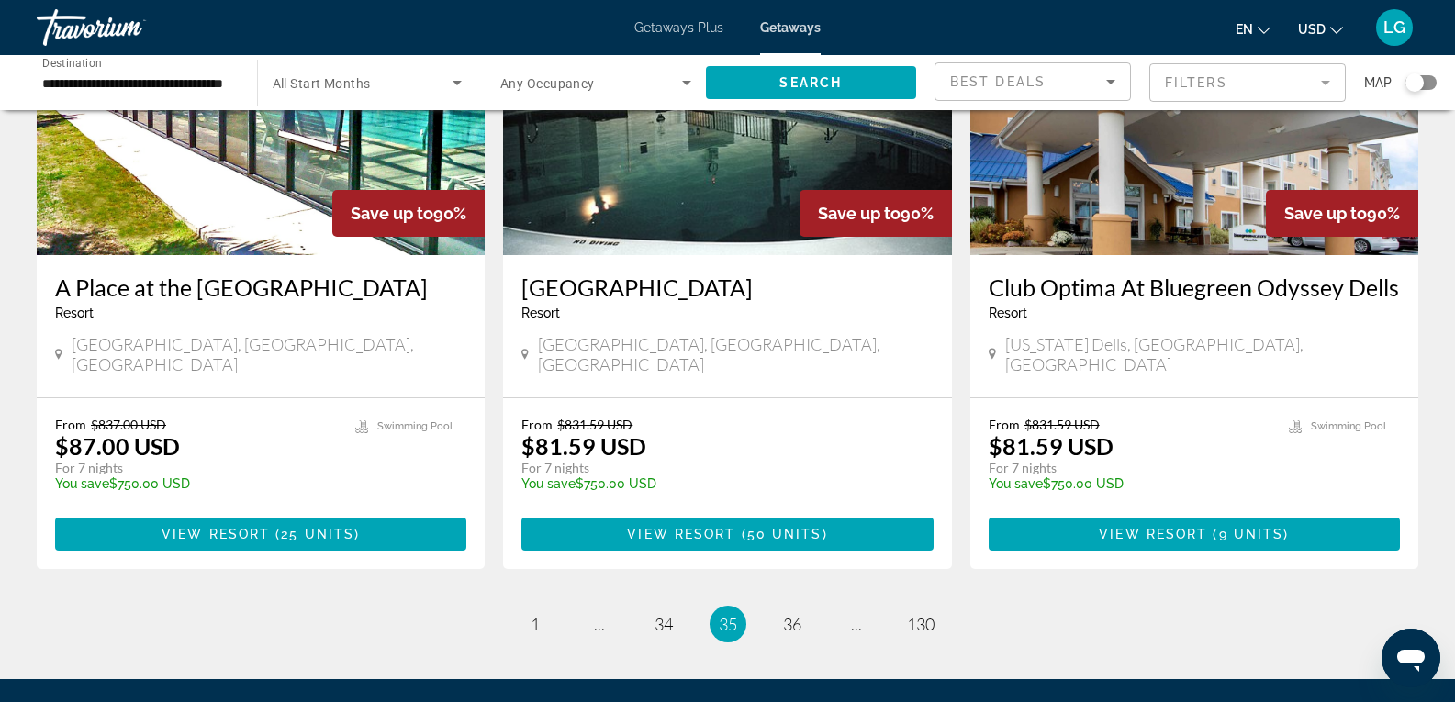
scroll to position [2295, 0]
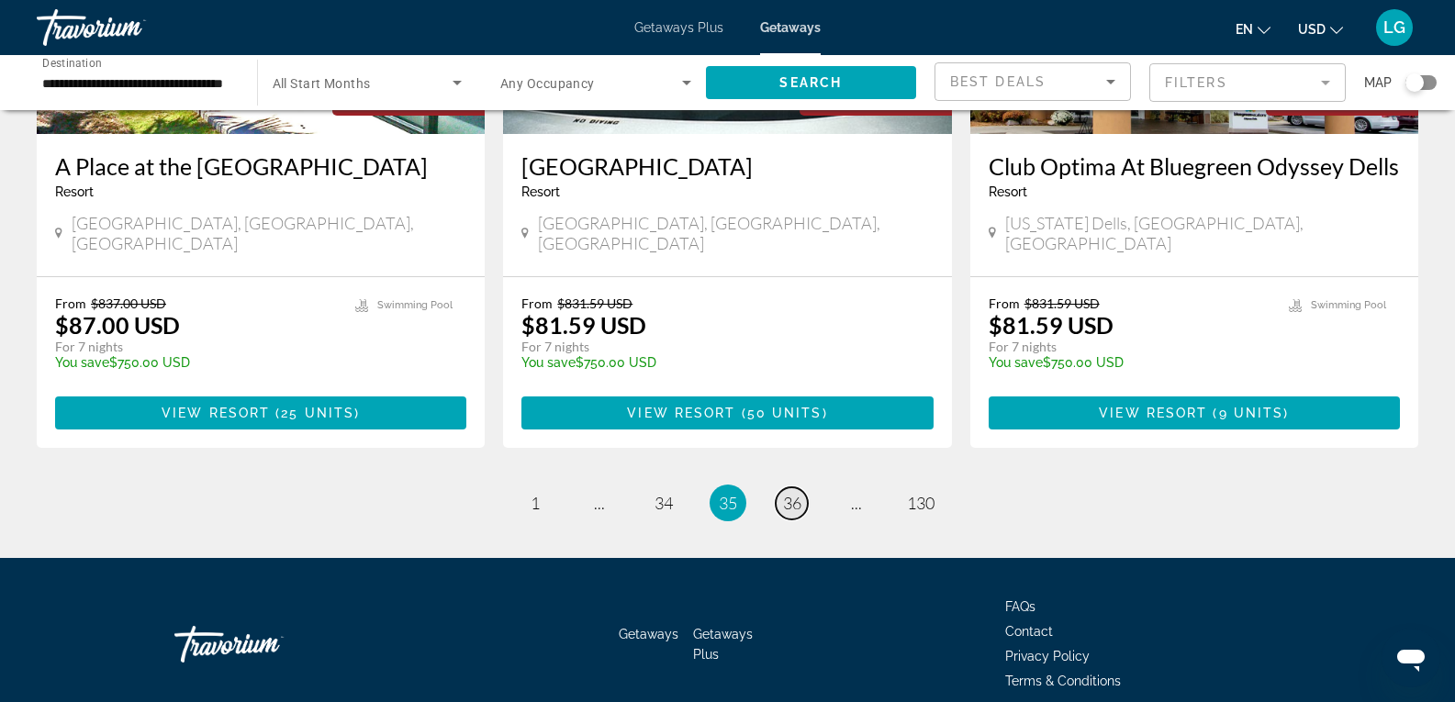
click at [791, 493] on span "36" at bounding box center [792, 503] width 18 height 20
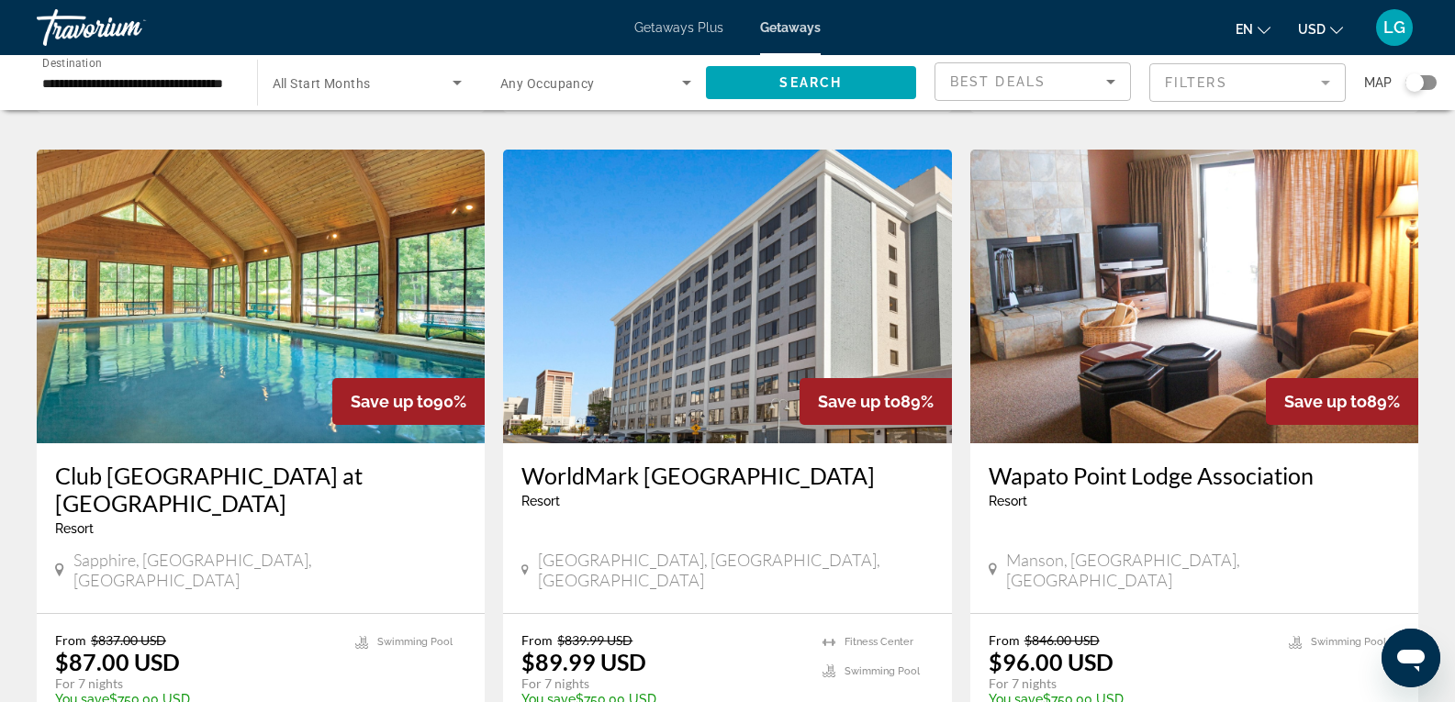
scroll to position [2295, 0]
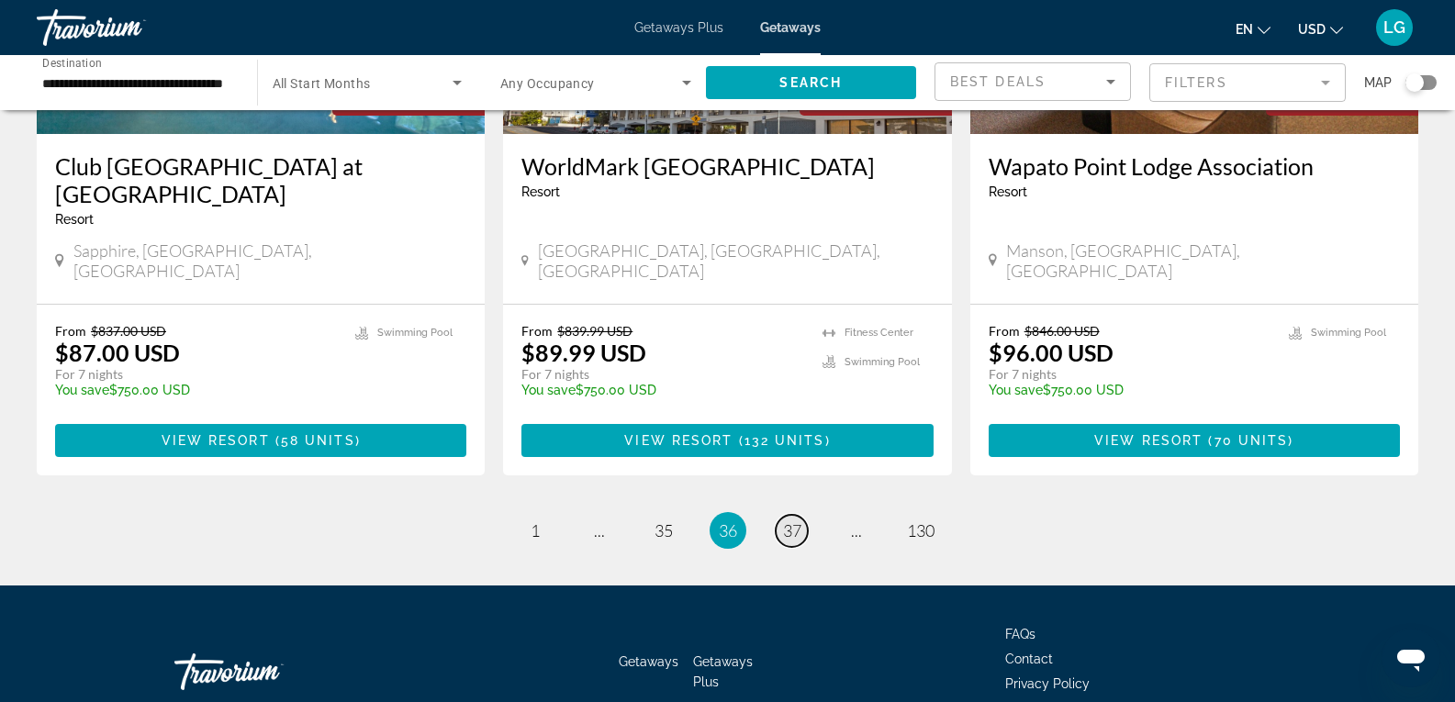
click at [785, 521] on span "37" at bounding box center [792, 531] width 18 height 20
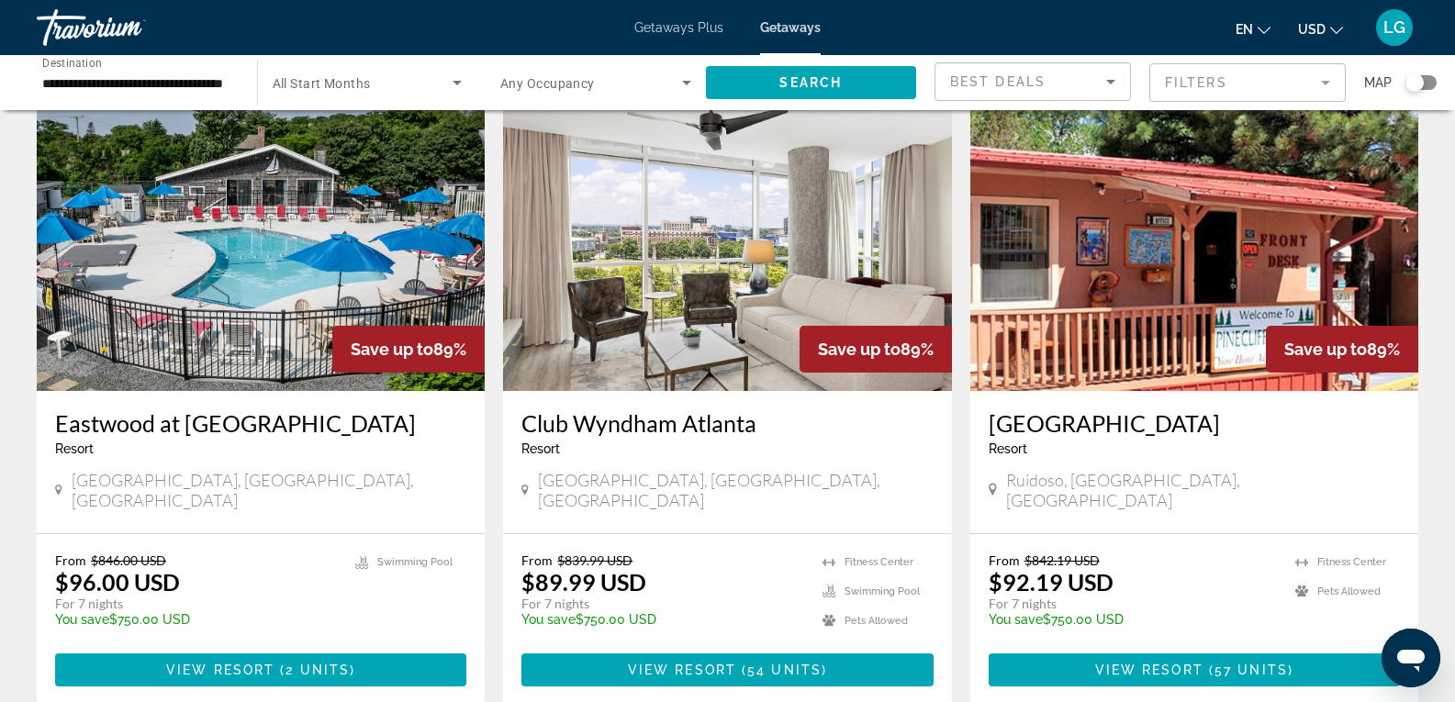
scroll to position [2203, 0]
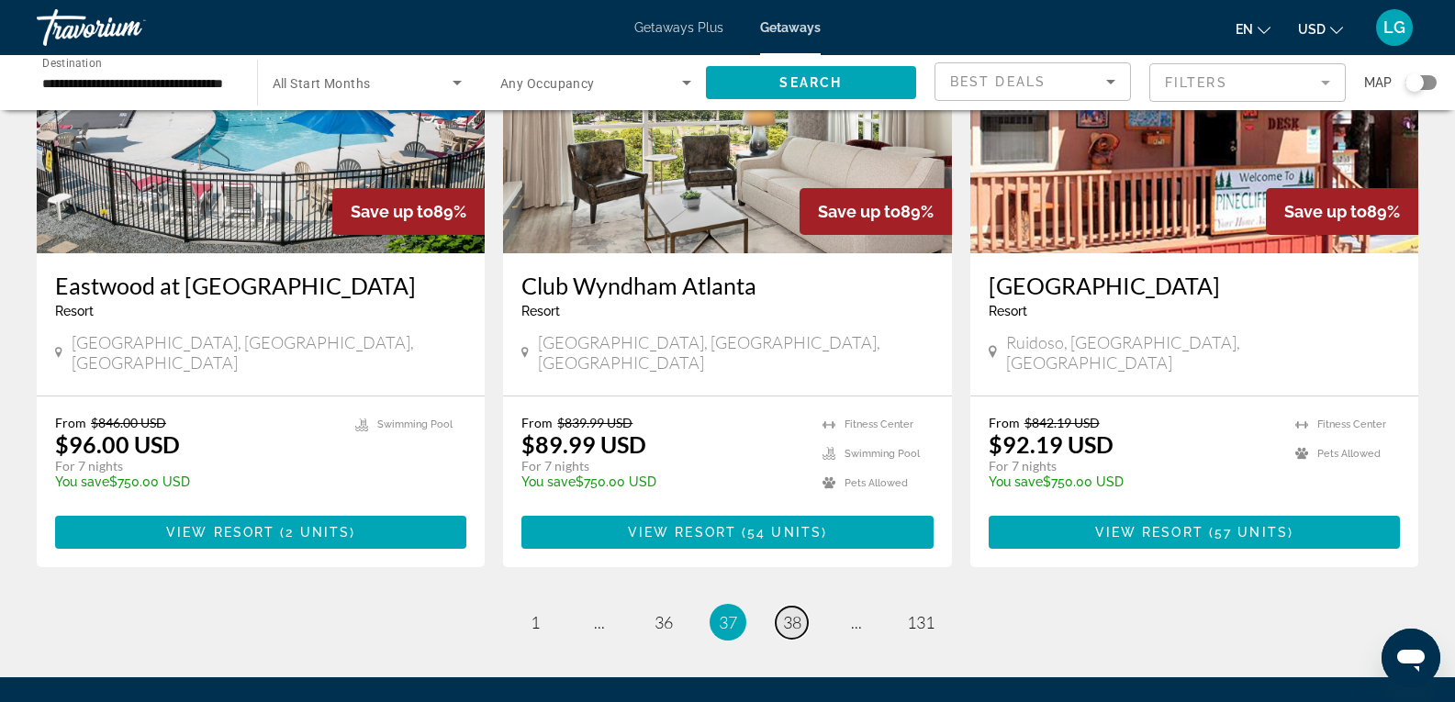
click at [793, 612] on span "38" at bounding box center [792, 622] width 18 height 20
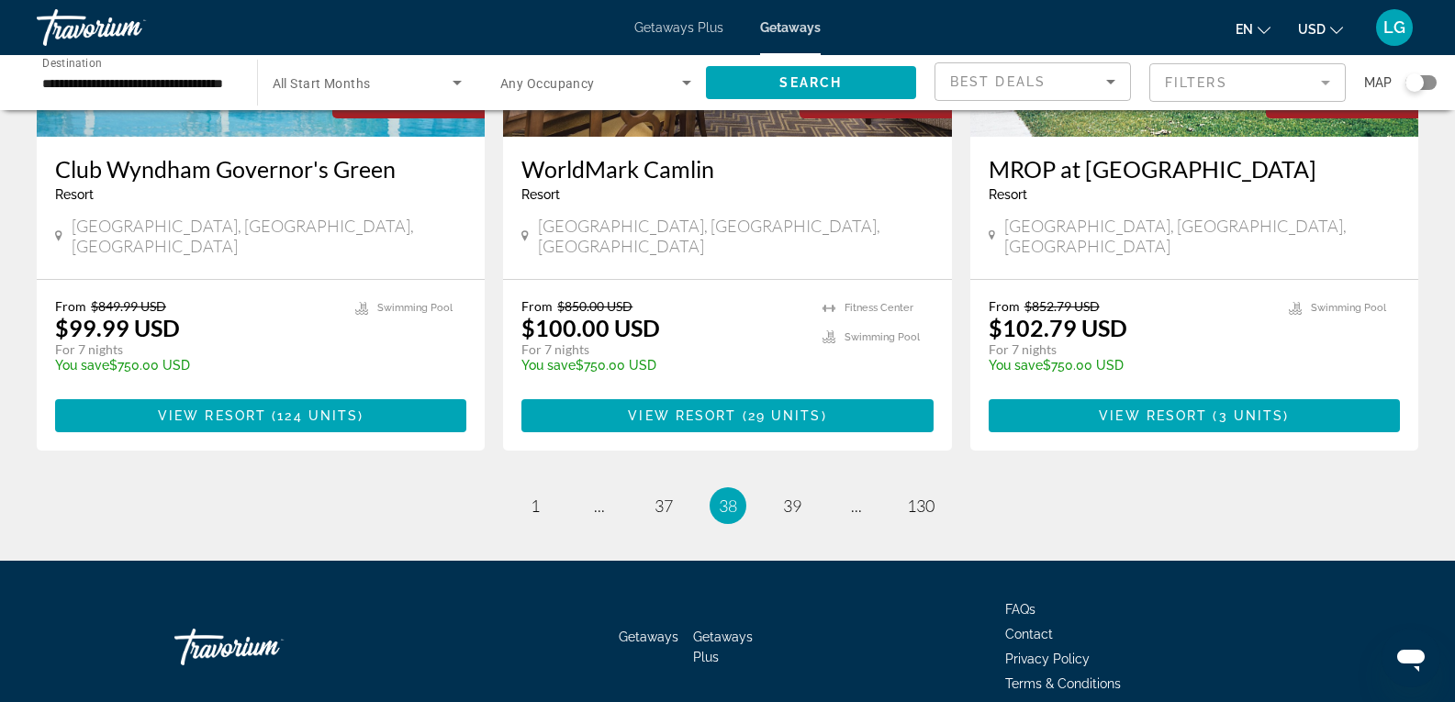
scroll to position [2323, 0]
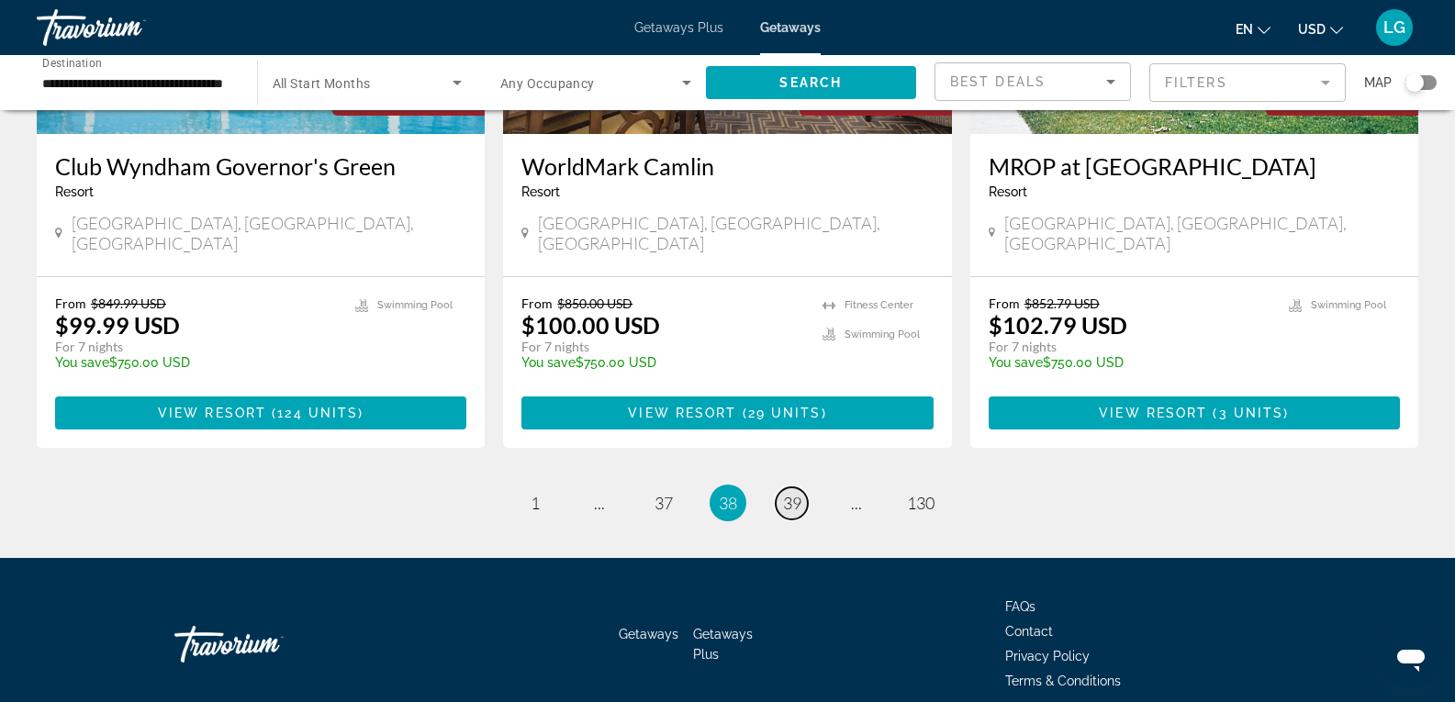
click at [792, 493] on span "39" at bounding box center [792, 503] width 18 height 20
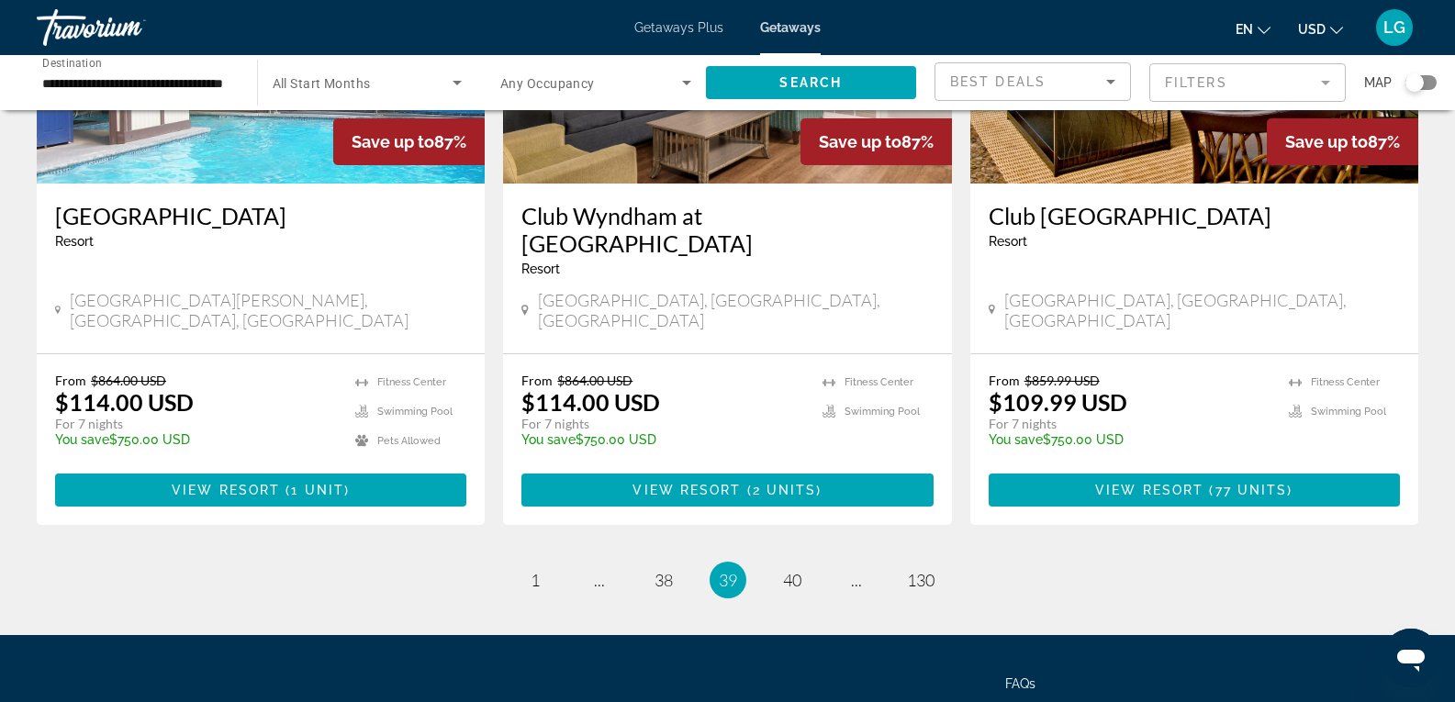
scroll to position [2267, 0]
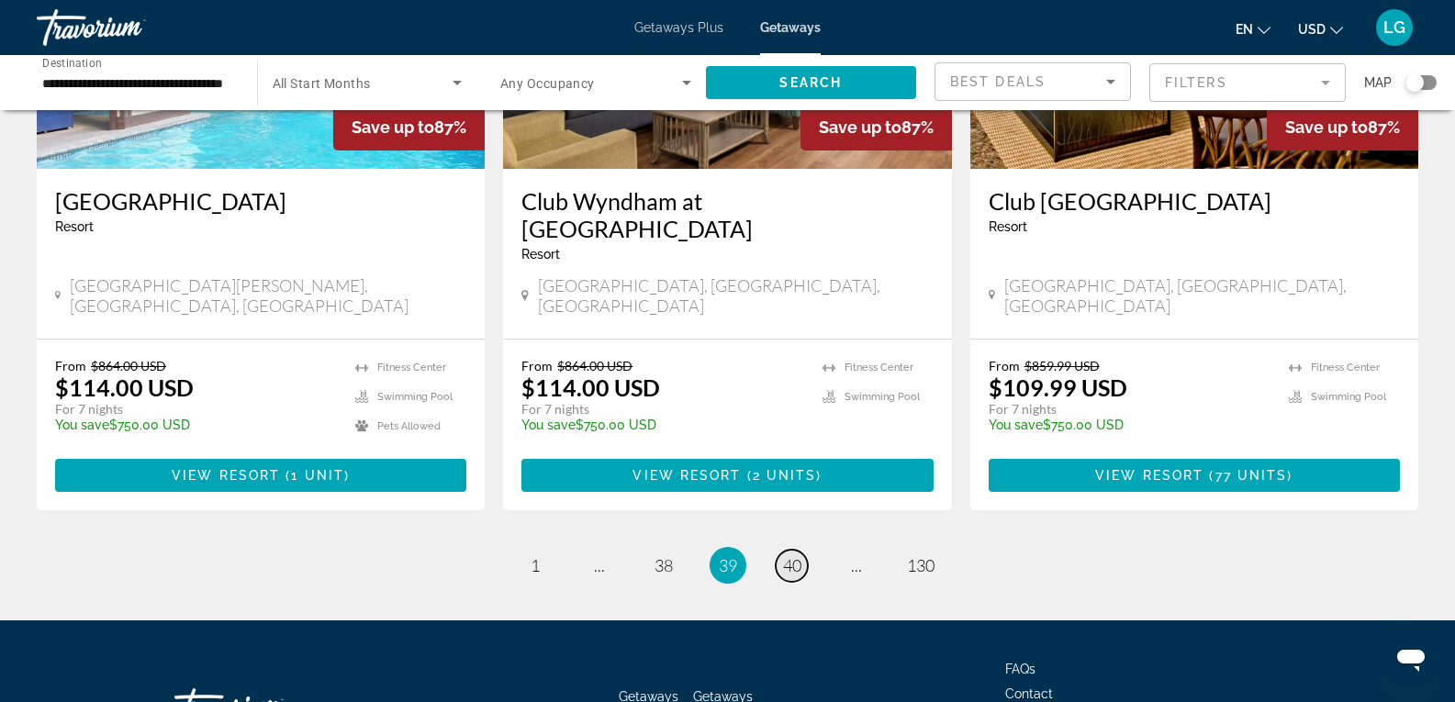
click at [794, 555] on span "40" at bounding box center [792, 565] width 18 height 20
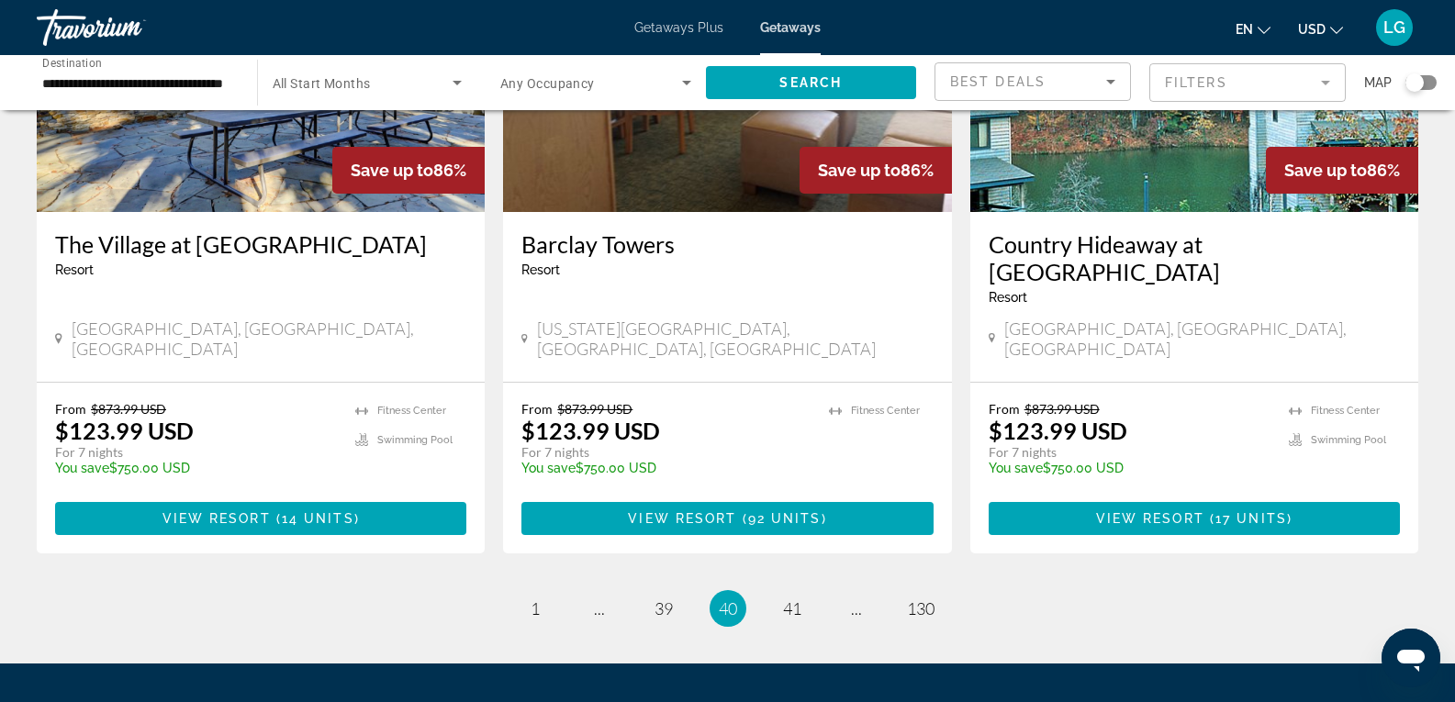
scroll to position [2267, 0]
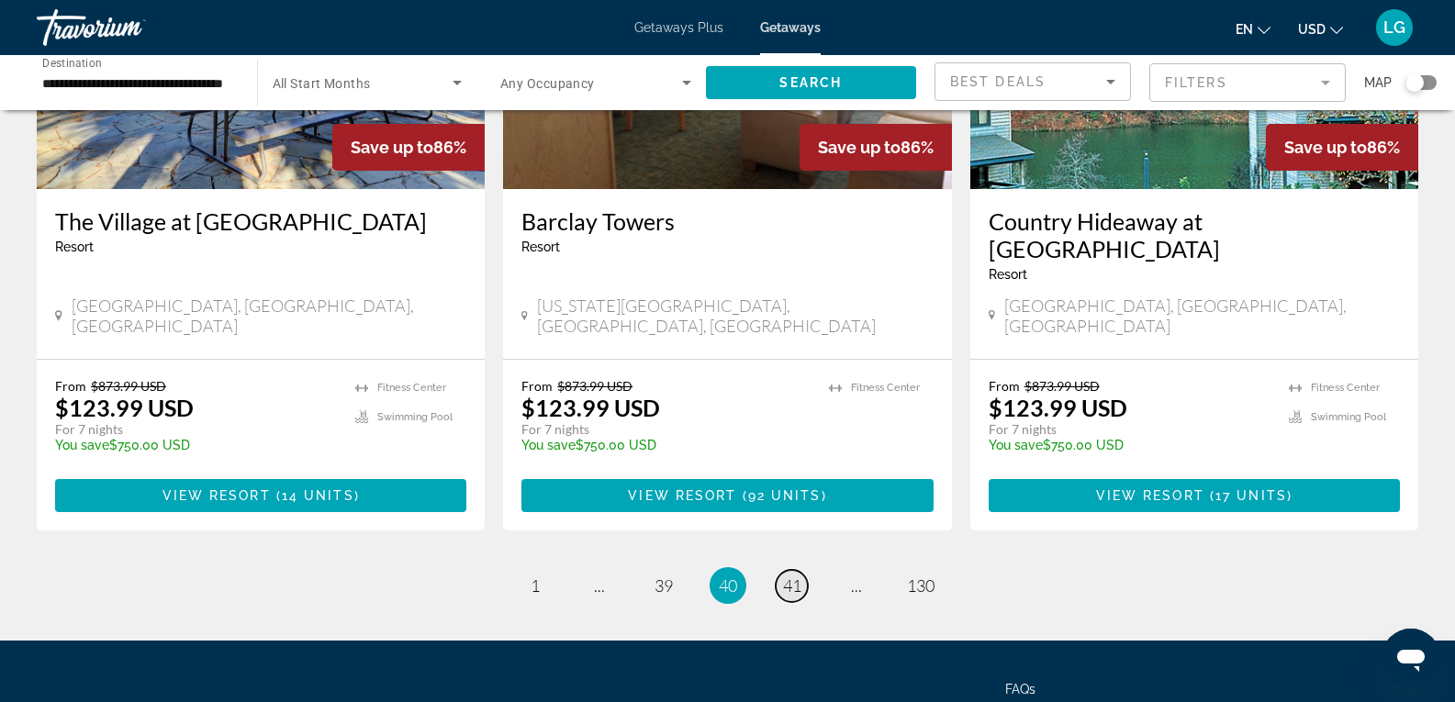
click at [794, 576] on span "41" at bounding box center [792, 586] width 18 height 20
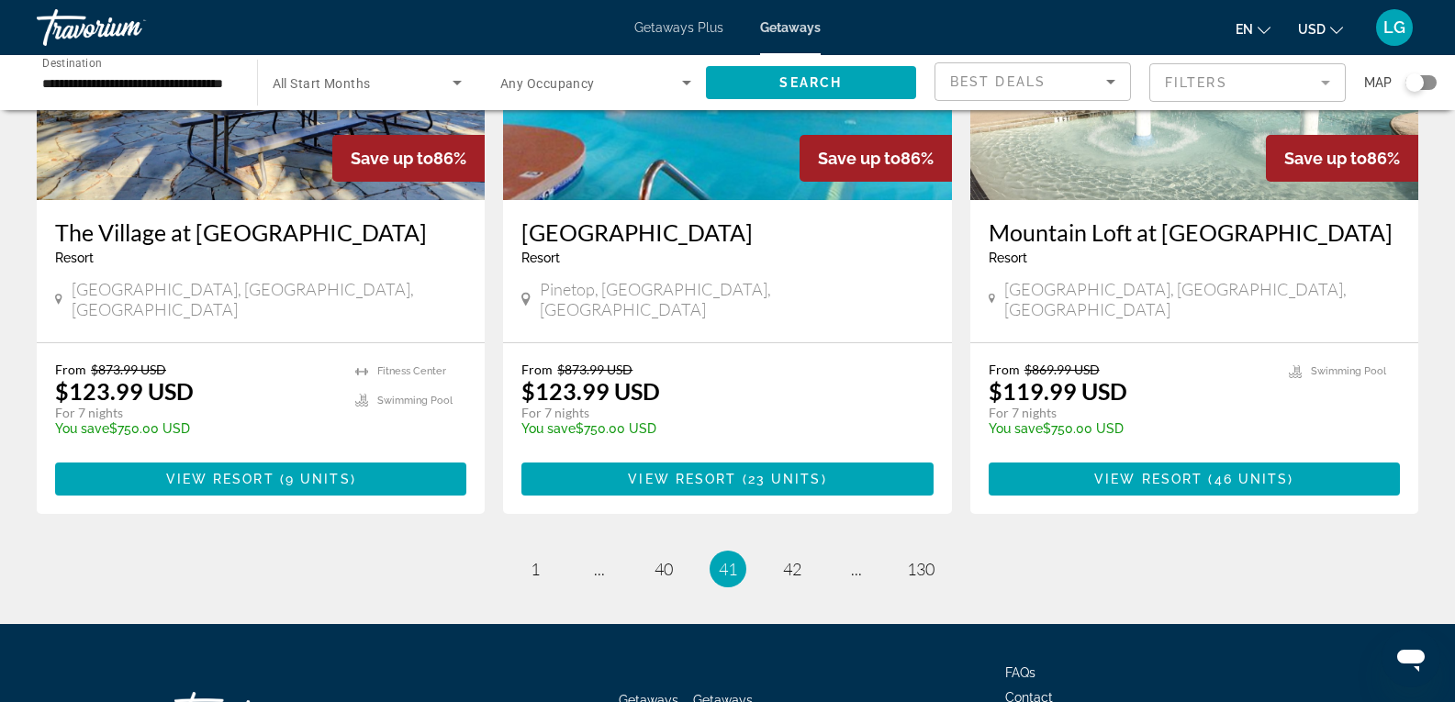
scroll to position [2295, 0]
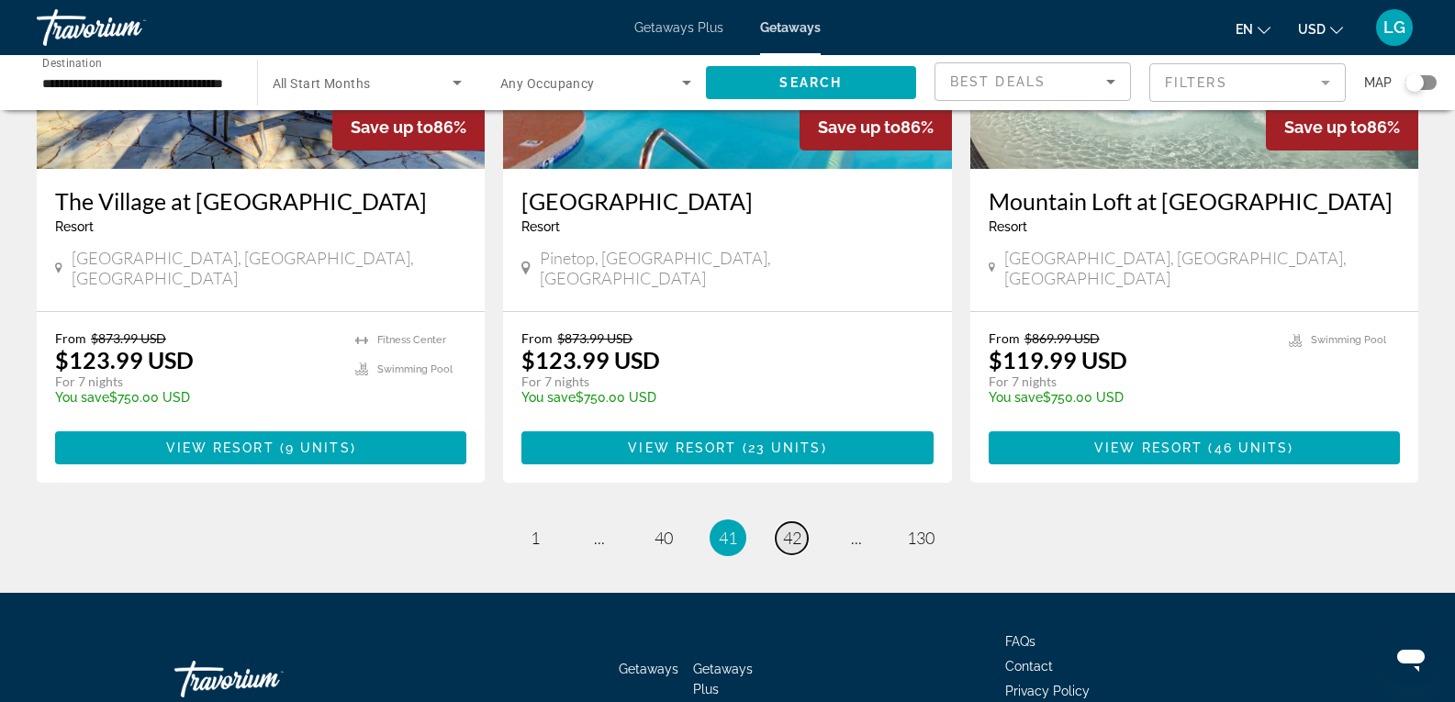
click at [798, 528] on span "42" at bounding box center [792, 538] width 18 height 20
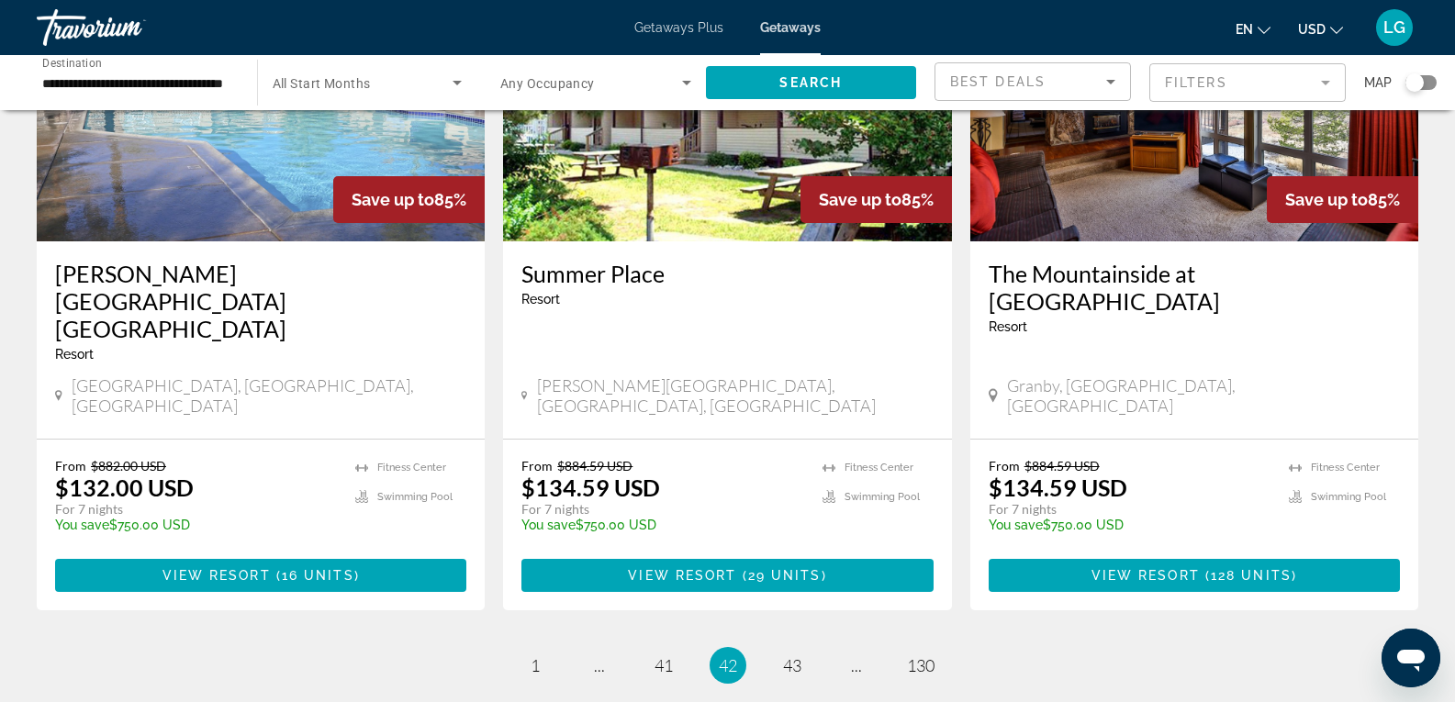
scroll to position [2323, 0]
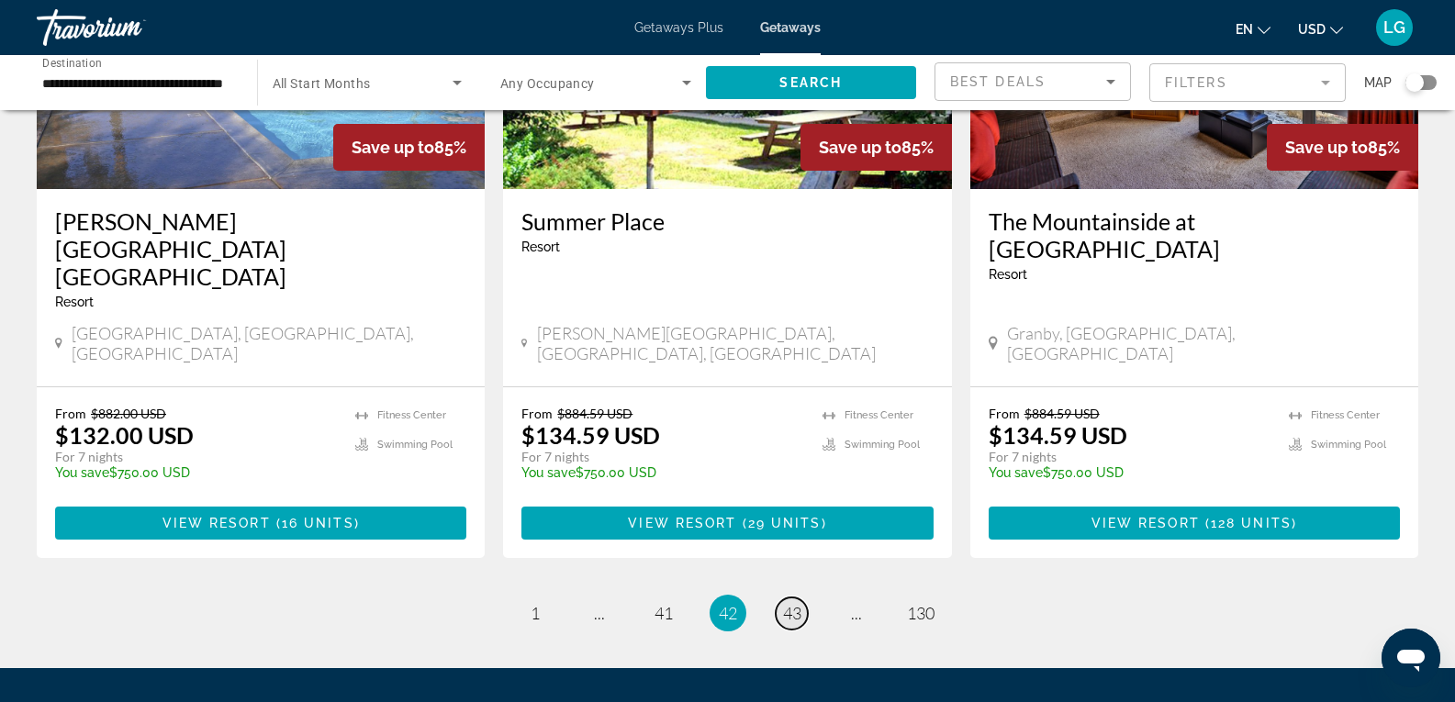
click at [798, 603] on span "43" at bounding box center [792, 613] width 18 height 20
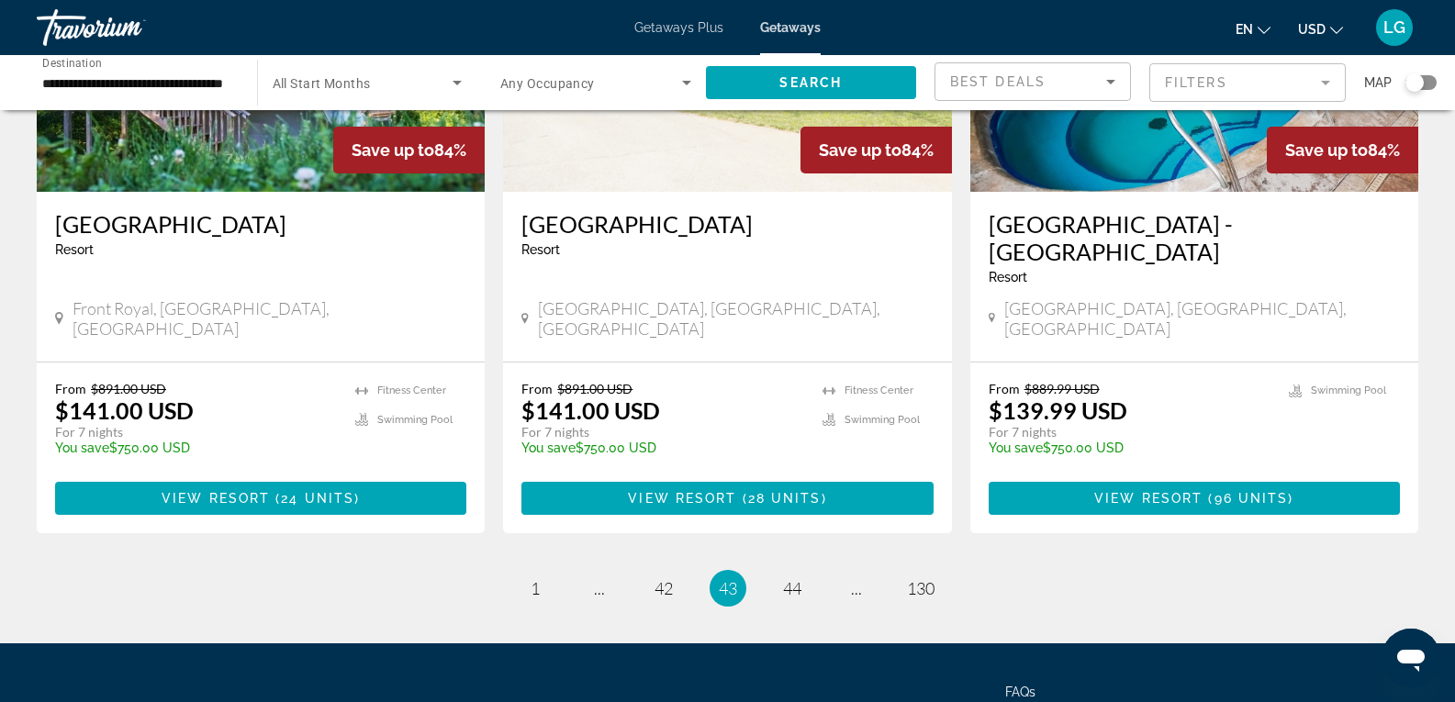
scroll to position [2267, 0]
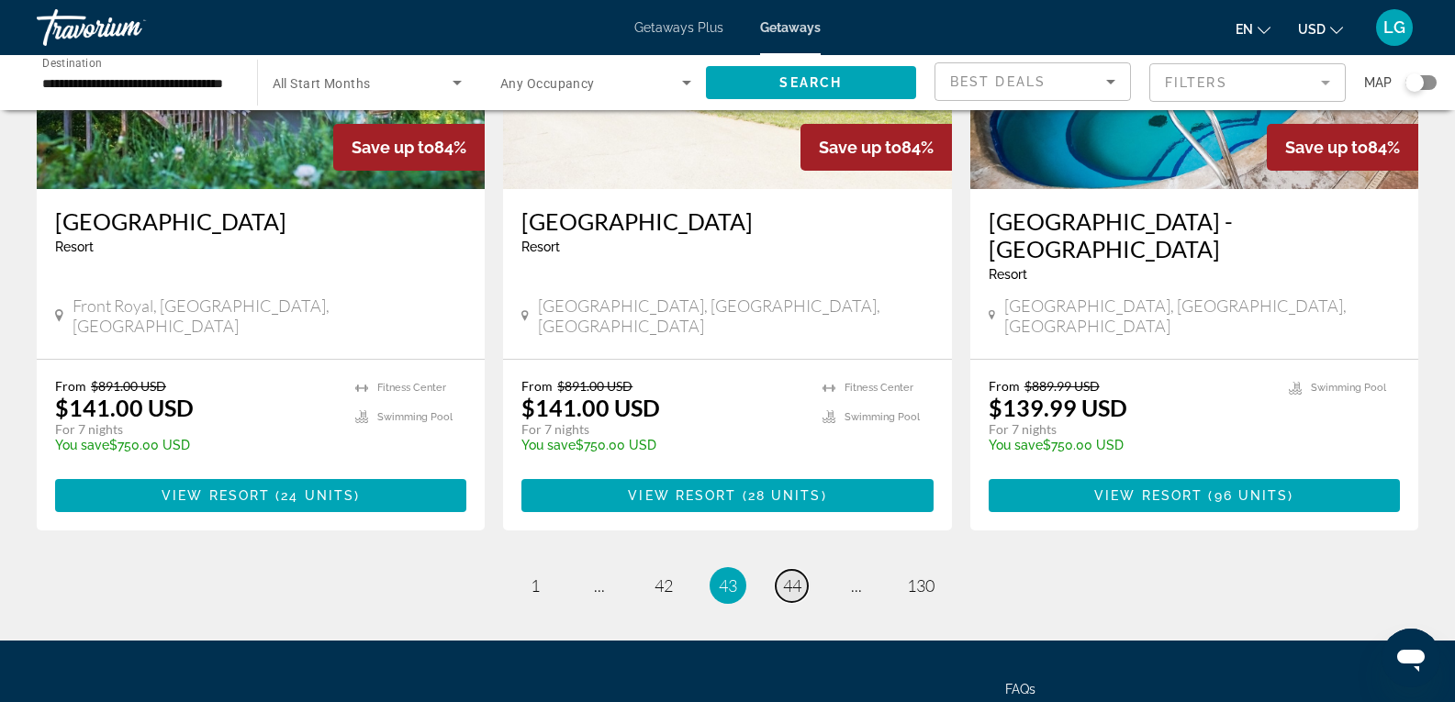
click at [789, 570] on link "page 44" at bounding box center [792, 586] width 32 height 32
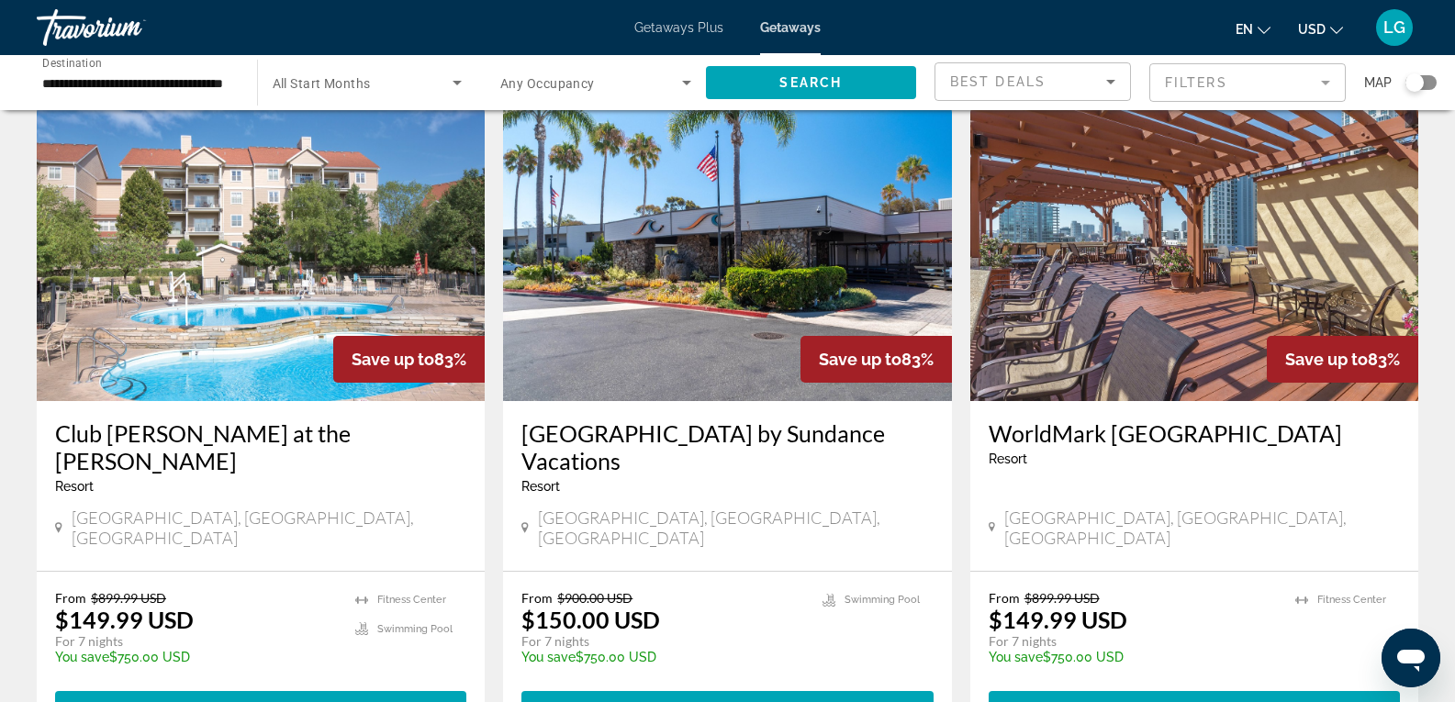
scroll to position [2111, 0]
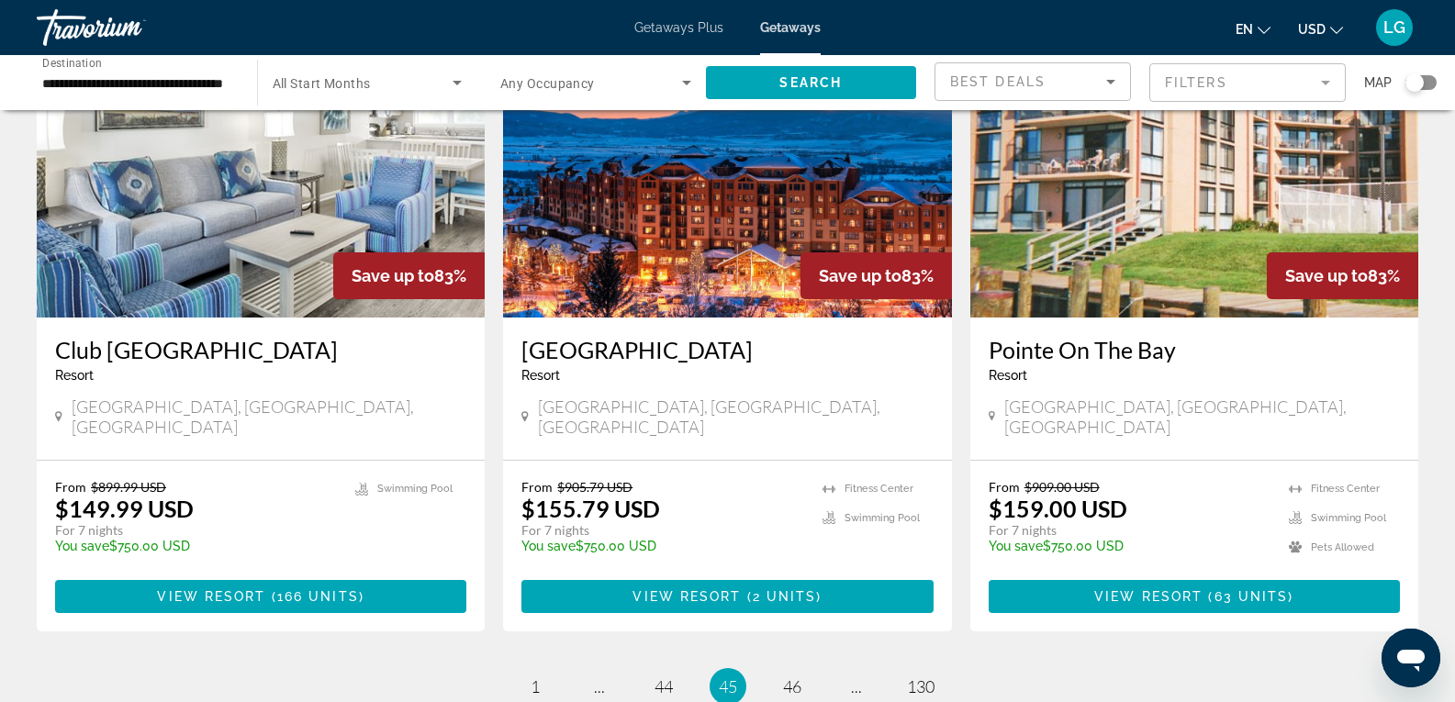
scroll to position [2111, 0]
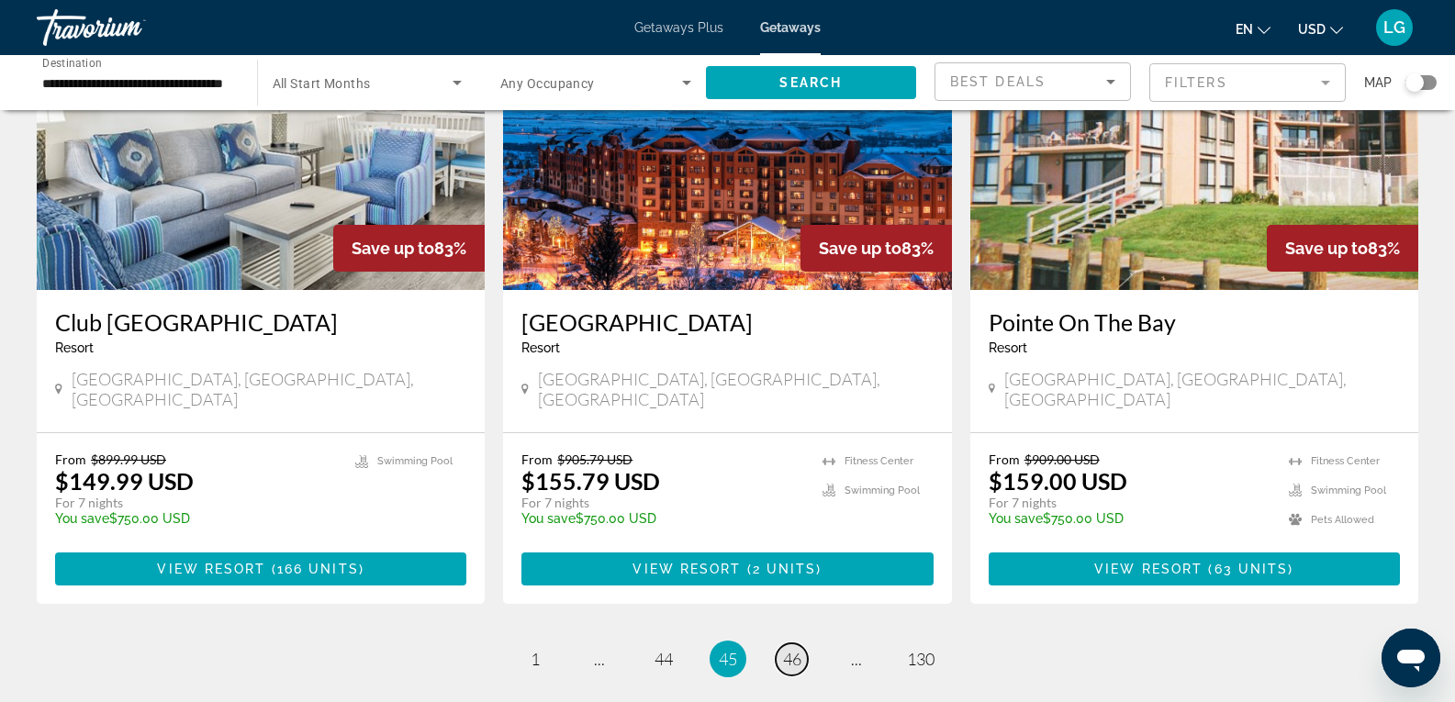
click at [800, 649] on span "46" at bounding box center [792, 659] width 18 height 20
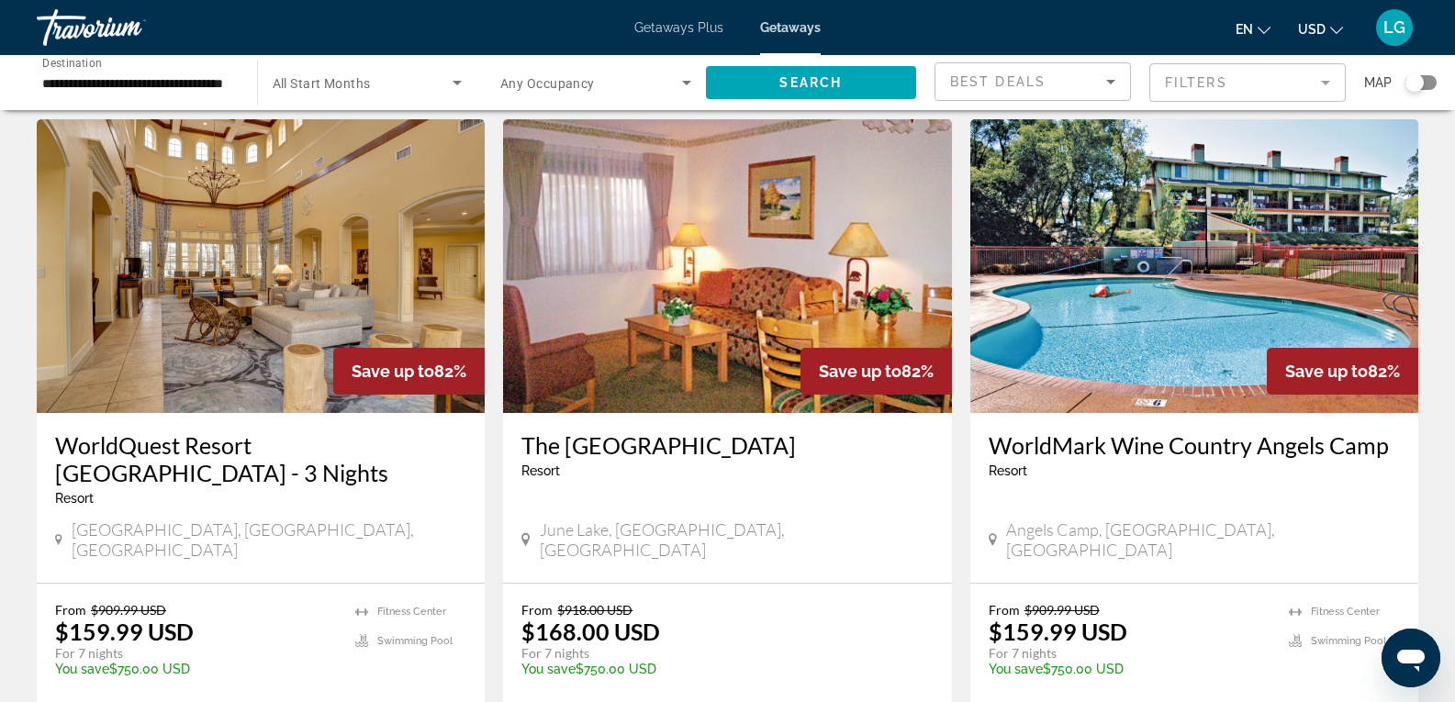
scroll to position [2111, 0]
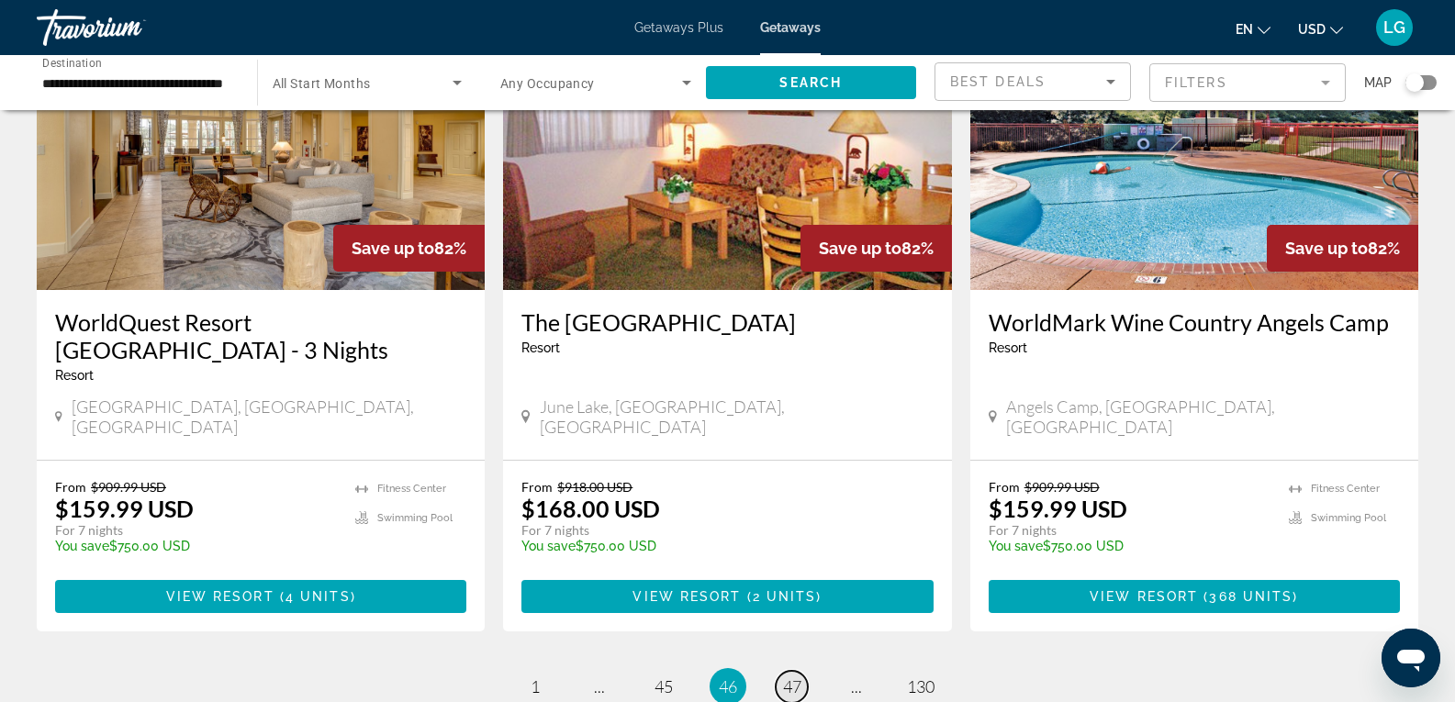
click at [785, 677] on span "47" at bounding box center [792, 687] width 18 height 20
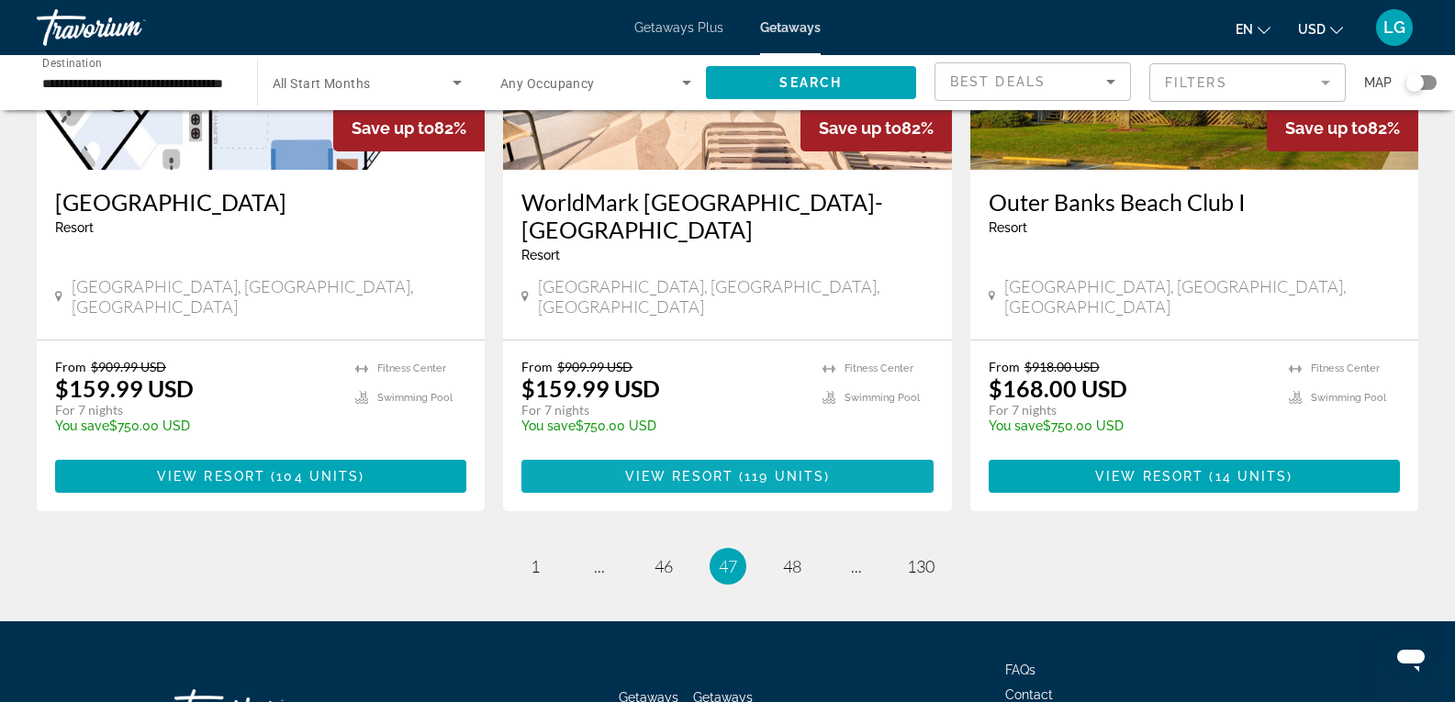
scroll to position [2295, 0]
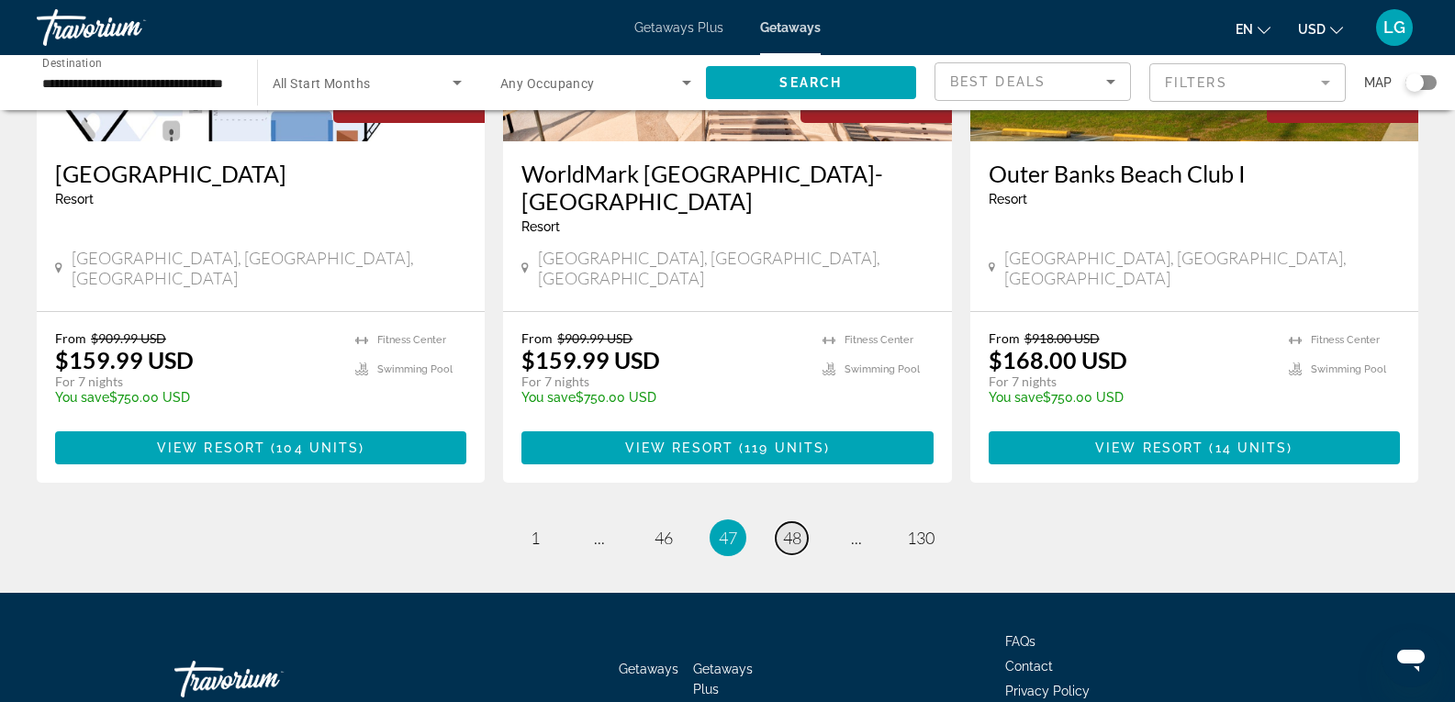
click at [784, 528] on span "48" at bounding box center [792, 538] width 18 height 20
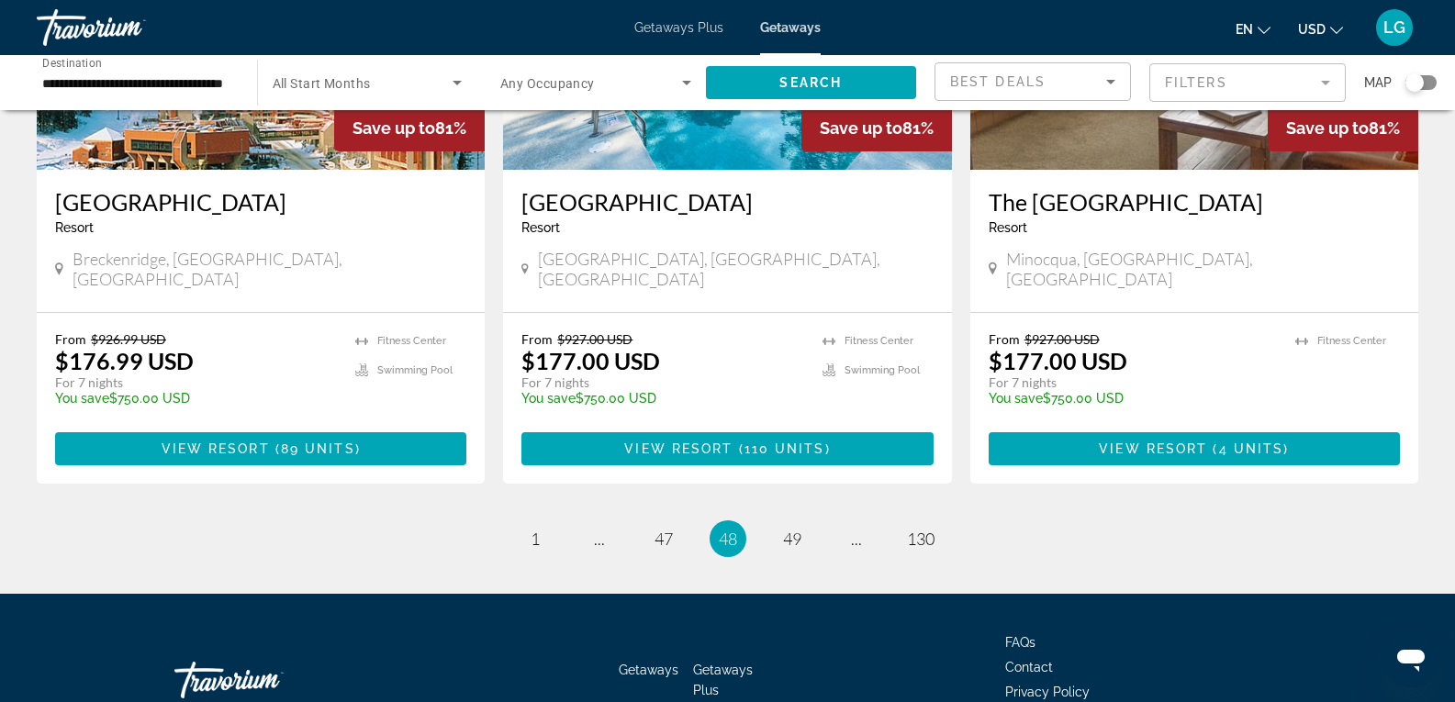
scroll to position [2267, 0]
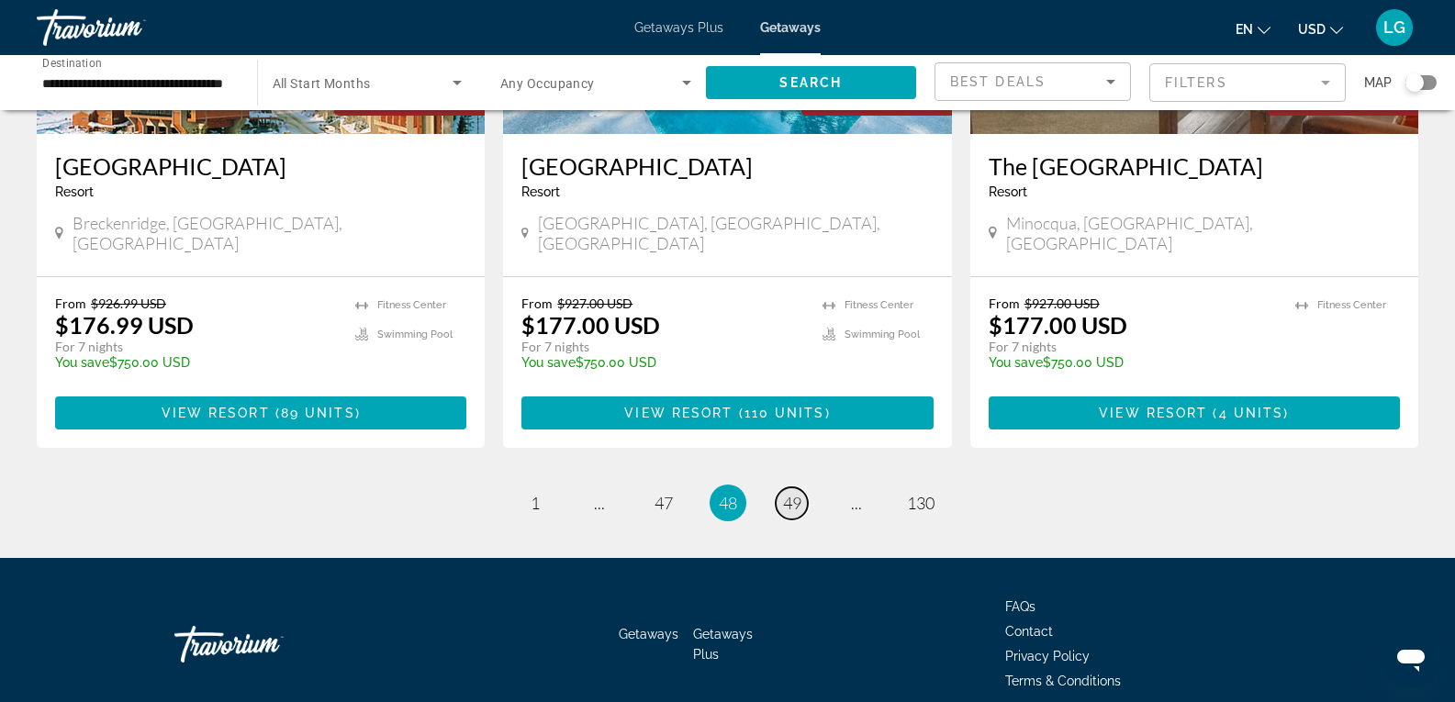
click at [804, 487] on link "page 49" at bounding box center [792, 503] width 32 height 32
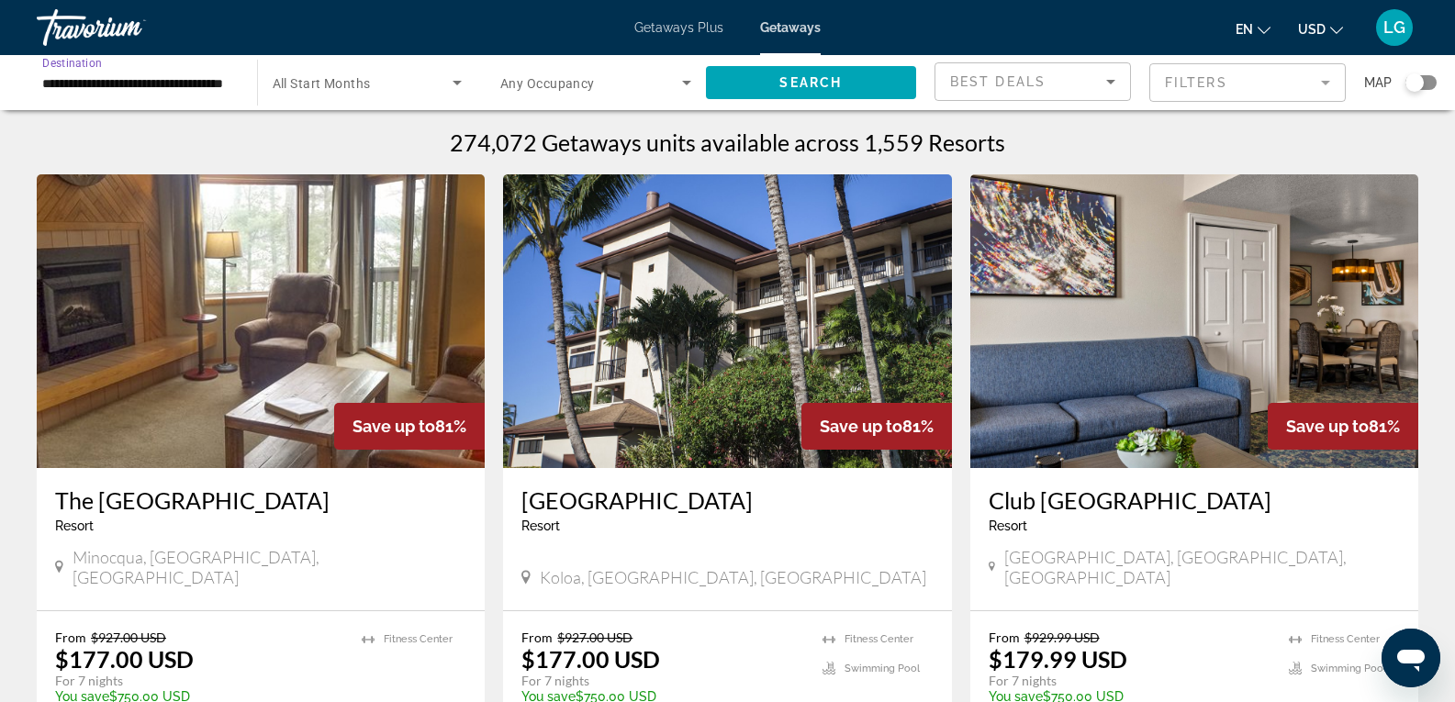
click at [160, 89] on input "**********" at bounding box center [137, 84] width 191 height 22
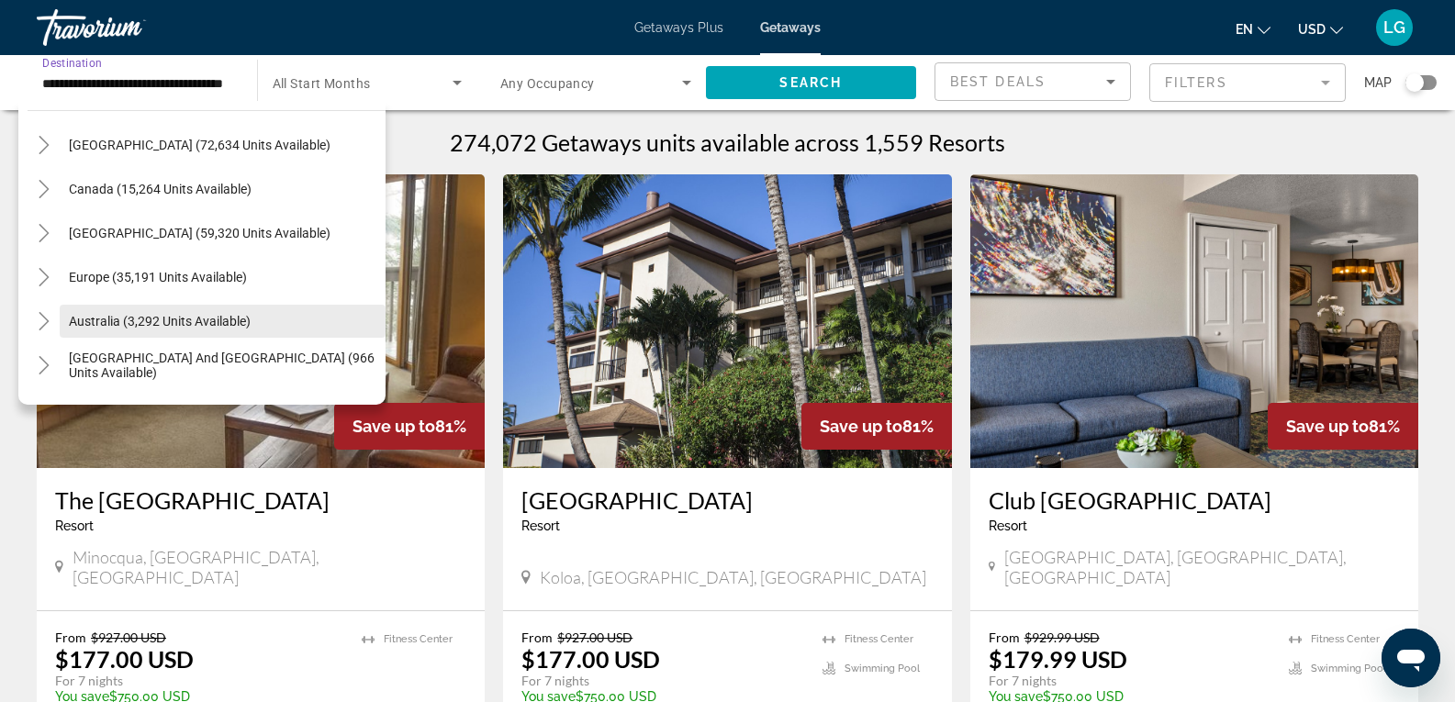
scroll to position [2049, 0]
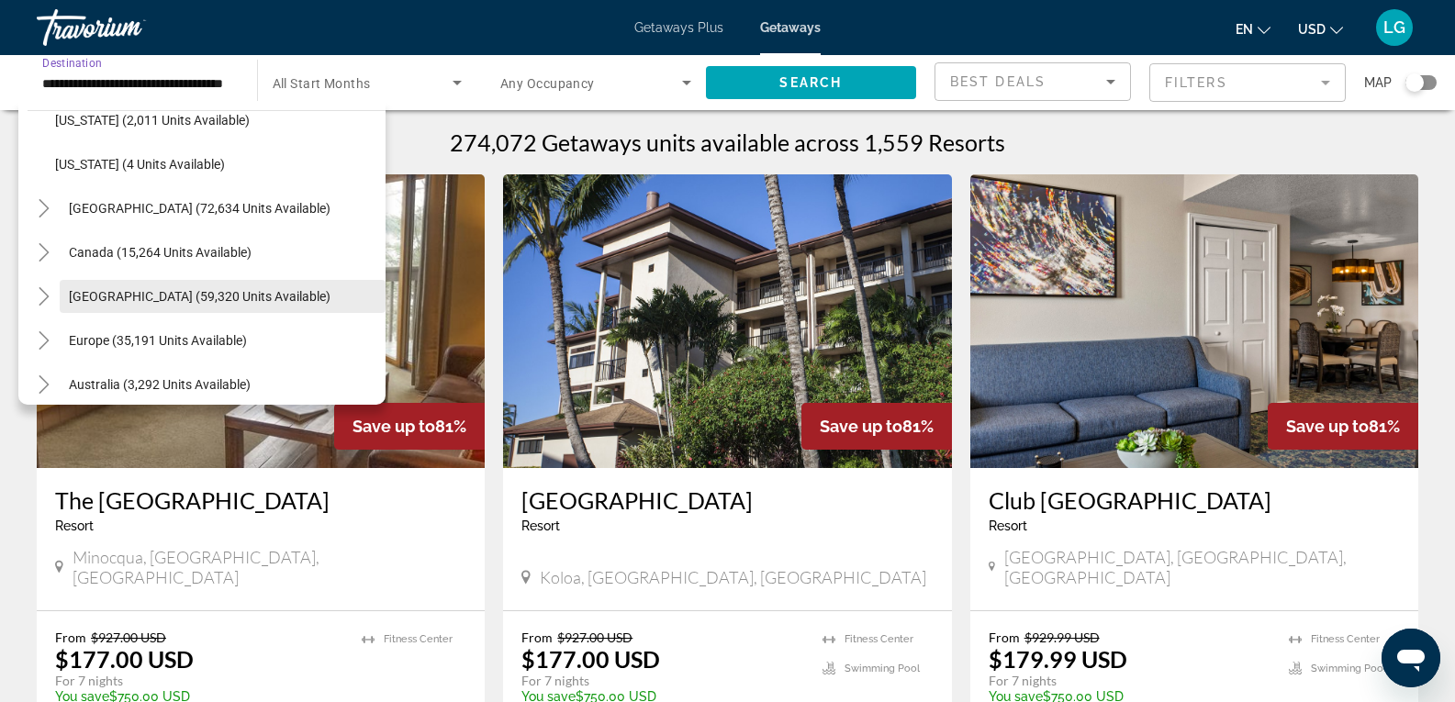
click at [174, 296] on span "[GEOGRAPHIC_DATA] (59,320 units available)" at bounding box center [200, 296] width 262 height 15
type input "**********"
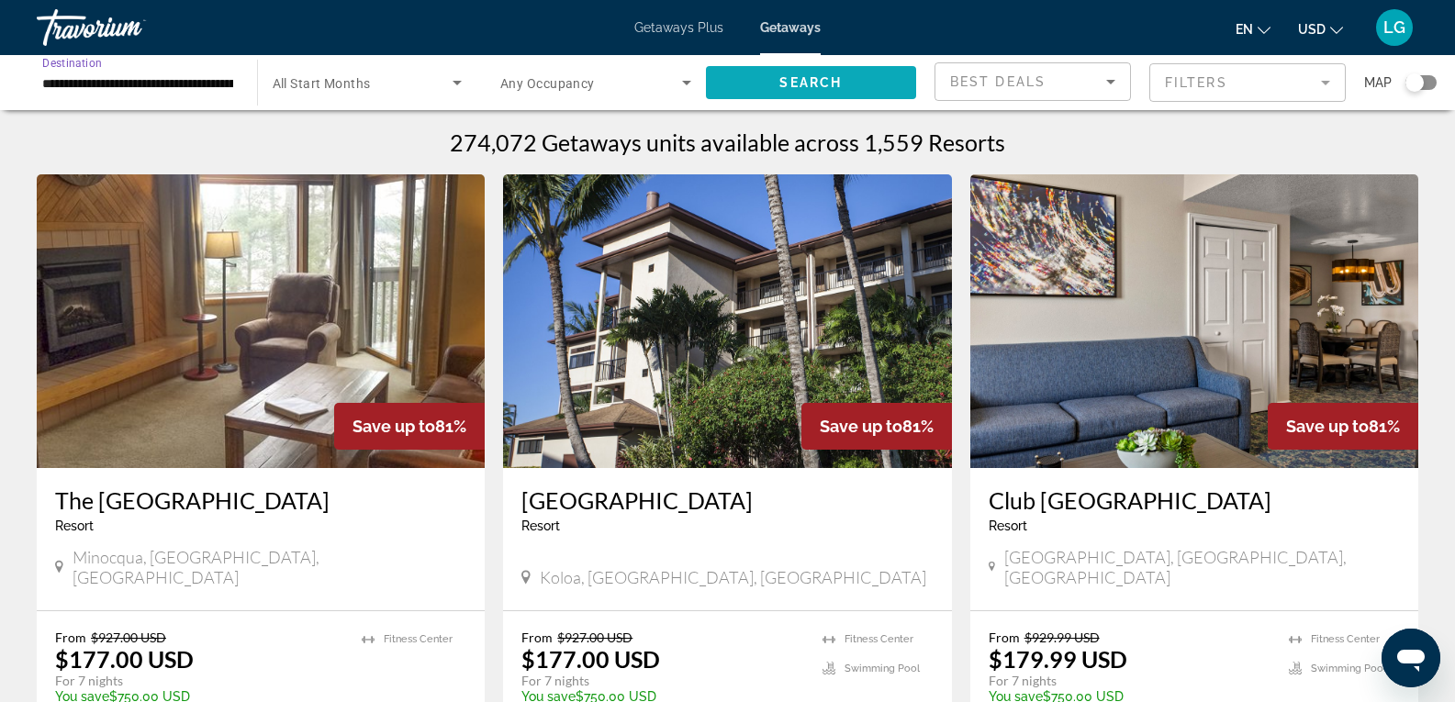
click at [823, 84] on span "Search" at bounding box center [810, 82] width 62 height 15
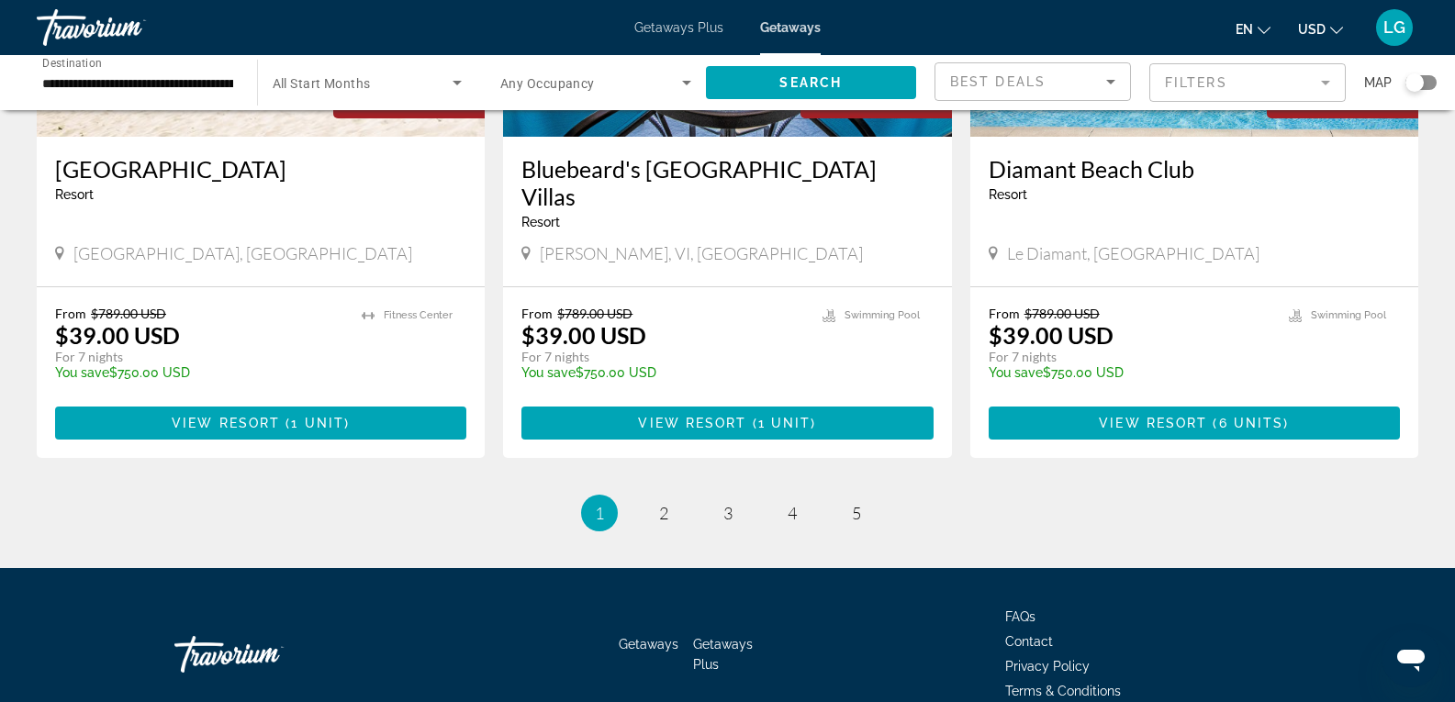
scroll to position [2267, 0]
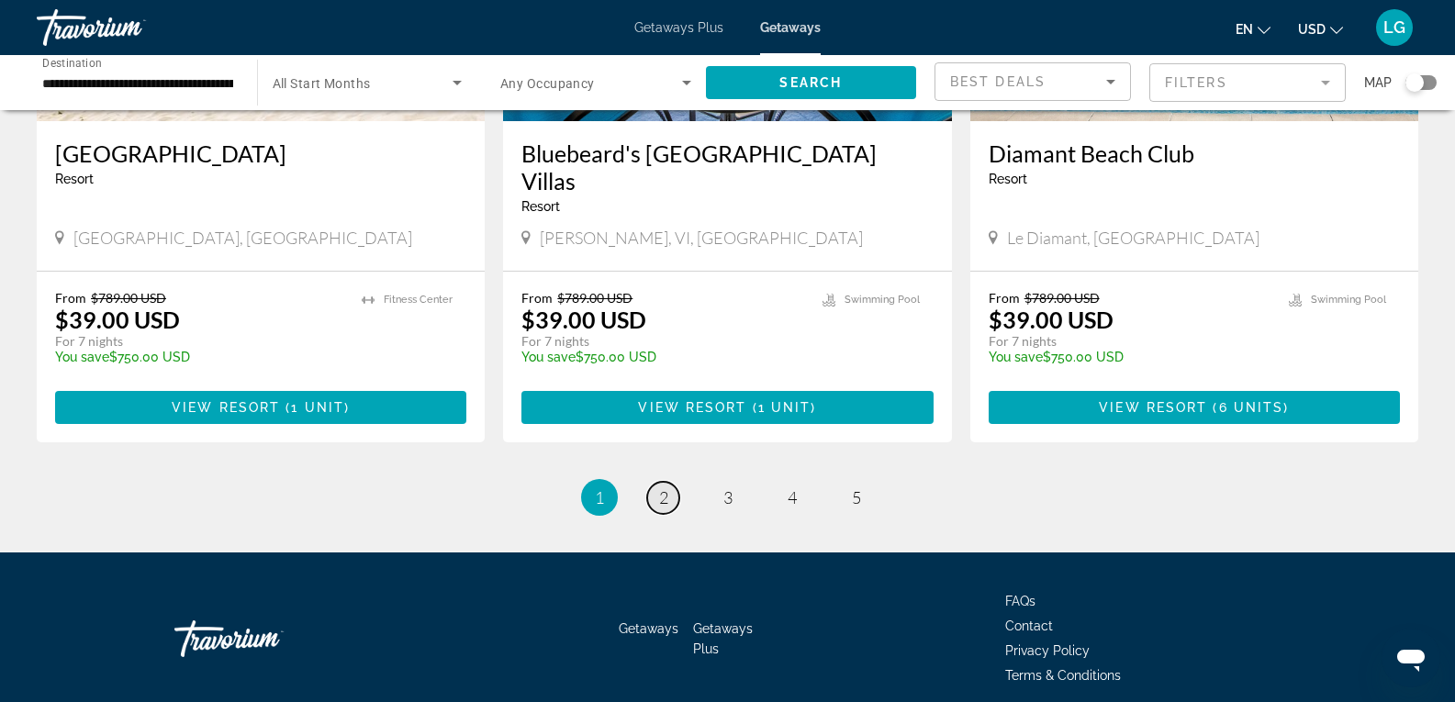
click at [666, 487] on span "2" at bounding box center [663, 497] width 9 height 20
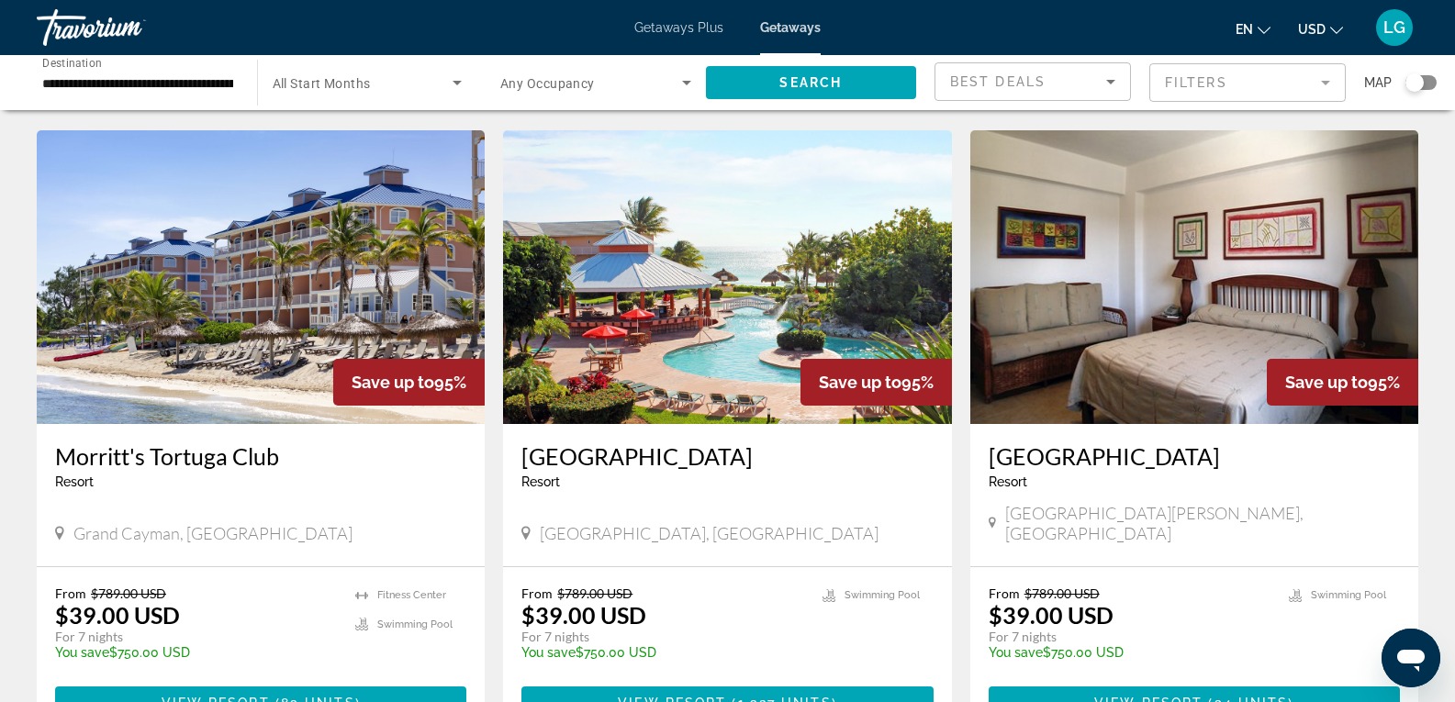
scroll to position [679, 0]
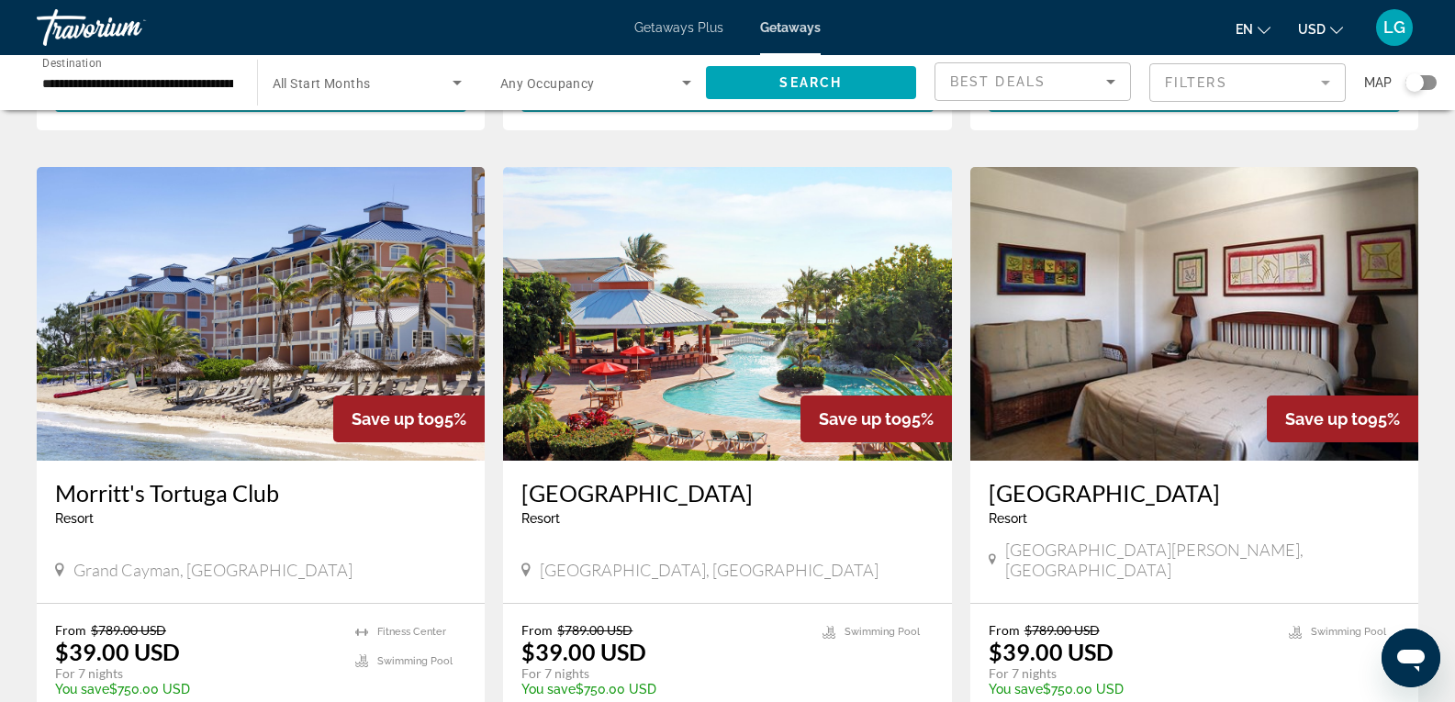
click at [241, 340] on img "Main content" at bounding box center [261, 314] width 448 height 294
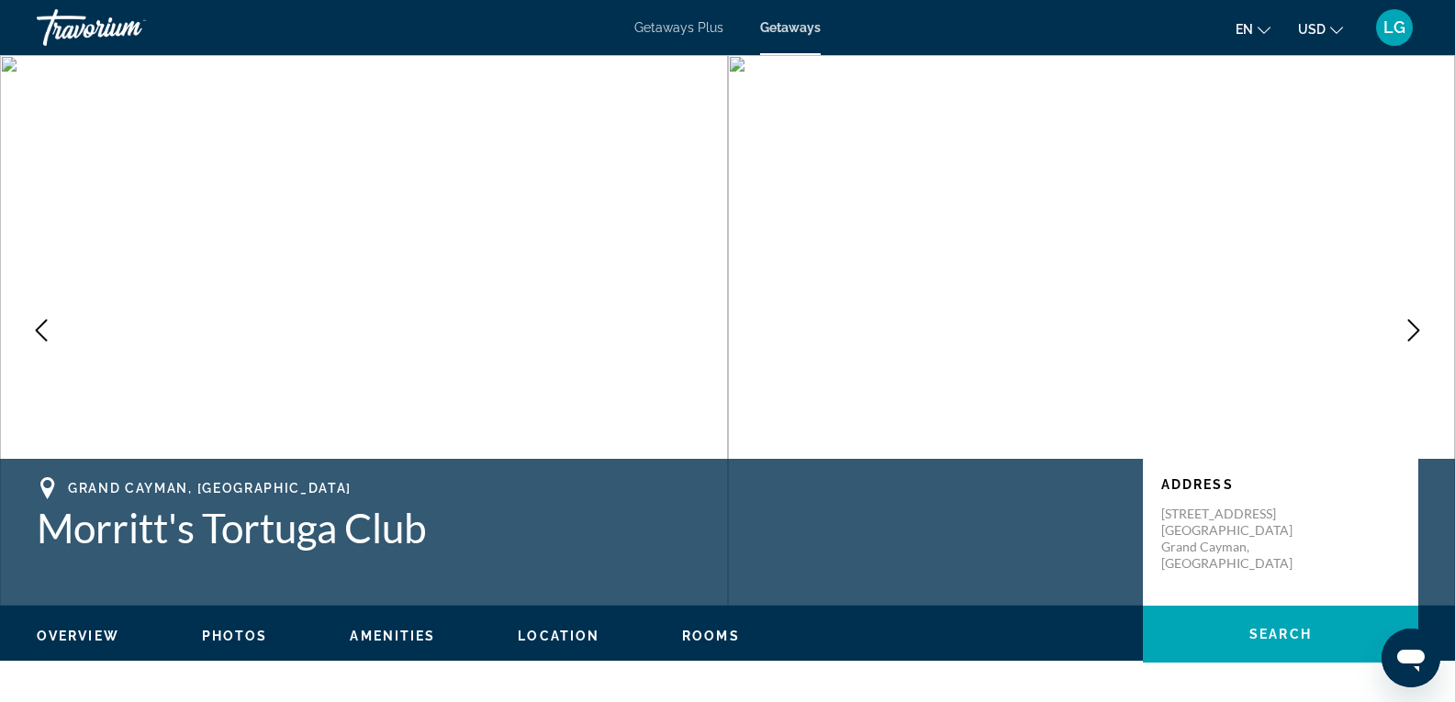
click at [1409, 319] on button "Next image" at bounding box center [1414, 331] width 46 height 46
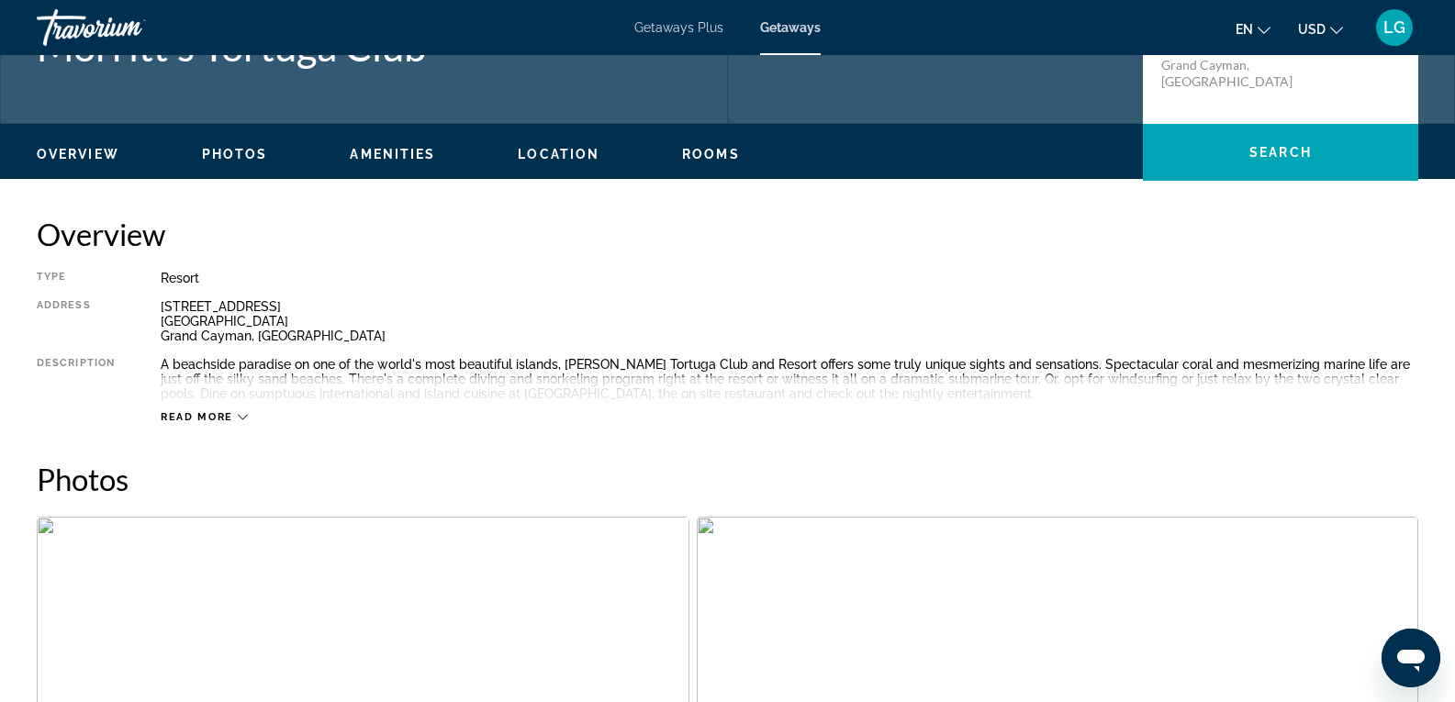
scroll to position [367, 0]
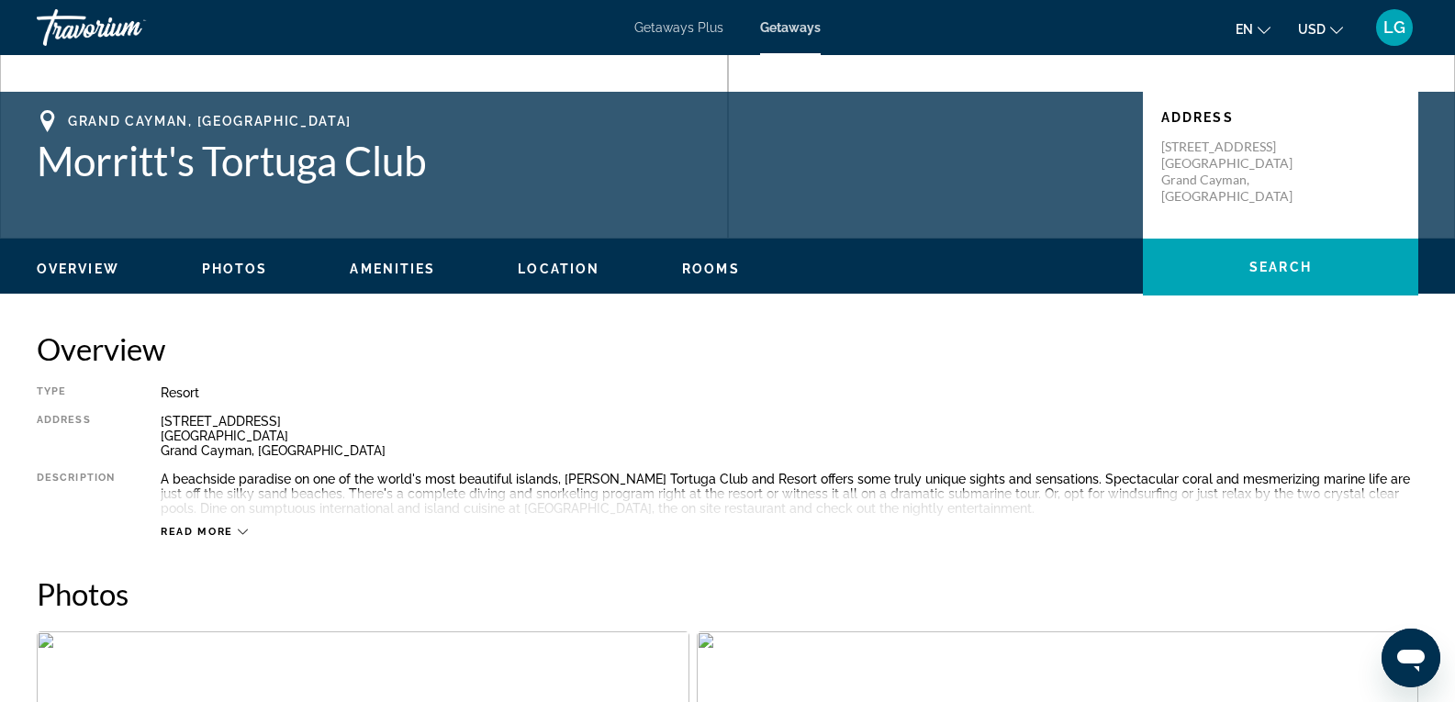
click at [194, 525] on button "Read more" at bounding box center [204, 532] width 87 height 14
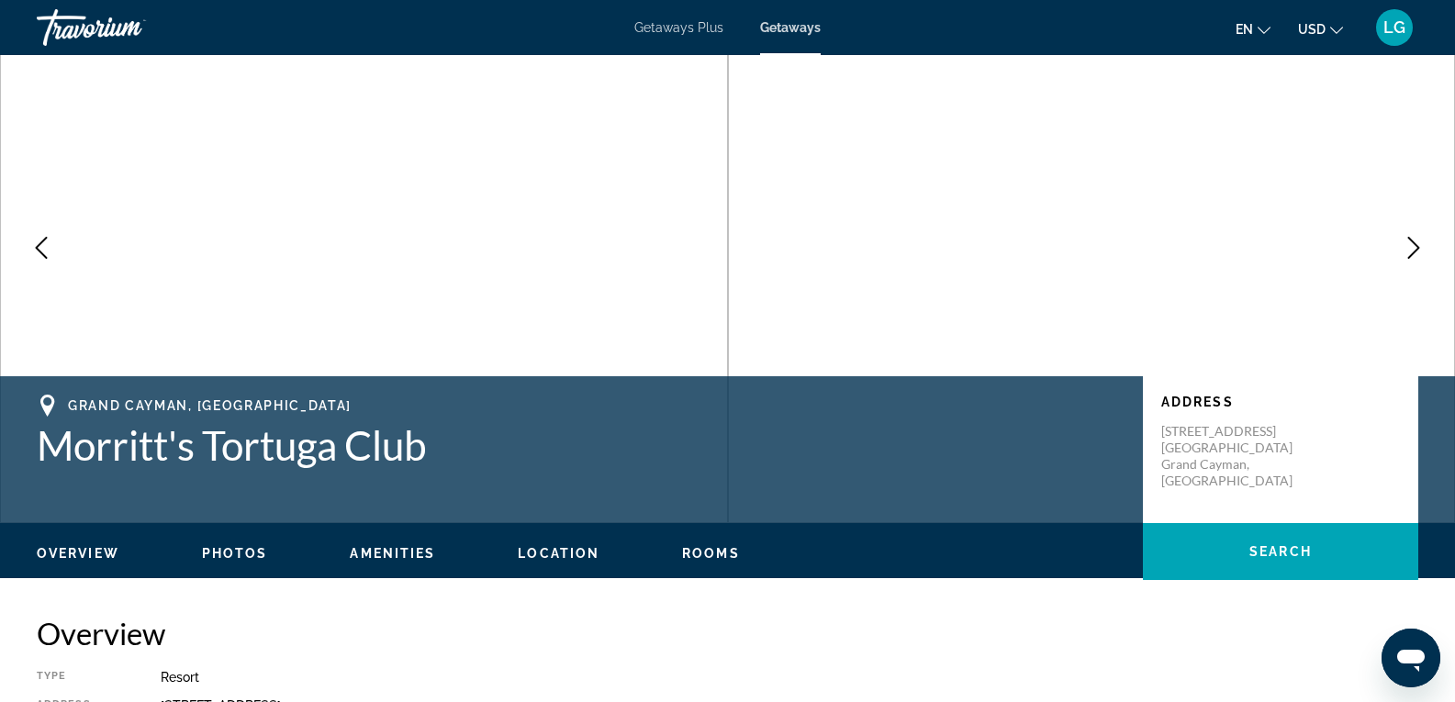
scroll to position [0, 0]
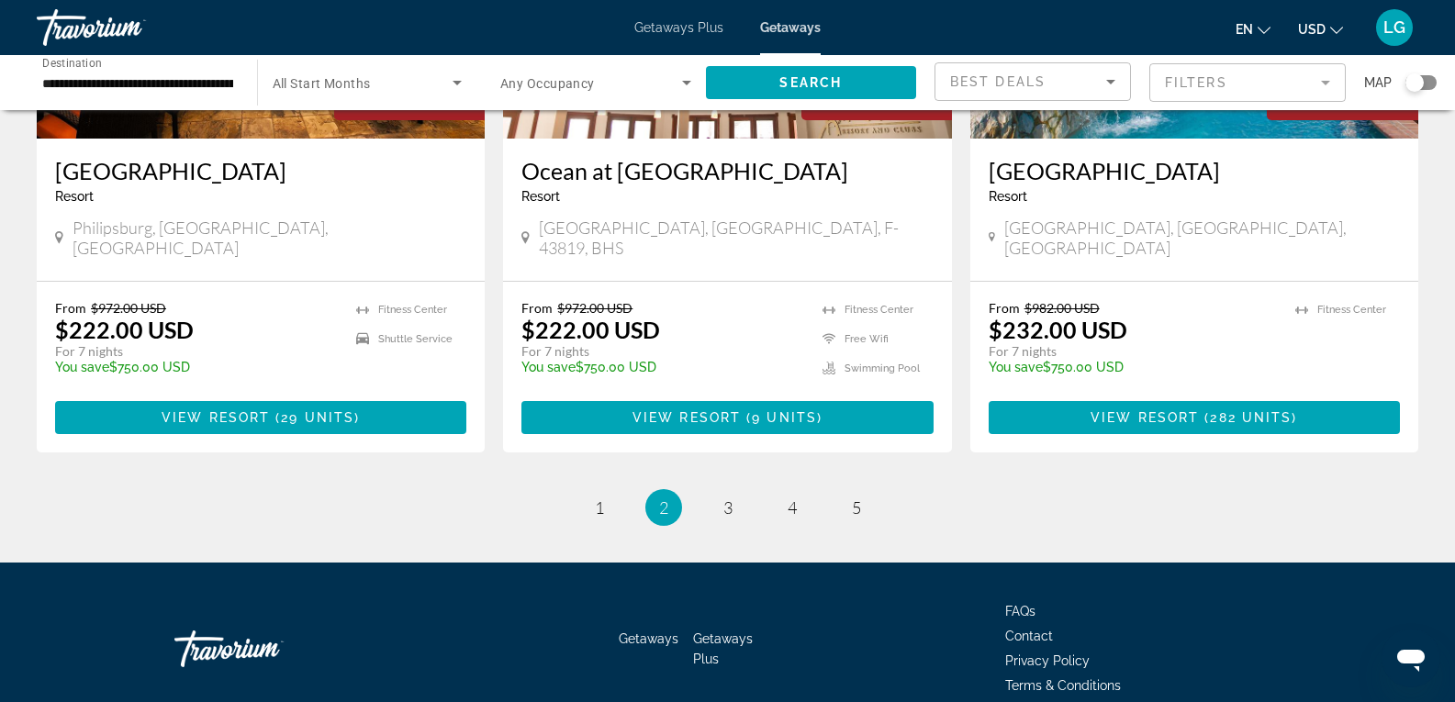
scroll to position [2323, 0]
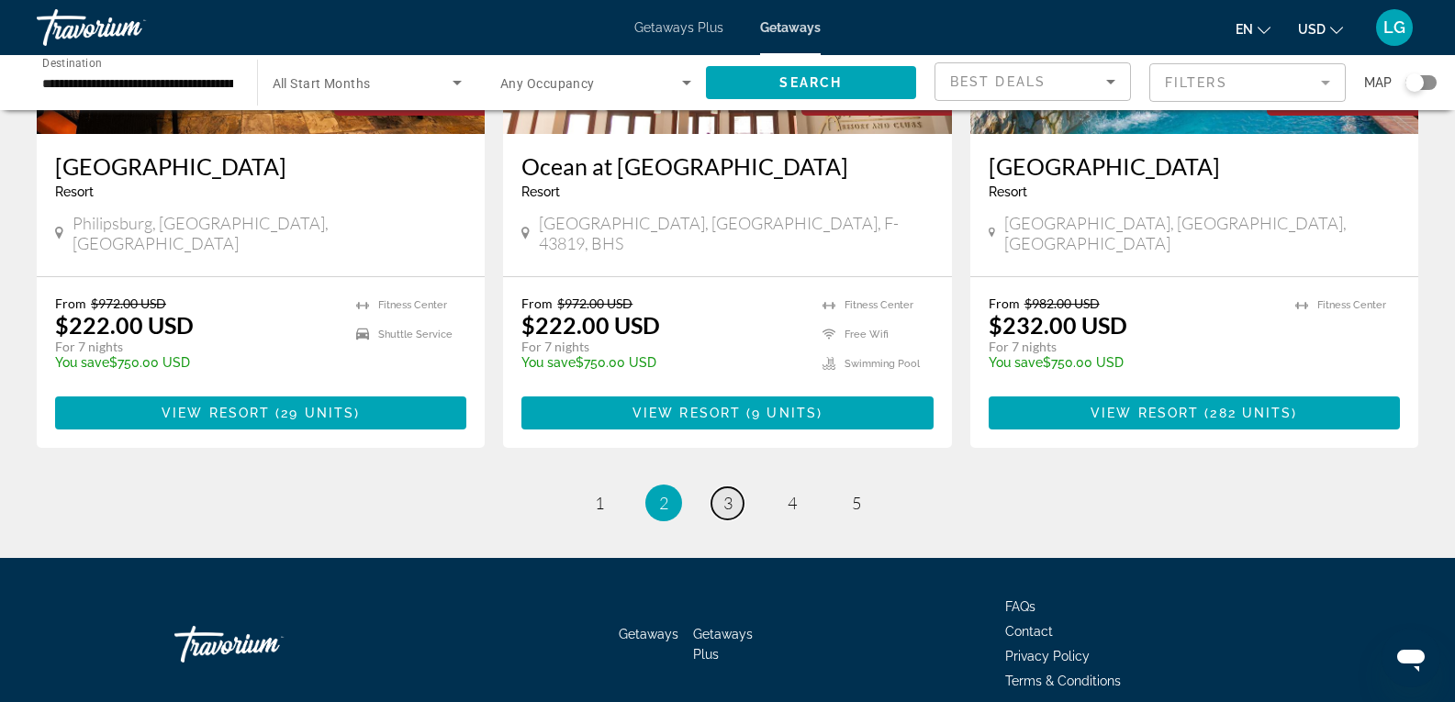
click at [724, 493] on span "3" at bounding box center [727, 503] width 9 height 20
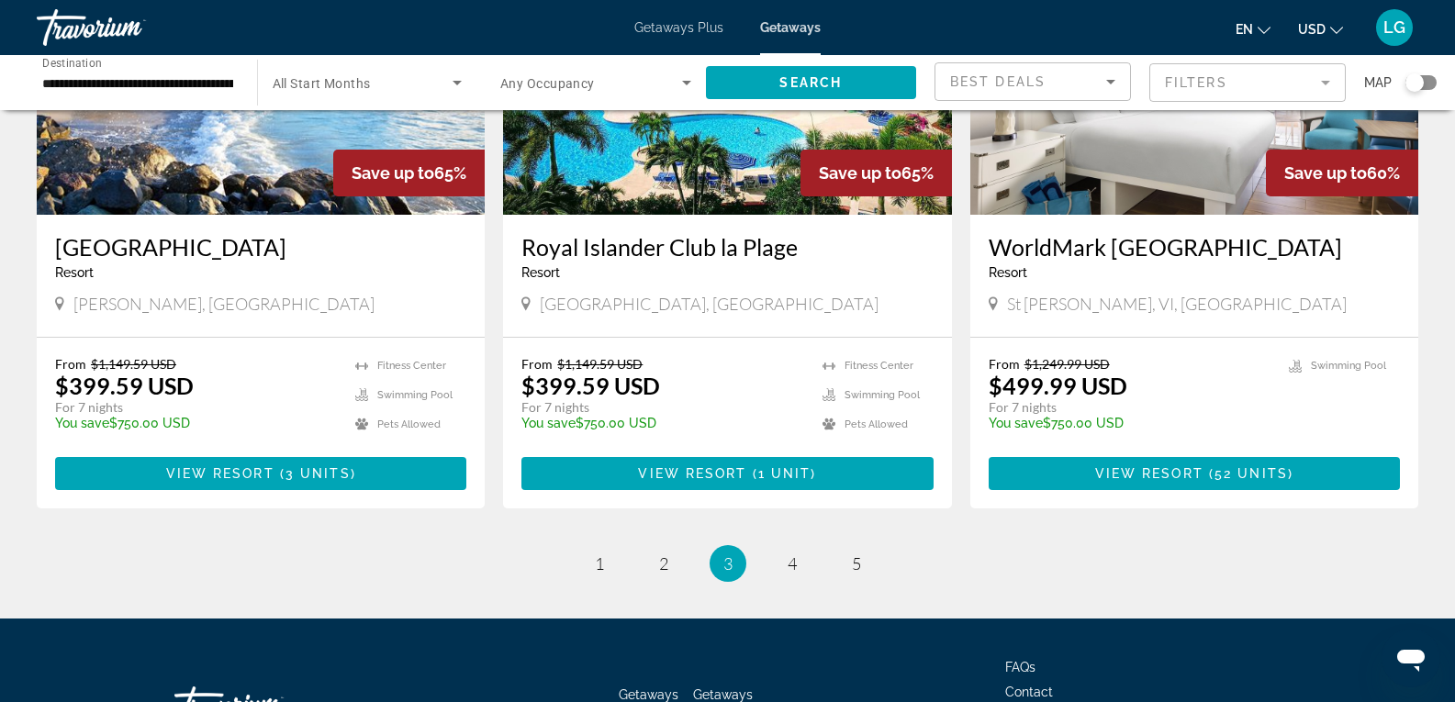
scroll to position [2295, 0]
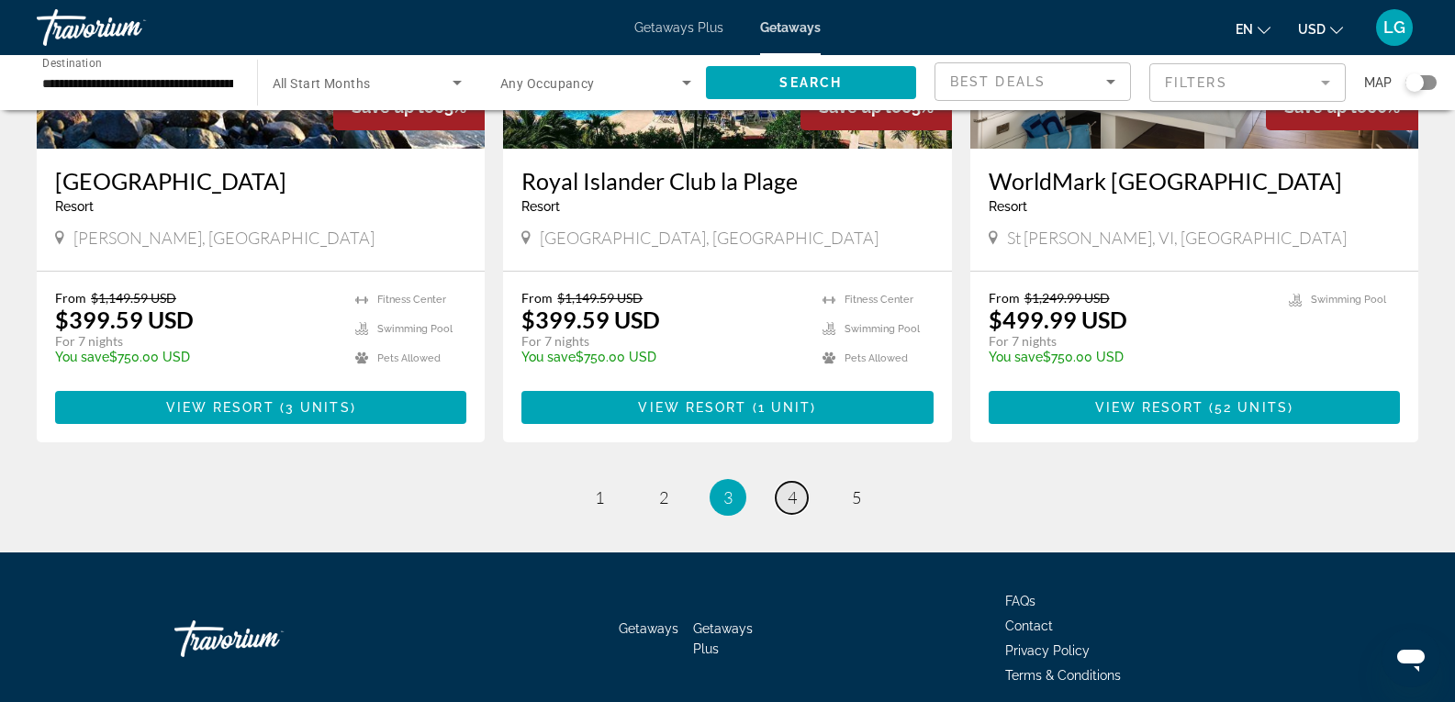
click at [797, 482] on link "page 4" at bounding box center [792, 498] width 32 height 32
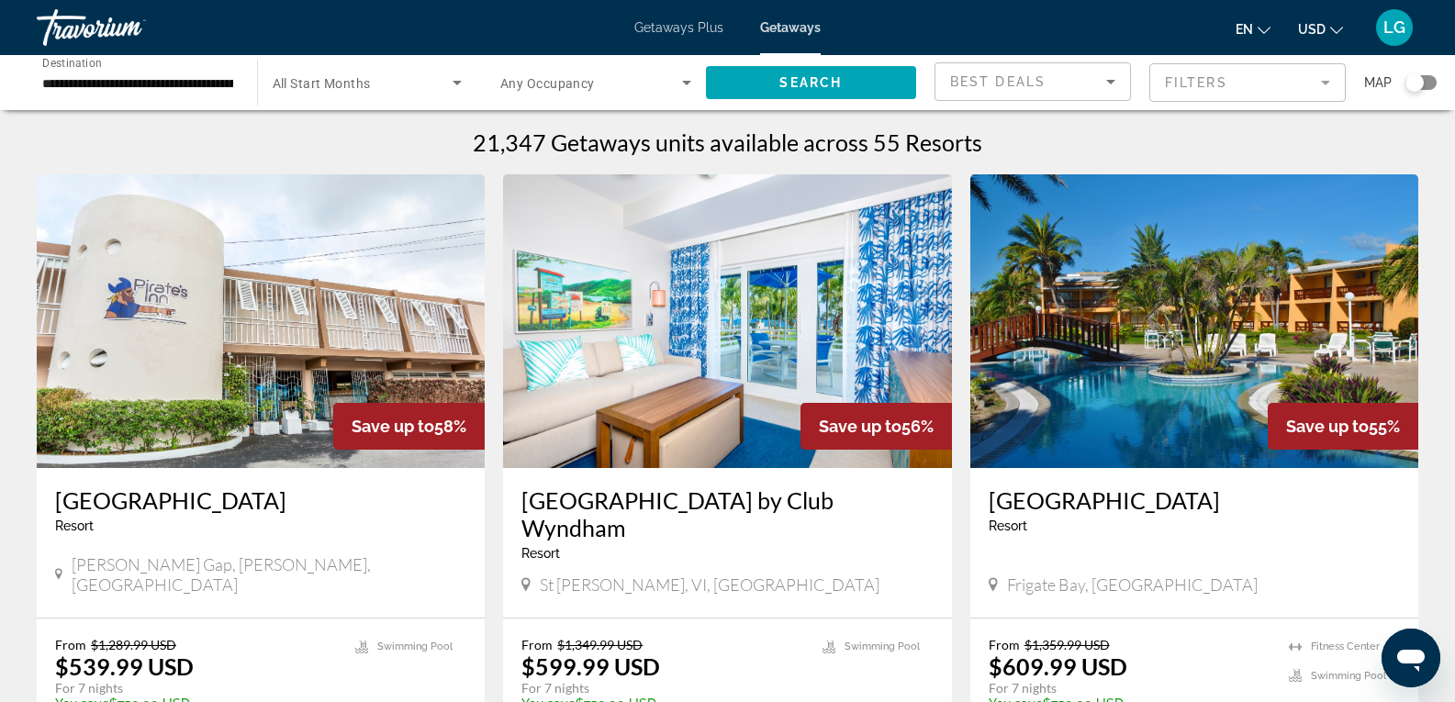
click at [97, 80] on input "**********" at bounding box center [137, 84] width 191 height 22
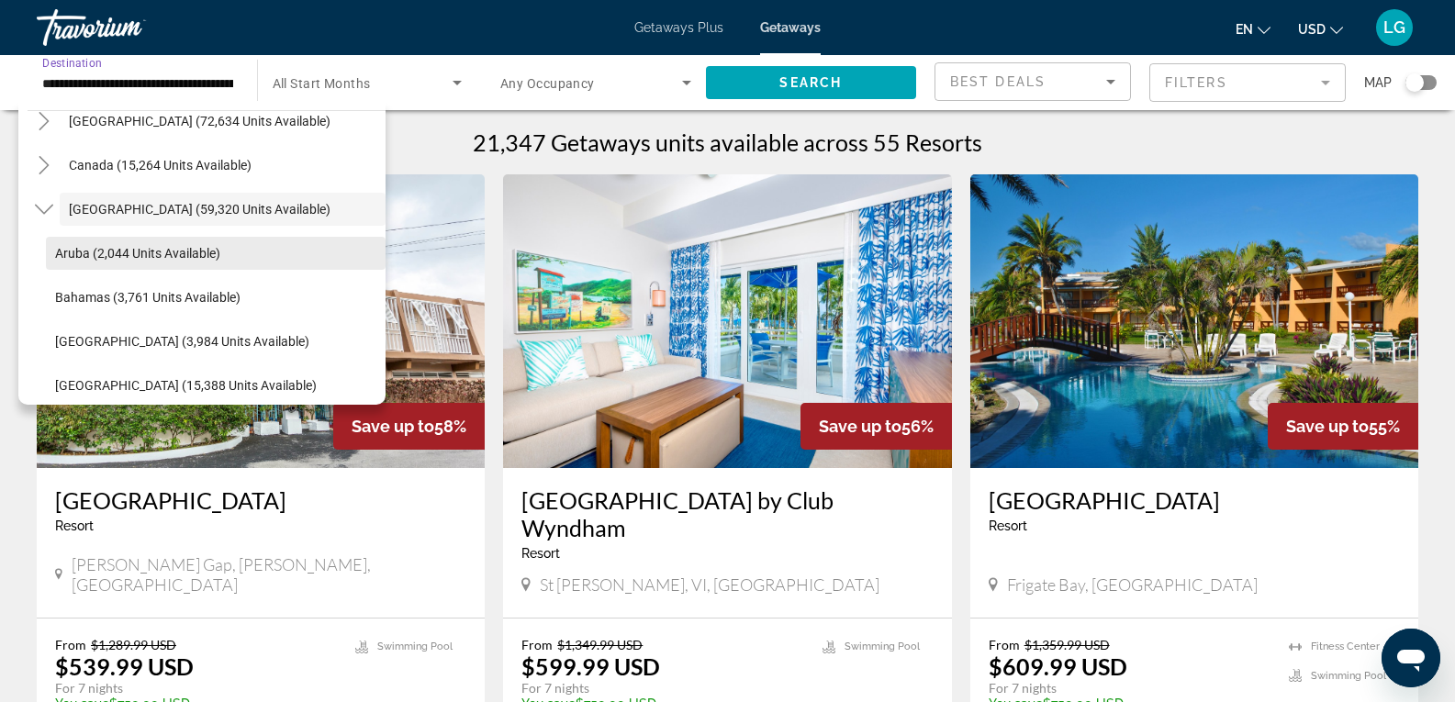
scroll to position [65, 0]
click at [37, 250] on icon "Toggle Caribbean & Atlantic Islands (59,320 units available)" at bounding box center [43, 254] width 18 height 10
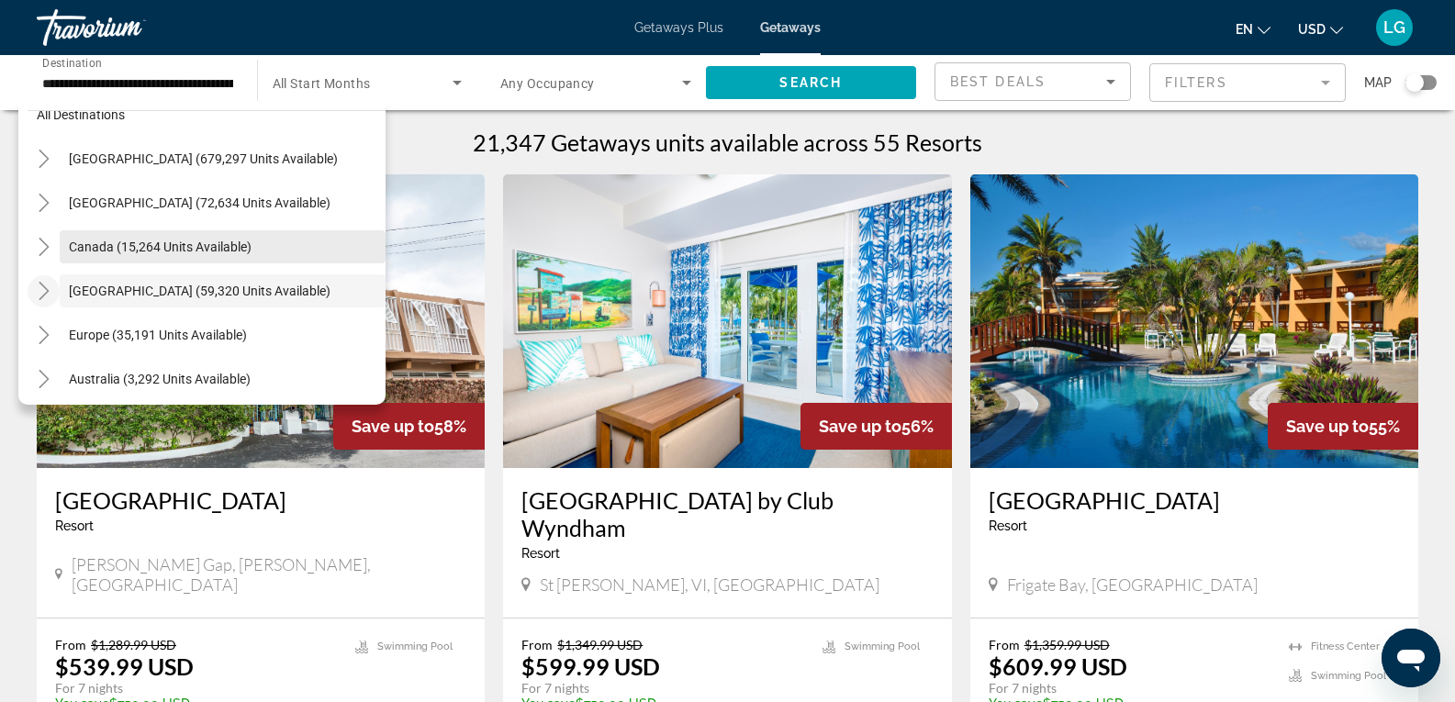
scroll to position [0, 0]
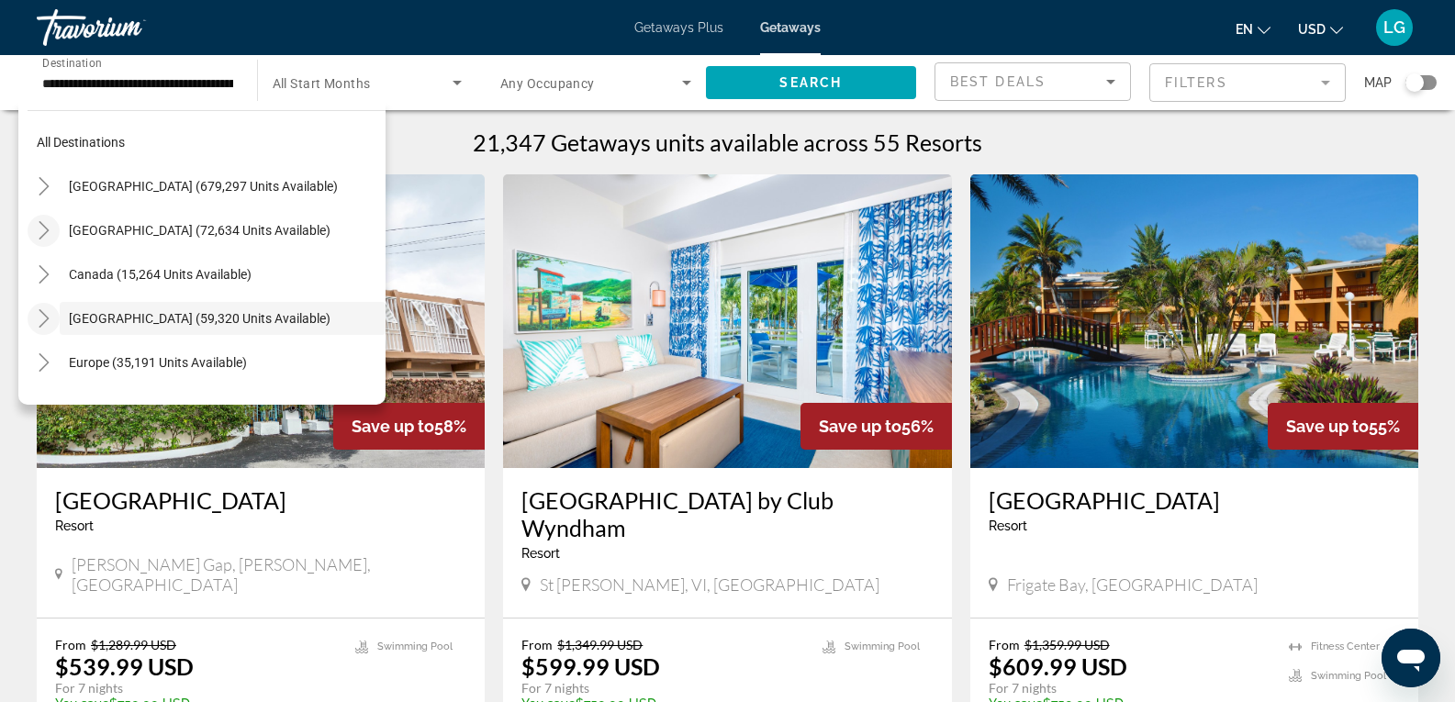
click at [46, 232] on icon "Toggle Mexico (72,634 units available)" at bounding box center [44, 230] width 10 height 18
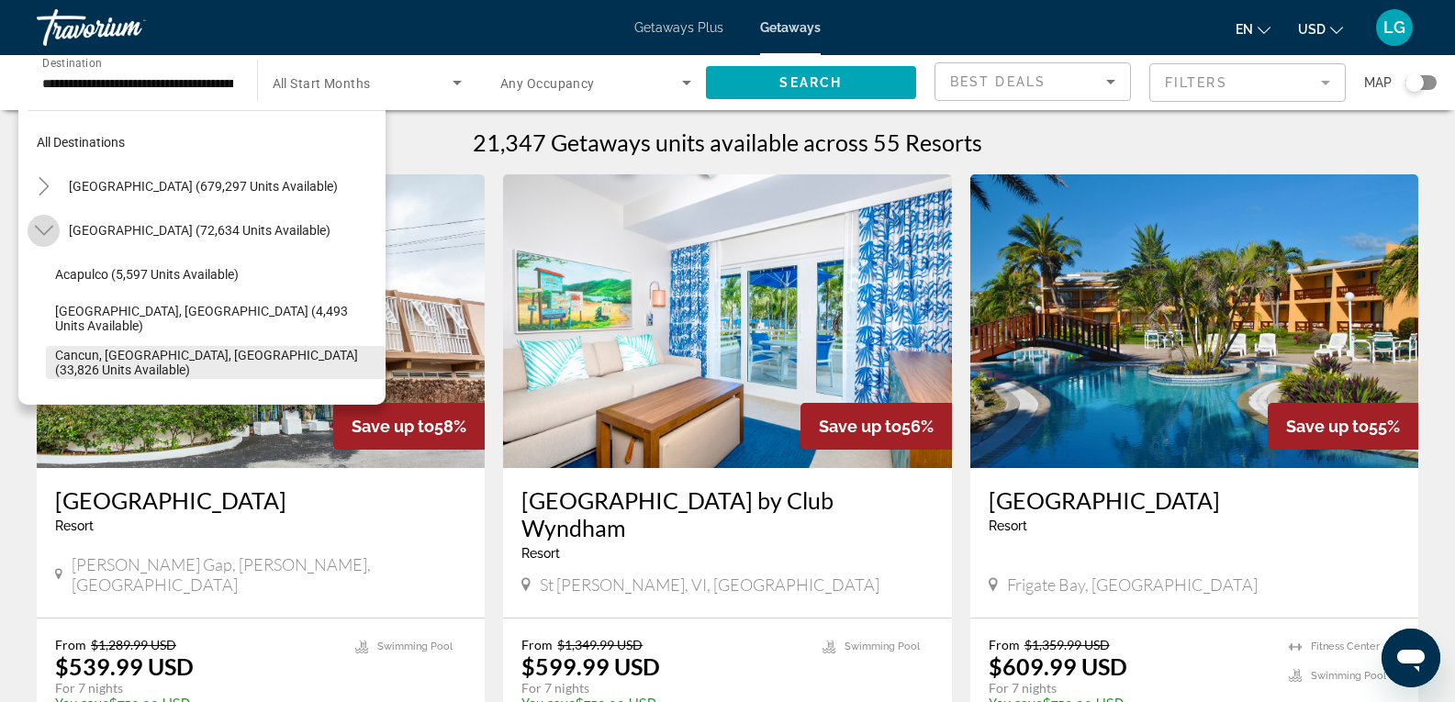
scroll to position [97, 0]
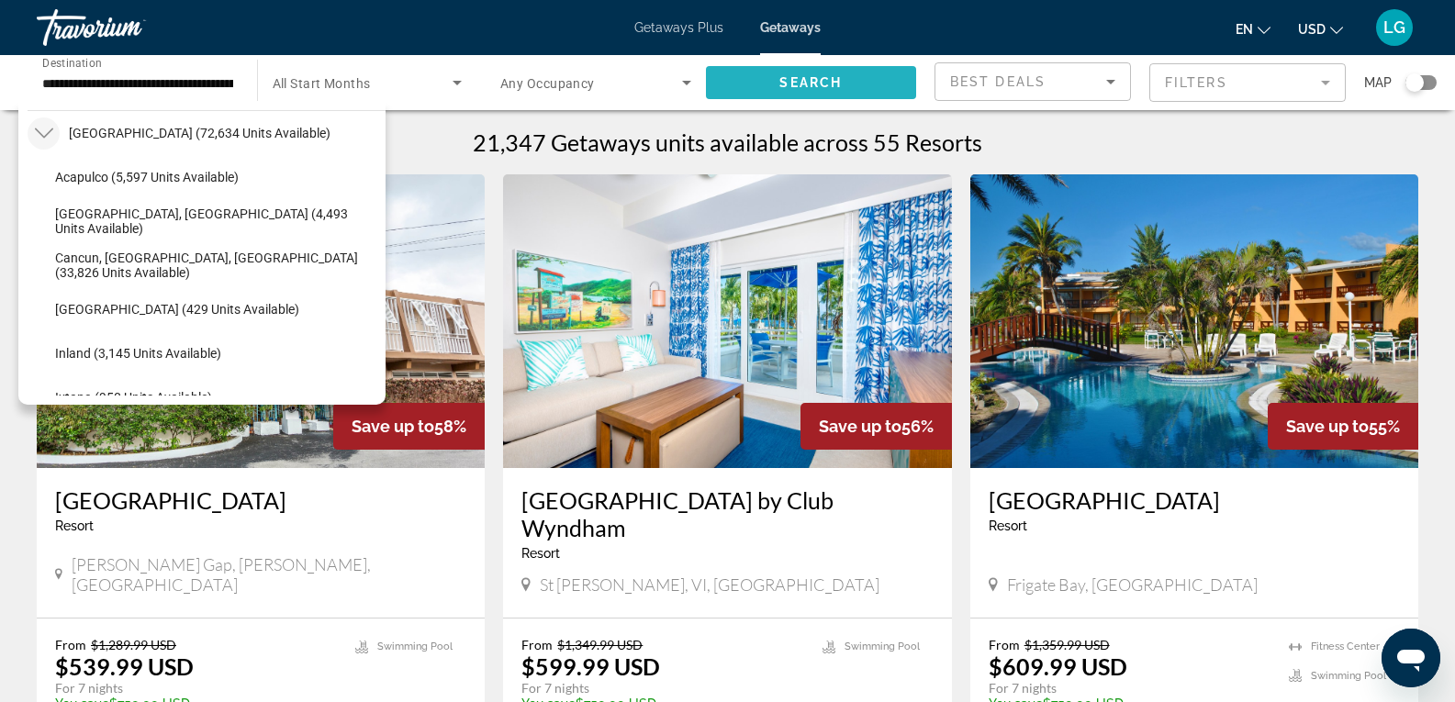
click at [793, 76] on span "Search" at bounding box center [810, 82] width 62 height 15
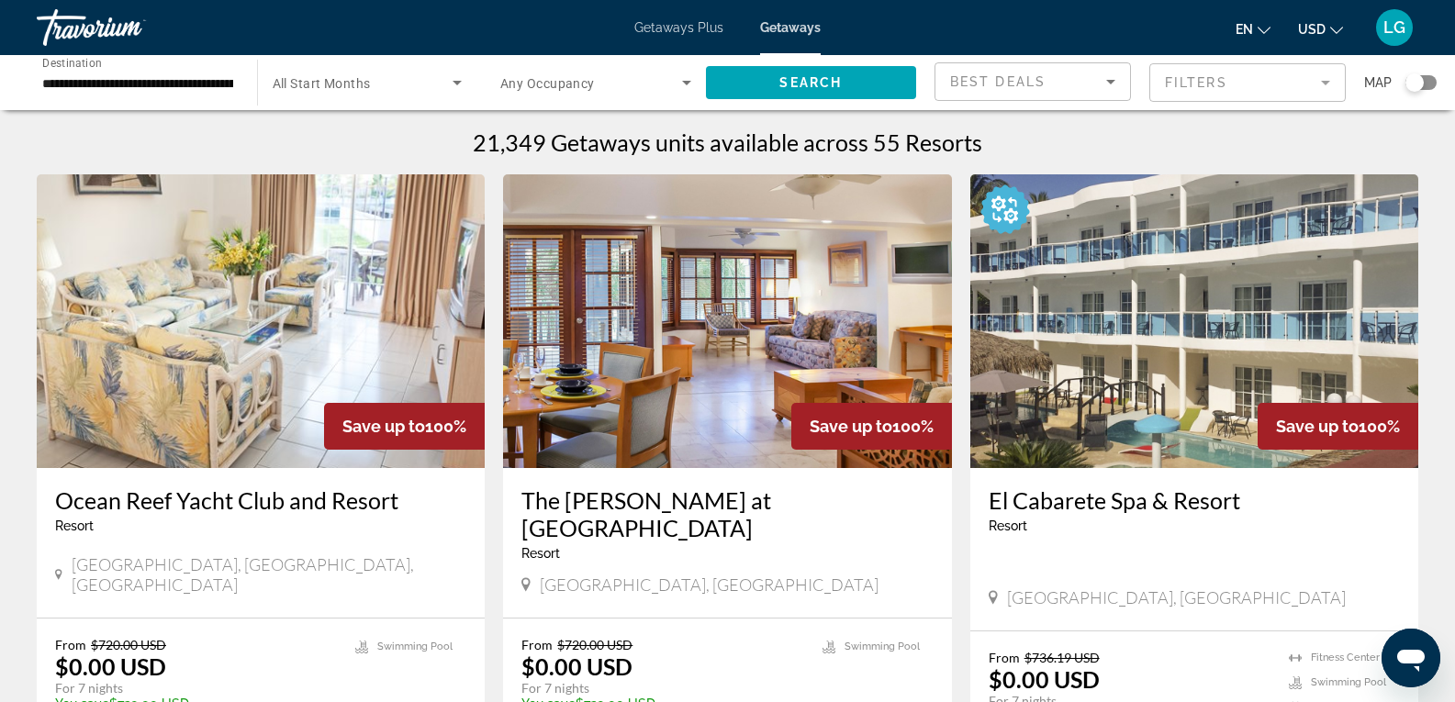
click at [148, 98] on div "**********" at bounding box center [137, 83] width 191 height 52
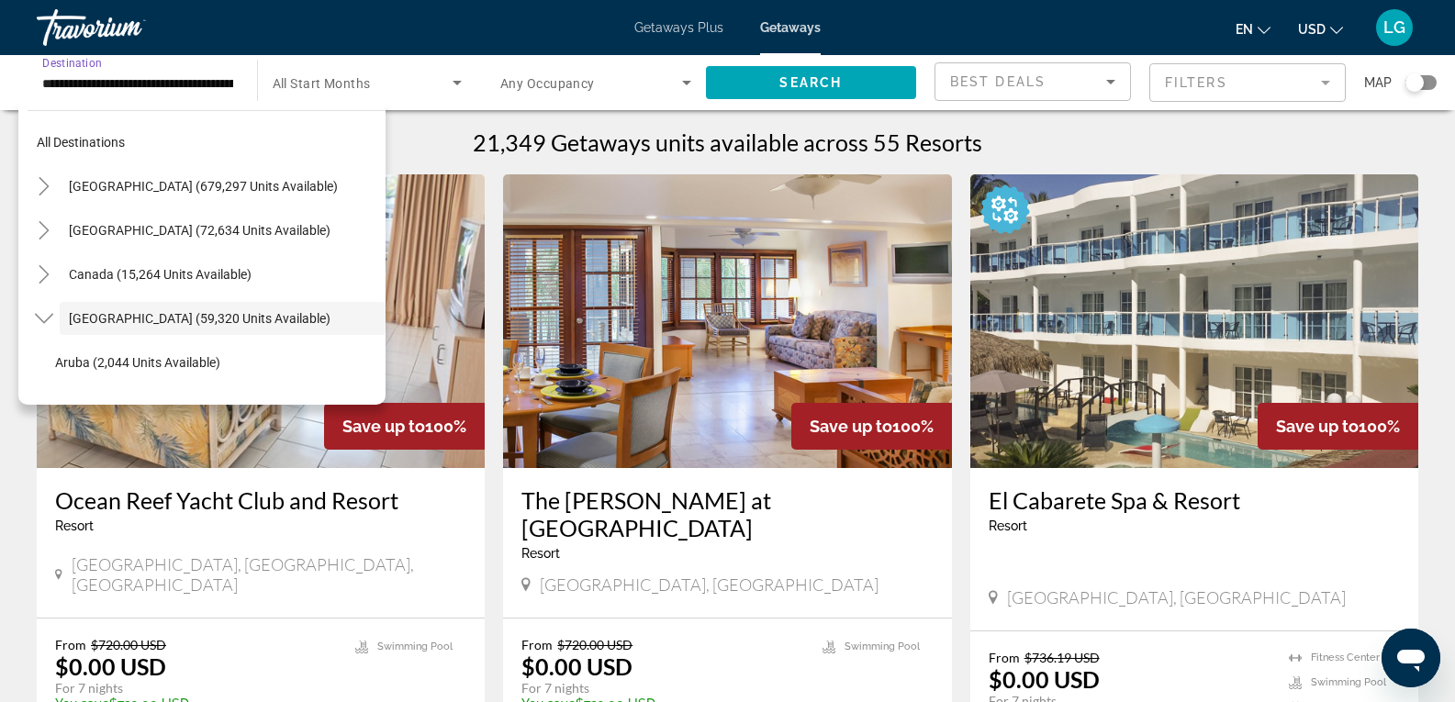
scroll to position [65, 0]
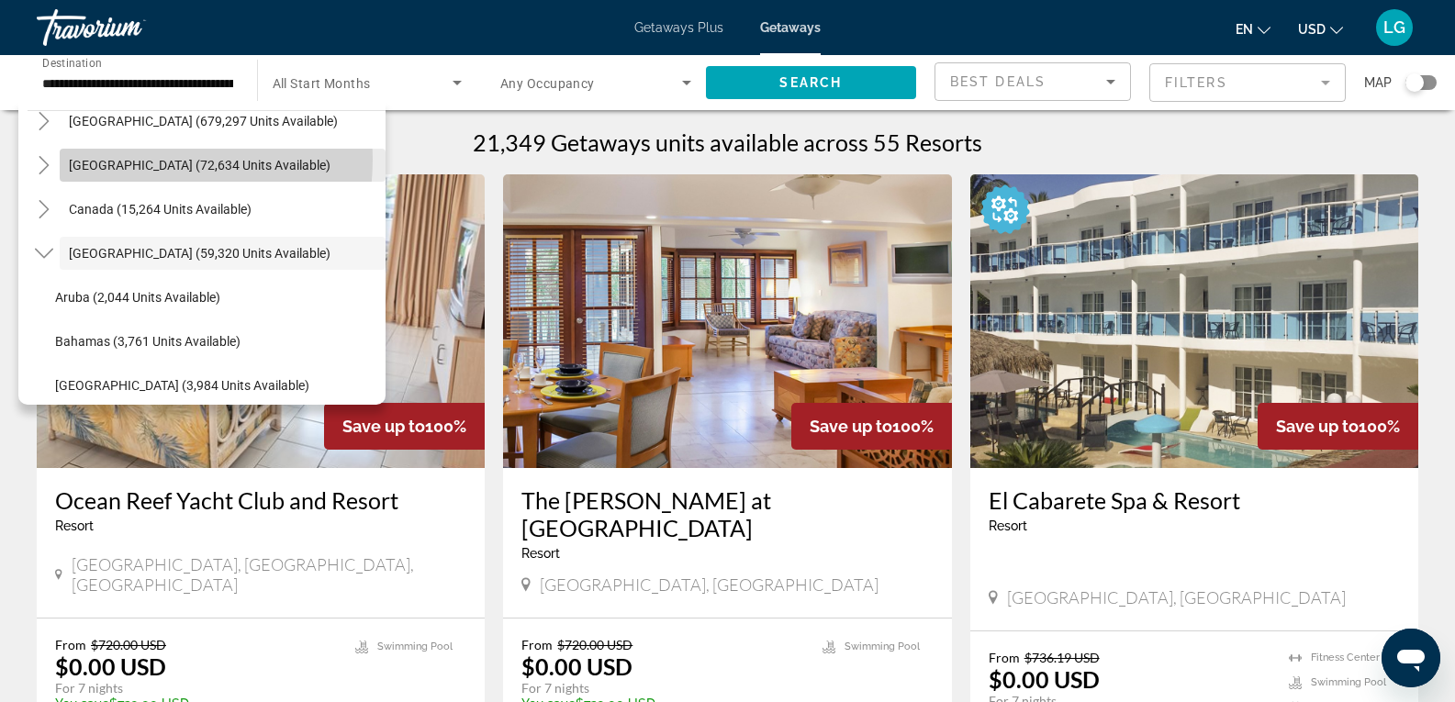
click at [103, 158] on span "[GEOGRAPHIC_DATA] (72,634 units available)" at bounding box center [200, 165] width 262 height 15
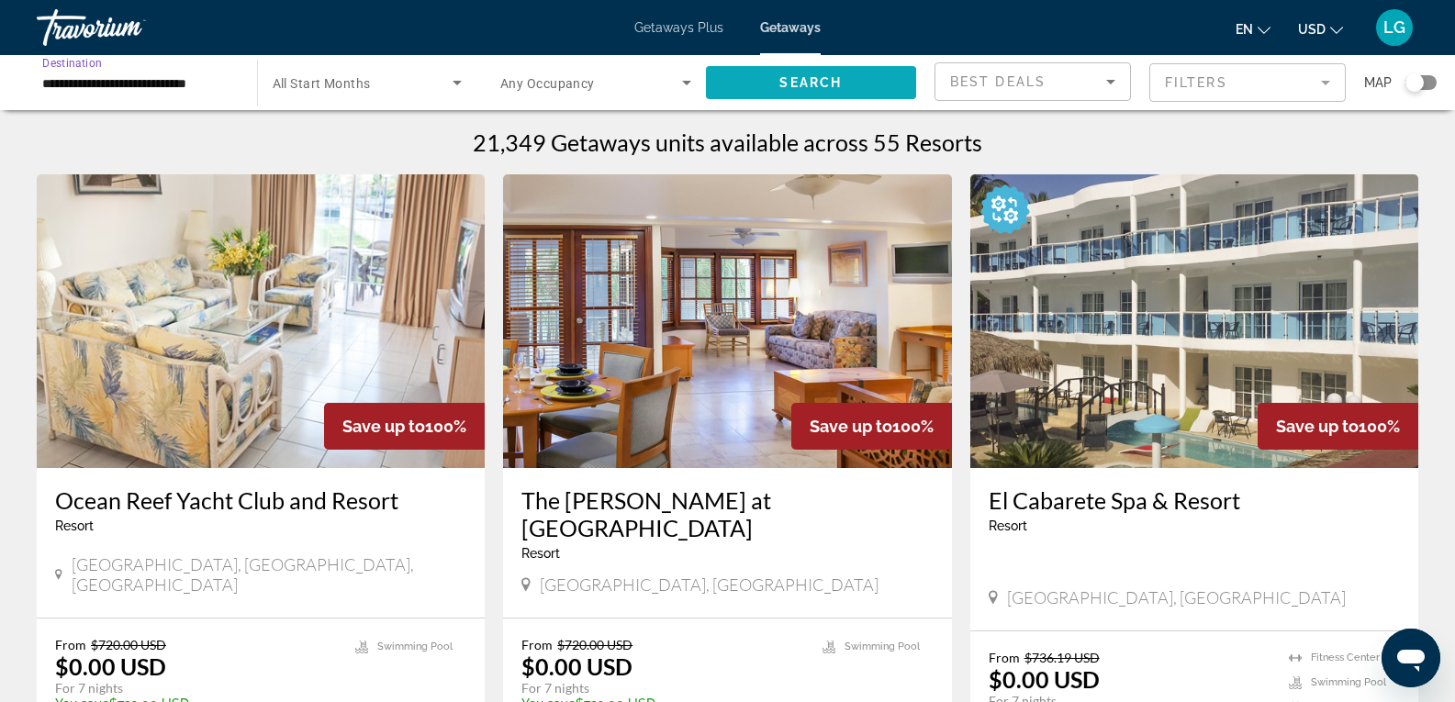
click at [846, 78] on span "Search widget" at bounding box center [811, 83] width 211 height 44
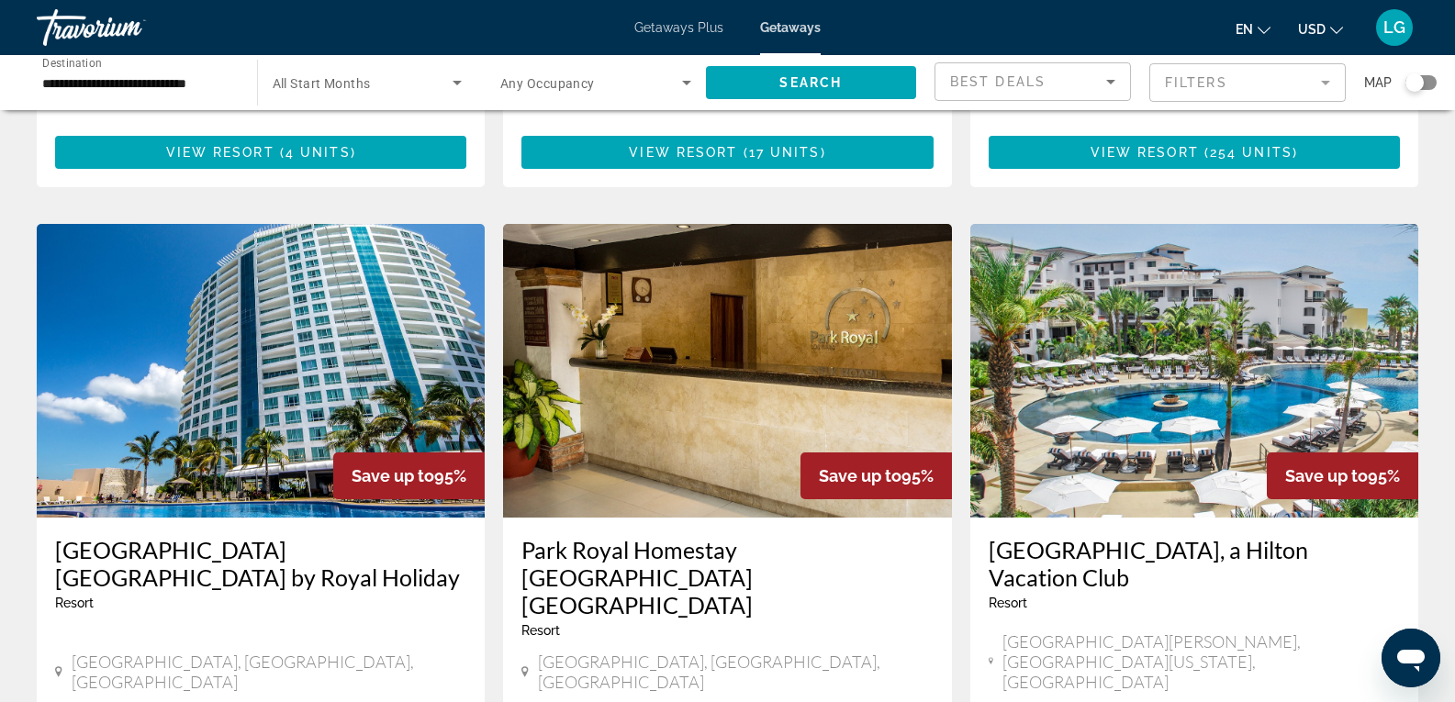
scroll to position [679, 0]
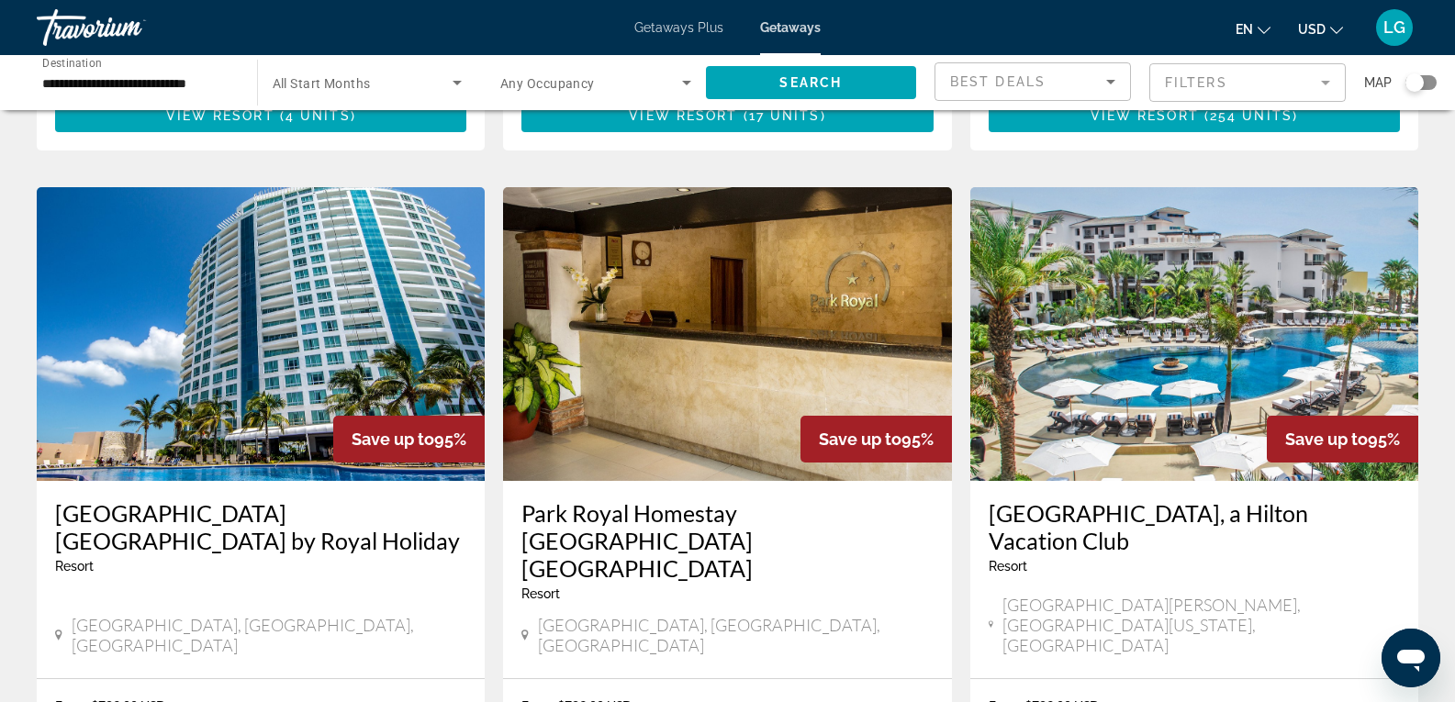
click at [1324, 394] on div "Save up to 95%" at bounding box center [1194, 334] width 448 height 294
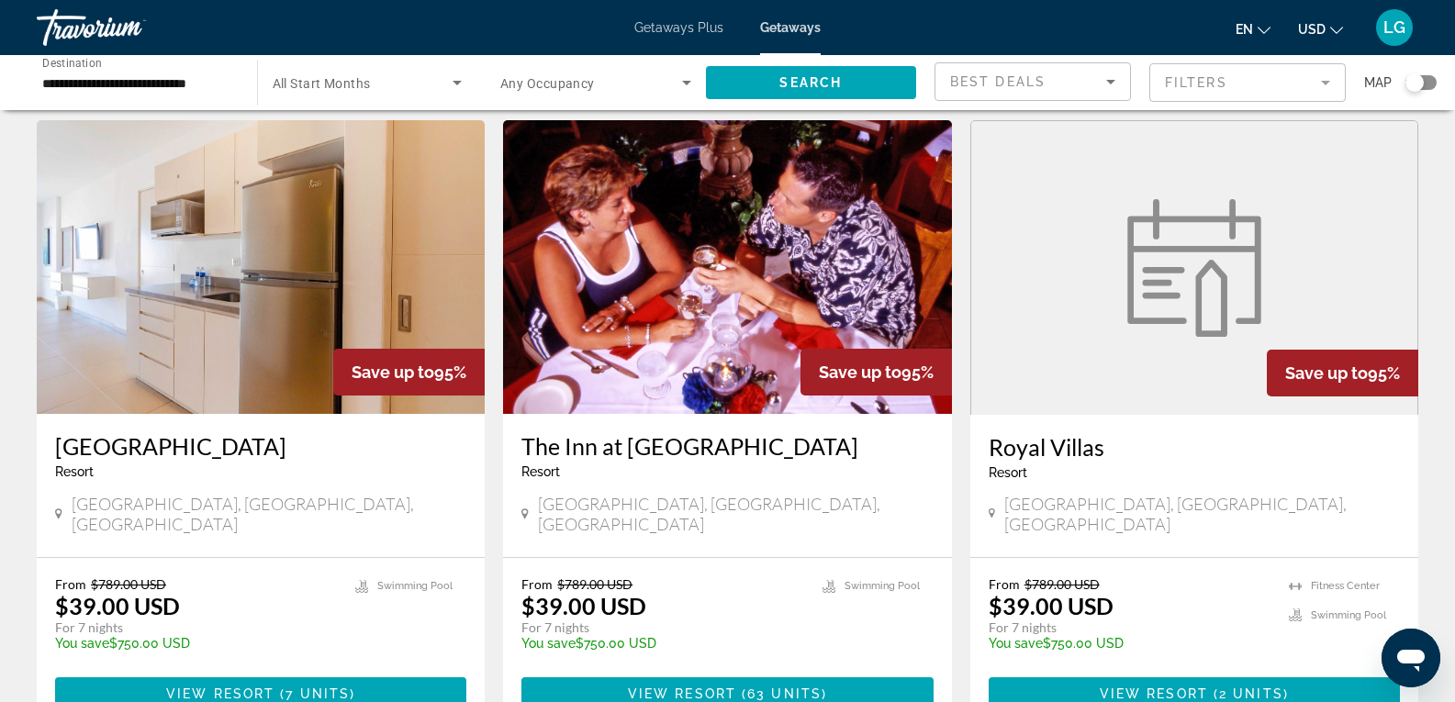
scroll to position [2296, 0]
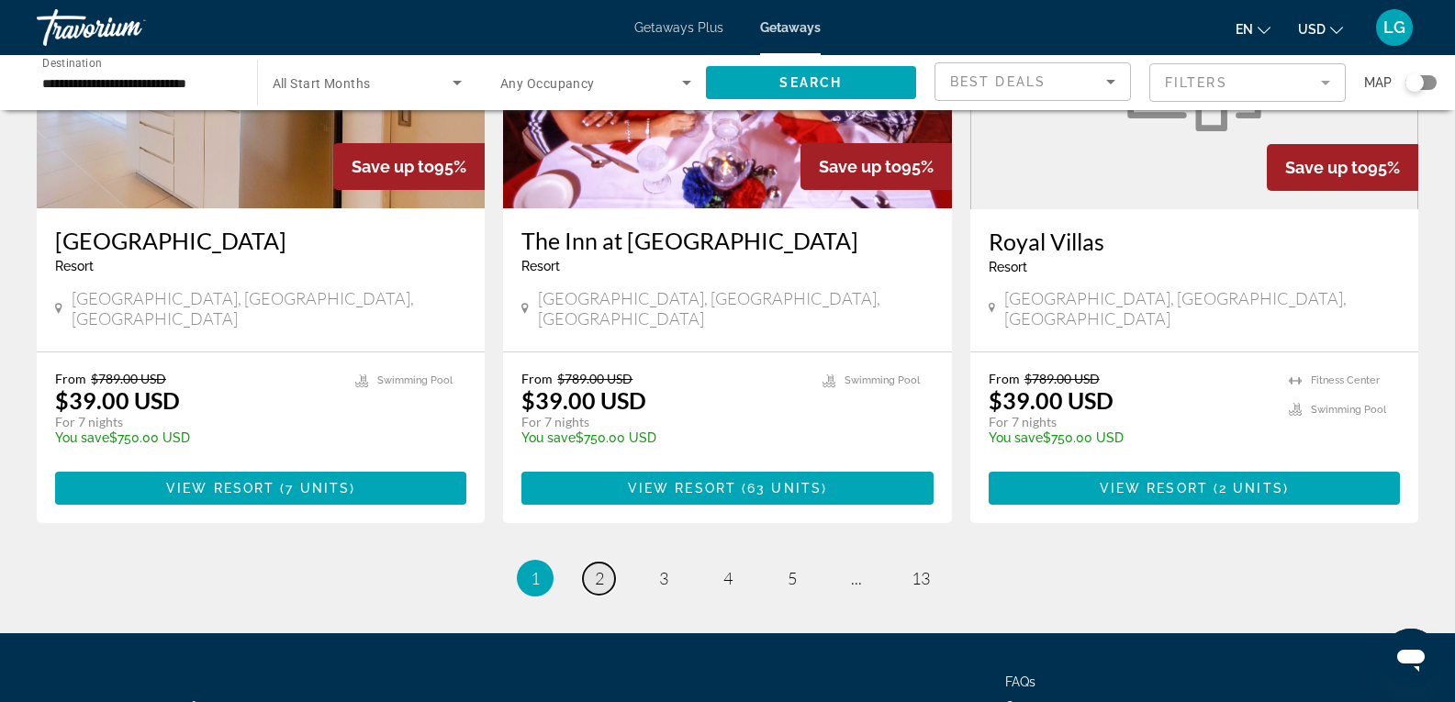
click at [599, 568] on span "2" at bounding box center [599, 578] width 9 height 20
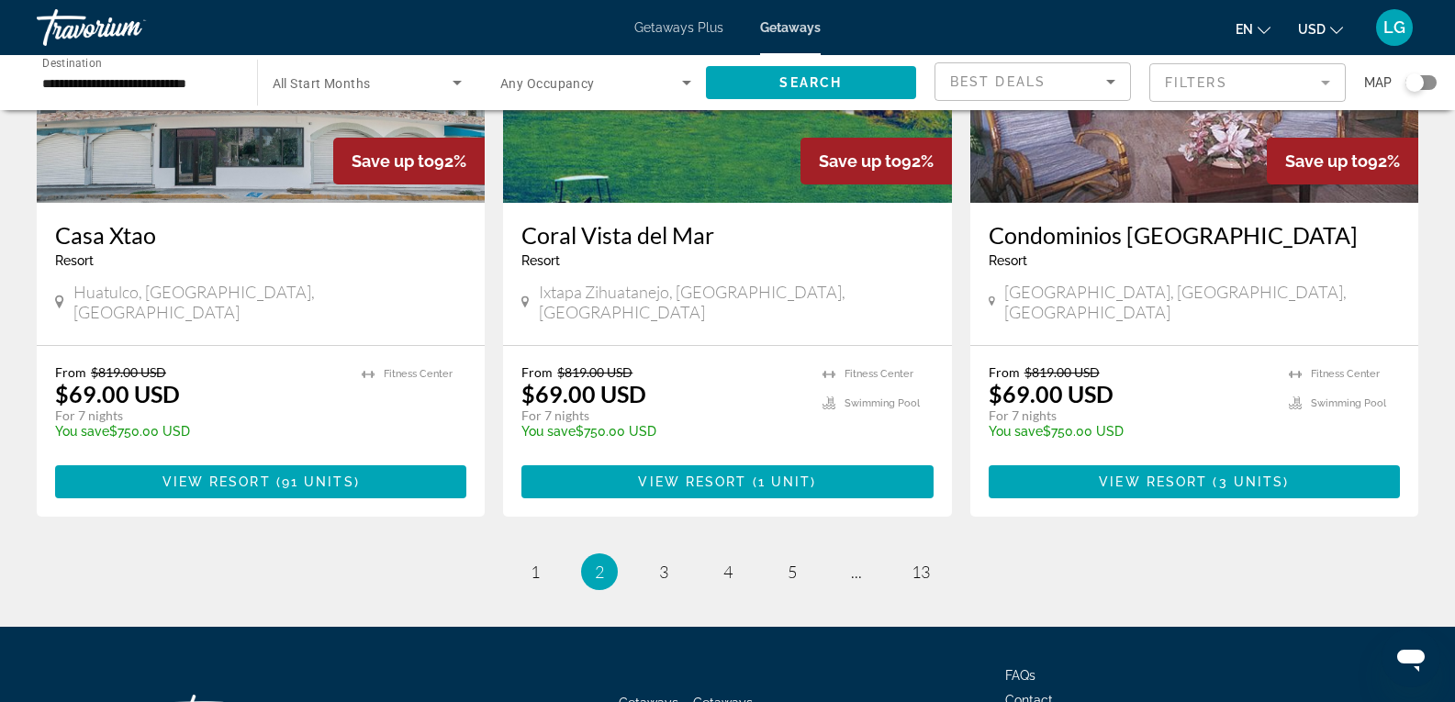
scroll to position [2267, 0]
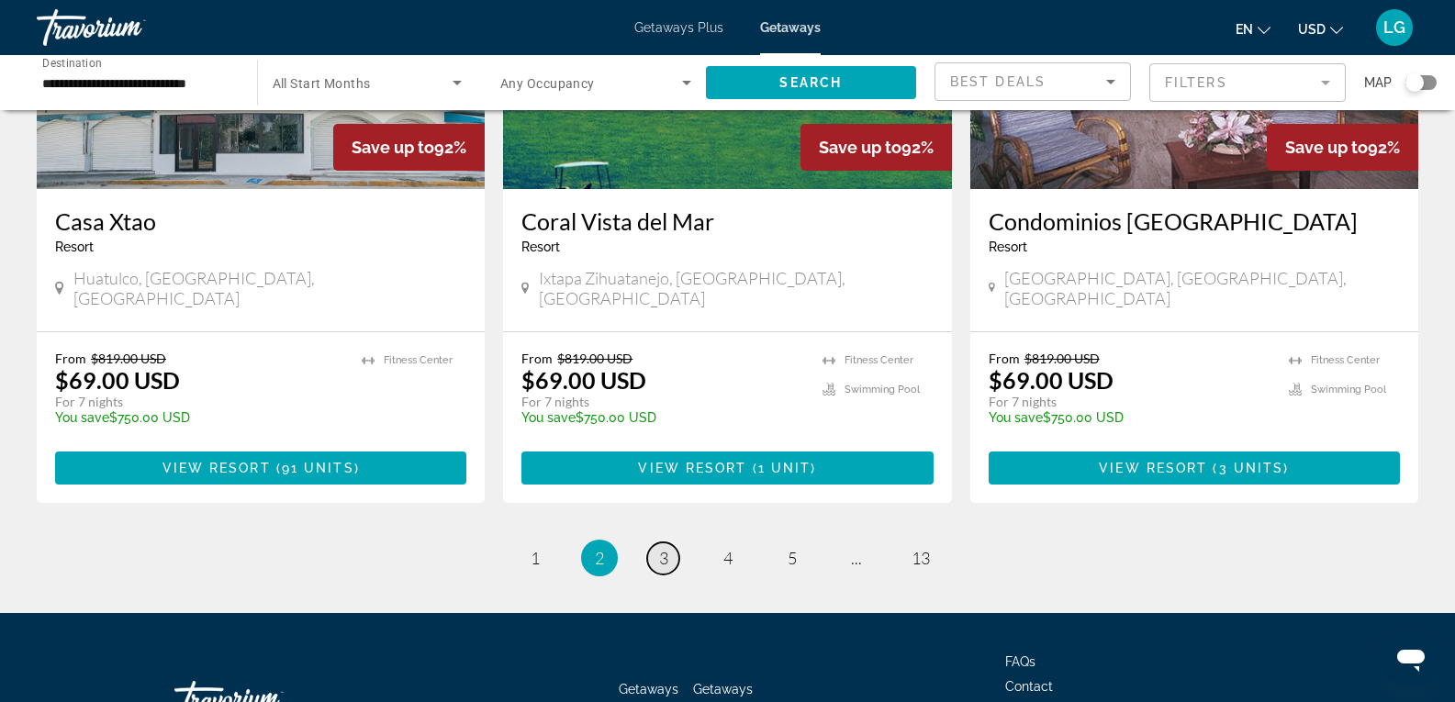
click at [666, 548] on span "3" at bounding box center [663, 558] width 9 height 20
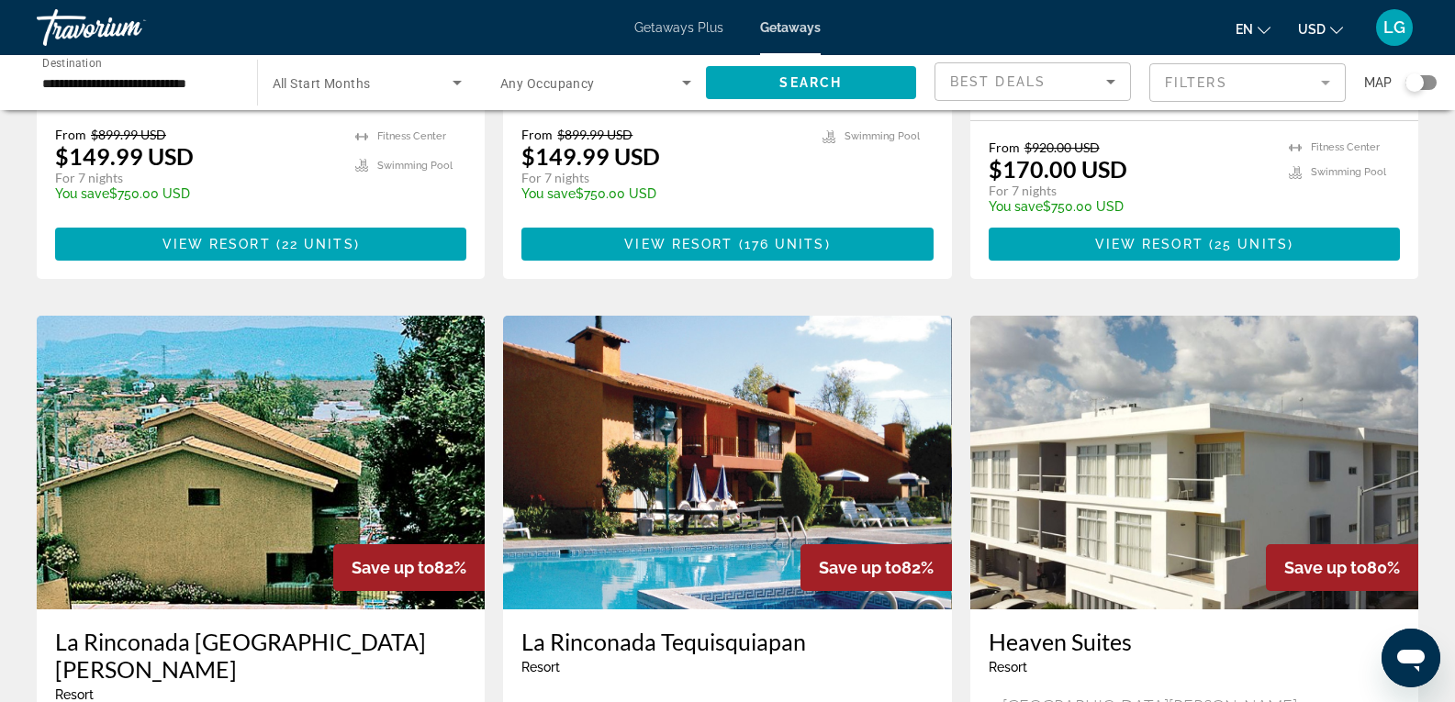
scroll to position [2111, 0]
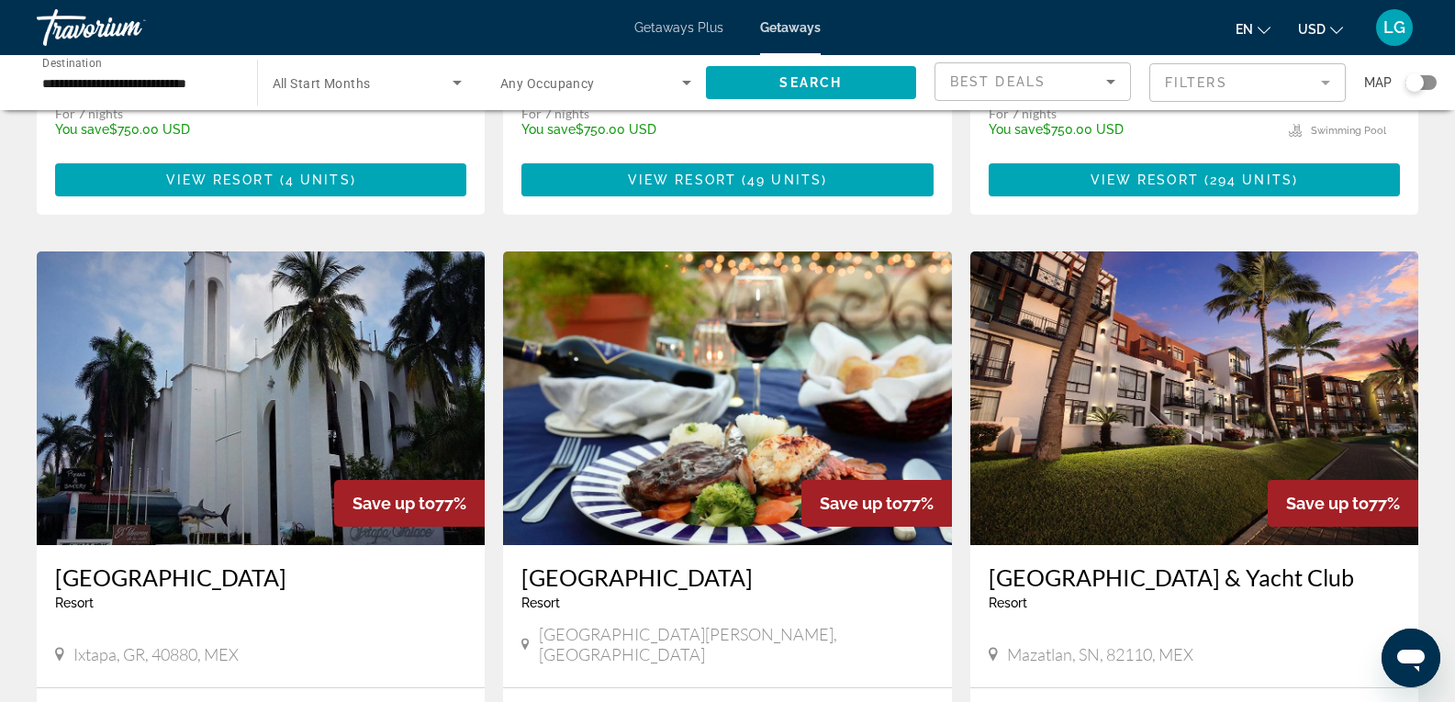
scroll to position [1193, 0]
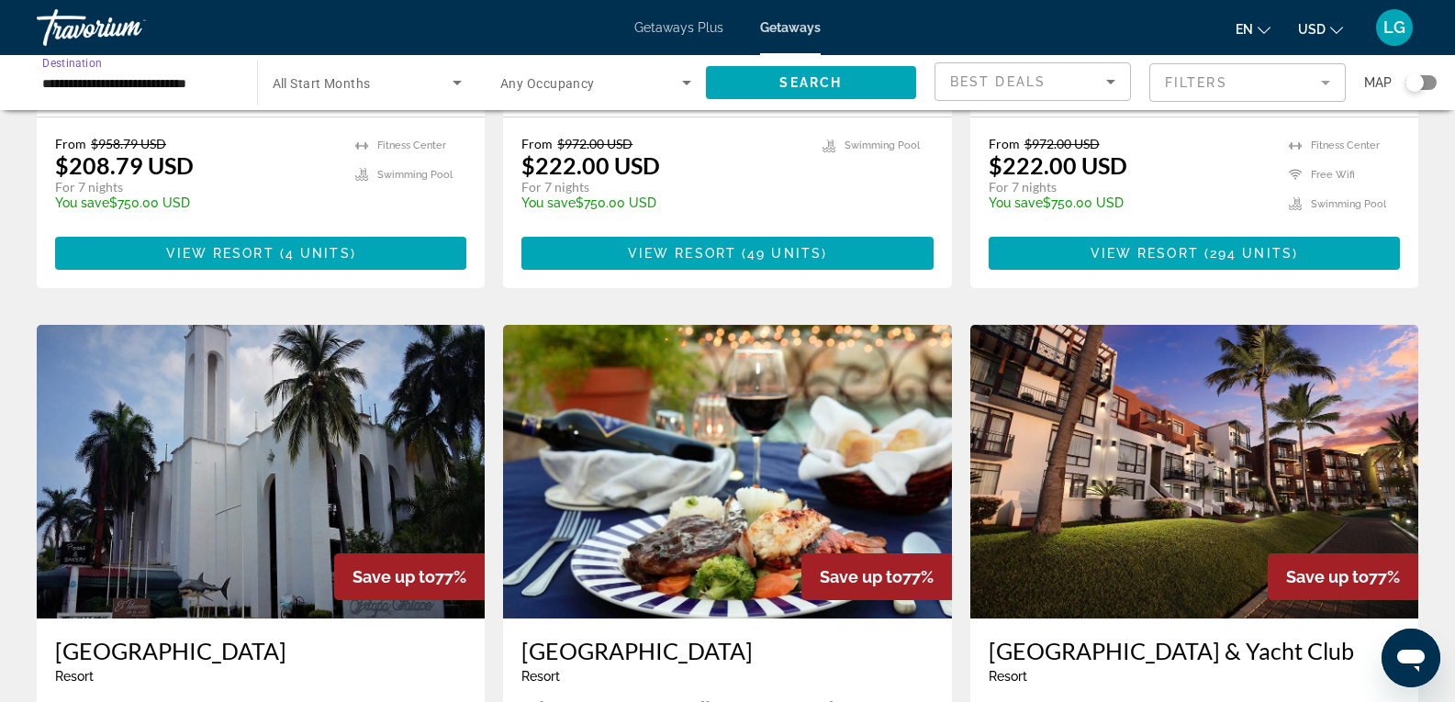
click at [166, 82] on input "**********" at bounding box center [137, 84] width 191 height 22
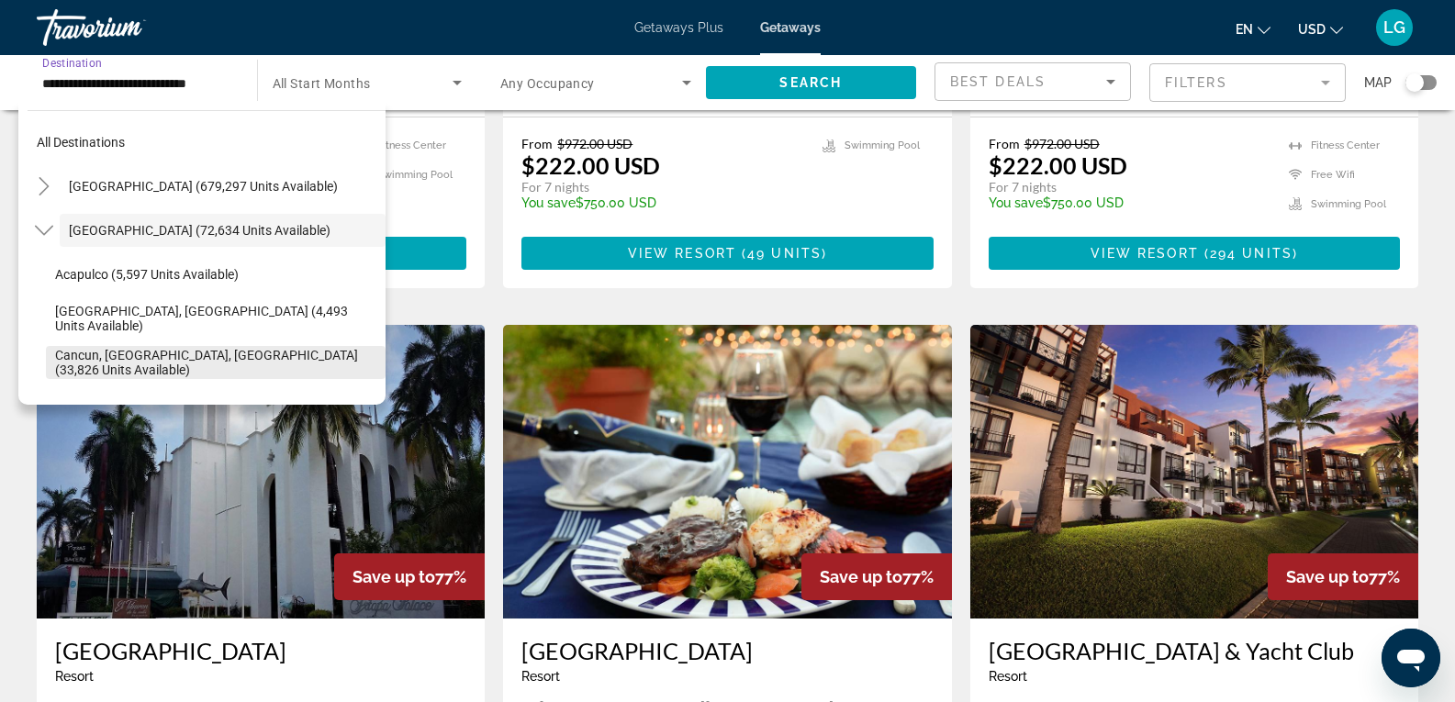
click at [122, 362] on span "Cancun, [GEOGRAPHIC_DATA], [GEOGRAPHIC_DATA] (33,826 units available)" at bounding box center [215, 362] width 321 height 29
type input "**********"
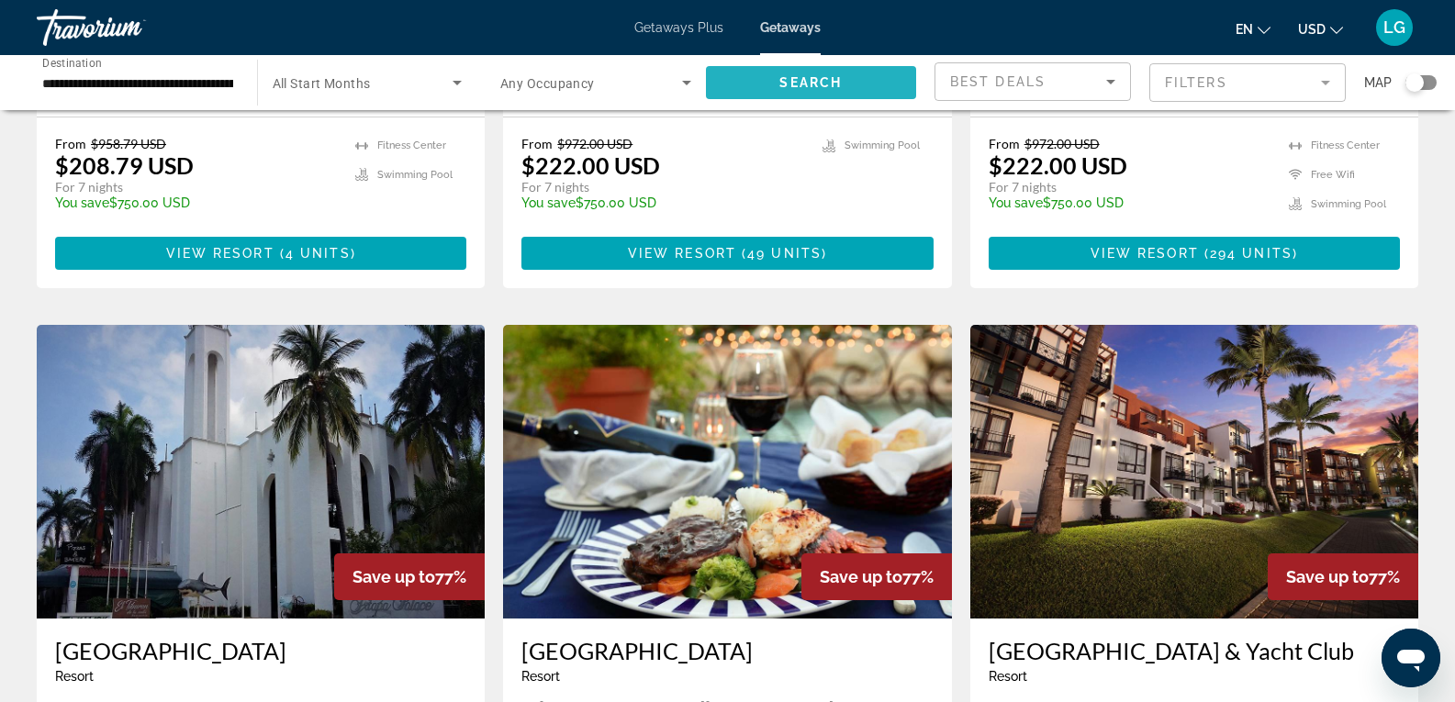
click at [838, 74] on span "Search widget" at bounding box center [811, 83] width 211 height 44
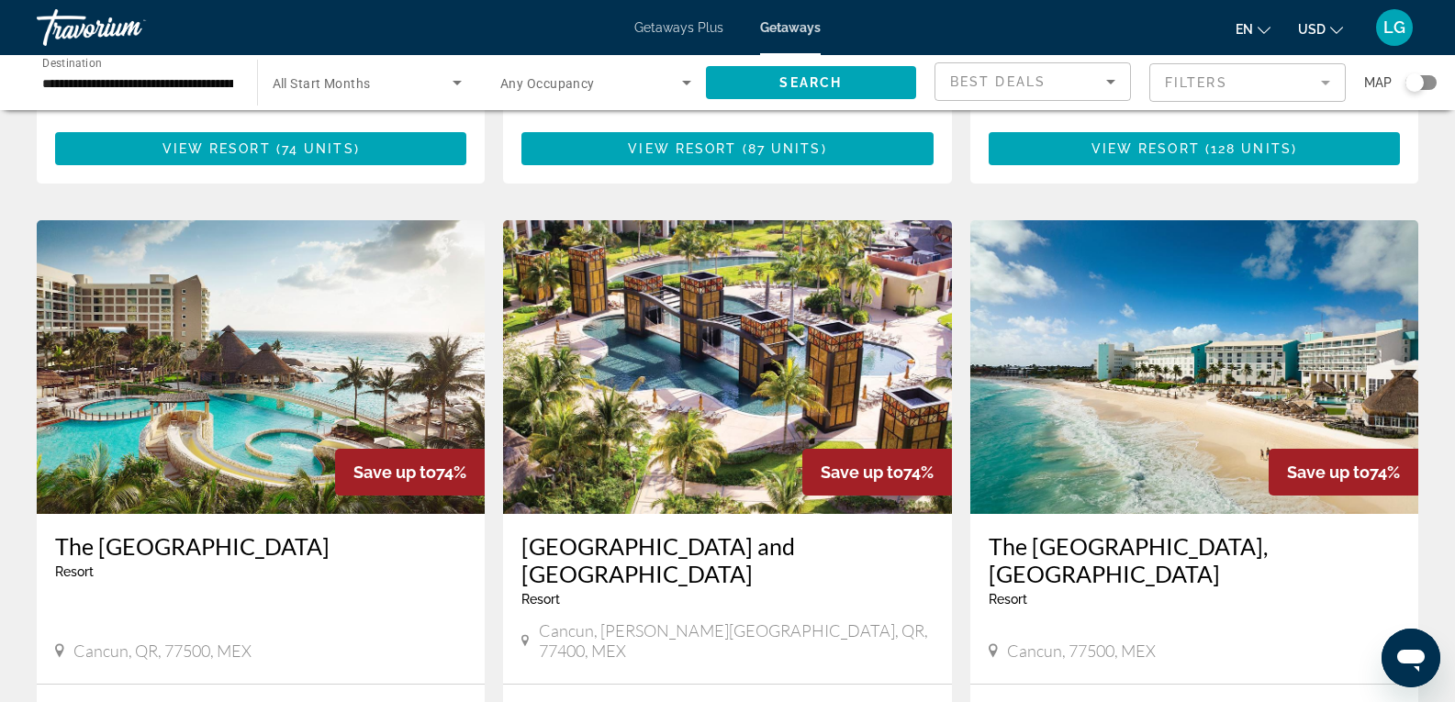
scroll to position [1946, 0]
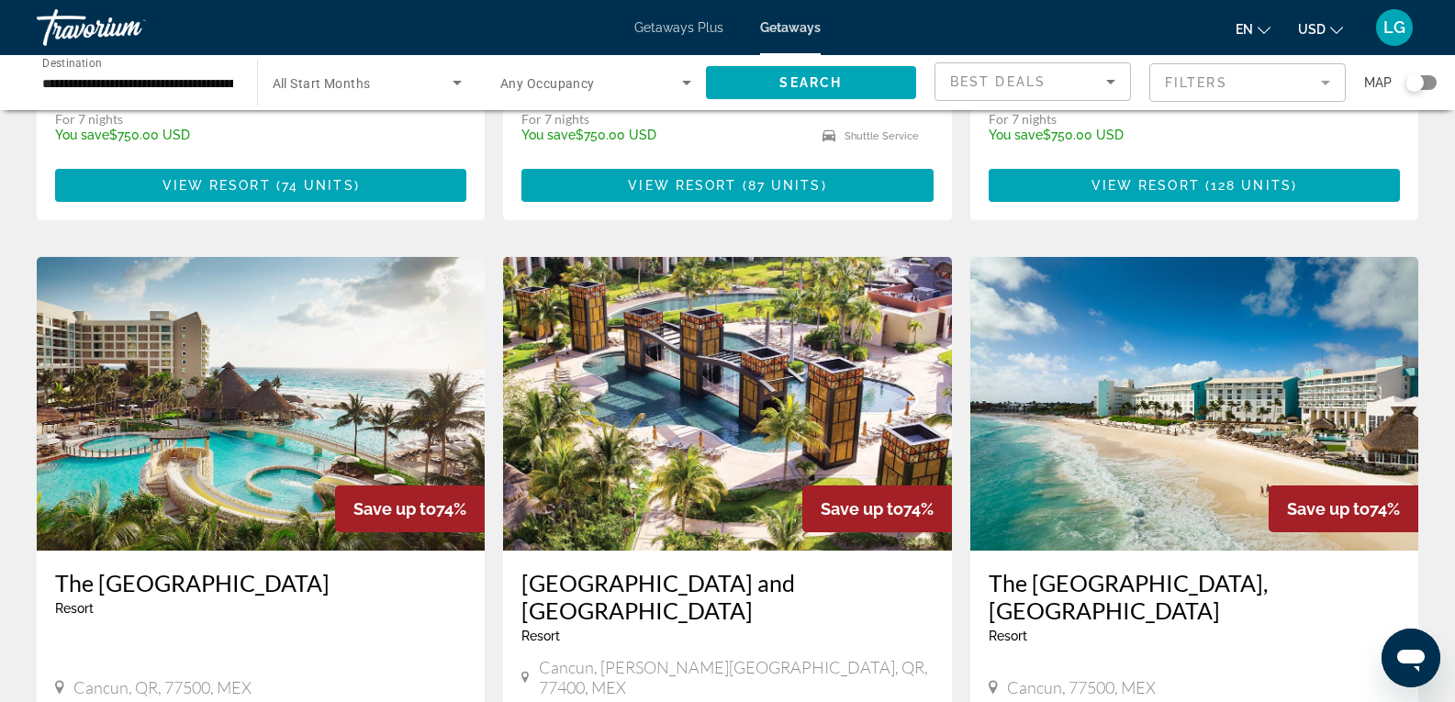
click at [268, 322] on img "Main content" at bounding box center [261, 404] width 448 height 294
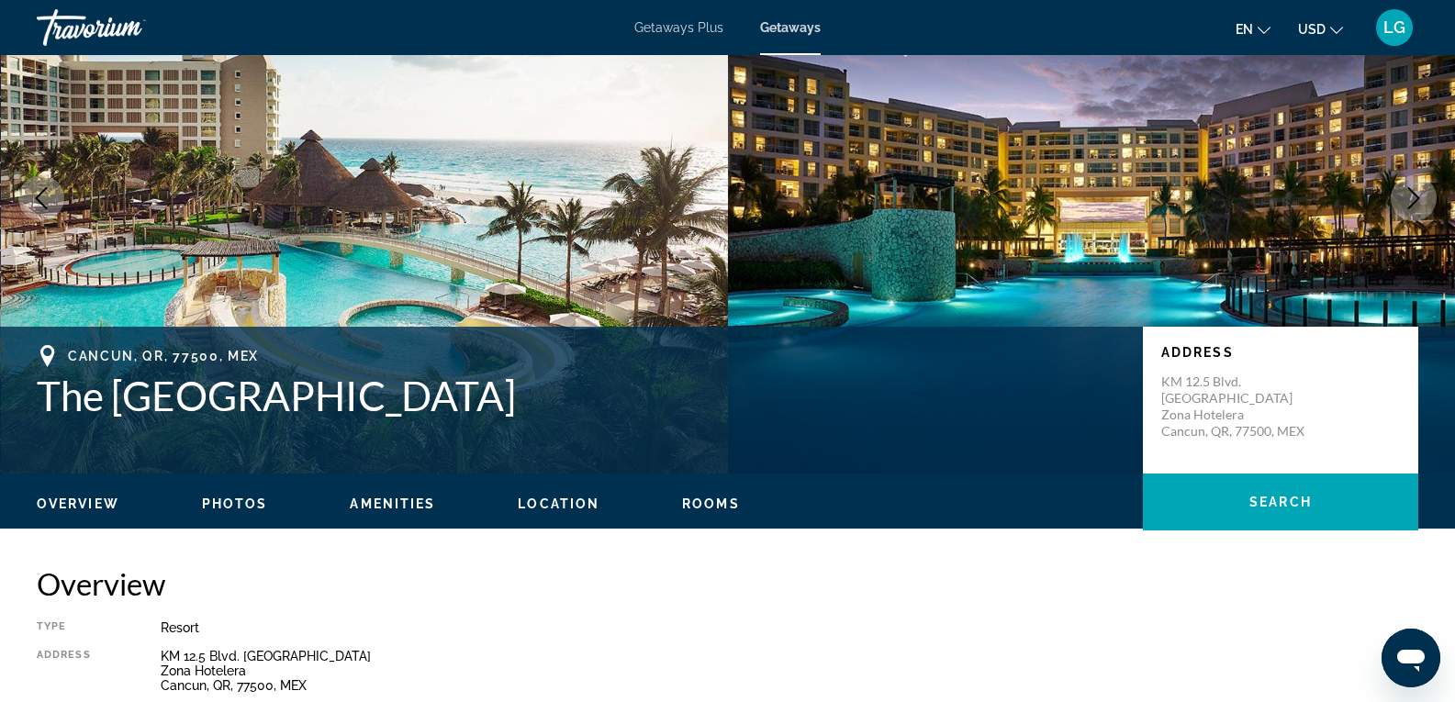
scroll to position [459, 0]
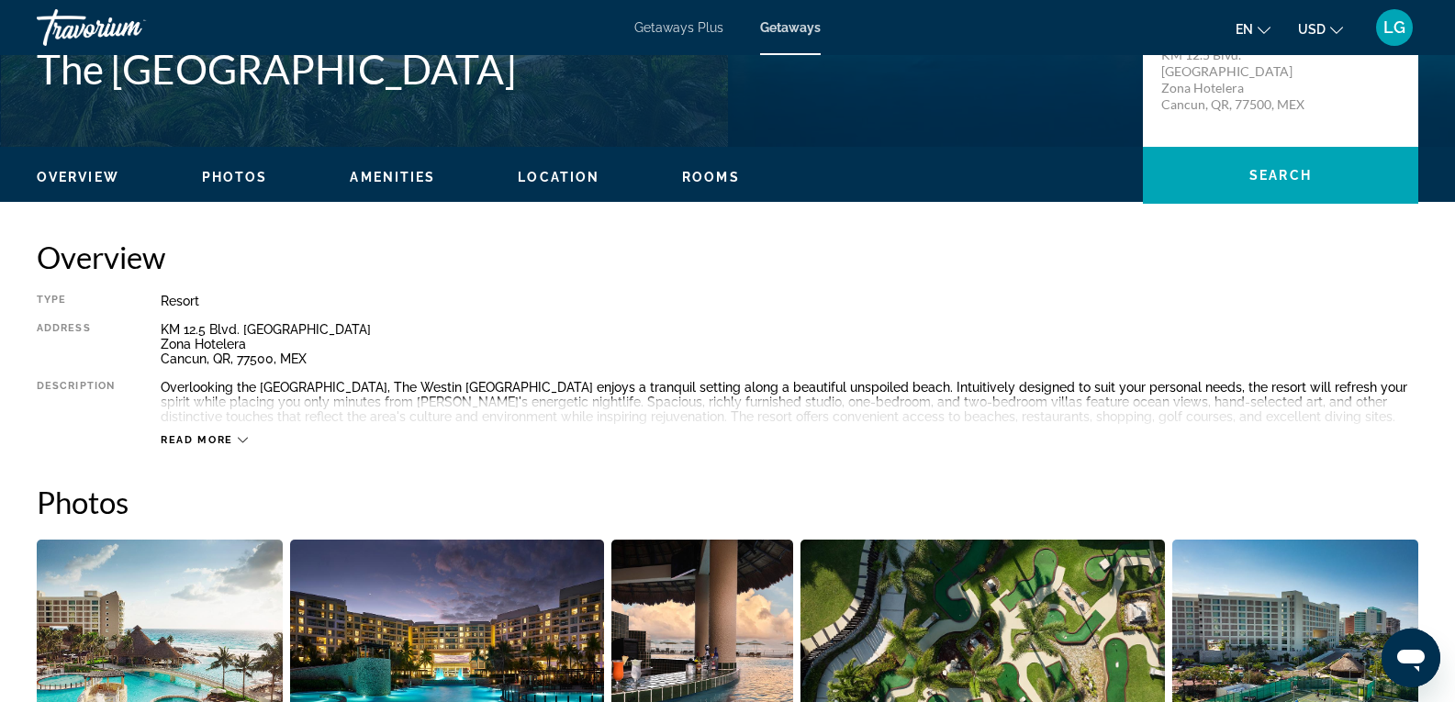
click at [188, 433] on button "Read more" at bounding box center [204, 440] width 87 height 14
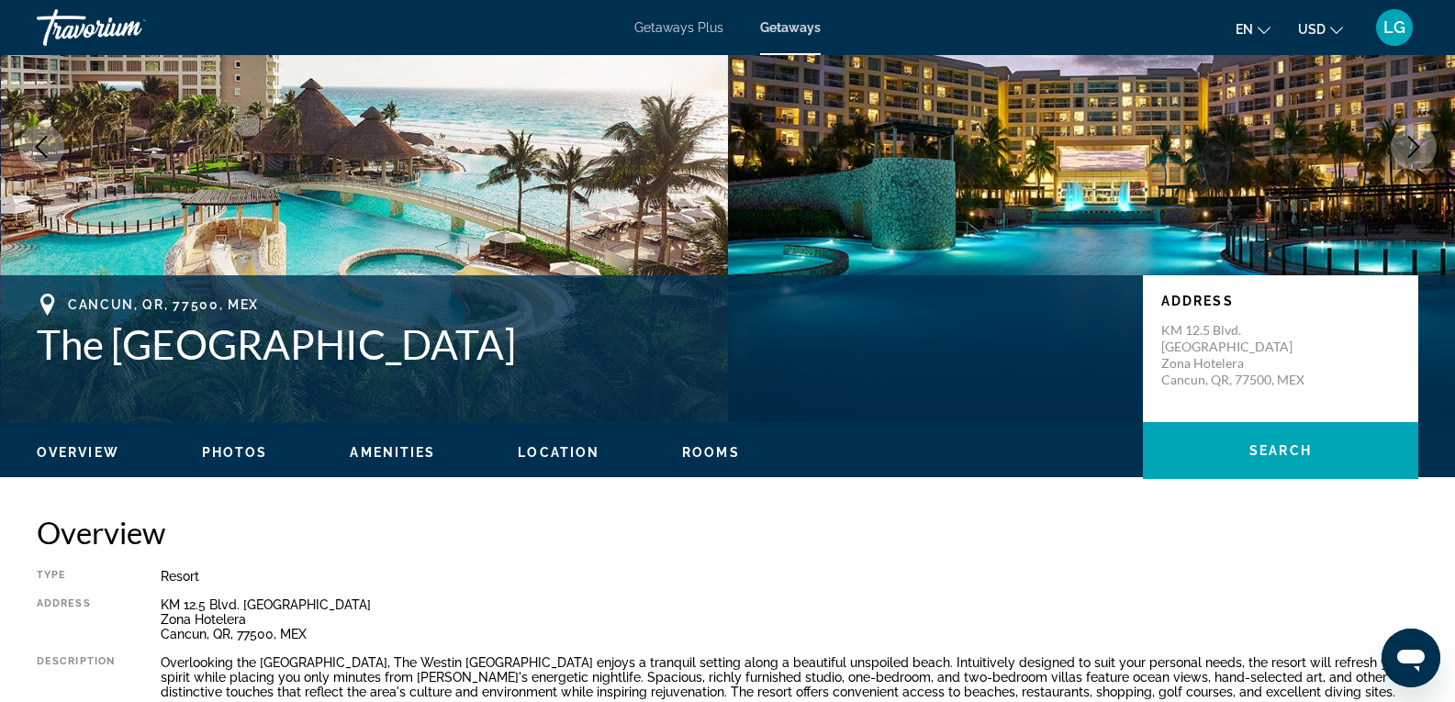
scroll to position [0, 0]
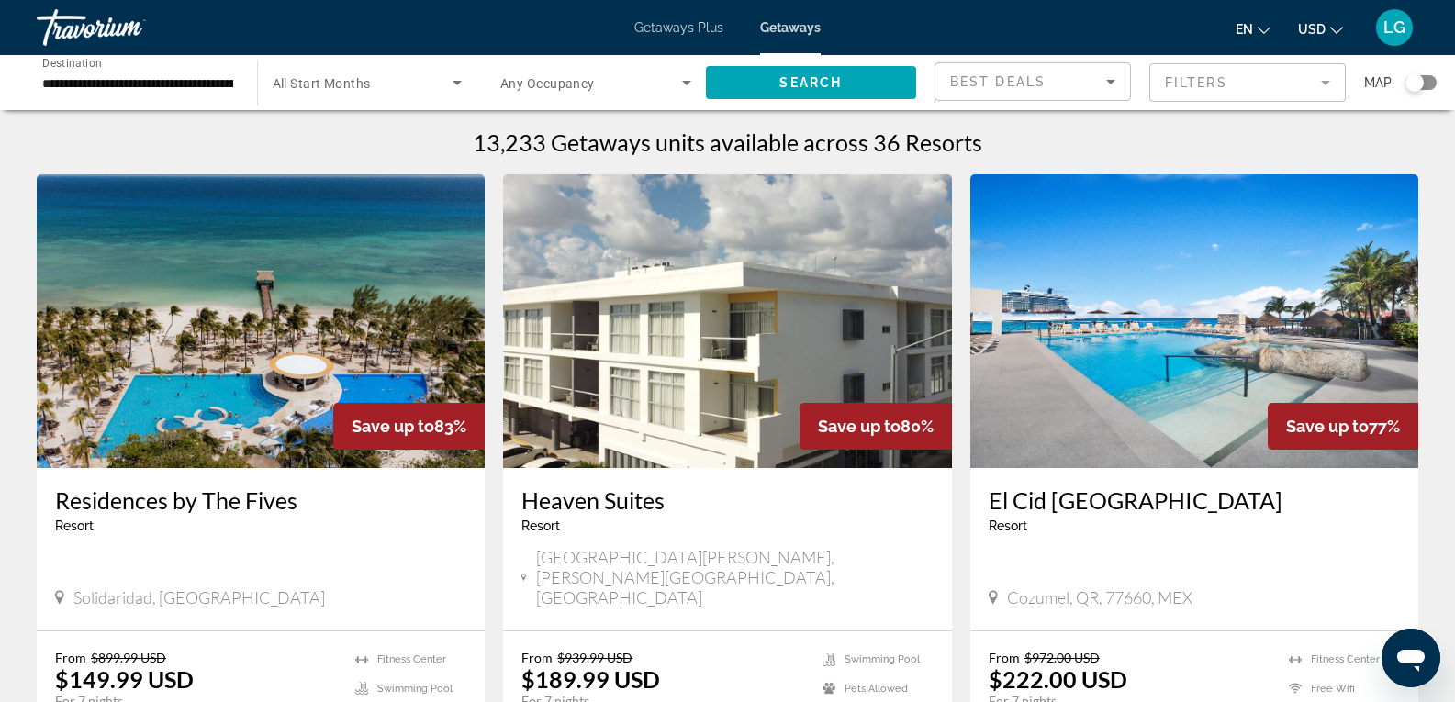
click at [169, 77] on input "**********" at bounding box center [137, 84] width 191 height 22
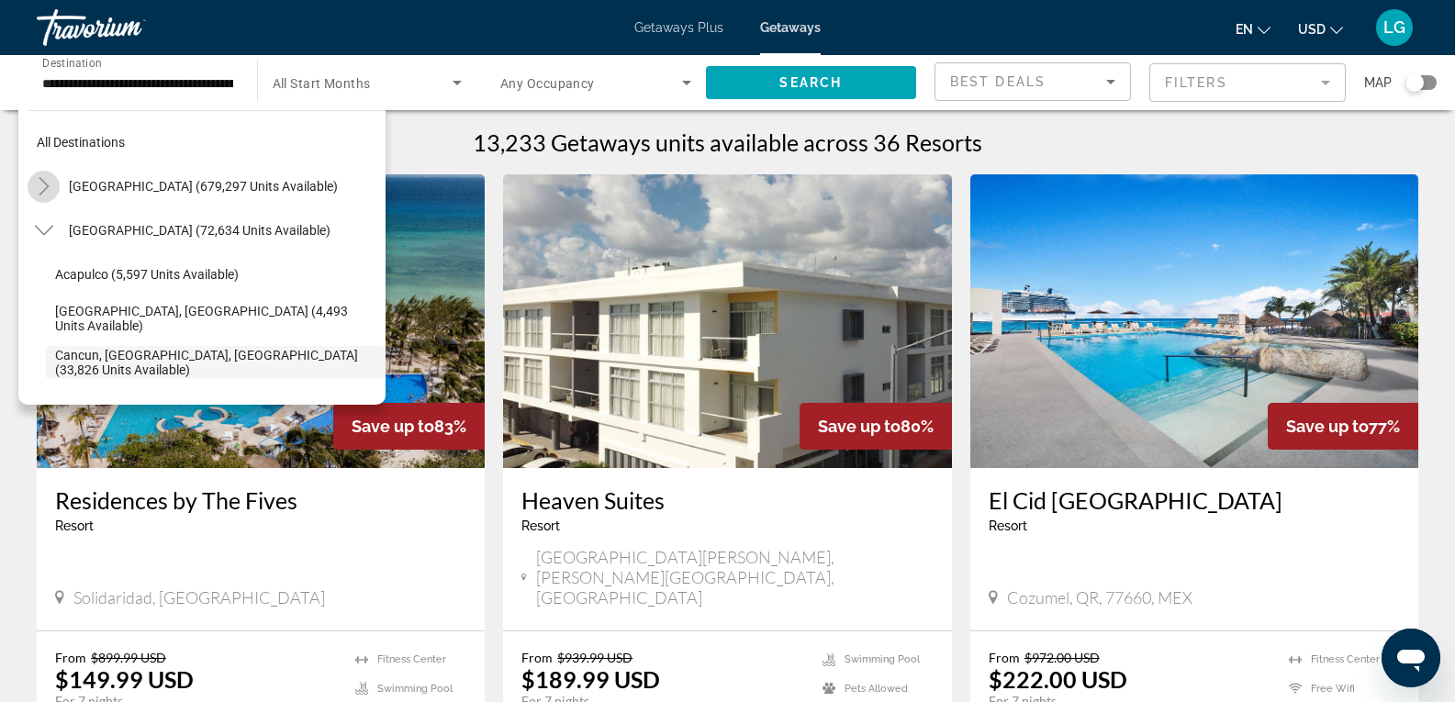
click at [41, 184] on icon "Toggle United States (679,297 units available)" at bounding box center [44, 186] width 18 height 18
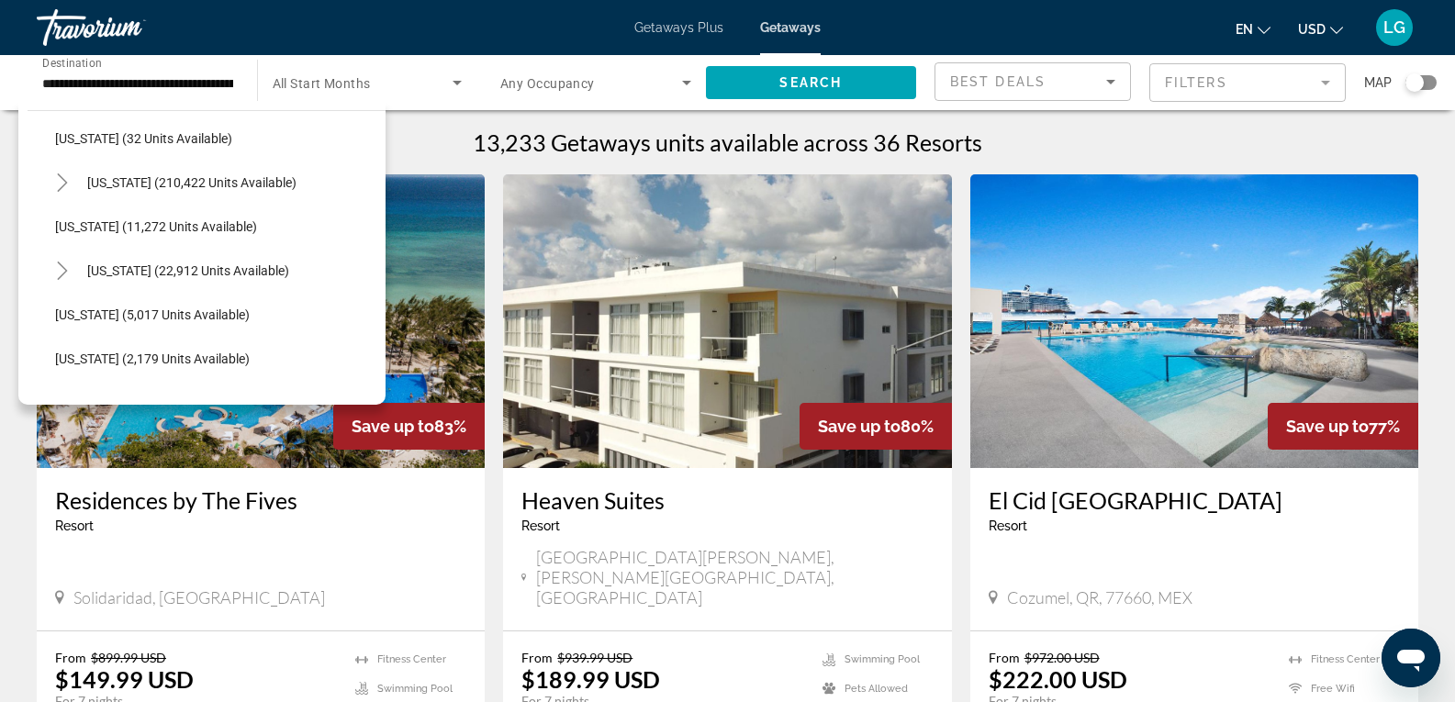
scroll to position [329, 0]
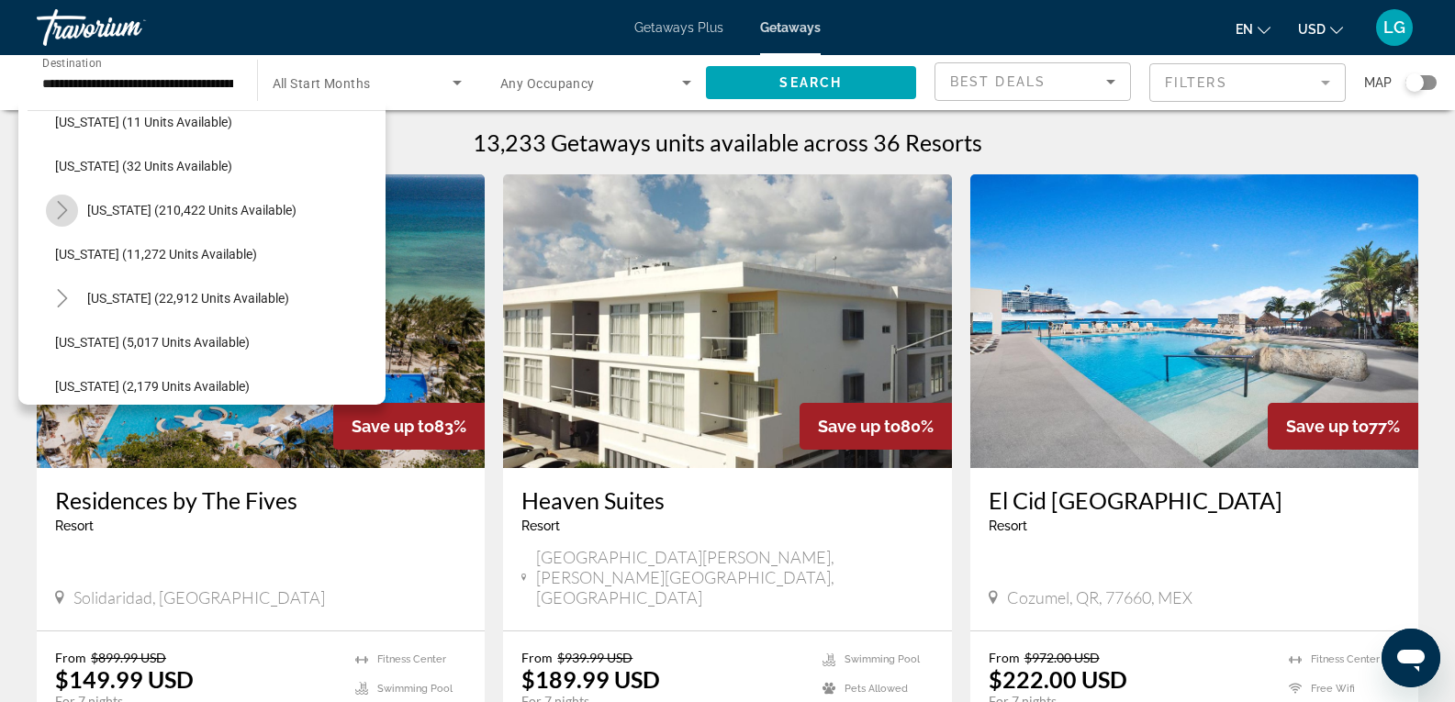
click at [63, 212] on icon "Toggle Florida (210,422 units available)" at bounding box center [62, 210] width 10 height 18
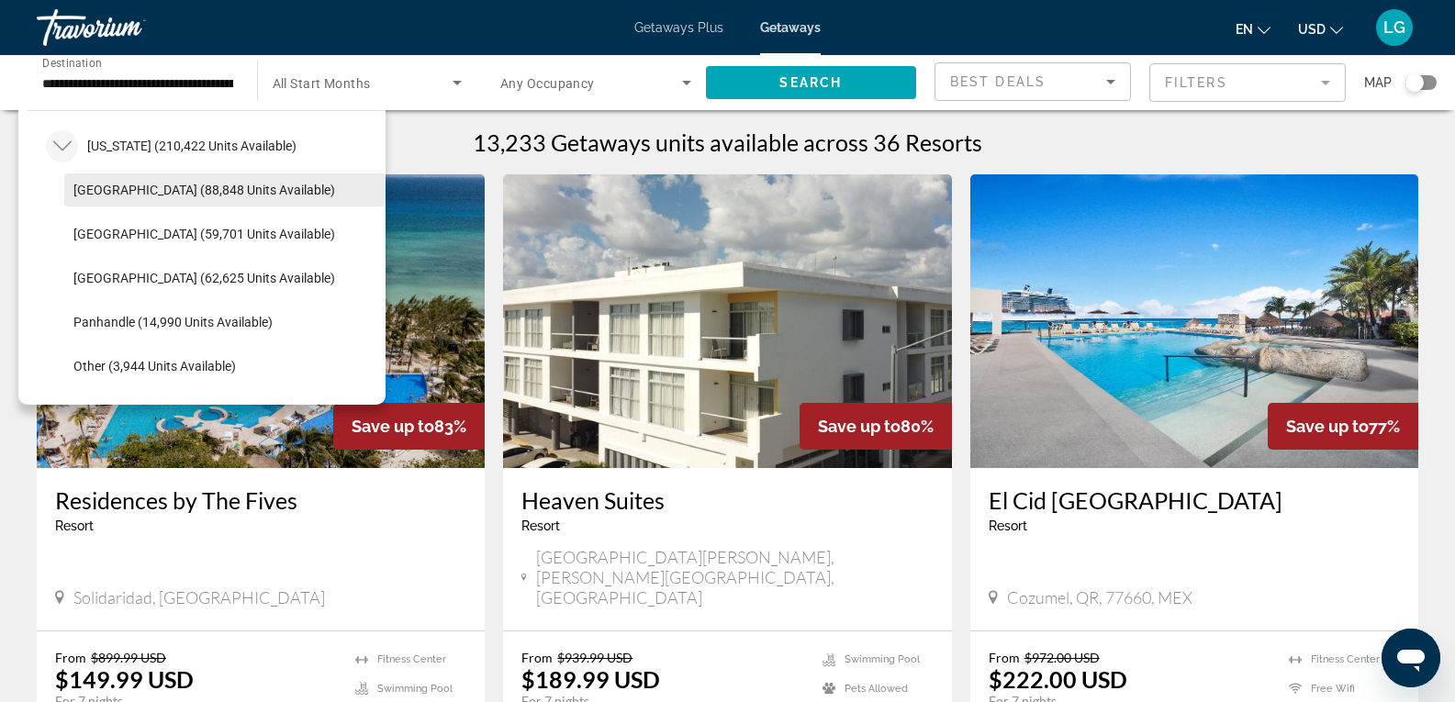
scroll to position [420, 0]
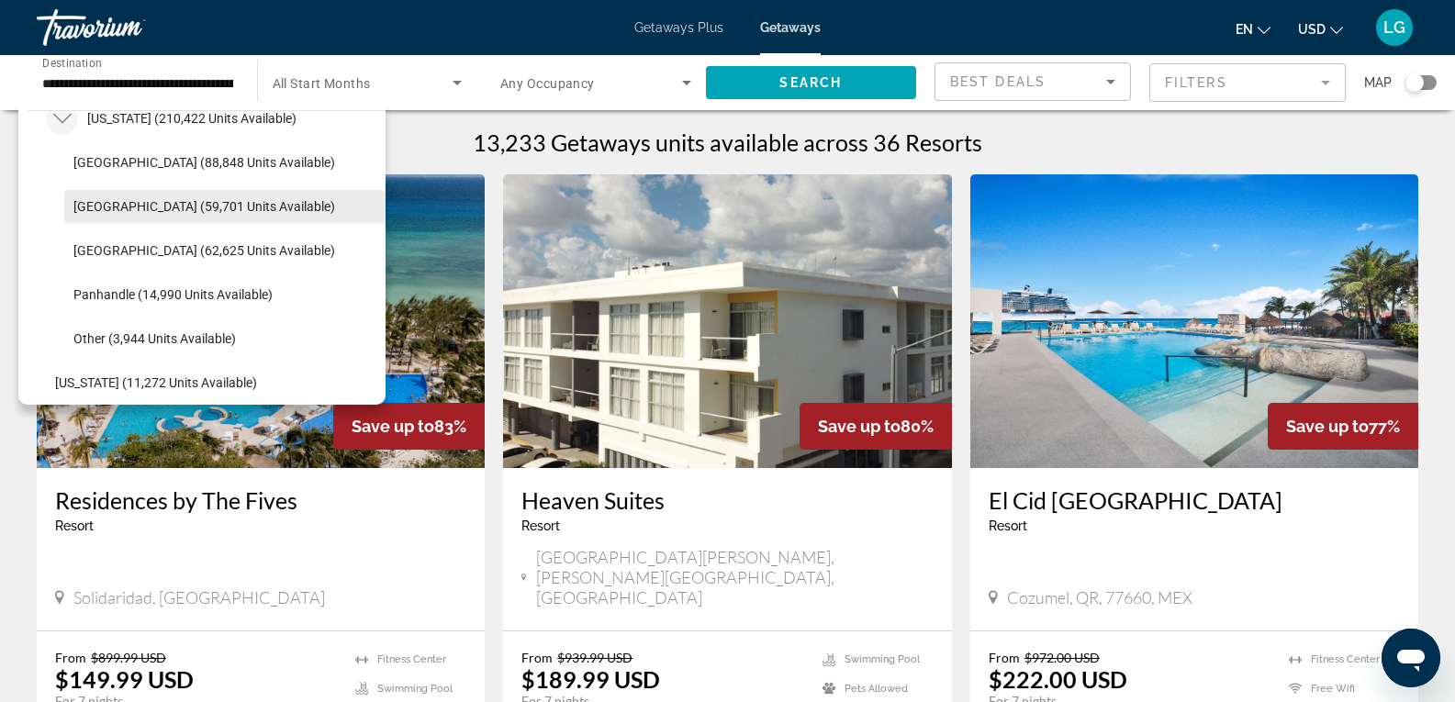
click at [123, 213] on span "[GEOGRAPHIC_DATA] (59,701 units available)" at bounding box center [204, 206] width 262 height 15
type input "**********"
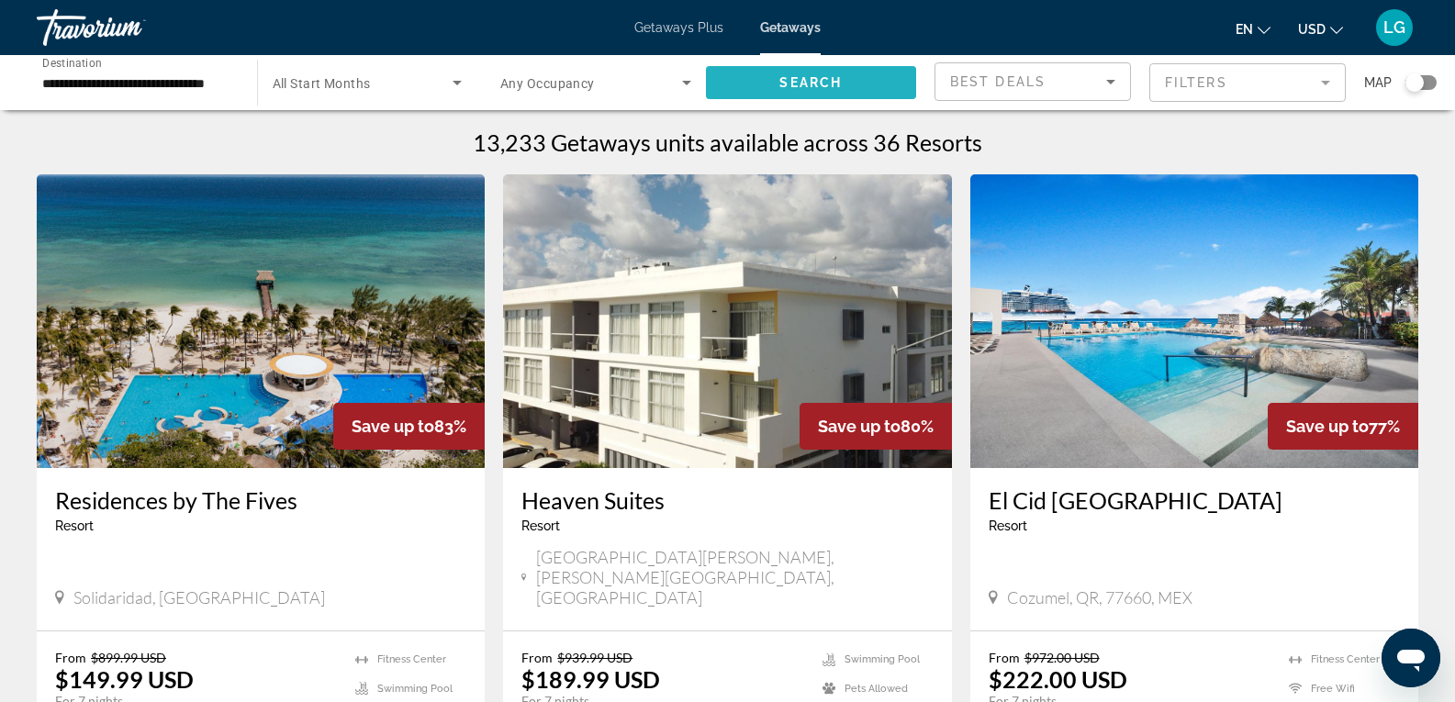
click at [792, 84] on span "Search" at bounding box center [810, 82] width 62 height 15
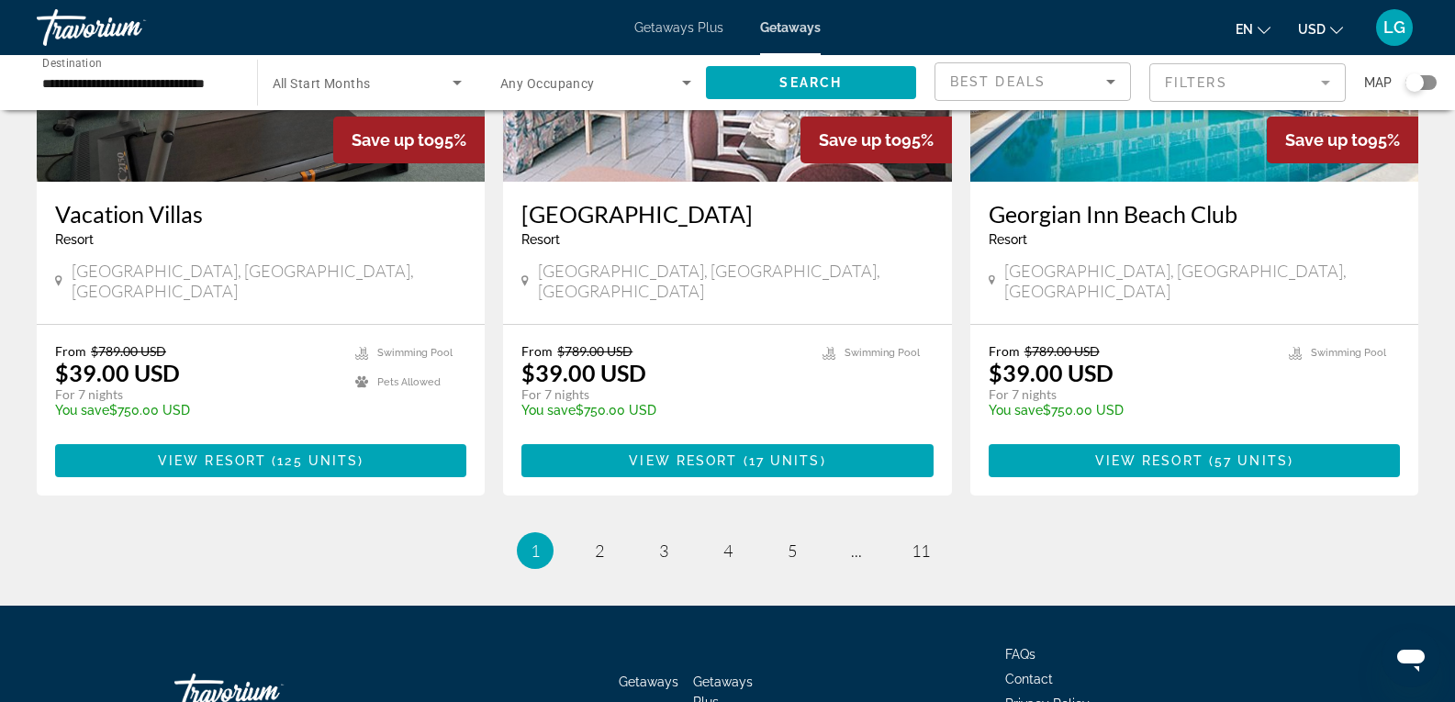
scroll to position [2267, 0]
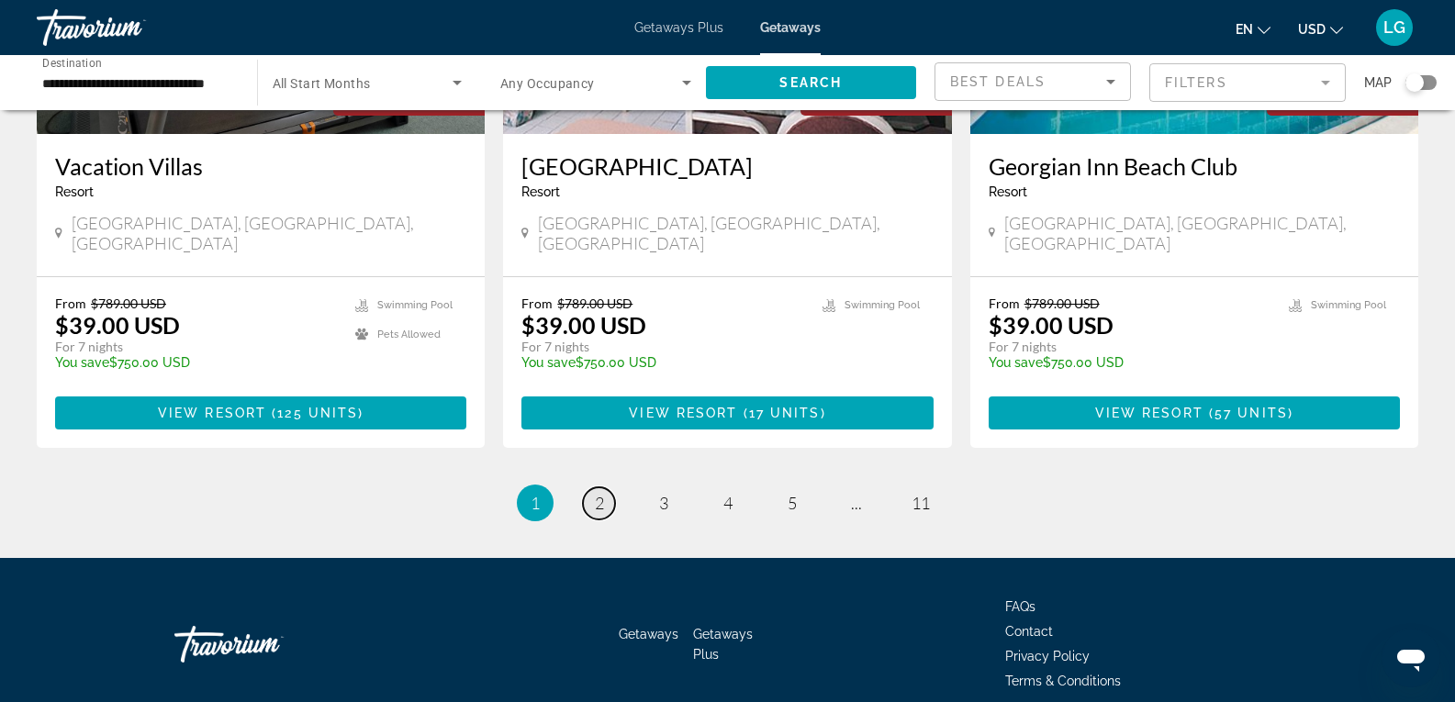
click at [599, 493] on span "2" at bounding box center [599, 503] width 9 height 20
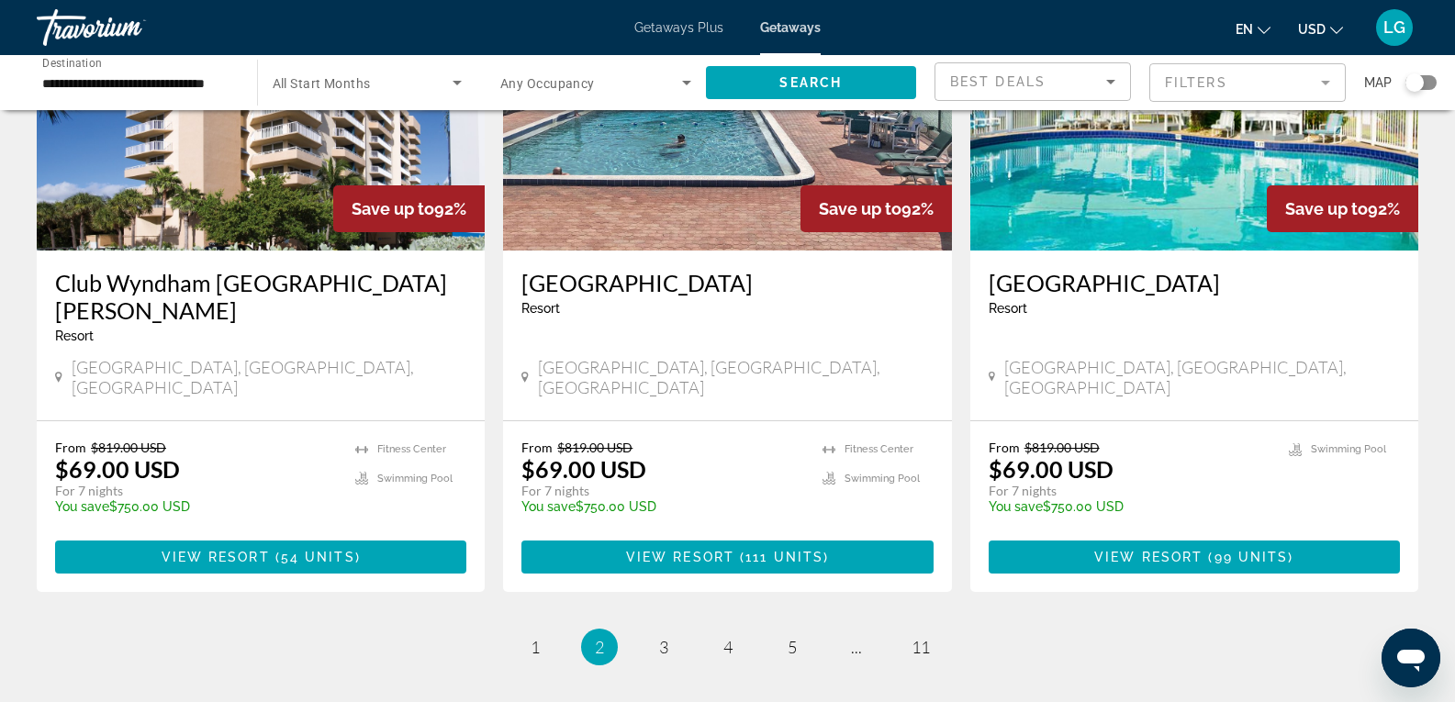
scroll to position [2267, 0]
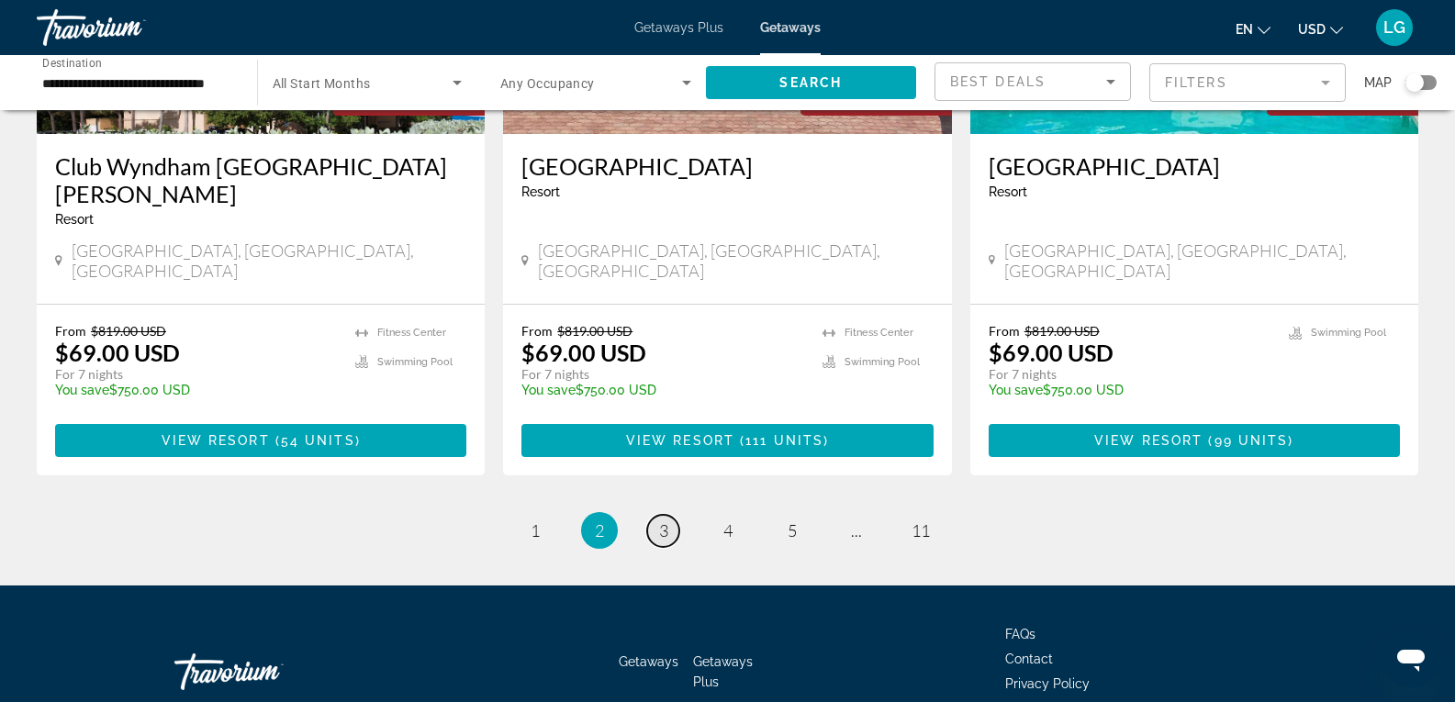
click at [667, 521] on span "3" at bounding box center [663, 531] width 9 height 20
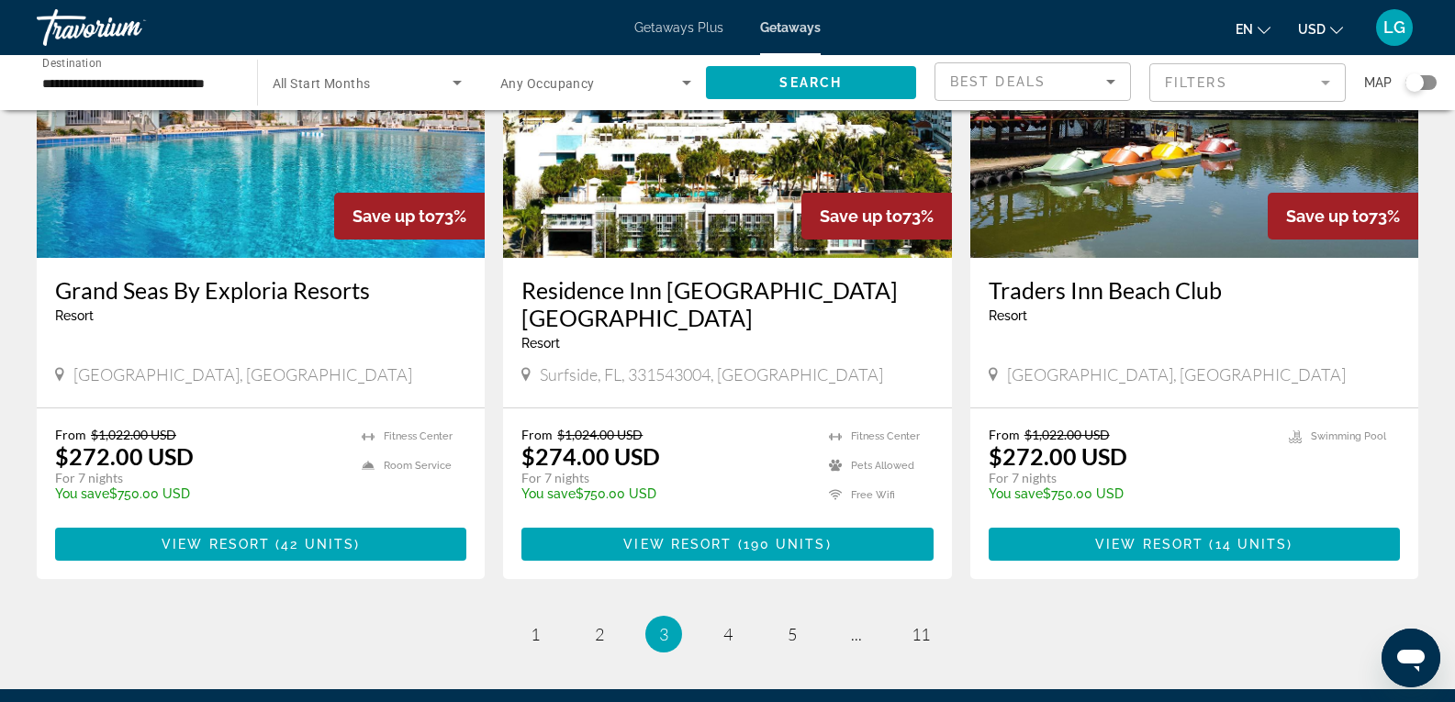
scroll to position [2295, 0]
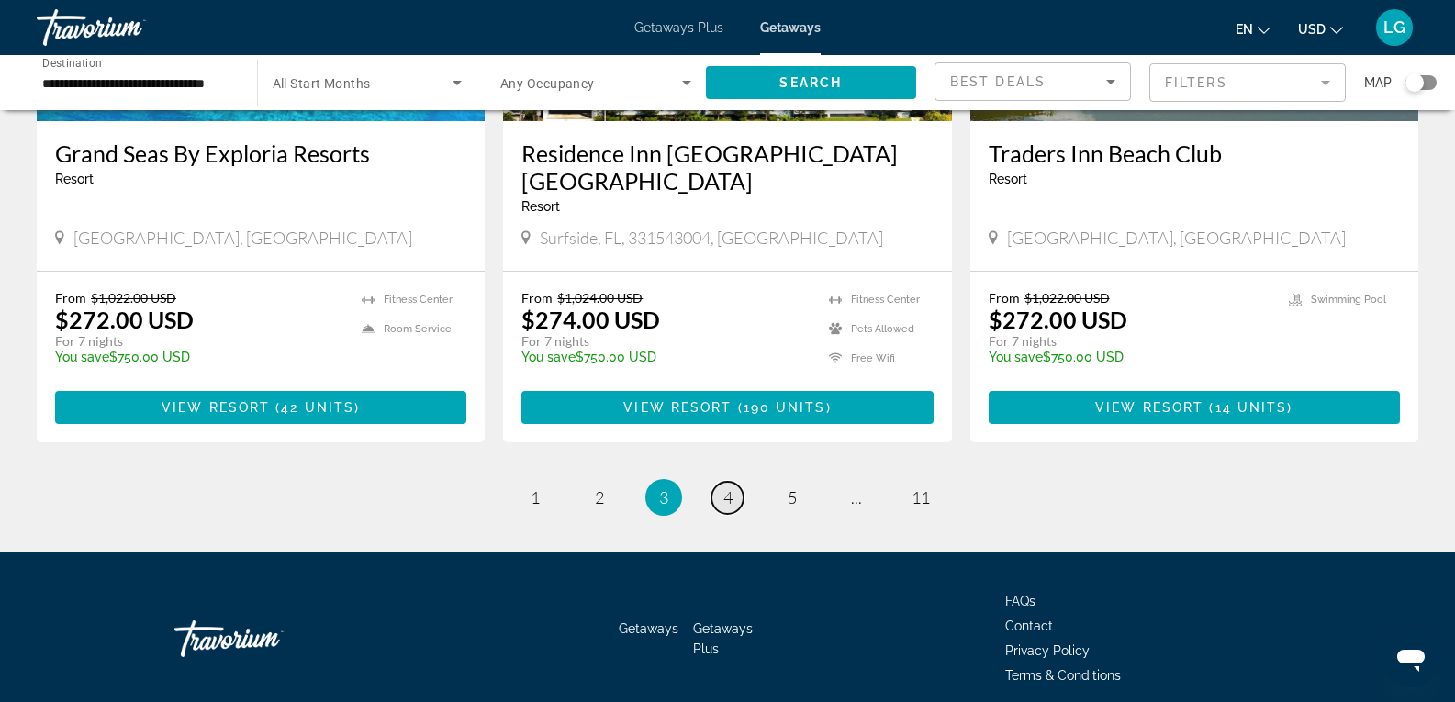
click at [732, 487] on span "4" at bounding box center [727, 497] width 9 height 20
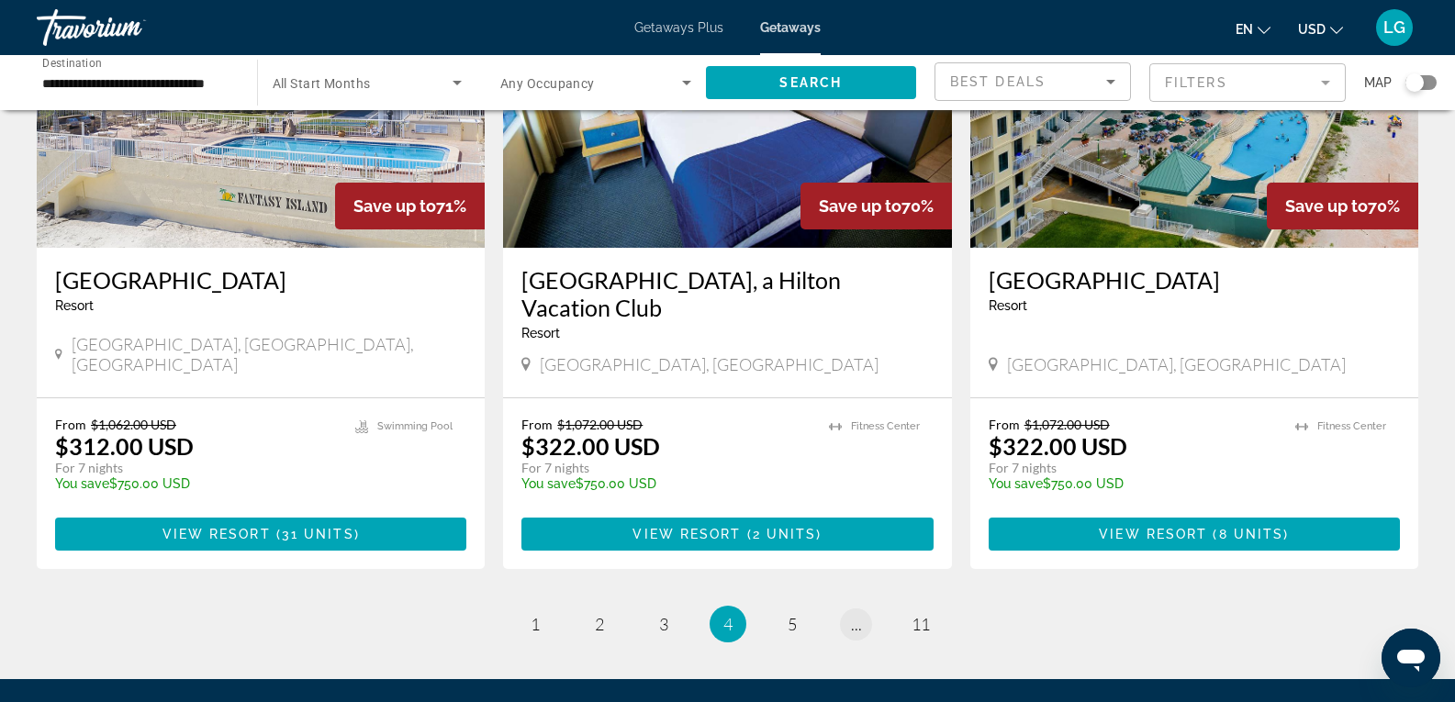
scroll to position [2295, 0]
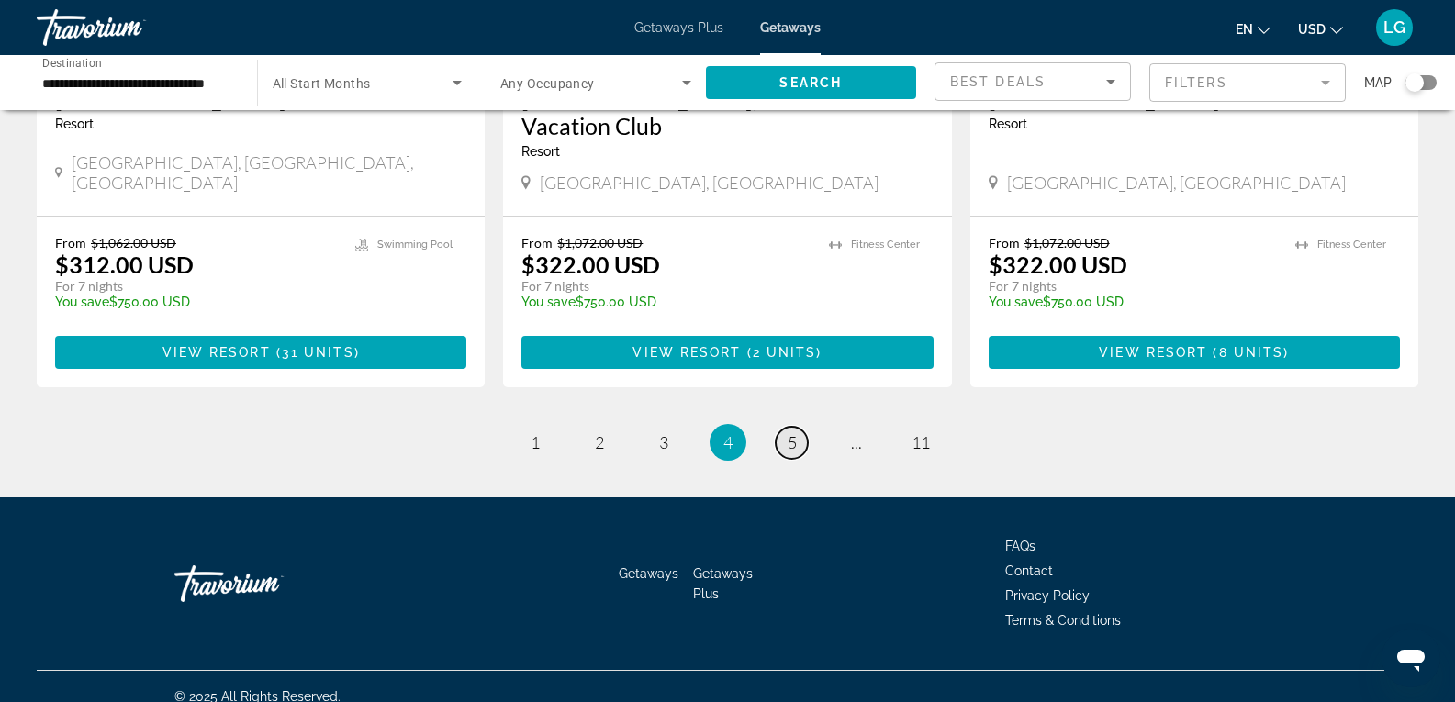
click at [805, 431] on link "page 5" at bounding box center [792, 443] width 32 height 32
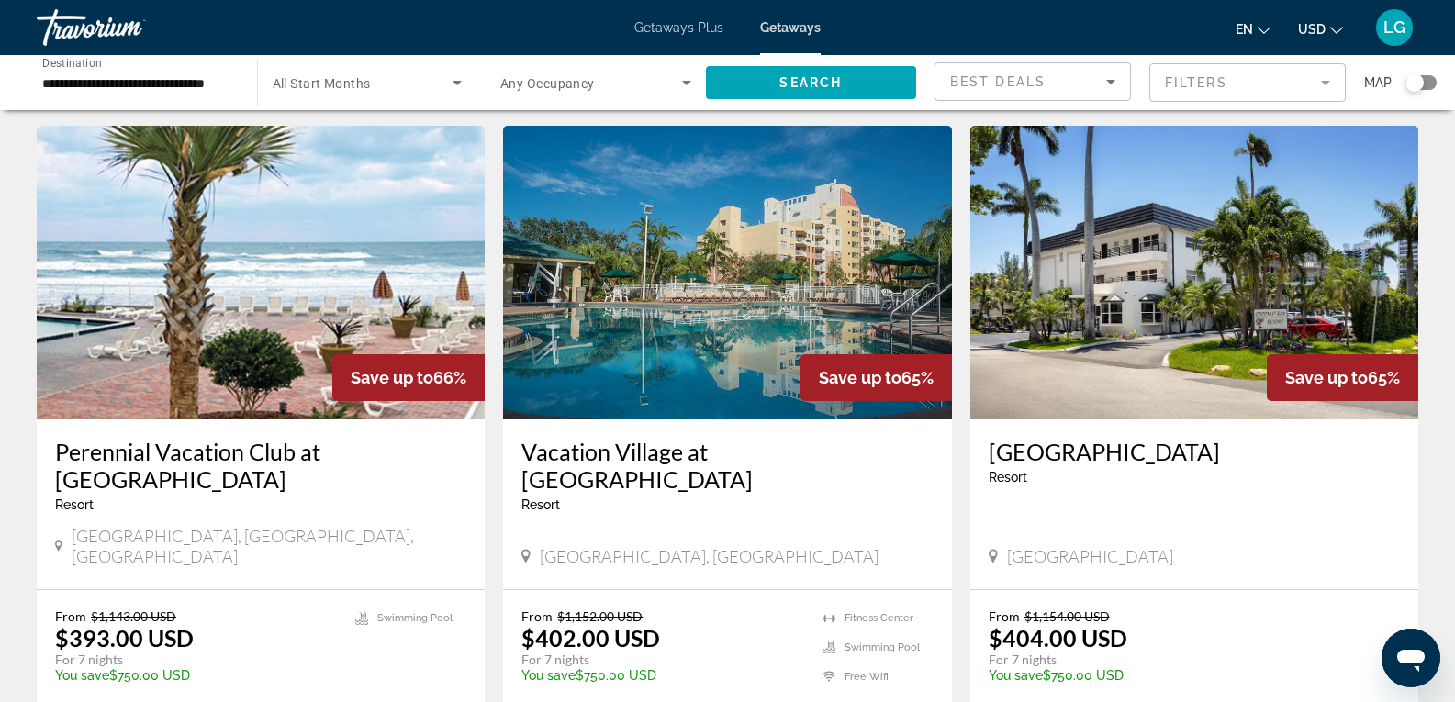
scroll to position [2203, 0]
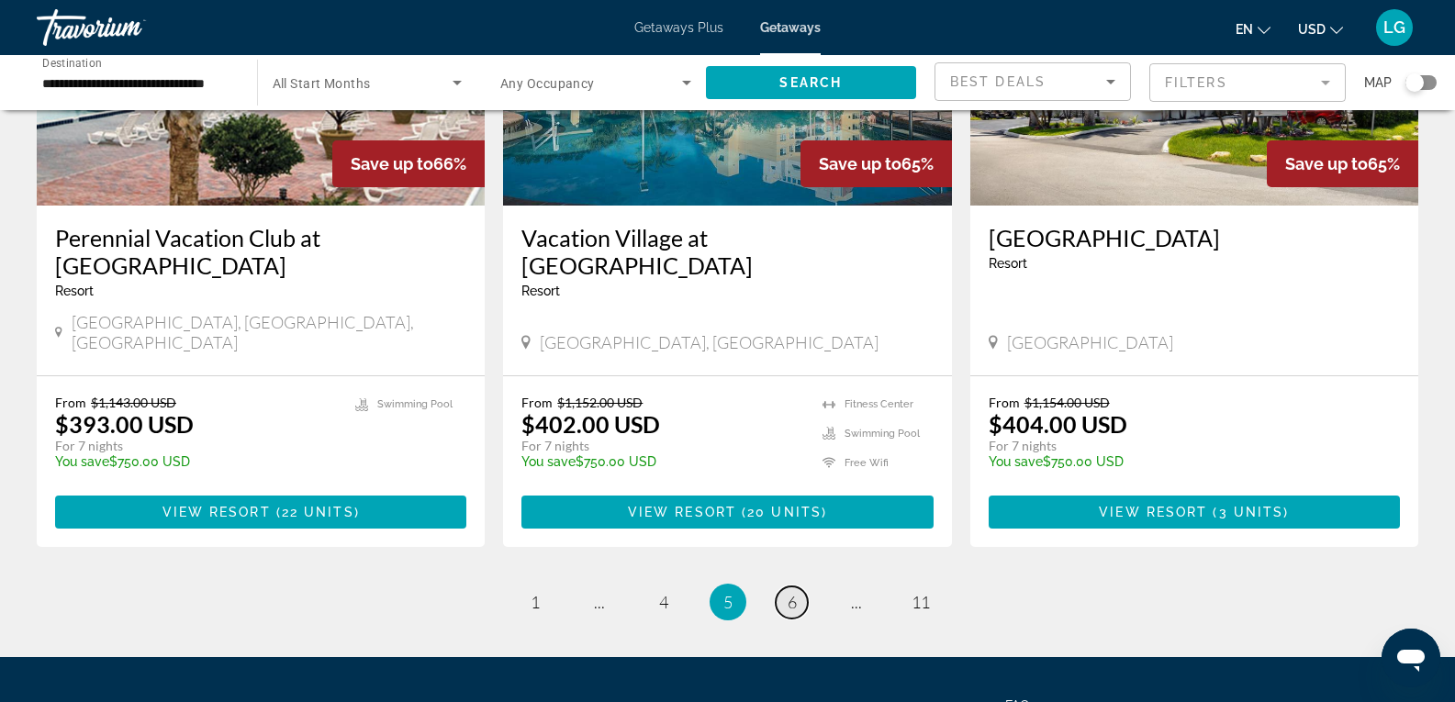
click at [786, 587] on link "page 6" at bounding box center [792, 603] width 32 height 32
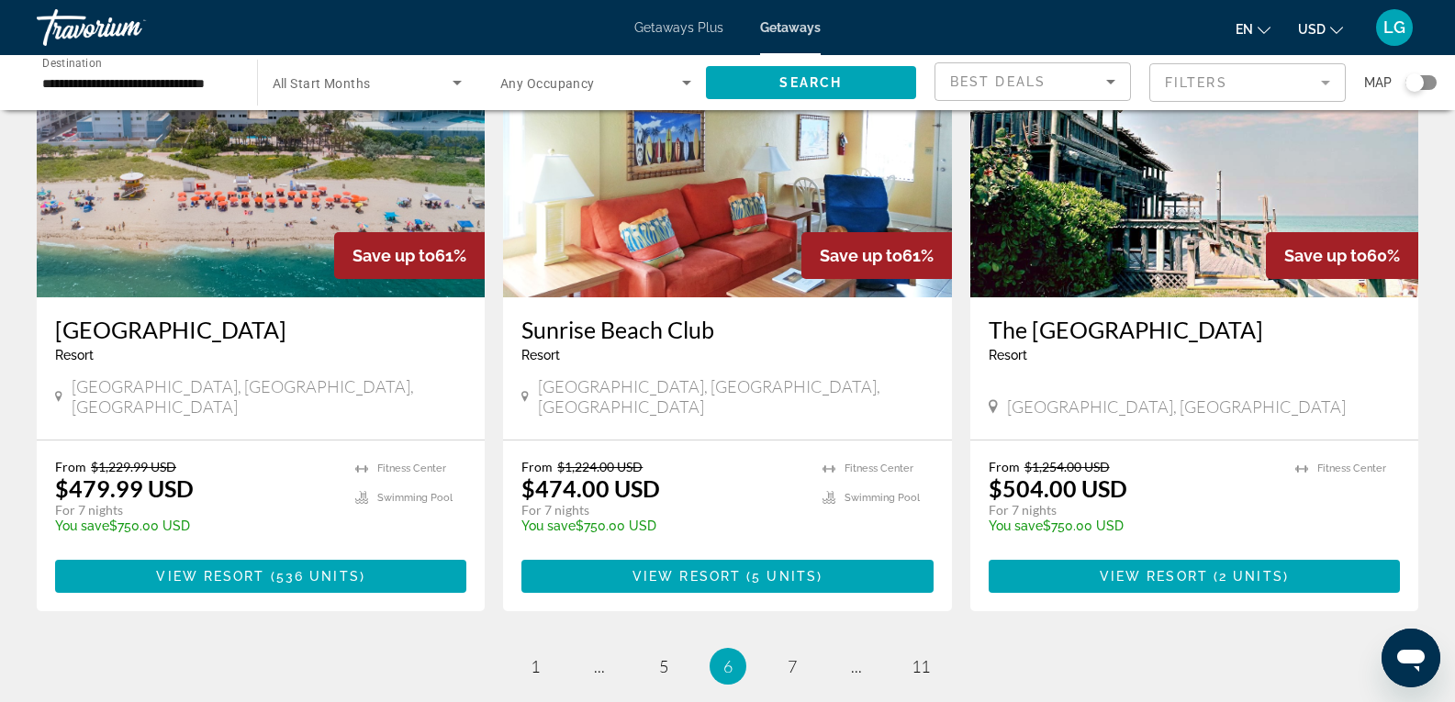
scroll to position [2350, 0]
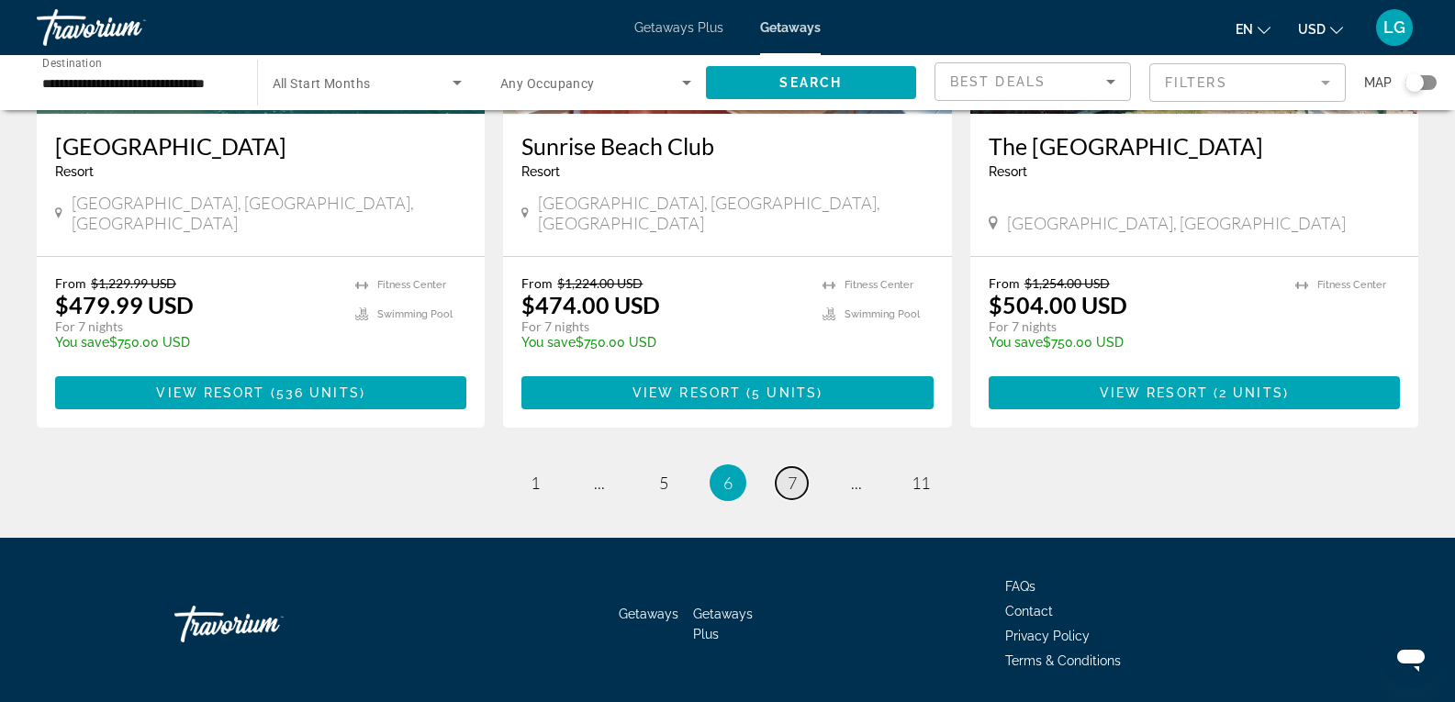
click at [786, 467] on link "page 7" at bounding box center [792, 483] width 32 height 32
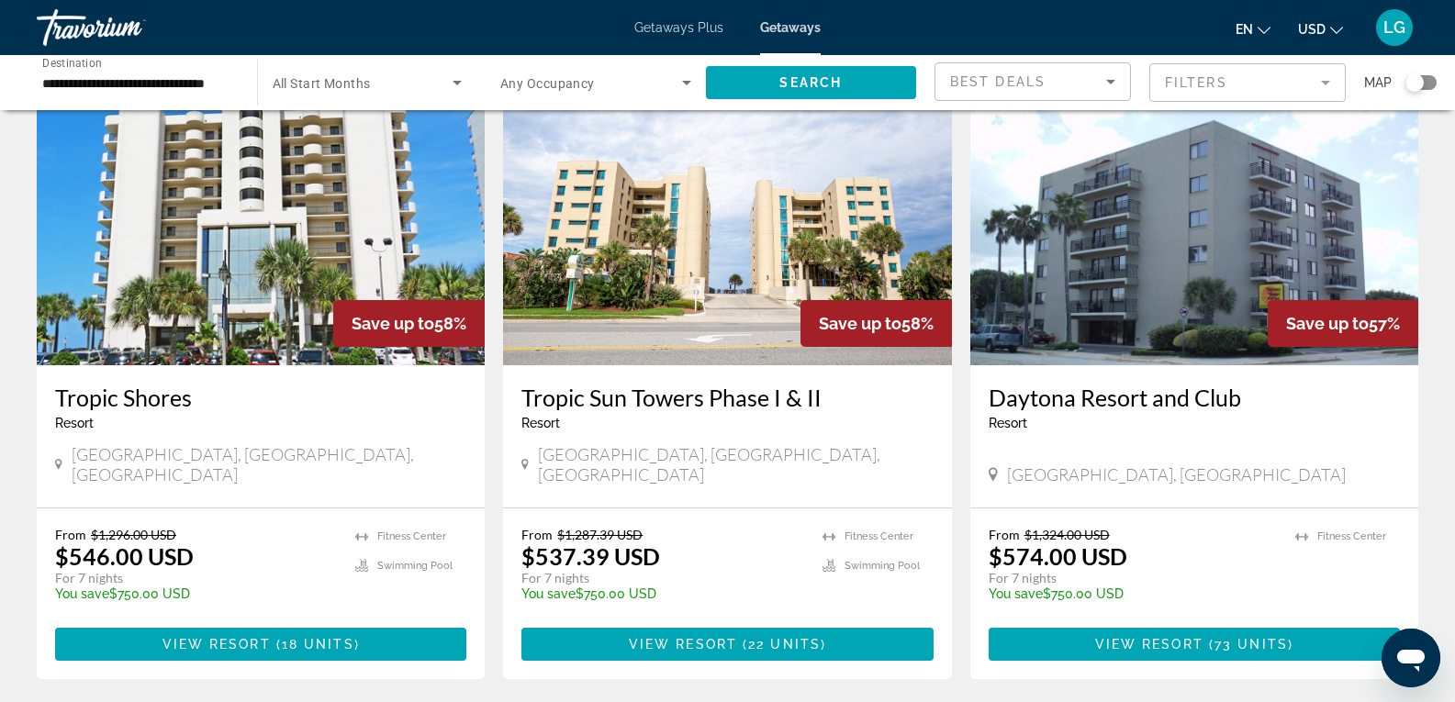
scroll to position [1010, 0]
